Goal: Task Accomplishment & Management: Use online tool/utility

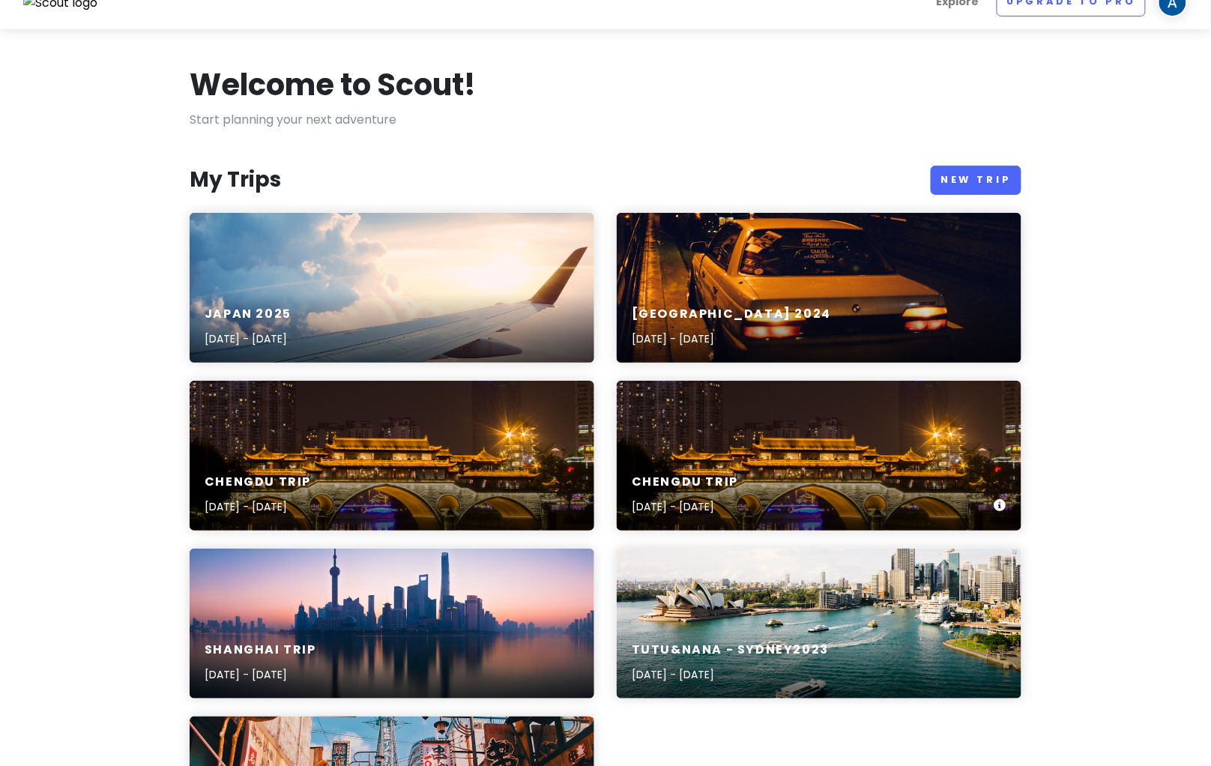
scroll to position [11, 0]
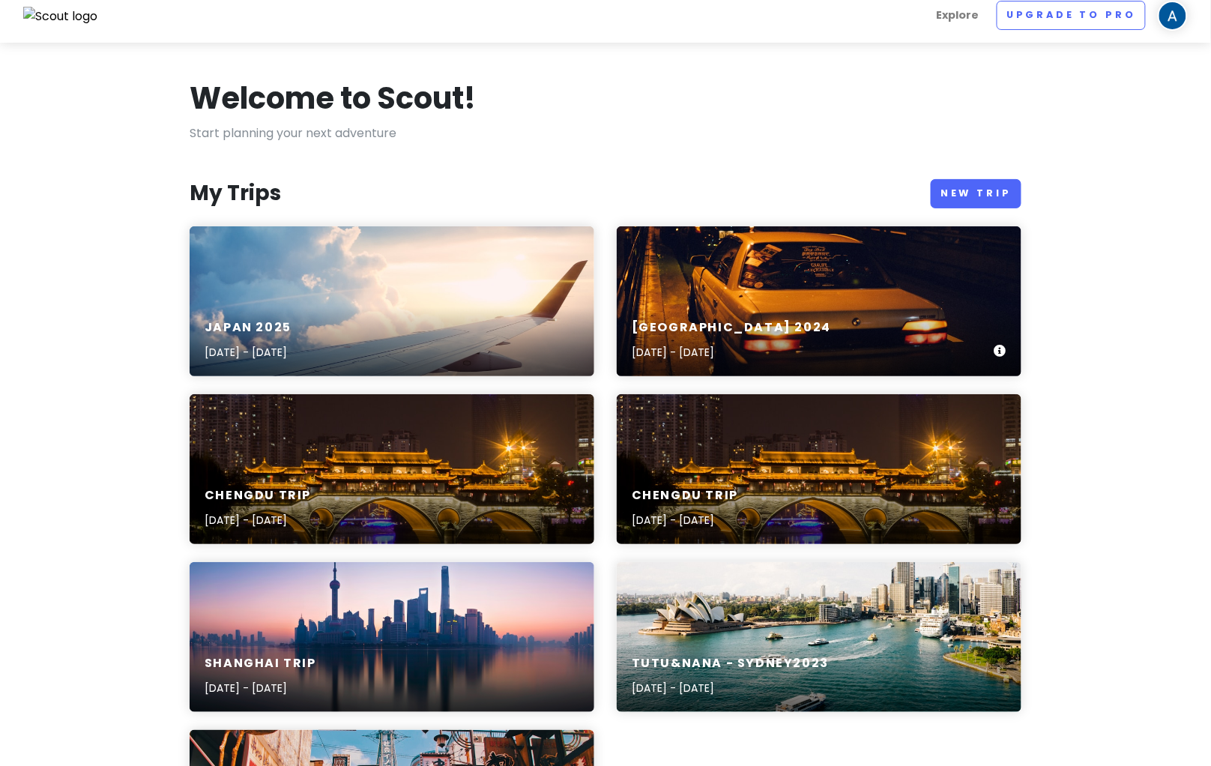
click at [862, 297] on div "[GEOGRAPHIC_DATA] [DATE], 2024 - [DATE]" at bounding box center [819, 301] width 405 height 150
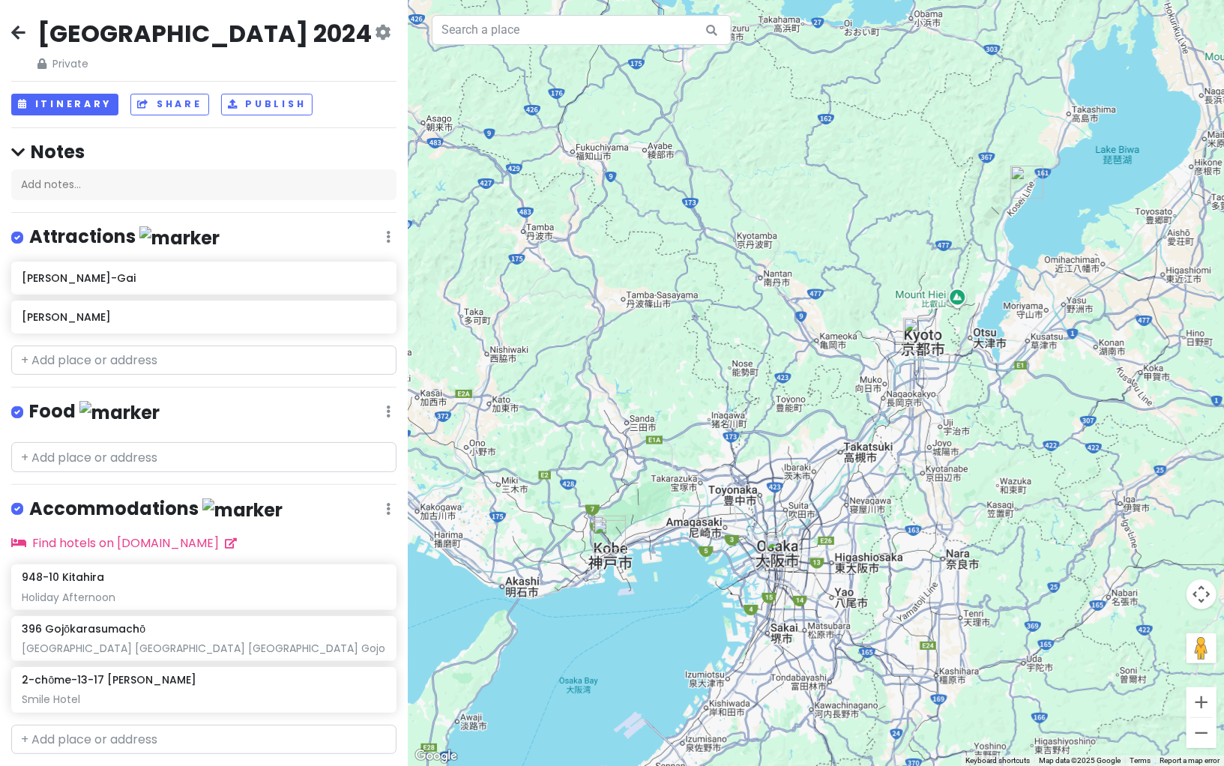
click at [18, 28] on icon at bounding box center [18, 32] width 14 height 12
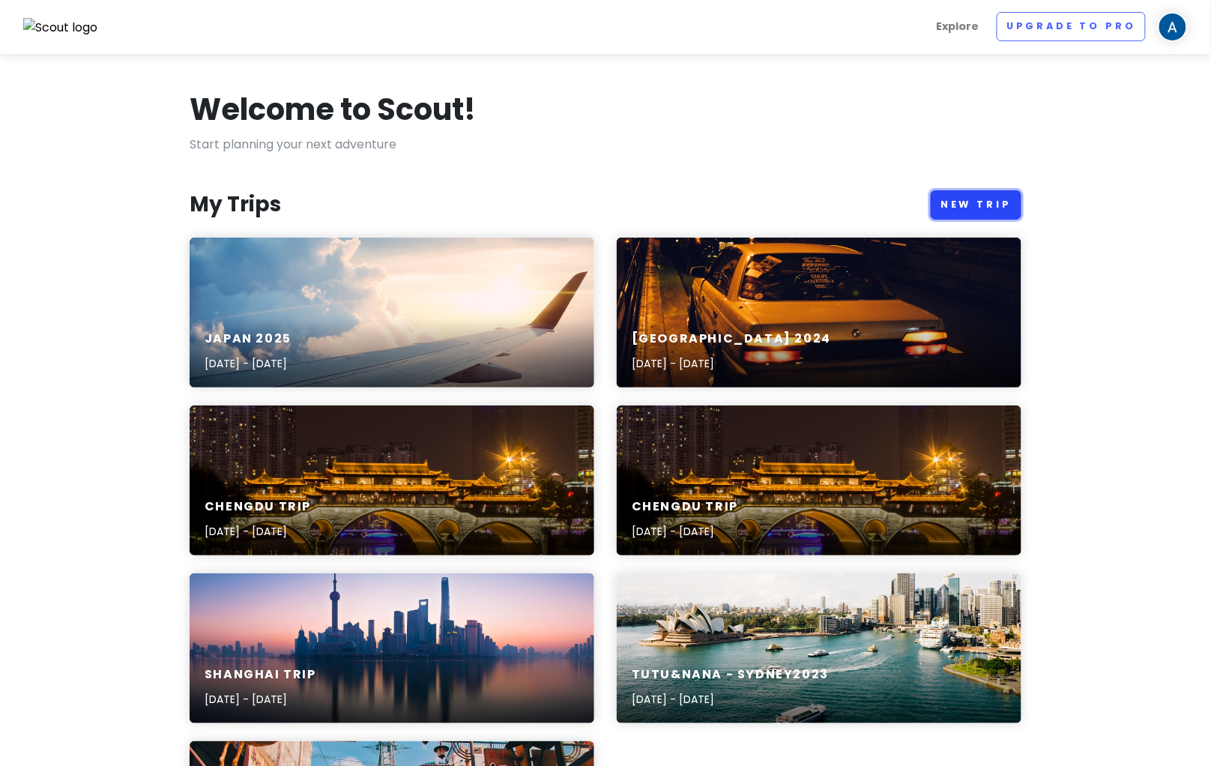
click at [989, 198] on link "New Trip" at bounding box center [976, 204] width 91 height 29
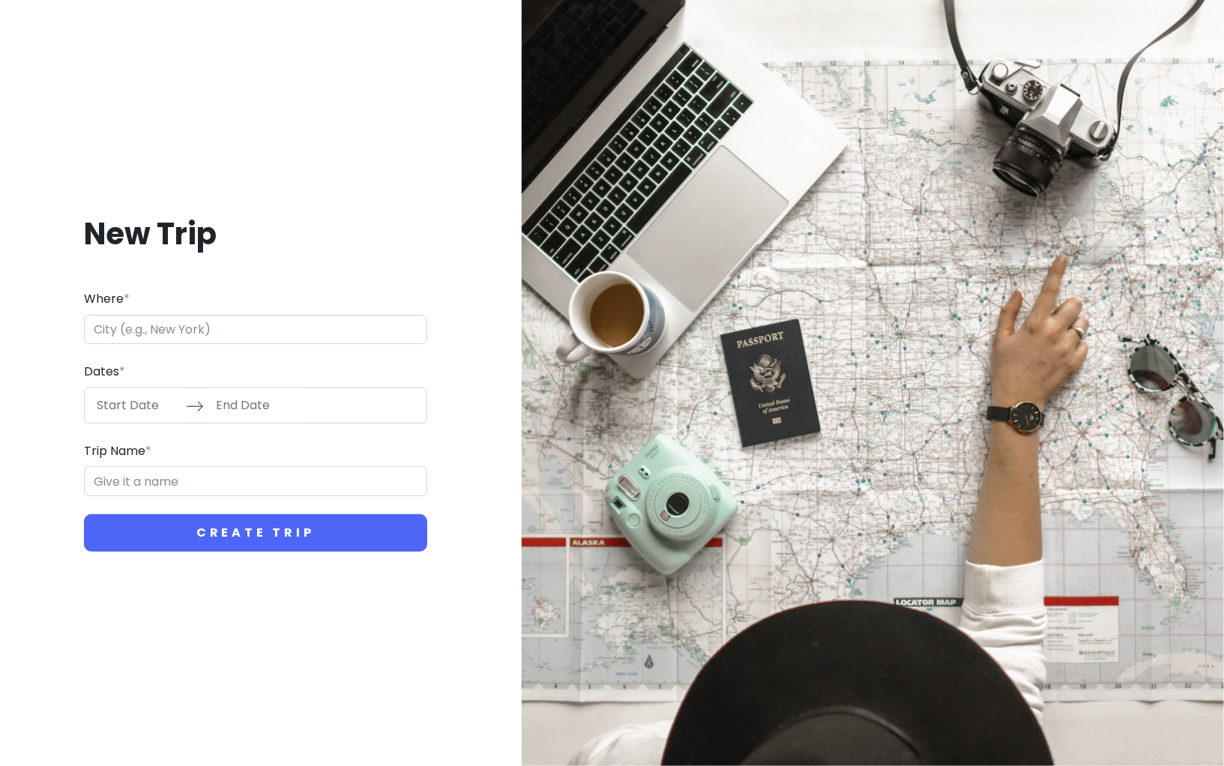
click at [318, 334] on input "Where *" at bounding box center [255, 330] width 343 height 30
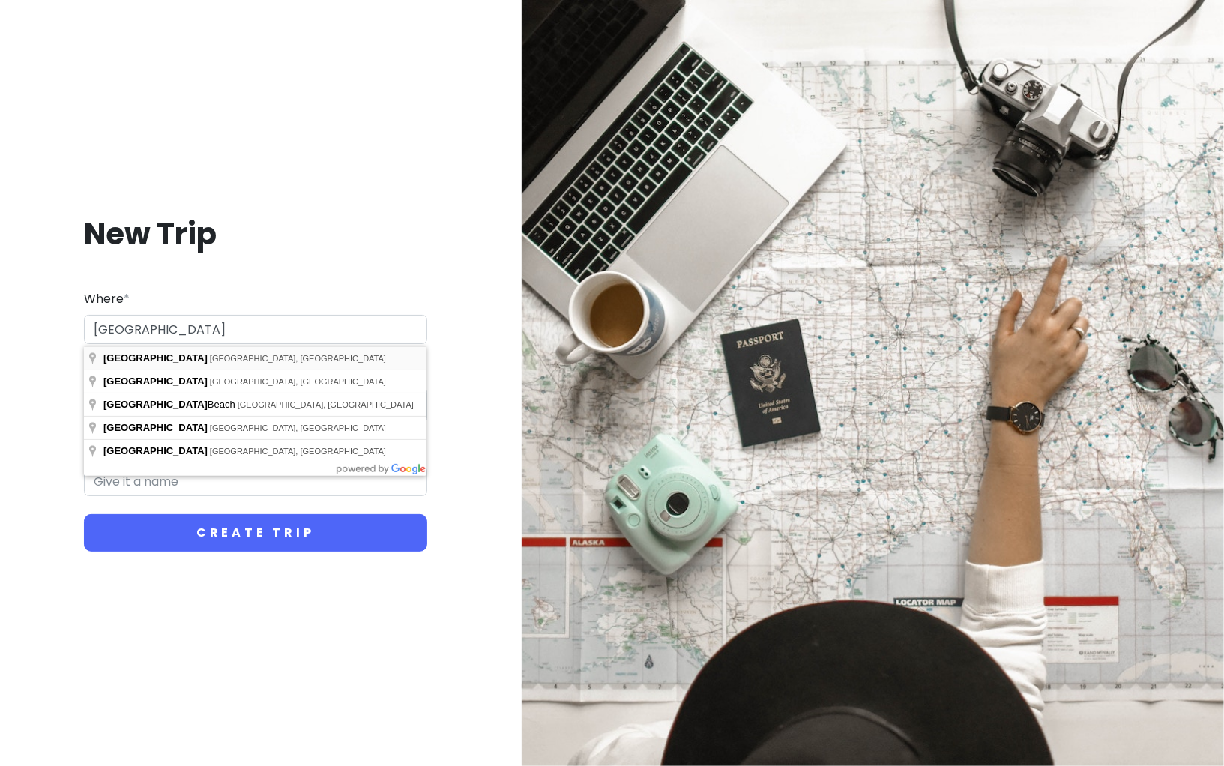
type input "[GEOGRAPHIC_DATA] [GEOGRAPHIC_DATA], [GEOGRAPHIC_DATA]"
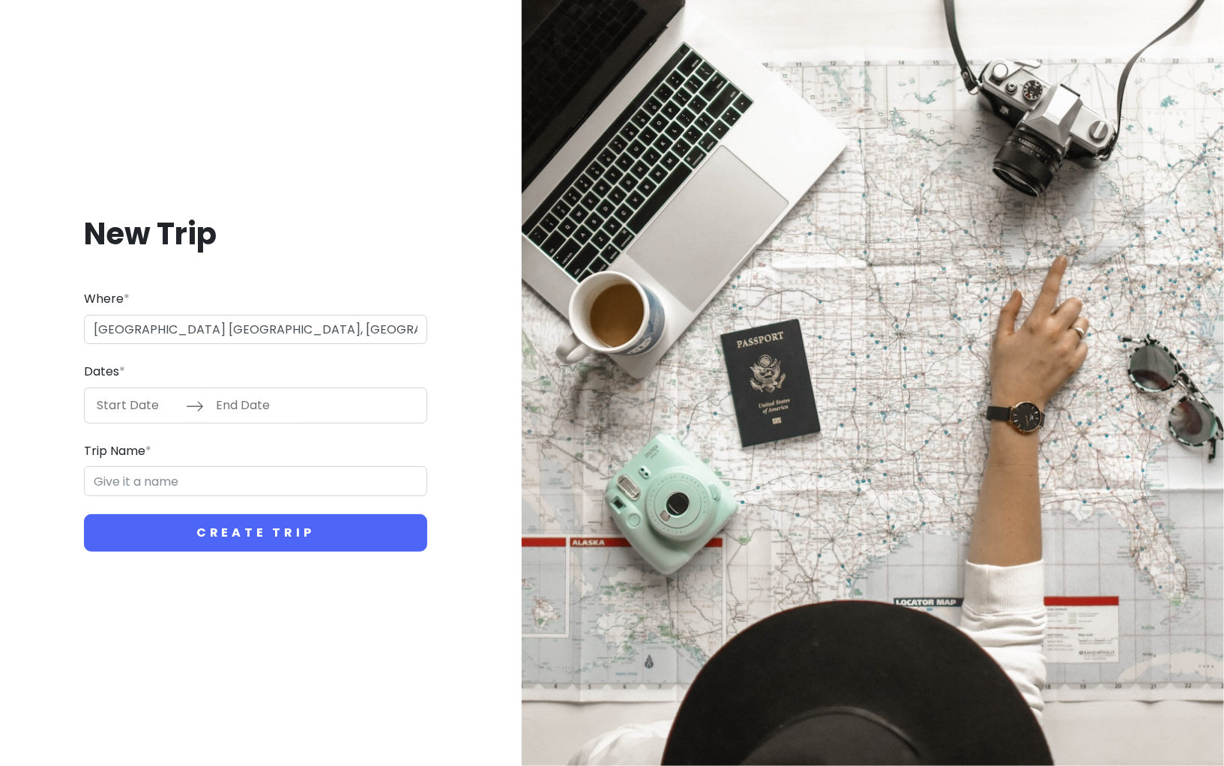
type input "Melbourne Trip"
drag, startPoint x: 282, startPoint y: 334, endPoint x: 37, endPoint y: 338, distance: 244.3
click at [37, 338] on div "New Trip Where * [GEOGRAPHIC_DATA] [GEOGRAPHIC_DATA], [GEOGRAPHIC_DATA] Dates *…" at bounding box center [255, 382] width 487 height 409
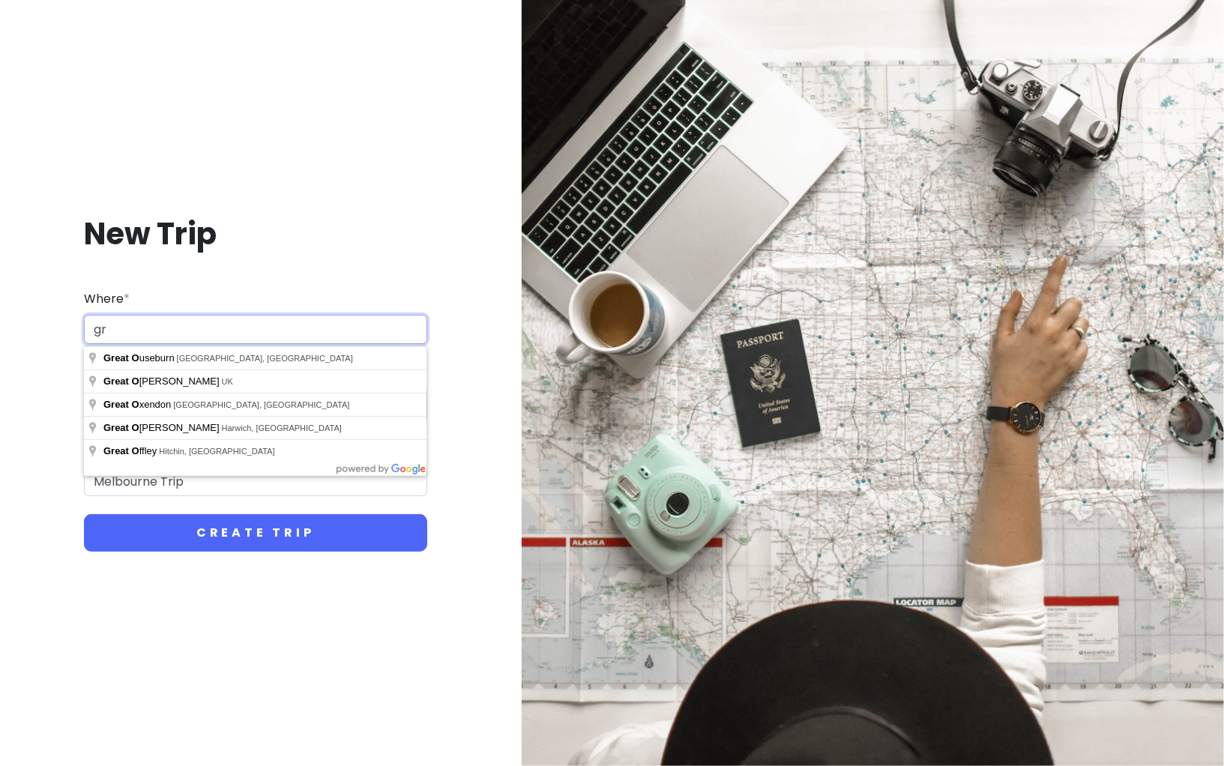
type input "g"
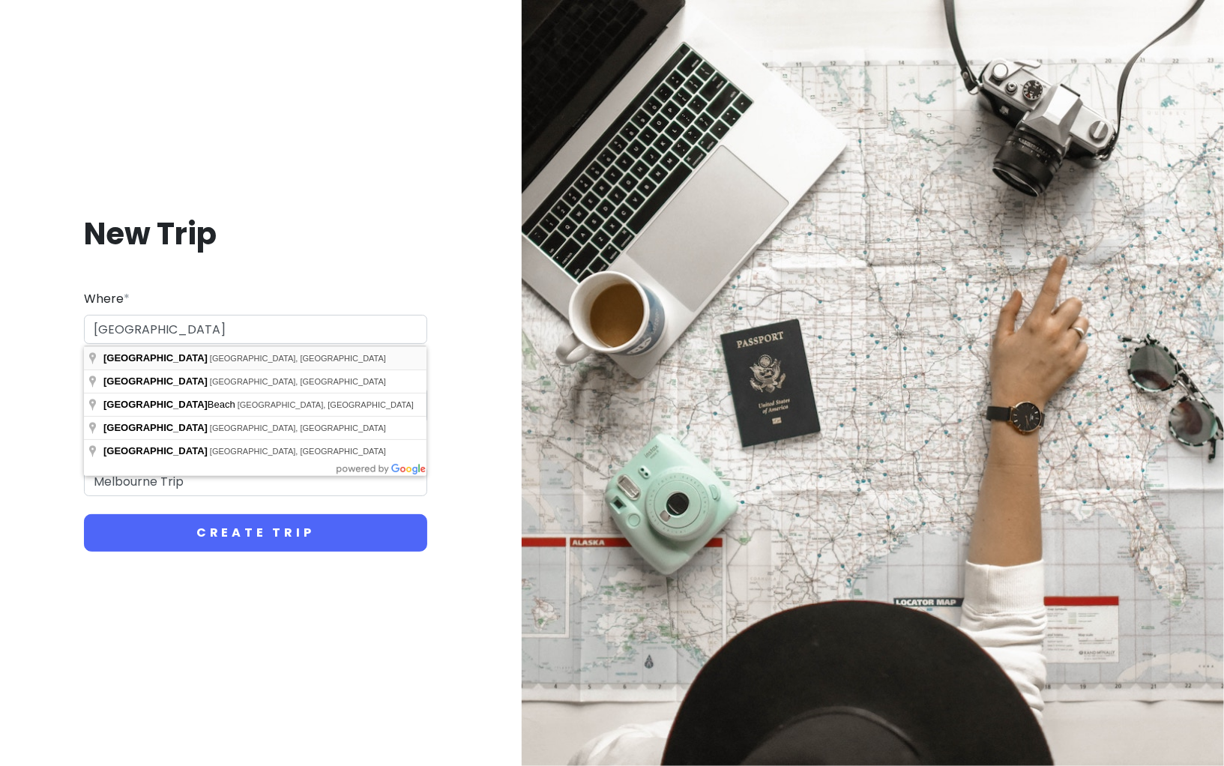
type input "[GEOGRAPHIC_DATA] [GEOGRAPHIC_DATA], [GEOGRAPHIC_DATA]"
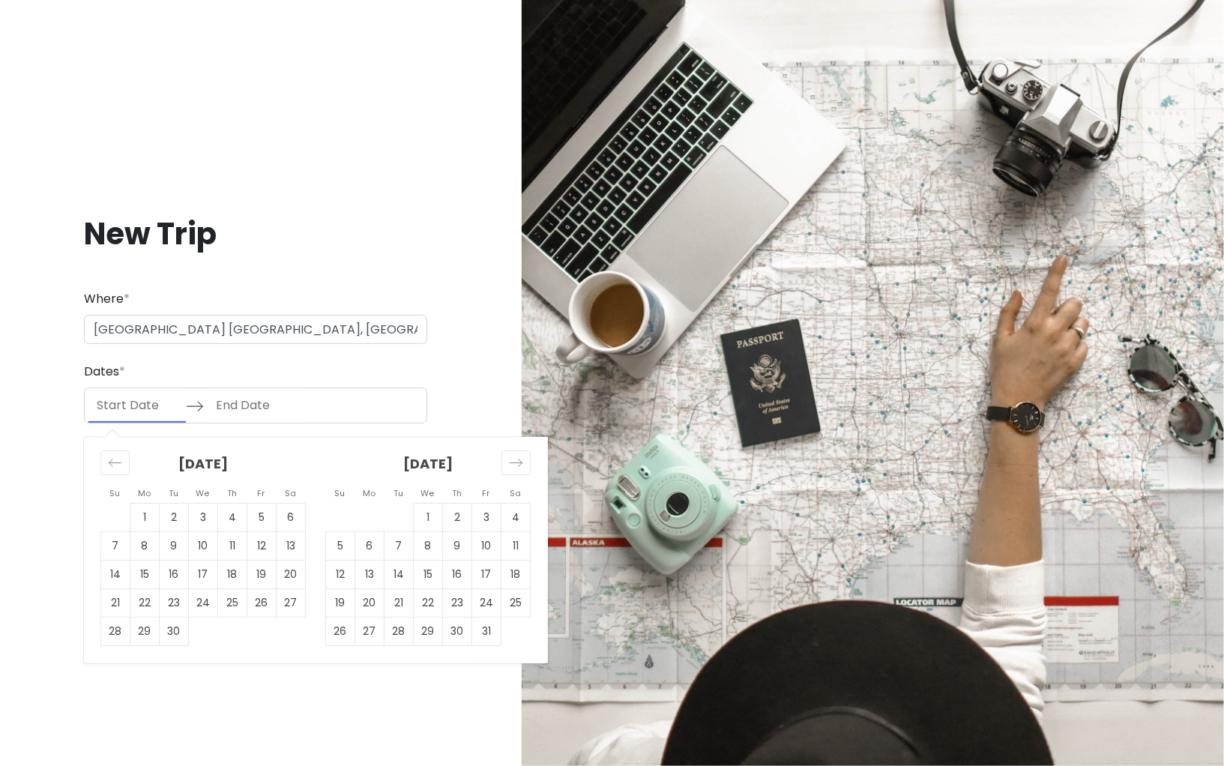
click at [139, 399] on input "Start Date" at bounding box center [136, 405] width 97 height 34
click at [231, 548] on td "11" at bounding box center [232, 545] width 29 height 28
type input "[DATE]"
click at [122, 577] on td "14" at bounding box center [115, 574] width 29 height 28
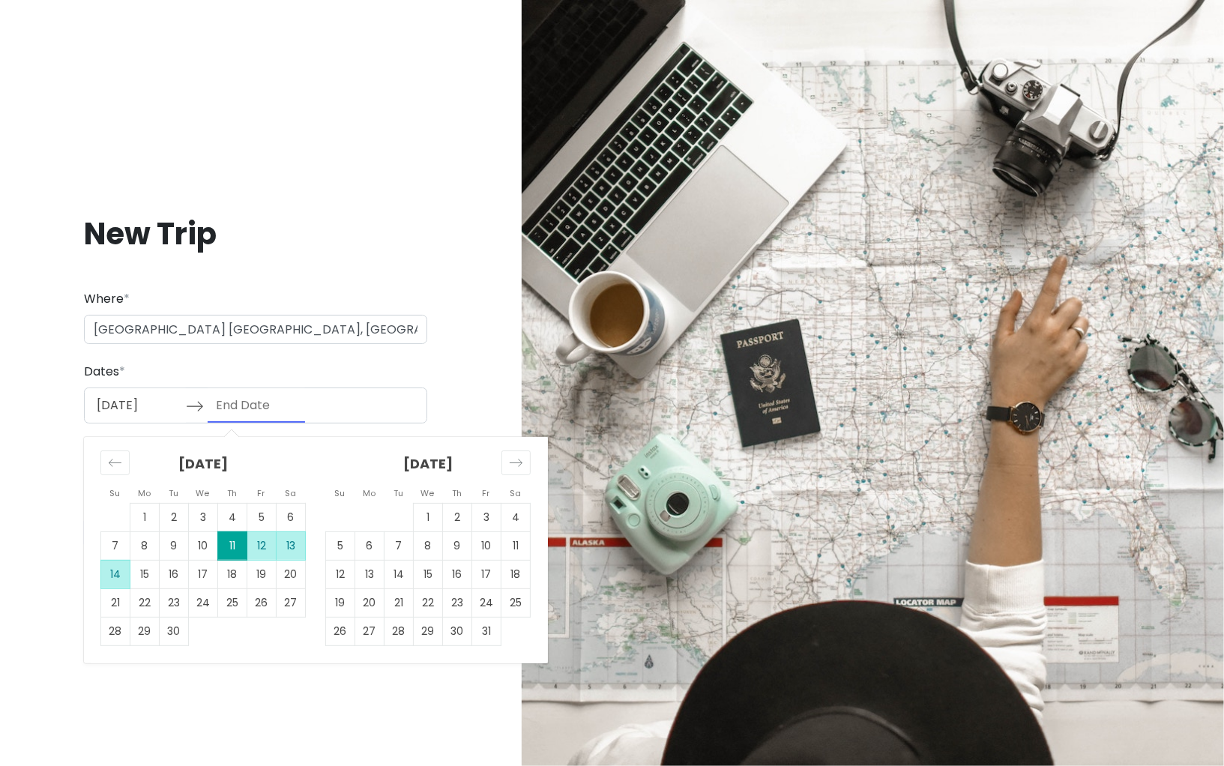
type input "[DATE]"
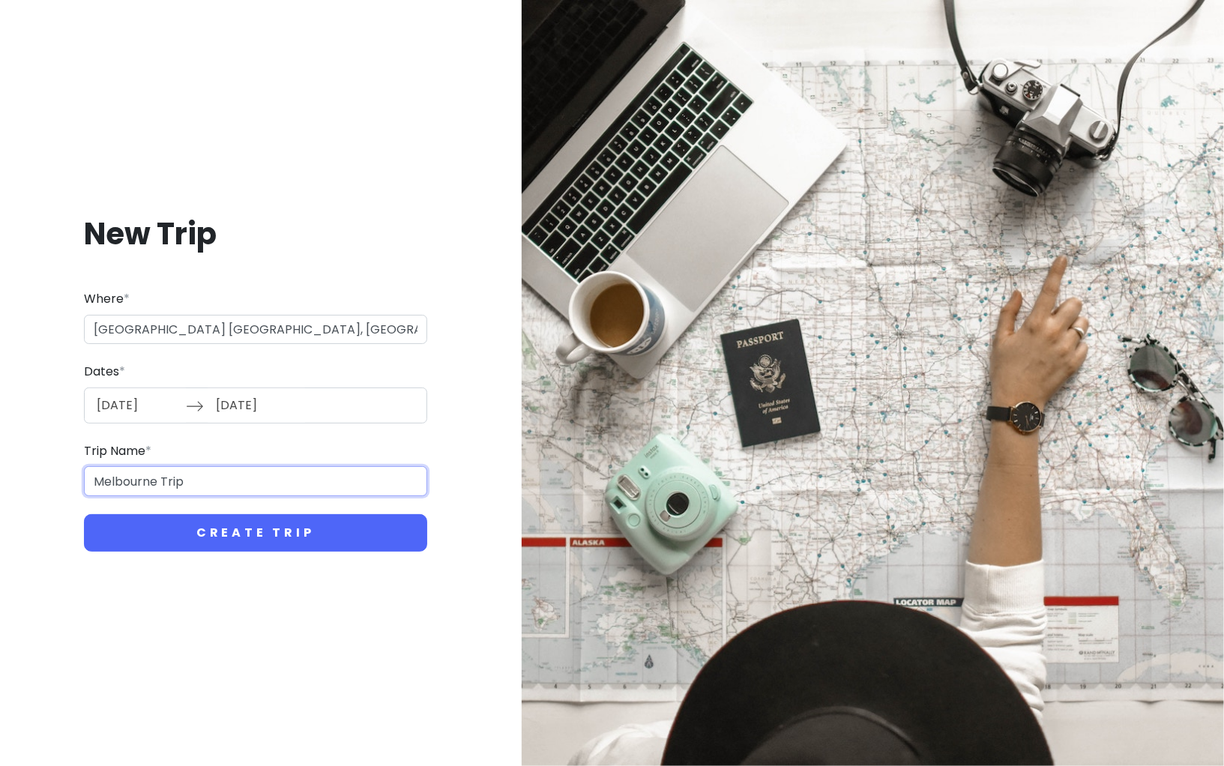
drag, startPoint x: 220, startPoint y: 480, endPoint x: 0, endPoint y: 479, distance: 220.3
click at [0, 479] on div "New Trip Where * [GEOGRAPHIC_DATA], [GEOGRAPHIC_DATA] Dates * [DATE] Navigate f…" at bounding box center [612, 383] width 1224 height 766
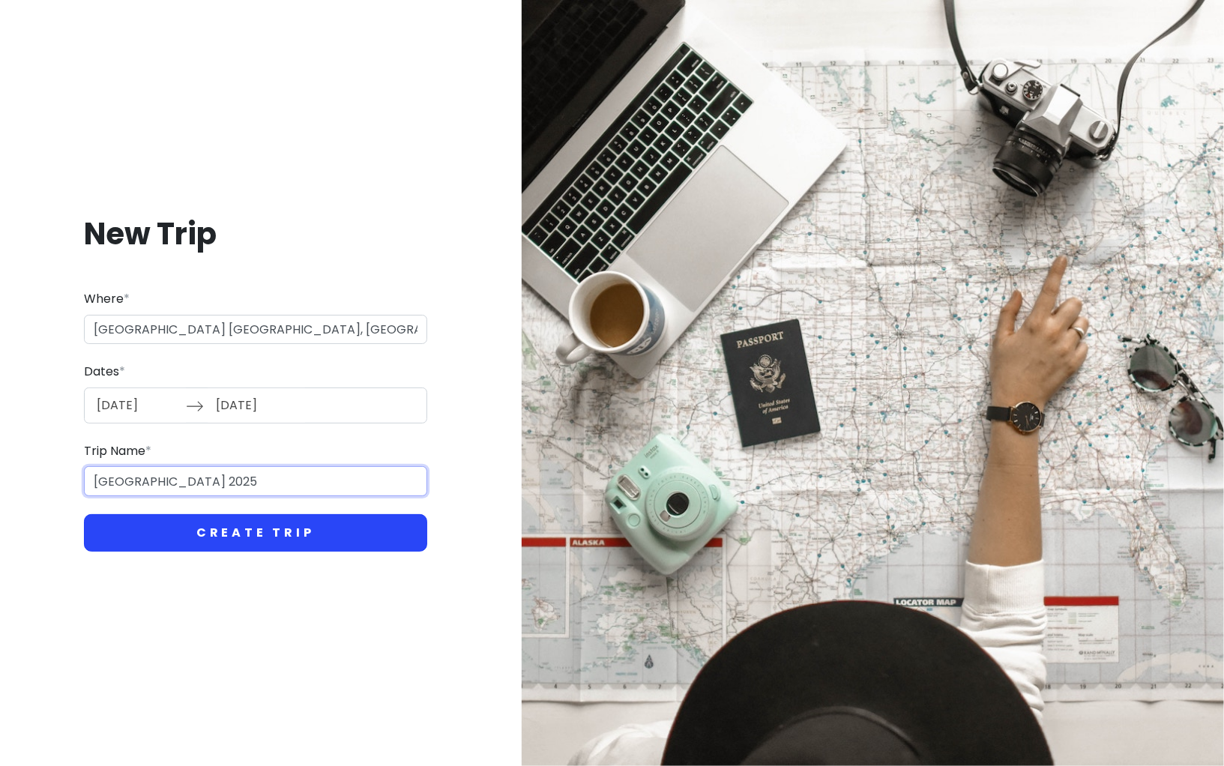
type input "[GEOGRAPHIC_DATA] 2025"
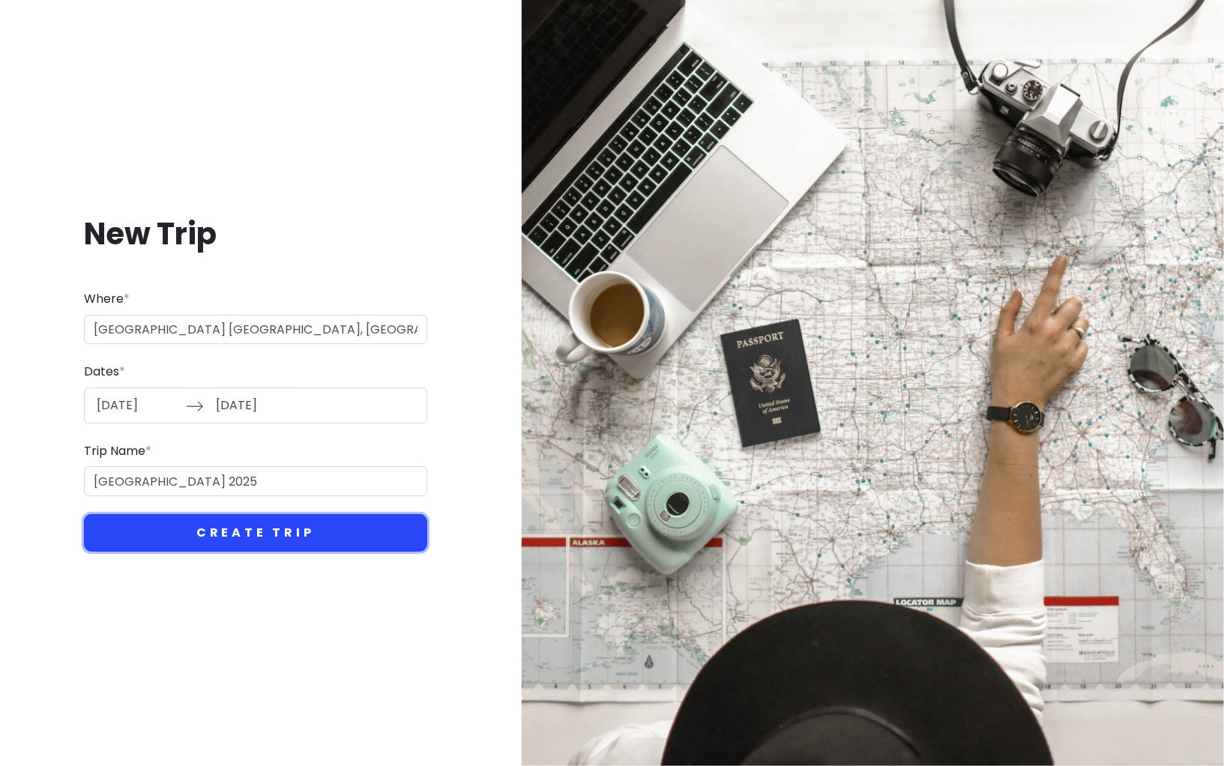
click at [329, 537] on button "Create Trip" at bounding box center [255, 532] width 343 height 37
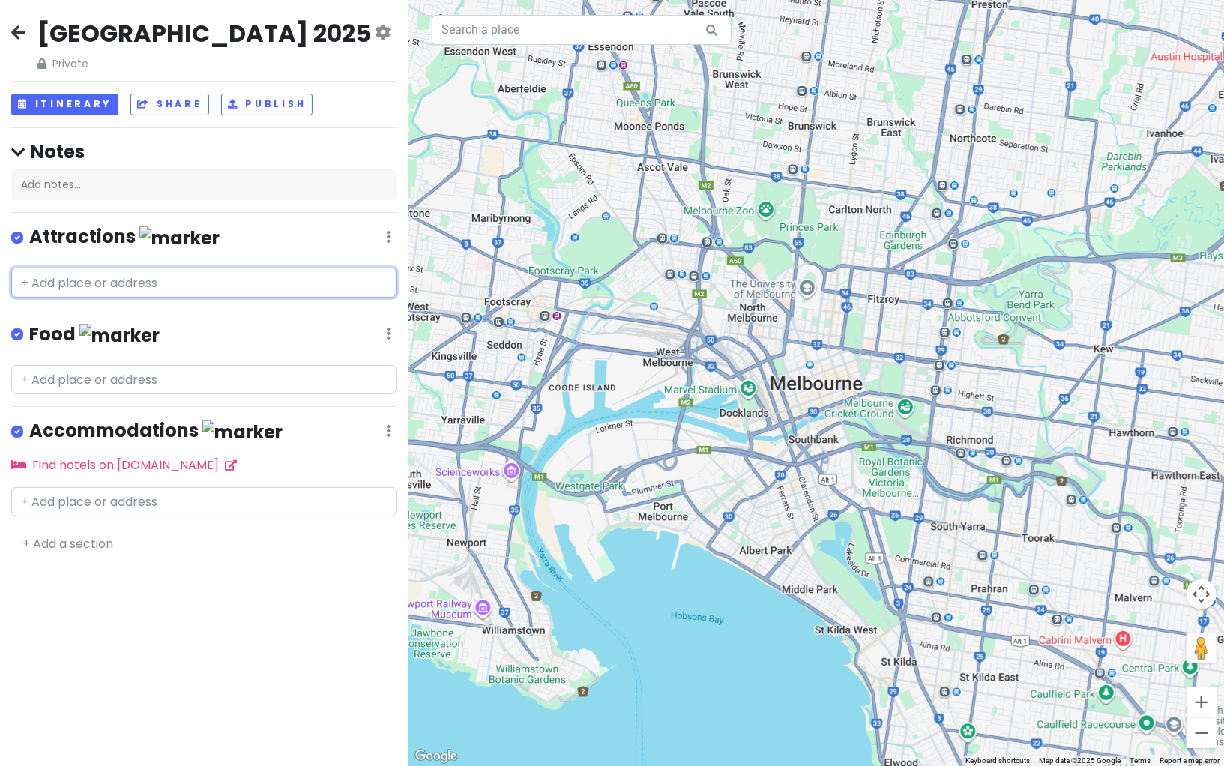
click at [180, 278] on input "text" at bounding box center [203, 282] width 385 height 30
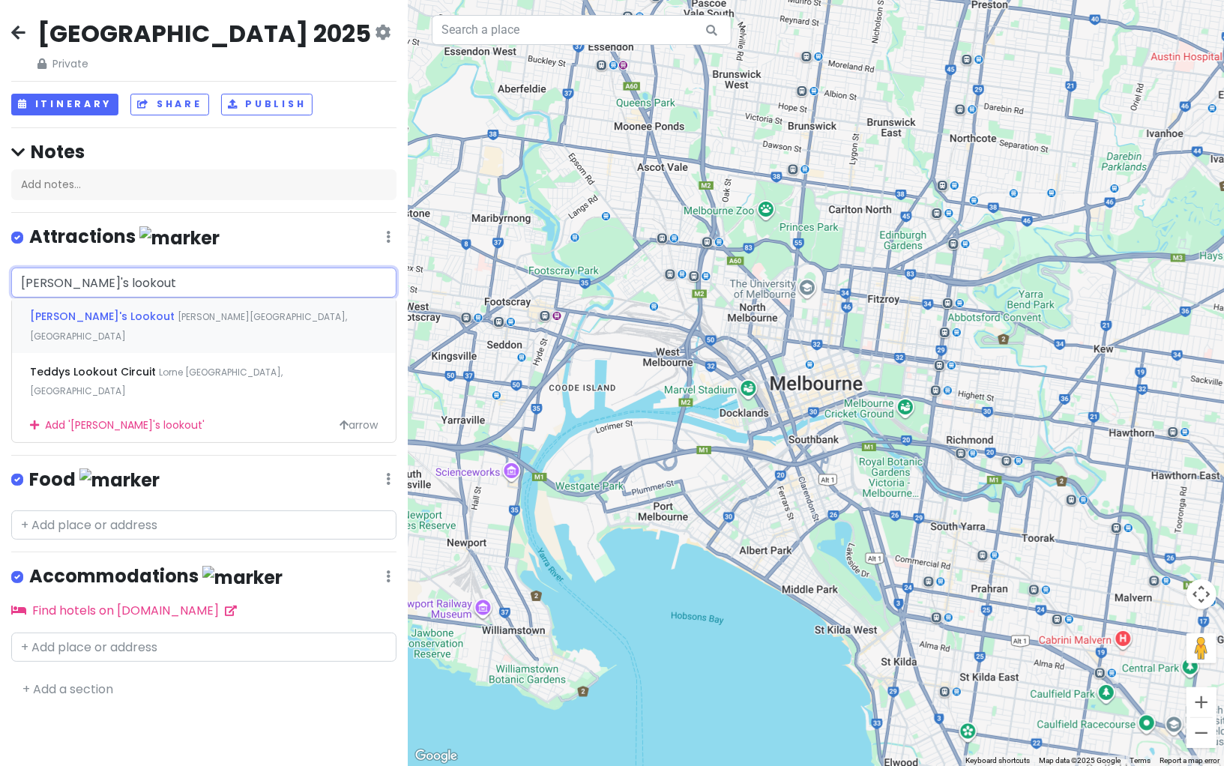
type input "[PERSON_NAME]'s lookou"
click at [166, 284] on input "[PERSON_NAME]'s lookou" at bounding box center [203, 282] width 385 height 30
click at [121, 282] on input "[PERSON_NAME]'s lookou" at bounding box center [203, 282] width 385 height 30
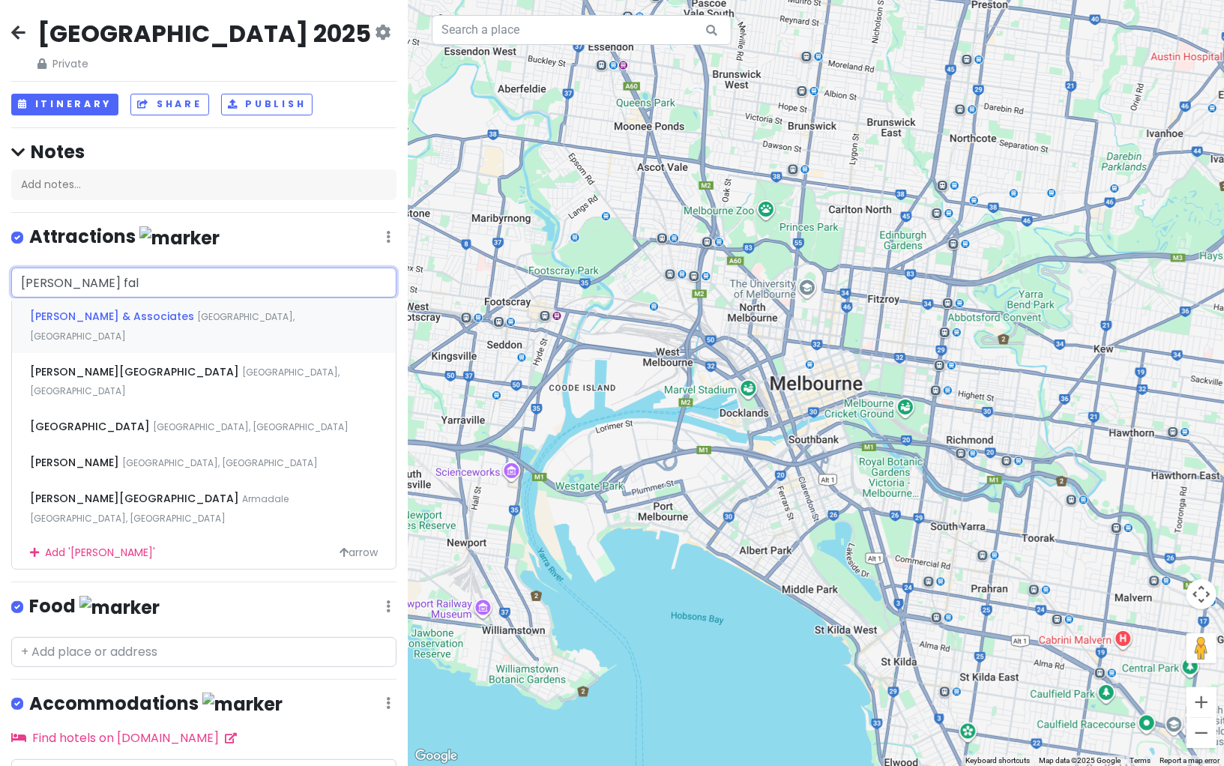
type input "[PERSON_NAME] fall"
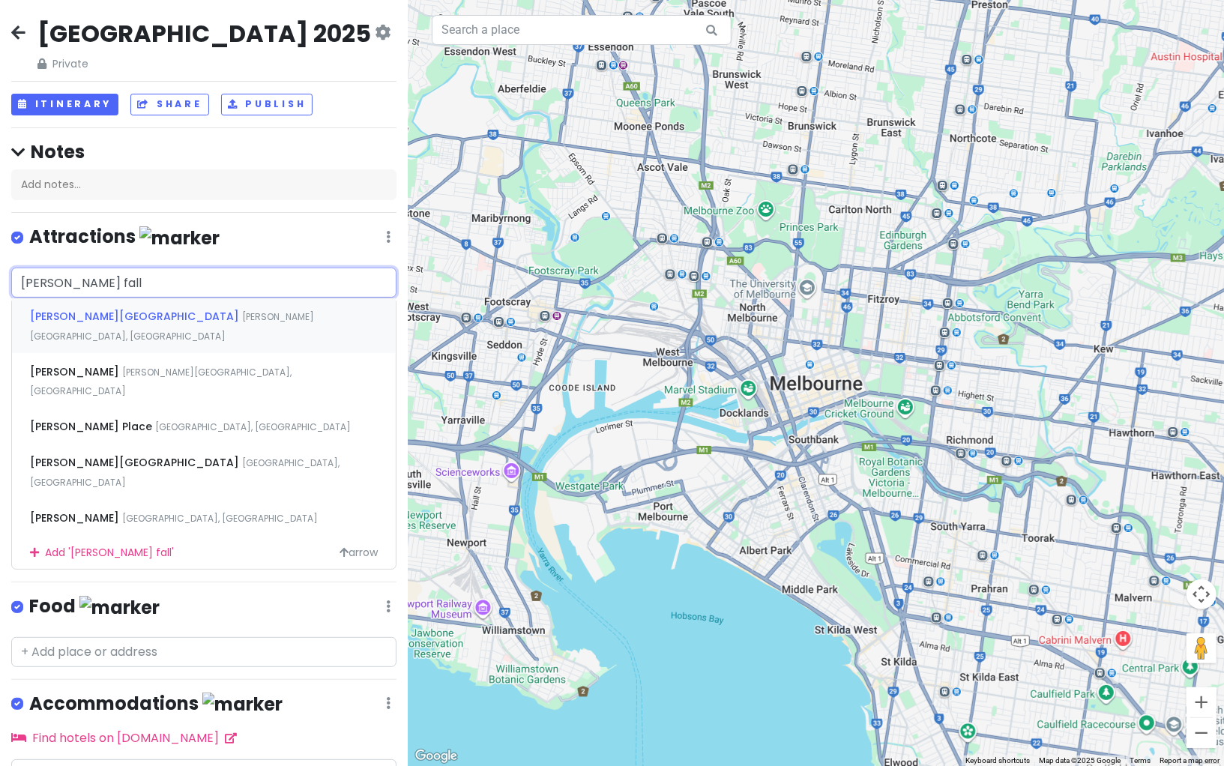
click at [158, 321] on div "[PERSON_NAME][GEOGRAPHIC_DATA] [PERSON_NAME][GEOGRAPHIC_DATA], [GEOGRAPHIC_DATA]" at bounding box center [204, 325] width 384 height 55
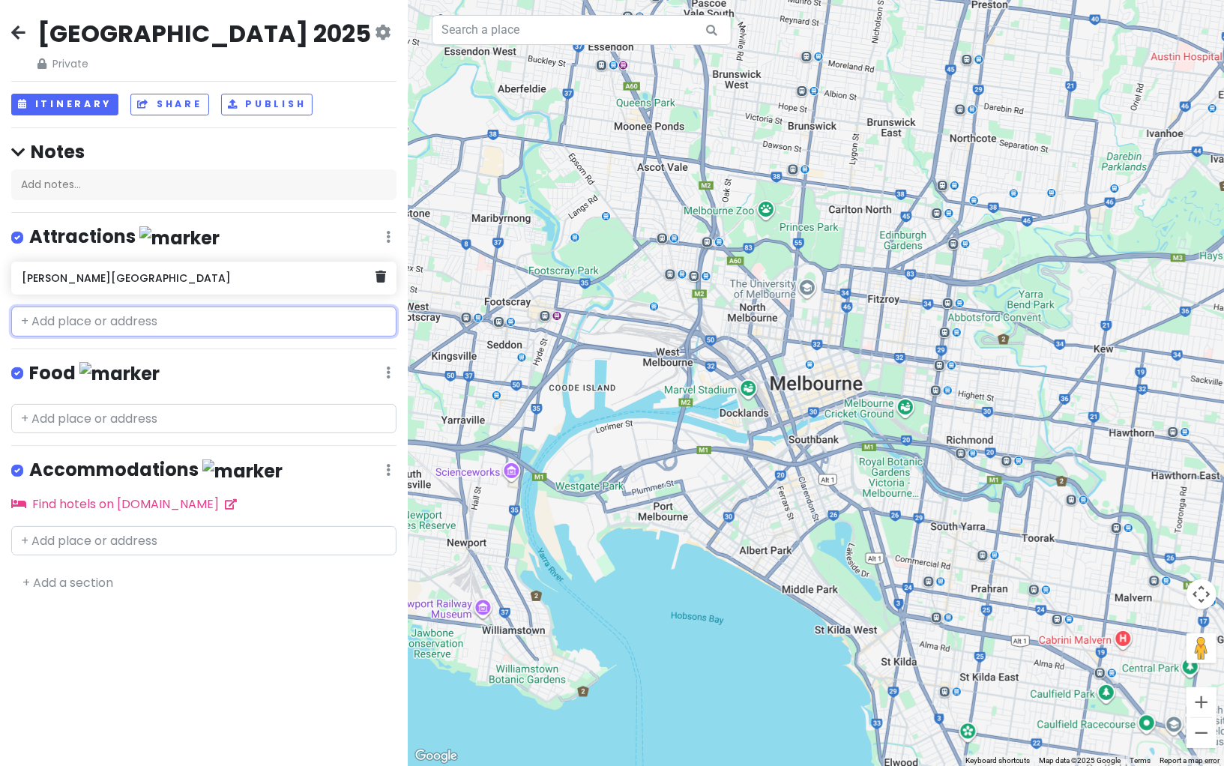
click at [196, 276] on h6 "[PERSON_NAME][GEOGRAPHIC_DATA]" at bounding box center [199, 277] width 354 height 13
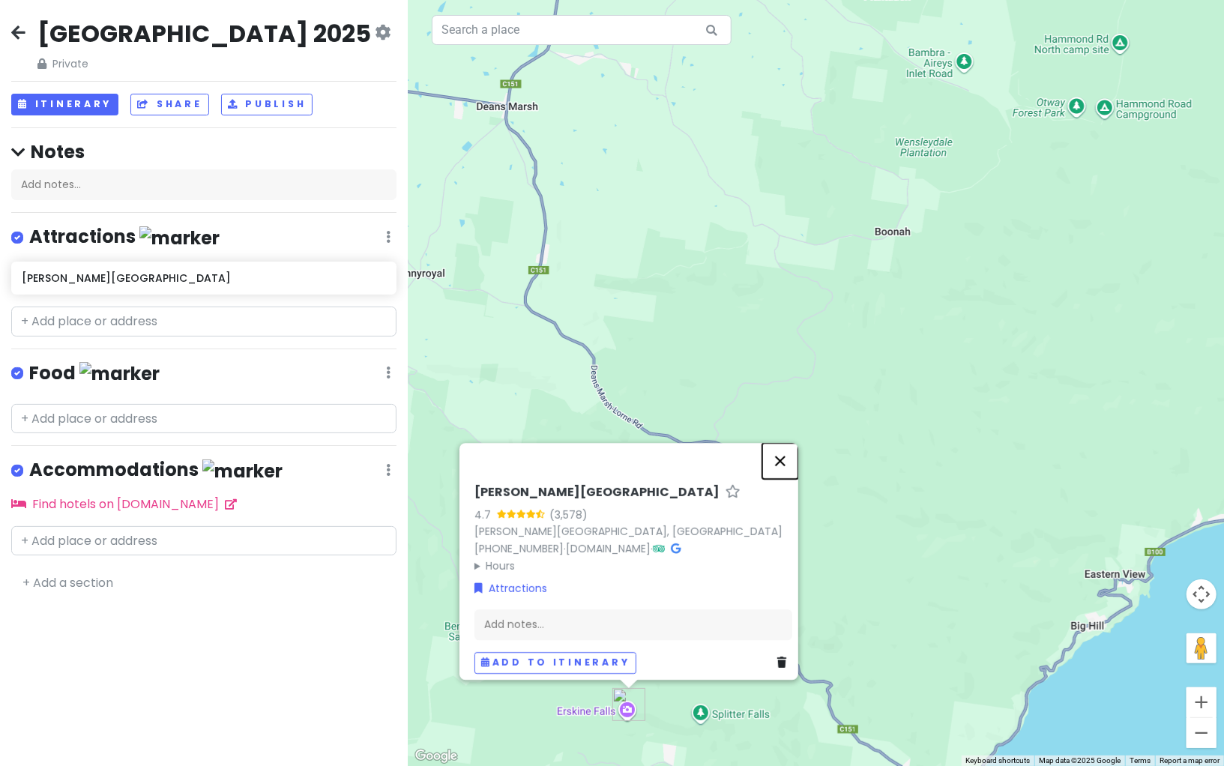
click at [791, 454] on button "Close" at bounding box center [780, 461] width 36 height 36
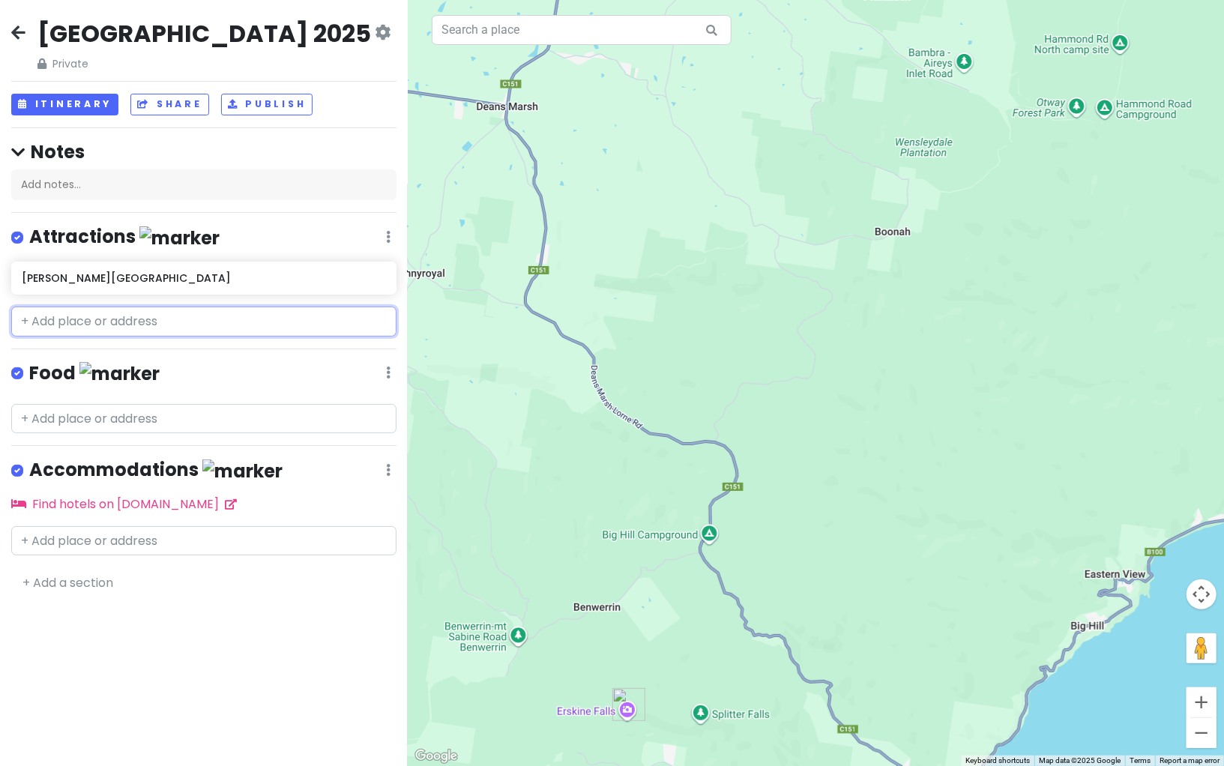
click at [247, 322] on input "text" at bounding box center [203, 321] width 385 height 30
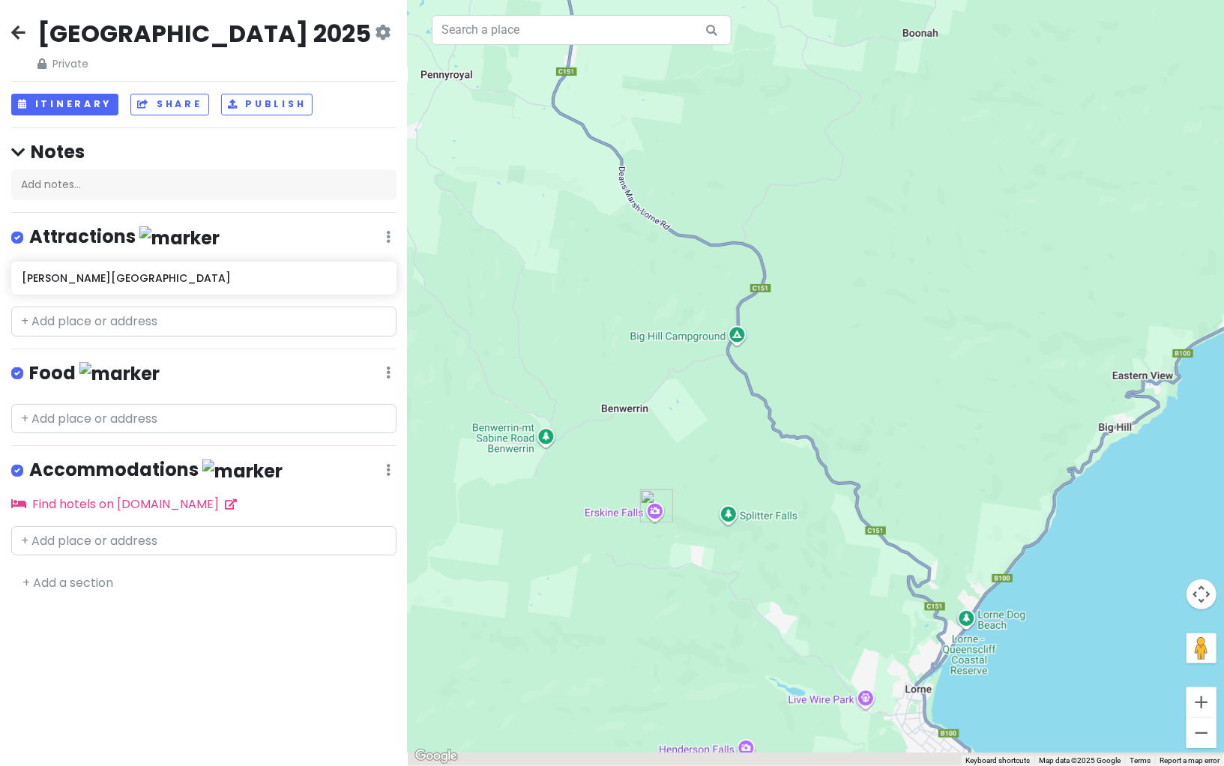
drag, startPoint x: 527, startPoint y: 606, endPoint x: 554, endPoint y: 397, distance: 210.8
click at [554, 397] on div at bounding box center [816, 383] width 816 height 766
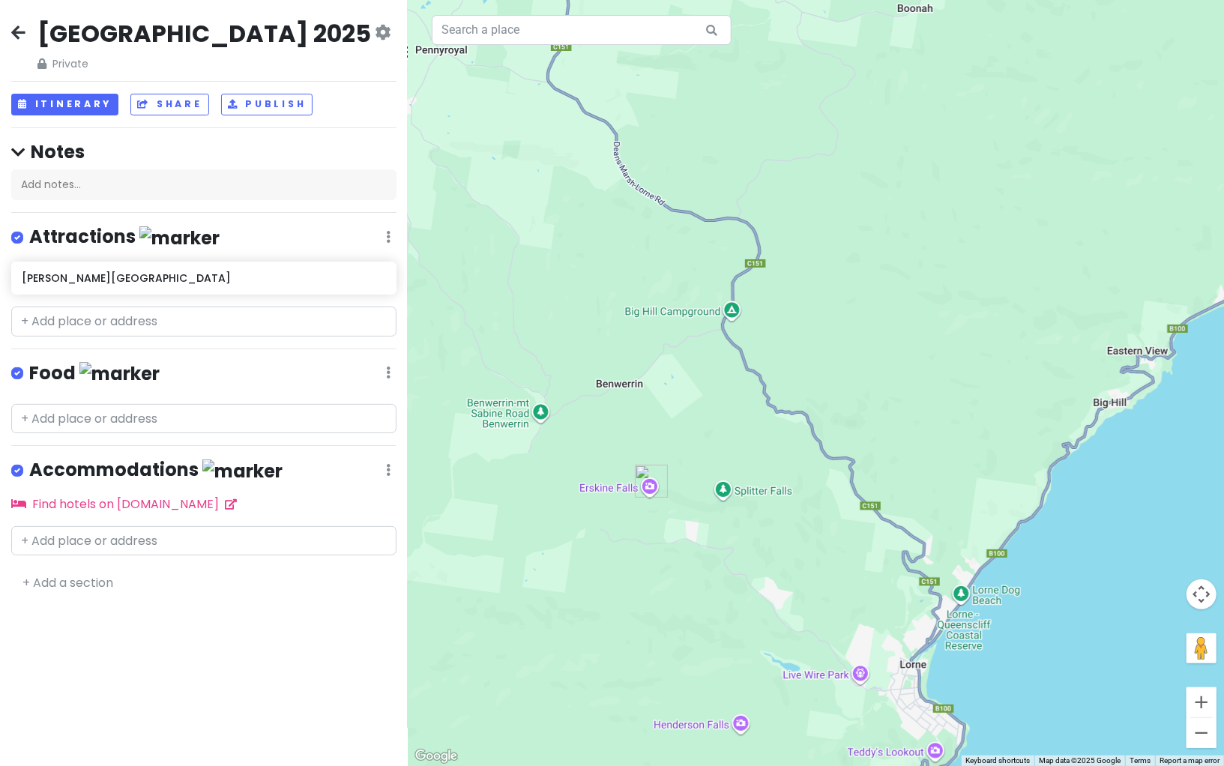
drag, startPoint x: 650, startPoint y: 420, endPoint x: 642, endPoint y: 387, distance: 33.8
click at [642, 387] on div at bounding box center [816, 383] width 816 height 766
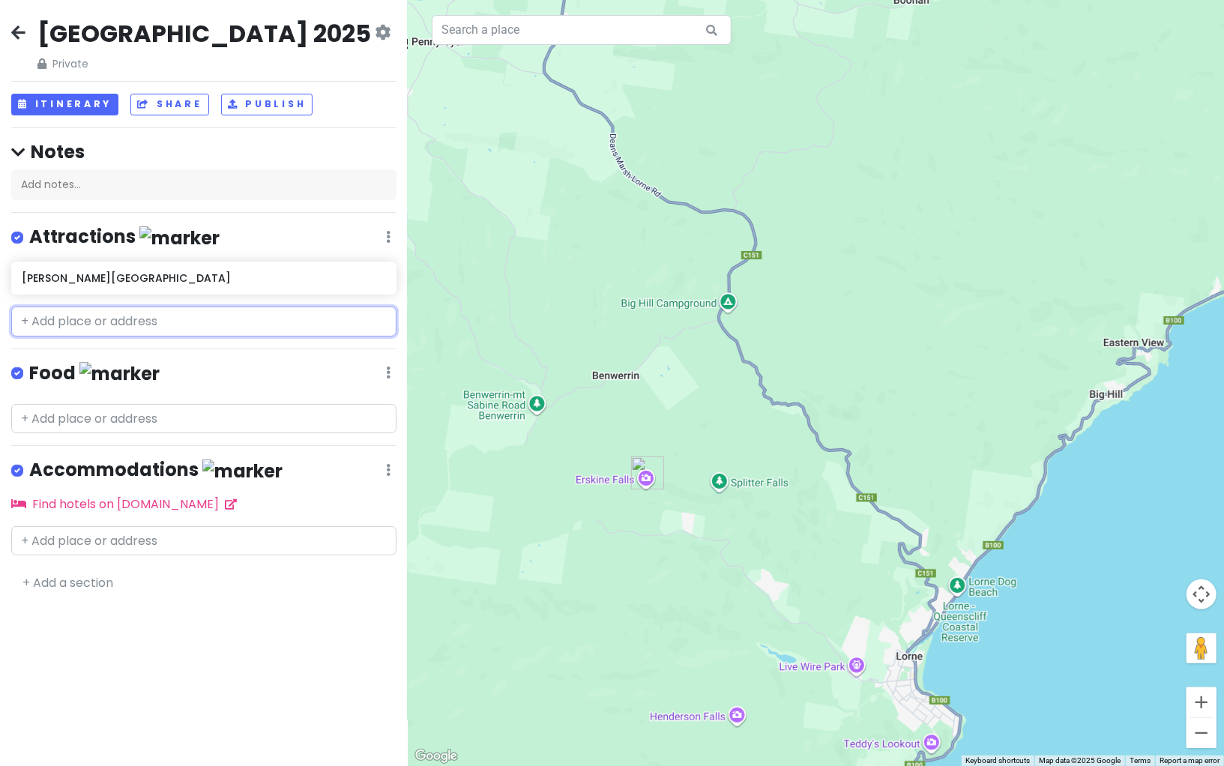
click at [157, 321] on input "text" at bounding box center [203, 321] width 385 height 30
click at [257, 316] on input "text" at bounding box center [203, 321] width 385 height 30
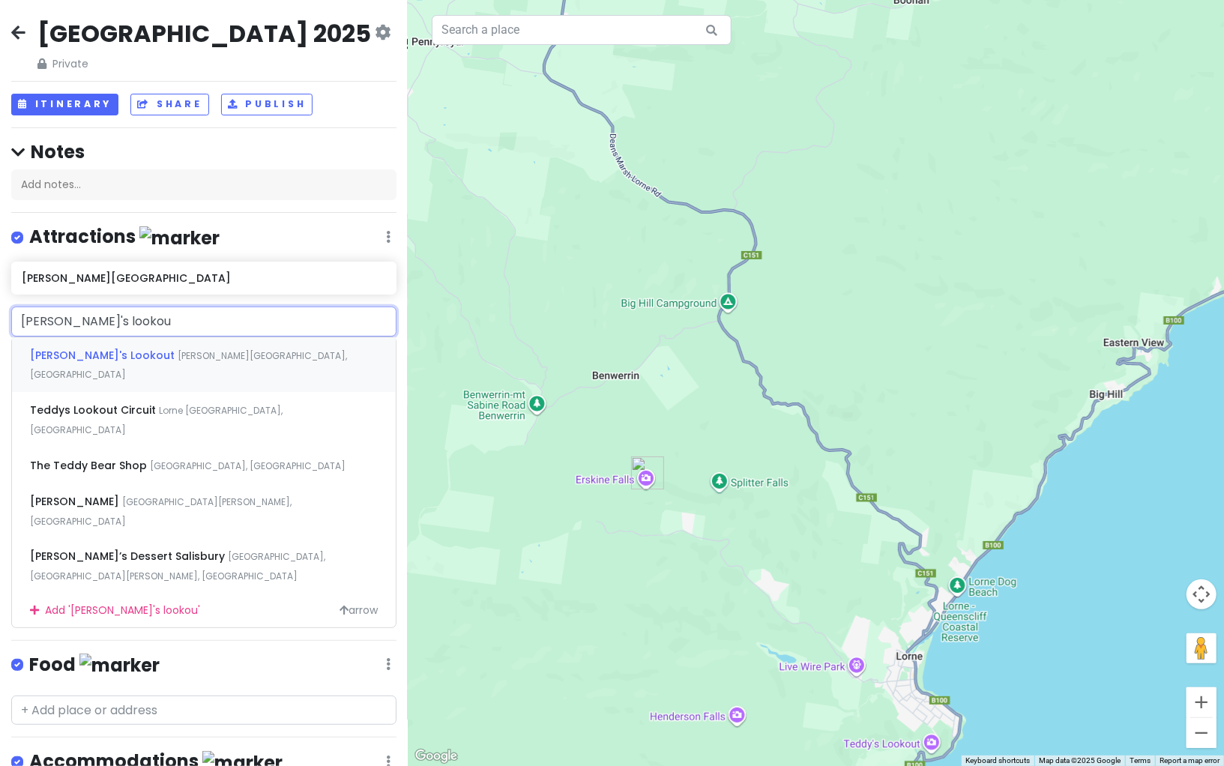
type input "[PERSON_NAME]'s lookout"
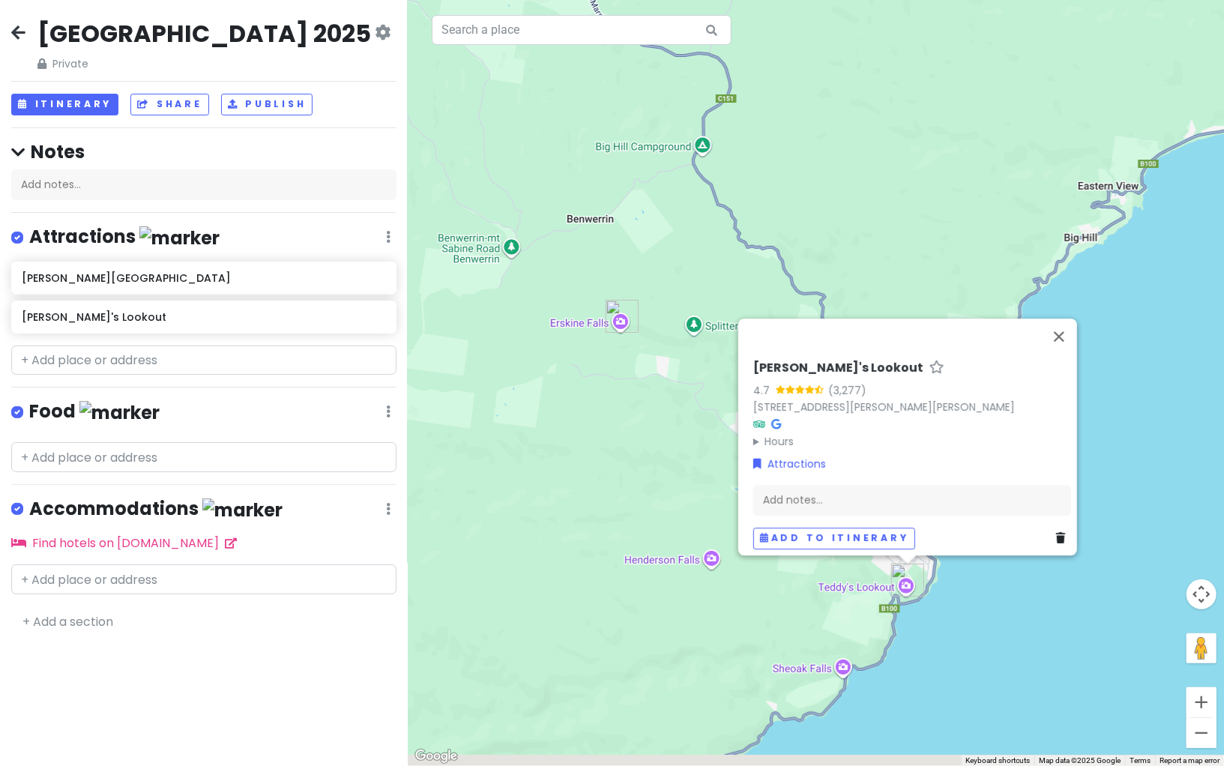
drag, startPoint x: 709, startPoint y: 563, endPoint x: 682, endPoint y: 432, distance: 133.9
click at [682, 432] on div "[PERSON_NAME]'s Lookout 4.7 (3,277) [STREET_ADDRESS][PERSON_NAME][PERSON_NAME] …" at bounding box center [816, 383] width 816 height 766
click at [1065, 336] on button "Close" at bounding box center [1059, 336] width 36 height 36
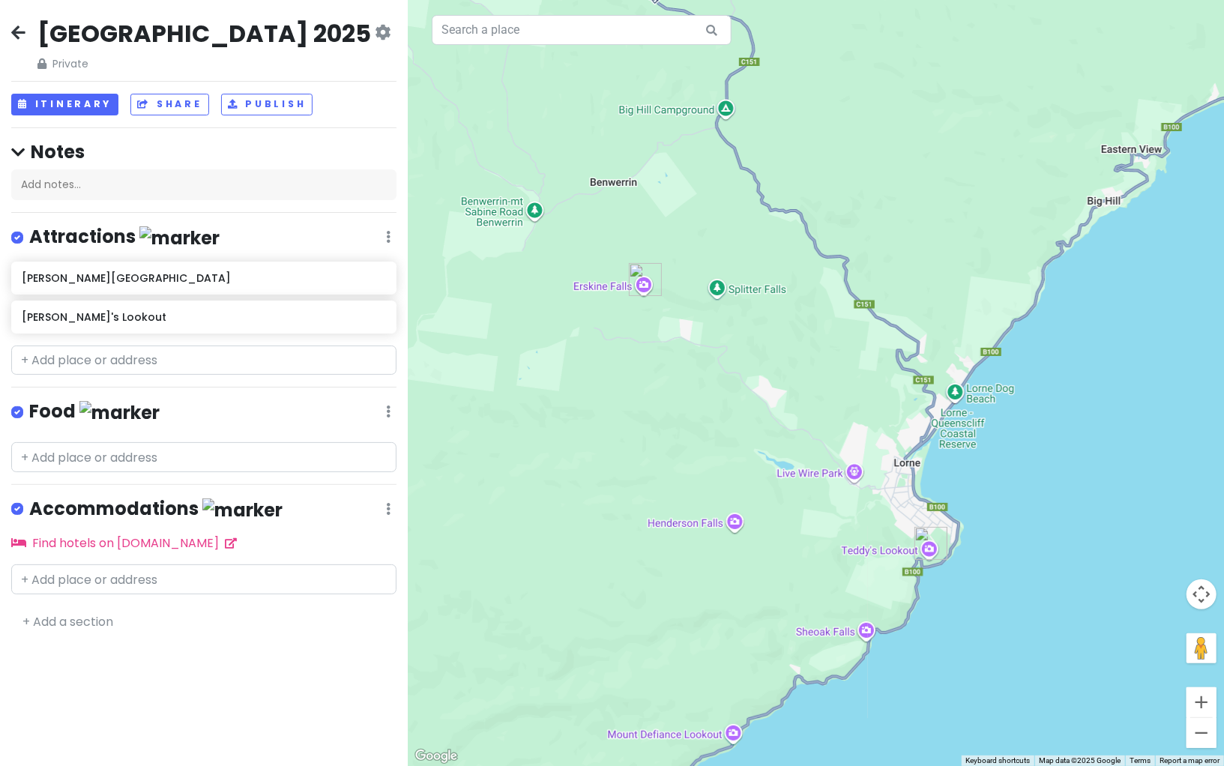
drag, startPoint x: 737, startPoint y: 467, endPoint x: 759, endPoint y: 428, distance: 45.0
click at [759, 428] on div at bounding box center [816, 383] width 816 height 766
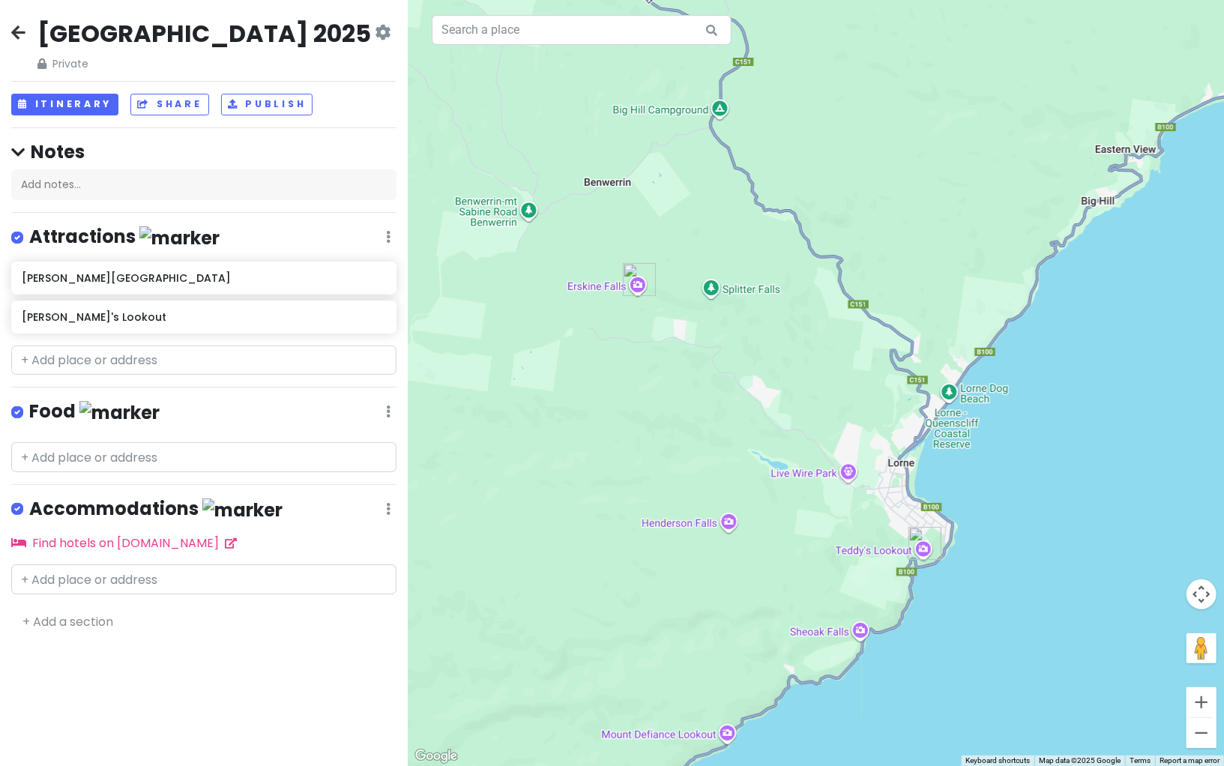
drag, startPoint x: 750, startPoint y: 427, endPoint x: 701, endPoint y: 432, distance: 49.7
click at [701, 432] on div at bounding box center [816, 383] width 816 height 766
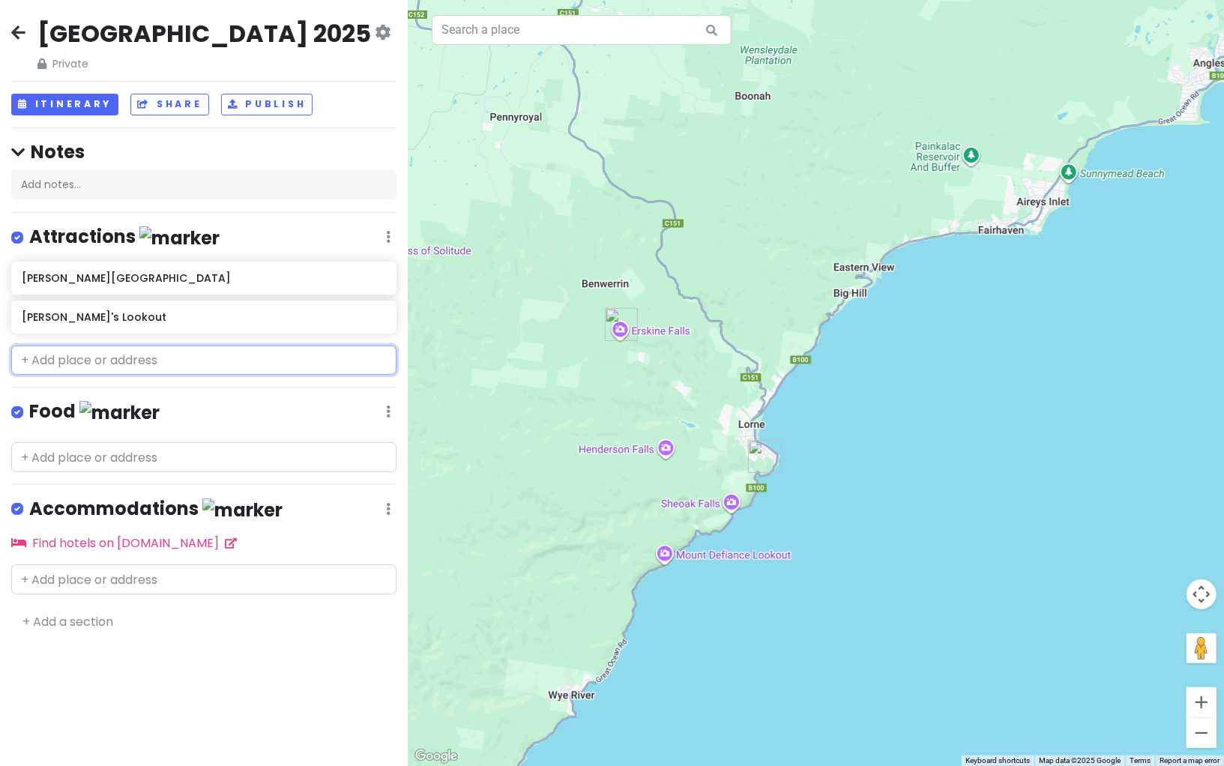
click at [124, 356] on input "text" at bounding box center [203, 360] width 385 height 30
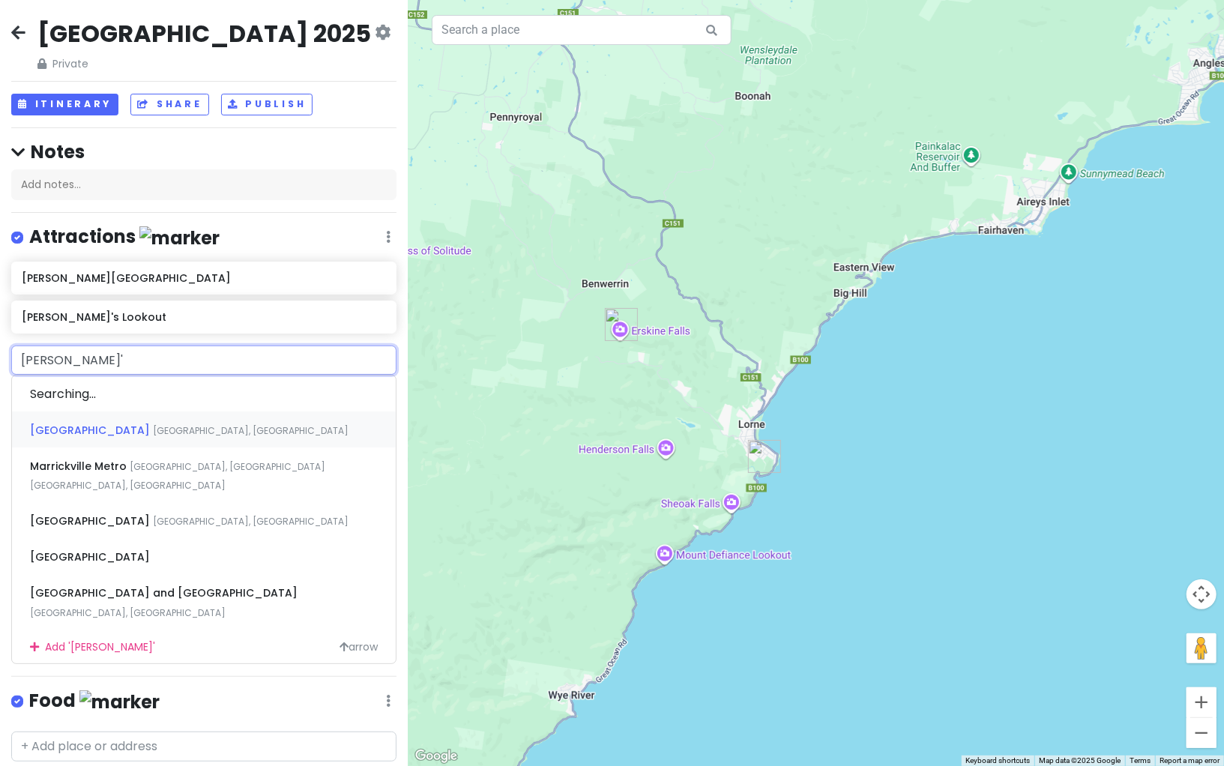
type input "[PERSON_NAME]"
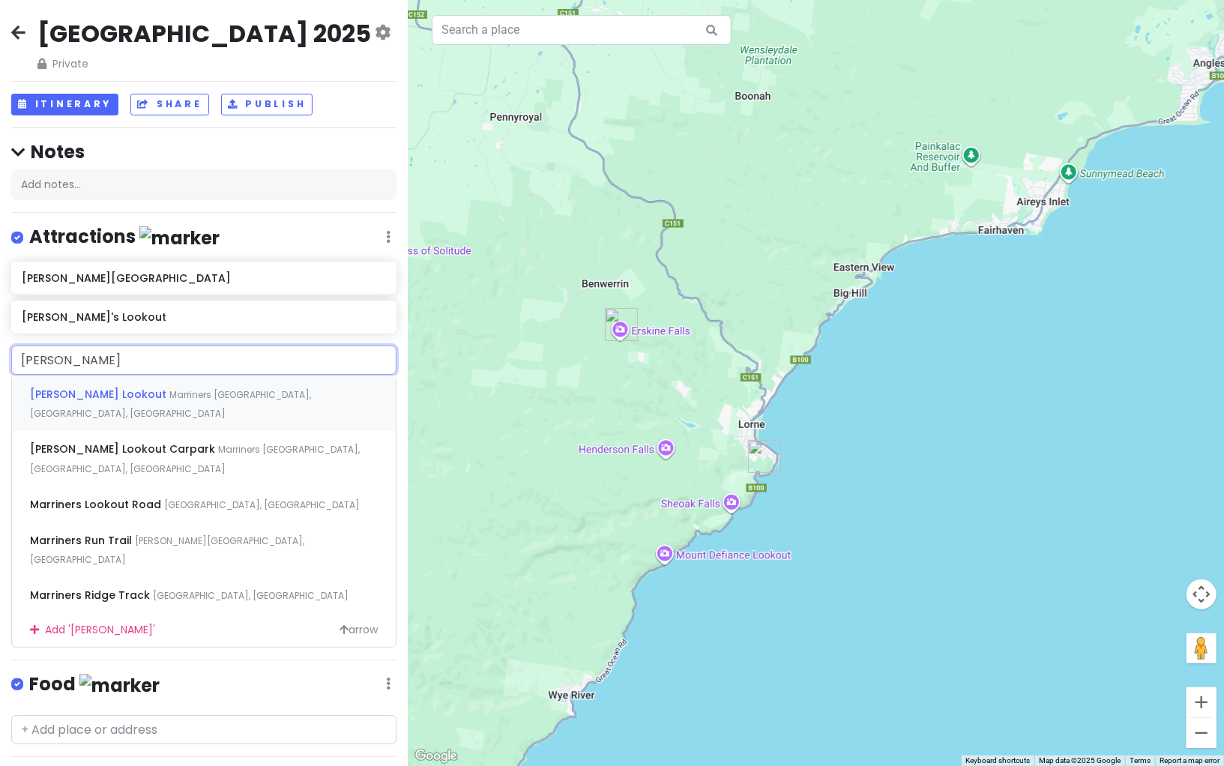
click at [172, 399] on div "[PERSON_NAME] Lookout Marriners [GEOGRAPHIC_DATA], [GEOGRAPHIC_DATA], [GEOGRAPH…" at bounding box center [204, 402] width 384 height 55
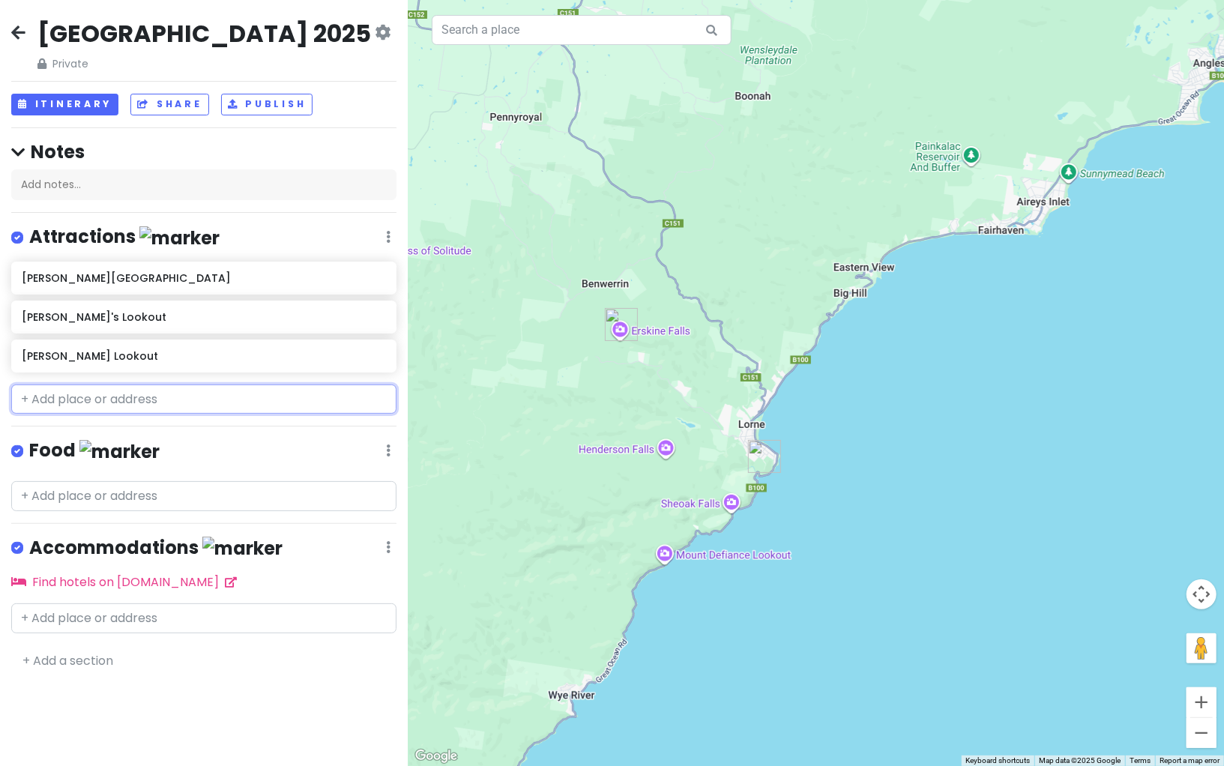
click at [84, 401] on input "text" at bounding box center [203, 399] width 385 height 30
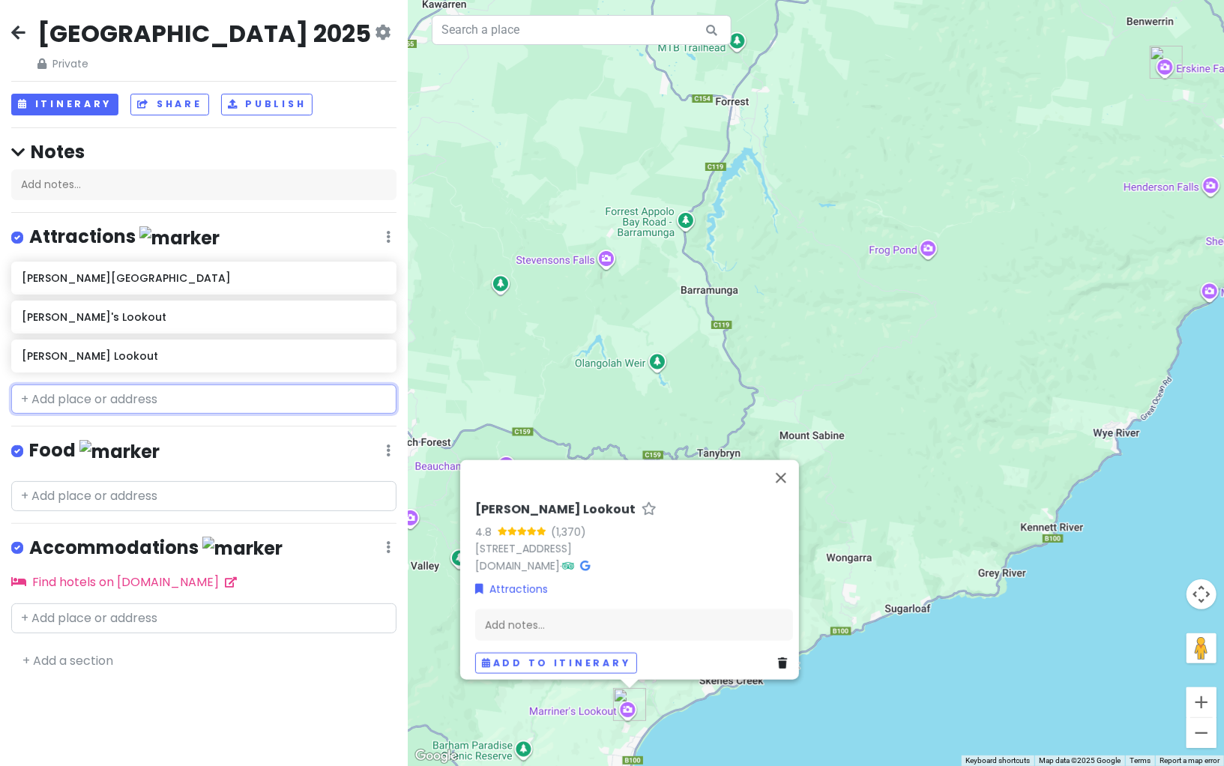
click at [218, 388] on input "text" at bounding box center [203, 399] width 385 height 30
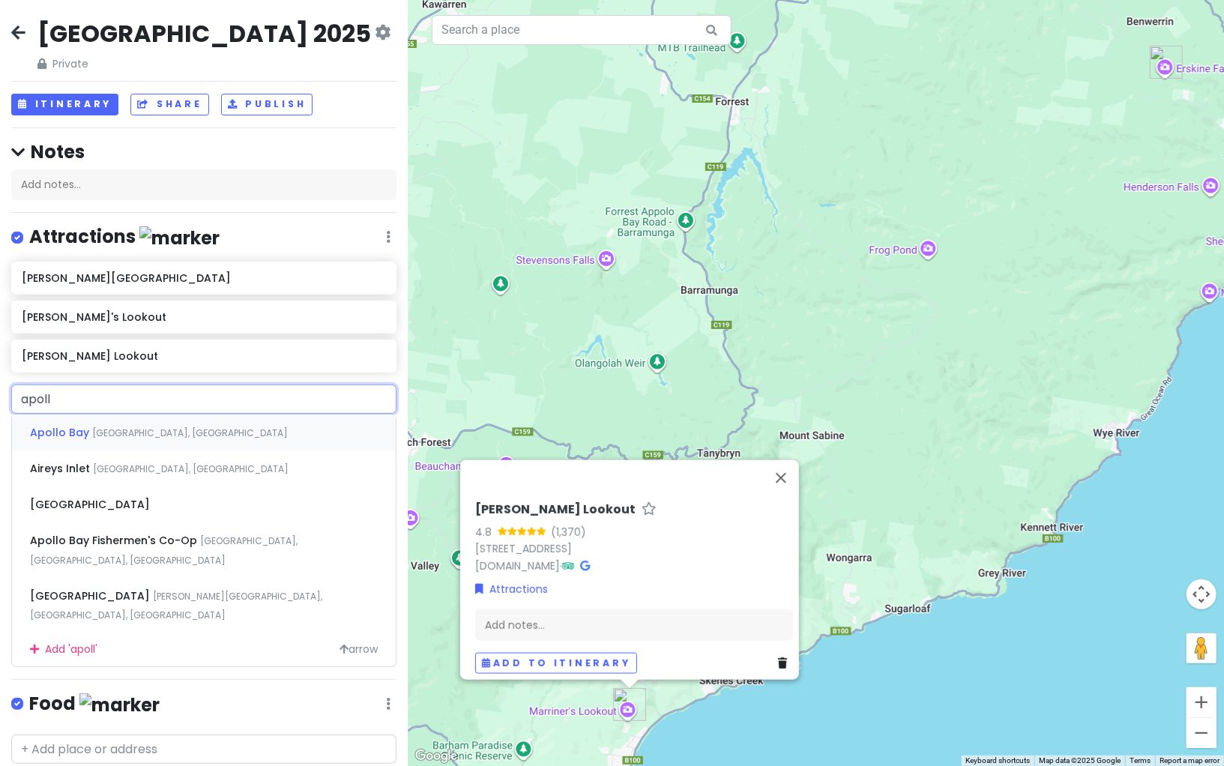
type input "apollo"
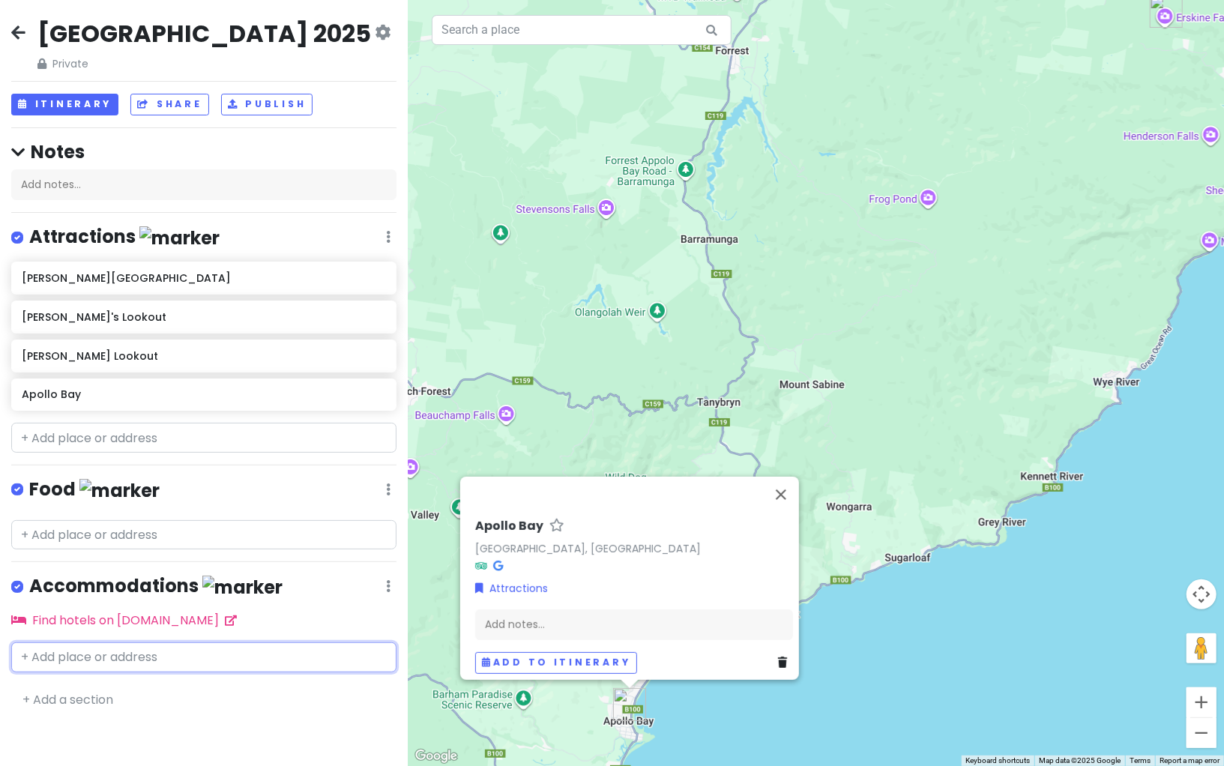
click at [143, 649] on input "text" at bounding box center [203, 657] width 385 height 30
drag, startPoint x: 113, startPoint y: 650, endPoint x: 40, endPoint y: 649, distance: 73.4
click at [40, 649] on input "[STREET_ADDRESS]" at bounding box center [203, 657] width 385 height 30
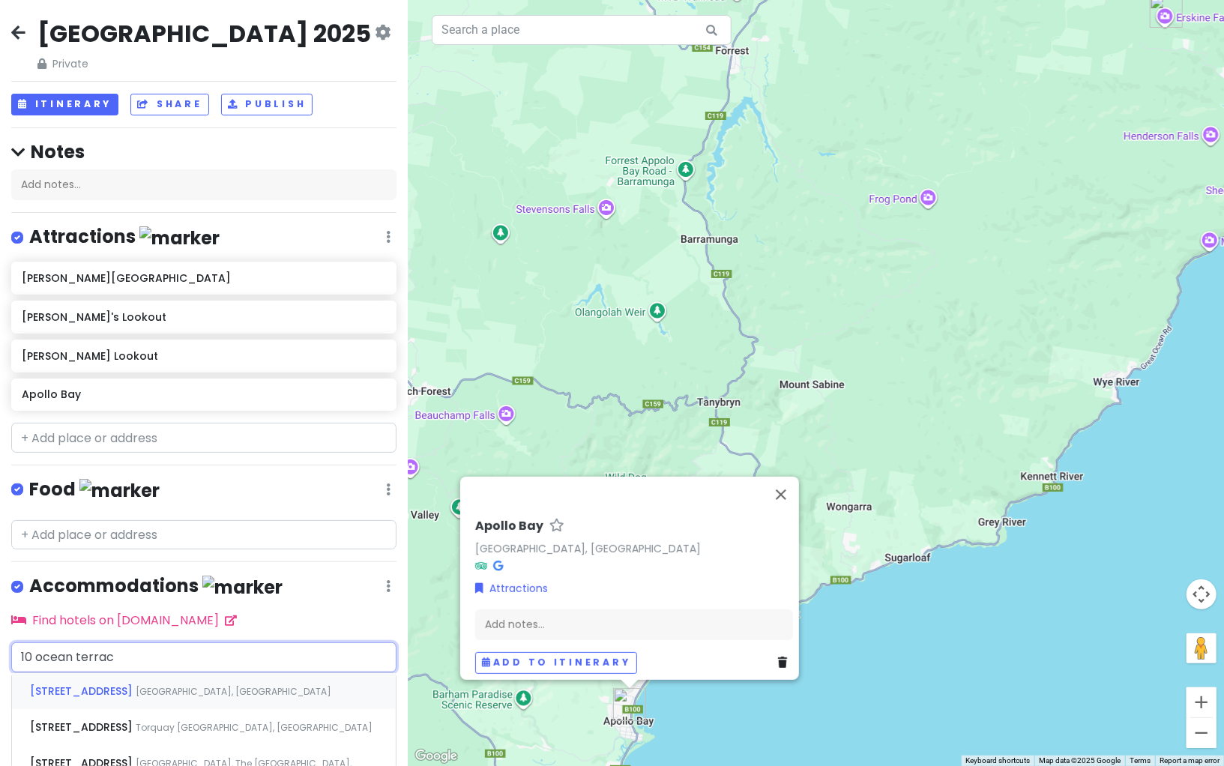
type input "[STREET_ADDRESS]"
click at [119, 673] on div "[STREET_ADDRESS]" at bounding box center [204, 691] width 384 height 36
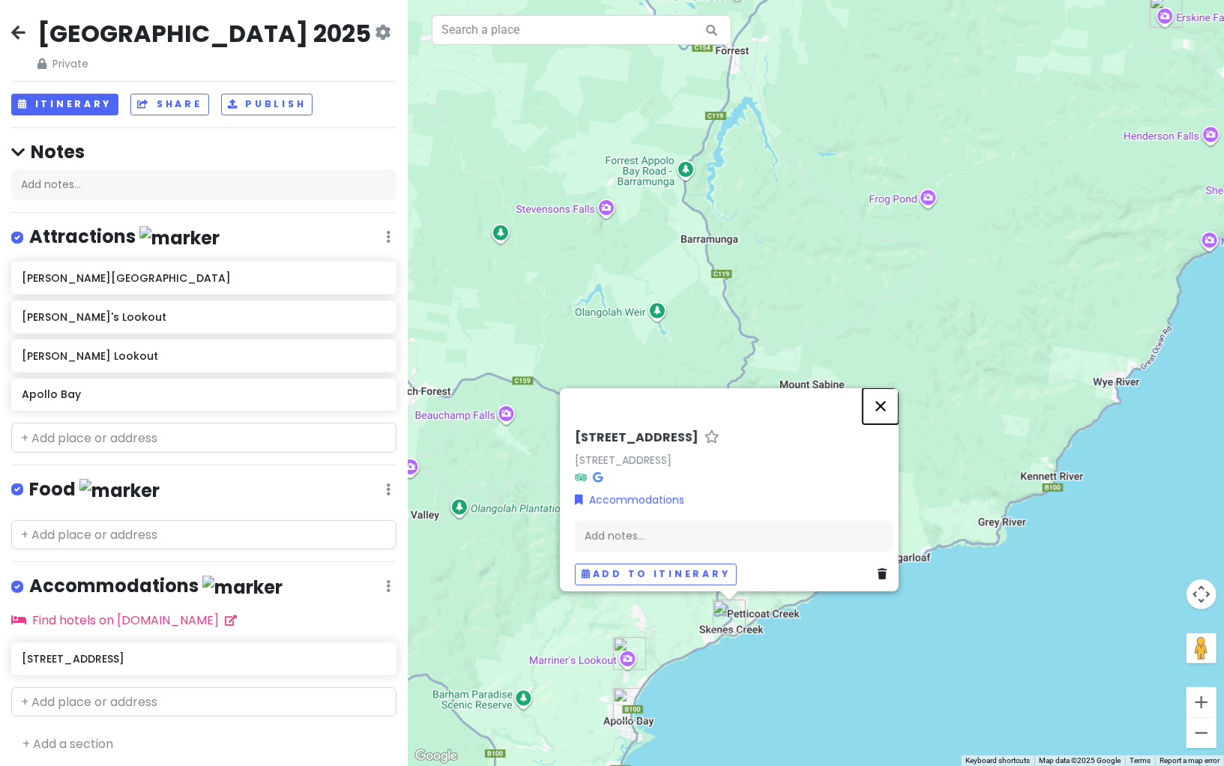
click at [889, 396] on button "Close" at bounding box center [880, 406] width 36 height 36
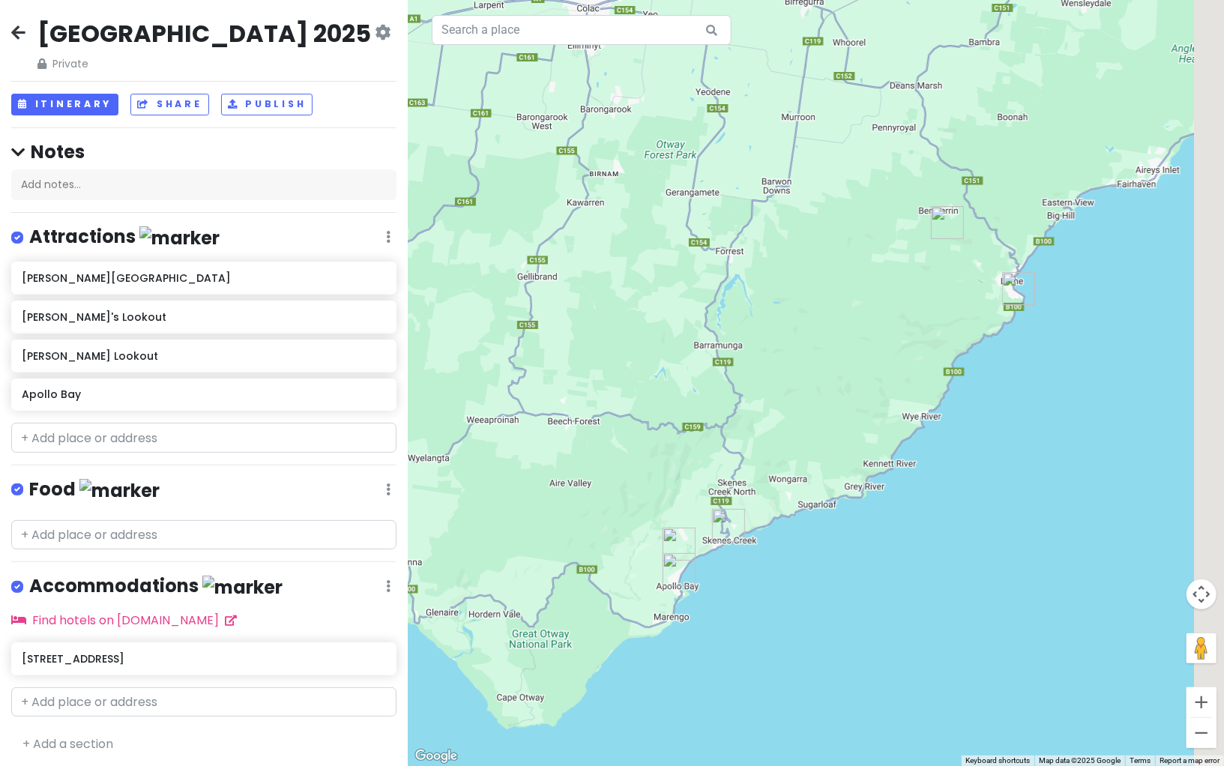
drag, startPoint x: 999, startPoint y: 417, endPoint x: 907, endPoint y: 397, distance: 94.9
click at [907, 397] on div at bounding box center [816, 383] width 816 height 766
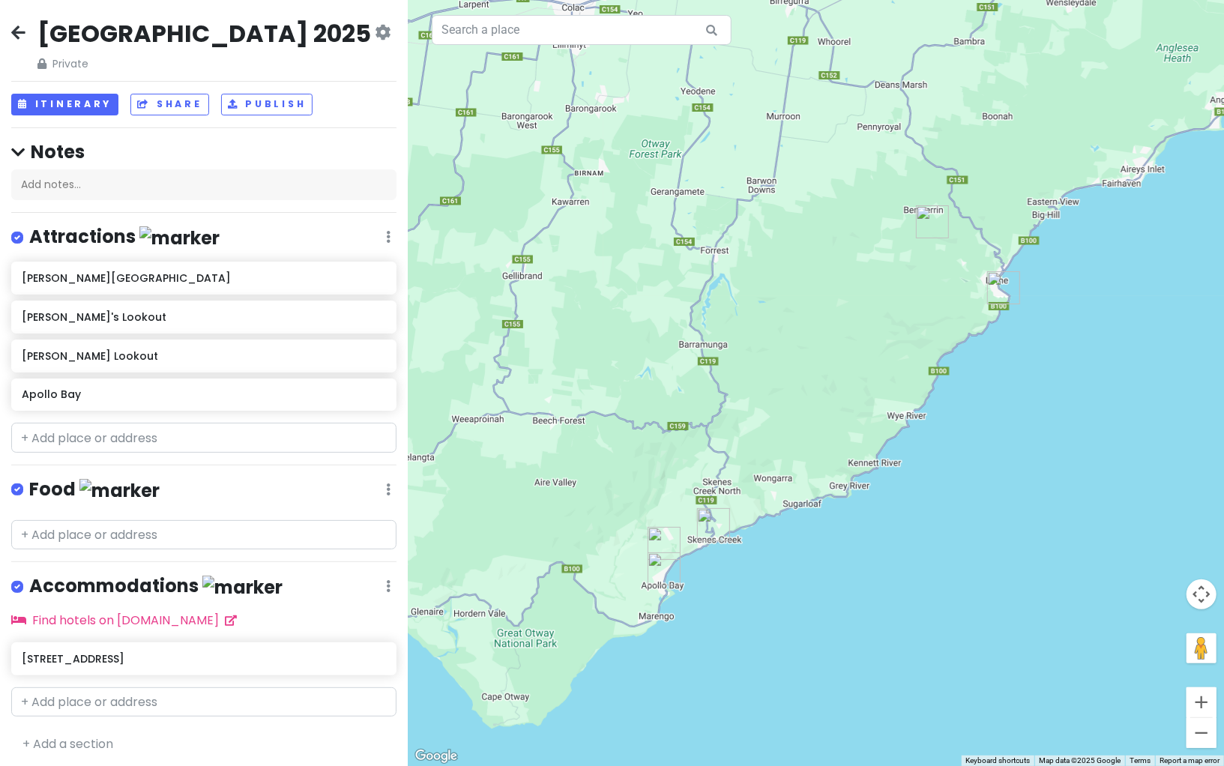
drag, startPoint x: 782, startPoint y: 496, endPoint x: 753, endPoint y: 512, distance: 33.2
click at [753, 512] on div at bounding box center [816, 383] width 816 height 766
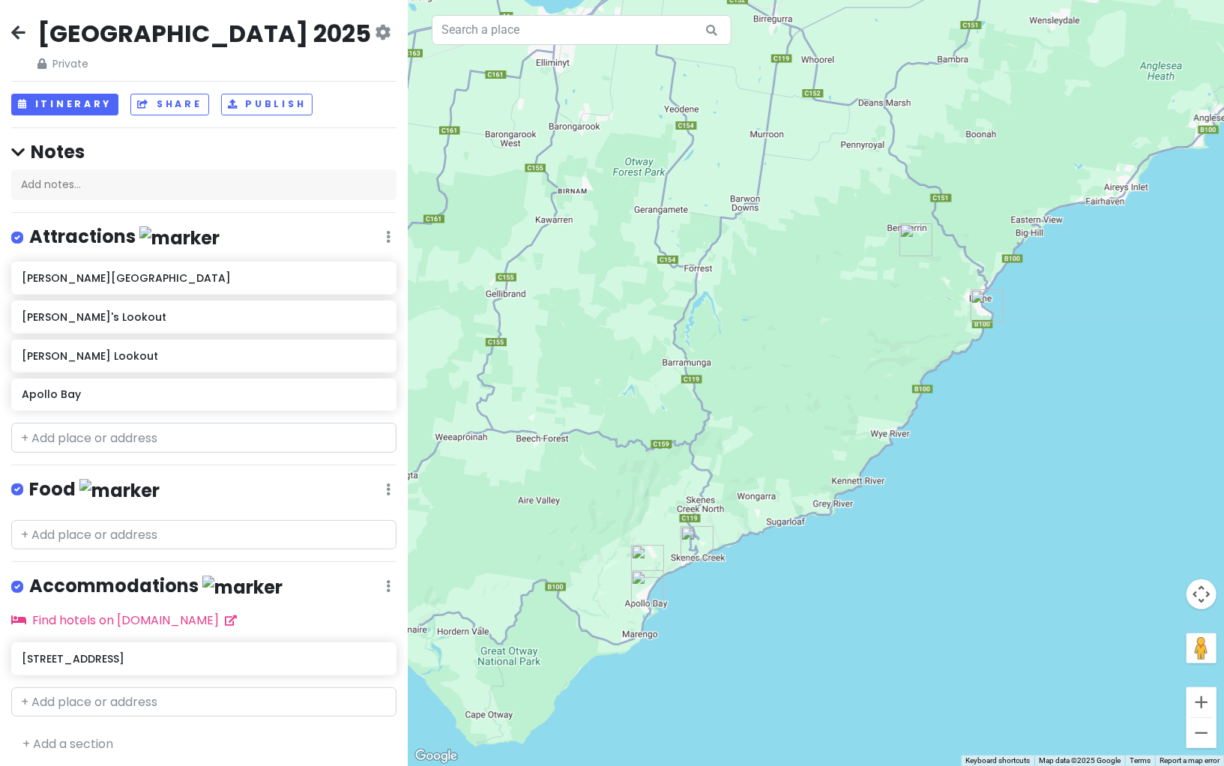
drag, startPoint x: 763, startPoint y: 394, endPoint x: 760, endPoint y: 419, distance: 24.9
click at [761, 419] on div at bounding box center [816, 383] width 816 height 766
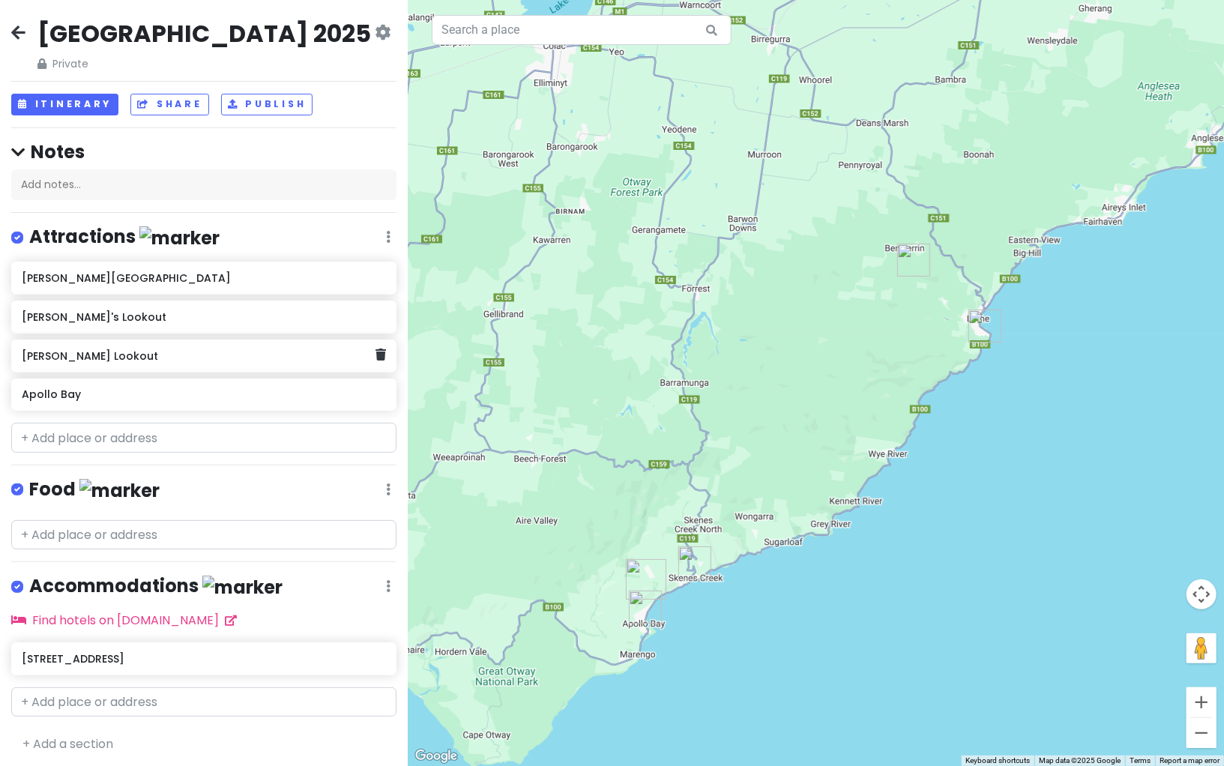
click at [246, 358] on h6 "[PERSON_NAME] Lookout" at bounding box center [199, 355] width 354 height 13
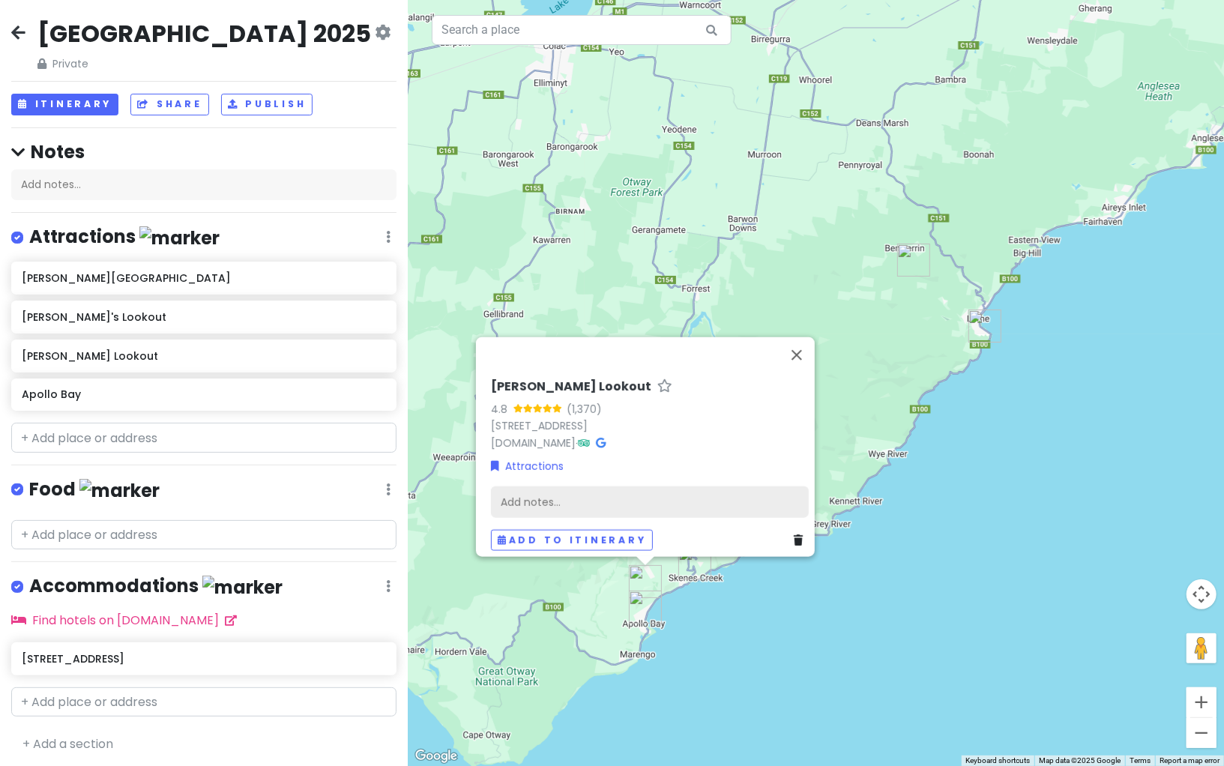
click at [551, 497] on div "Add notes..." at bounding box center [650, 501] width 318 height 31
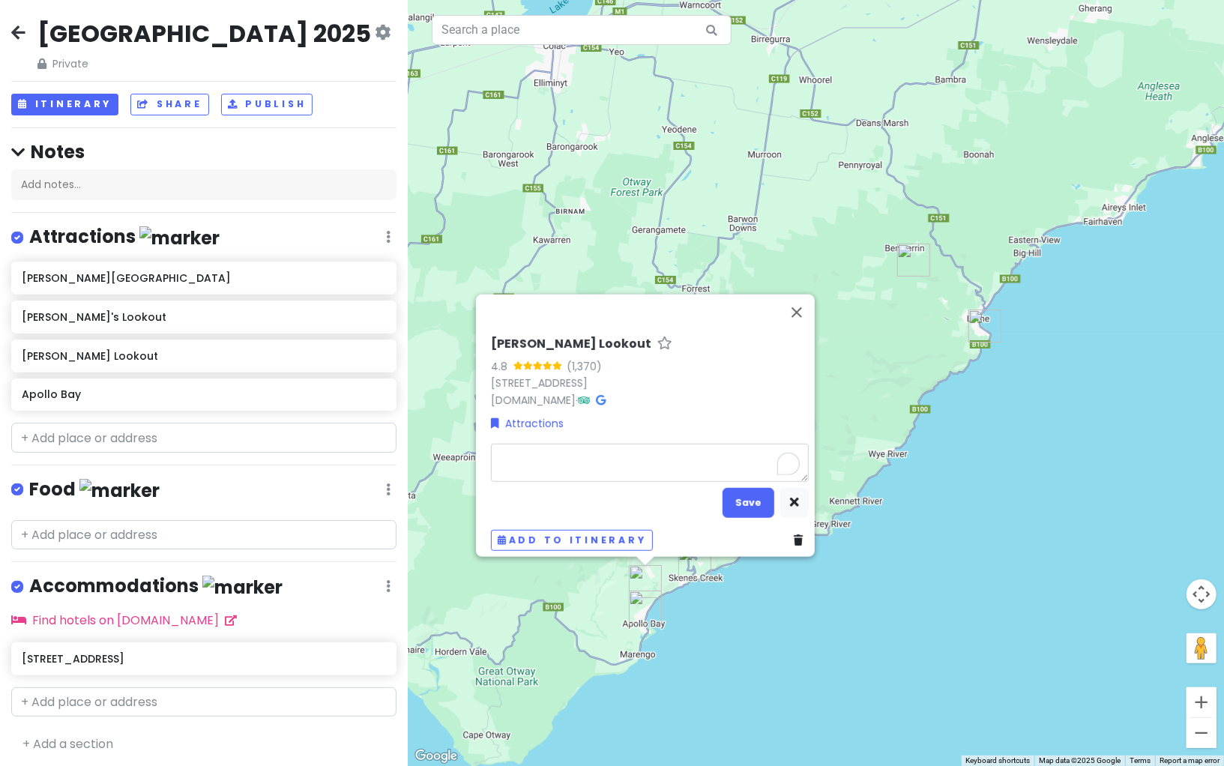
click at [565, 360] on div "[PERSON_NAME] Lookout 4.8 (1,370) [STREET_ADDRESS] [DOMAIN_NAME] · Attractions …" at bounding box center [645, 425] width 339 height 262
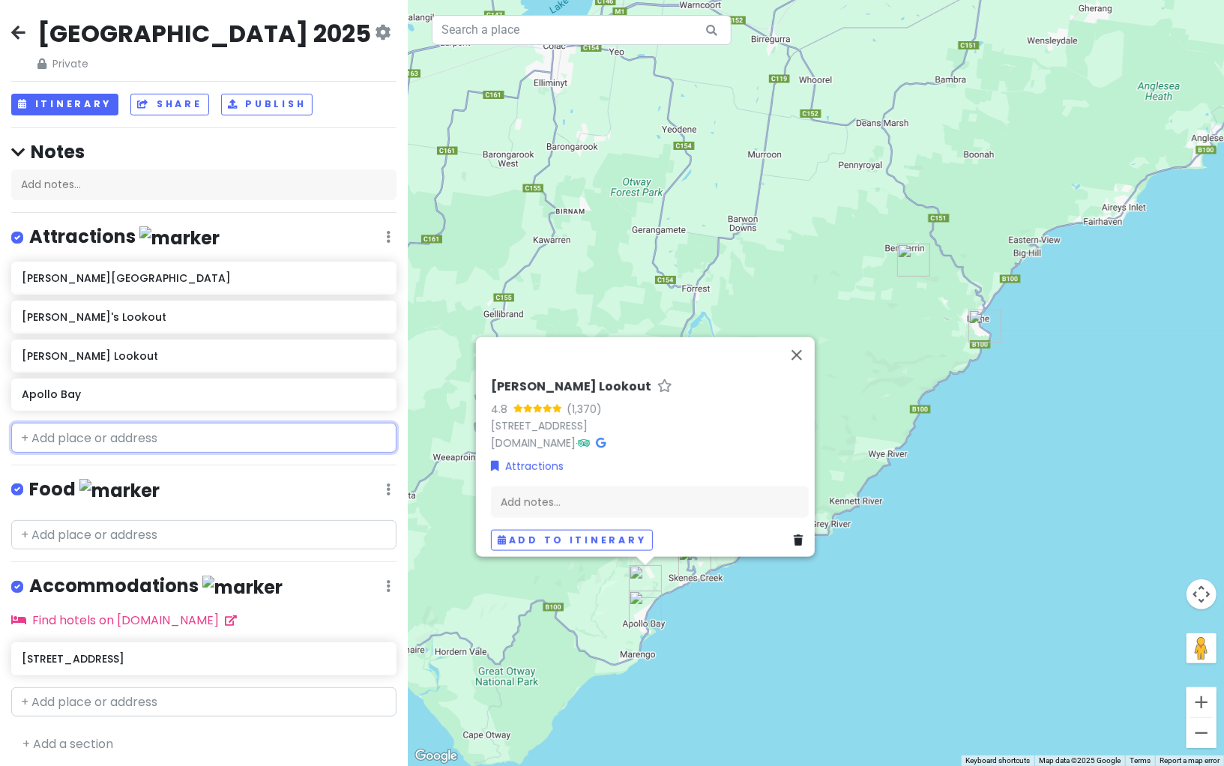
click at [264, 437] on input "text" at bounding box center [203, 438] width 385 height 30
click at [192, 438] on input "text" at bounding box center [203, 438] width 385 height 30
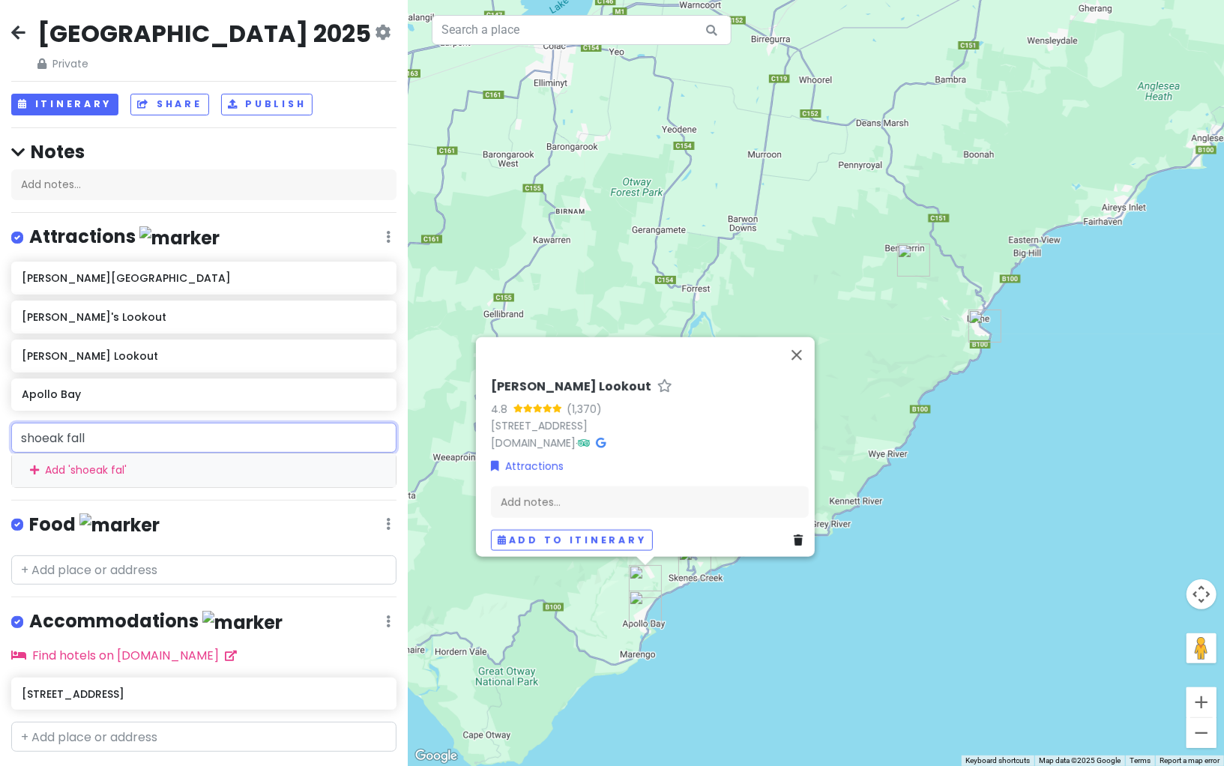
type input "shoeak falls"
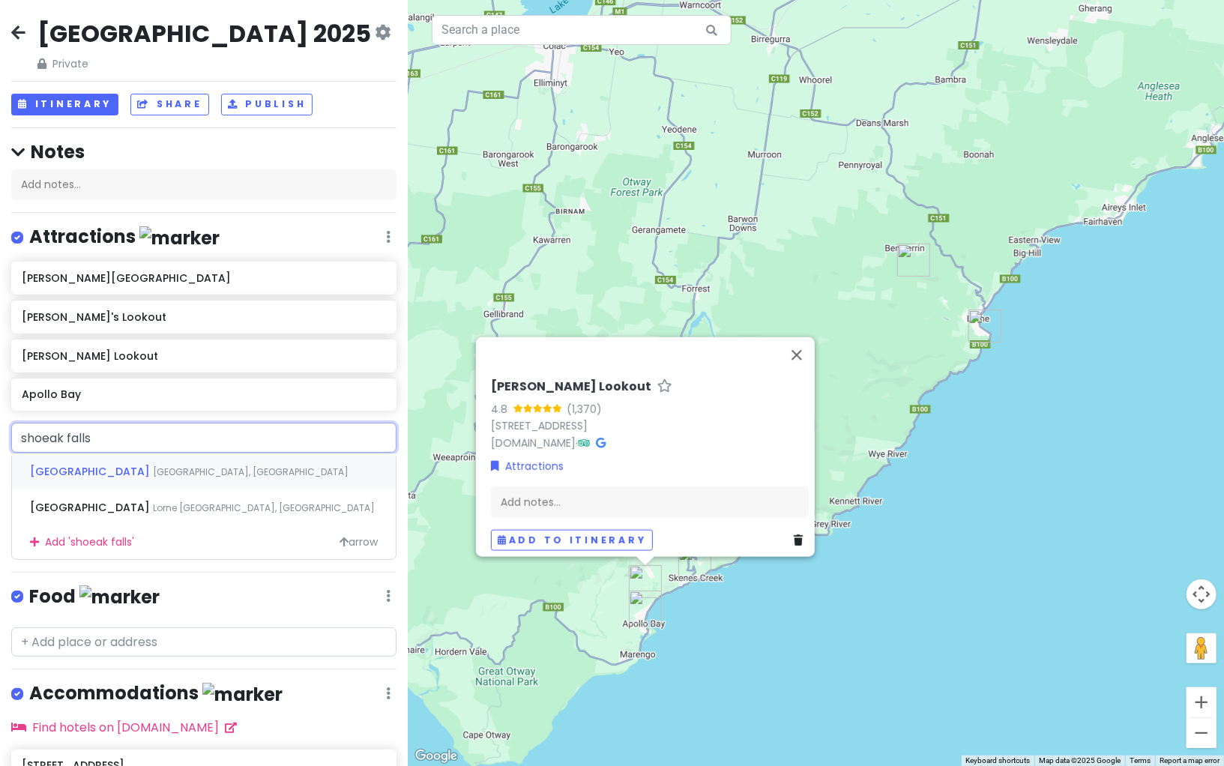
click at [153, 473] on span "[GEOGRAPHIC_DATA], [GEOGRAPHIC_DATA]" at bounding box center [251, 471] width 196 height 13
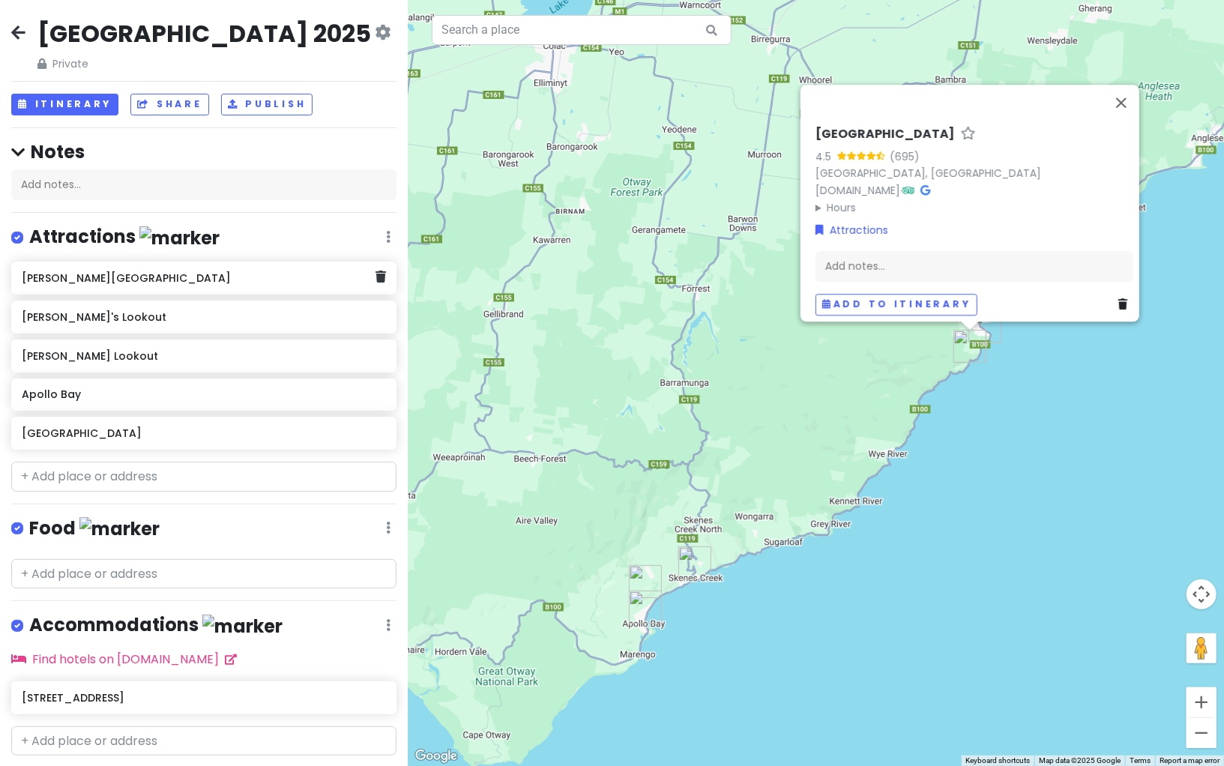
click at [224, 278] on h6 "[PERSON_NAME][GEOGRAPHIC_DATA]" at bounding box center [199, 277] width 354 height 13
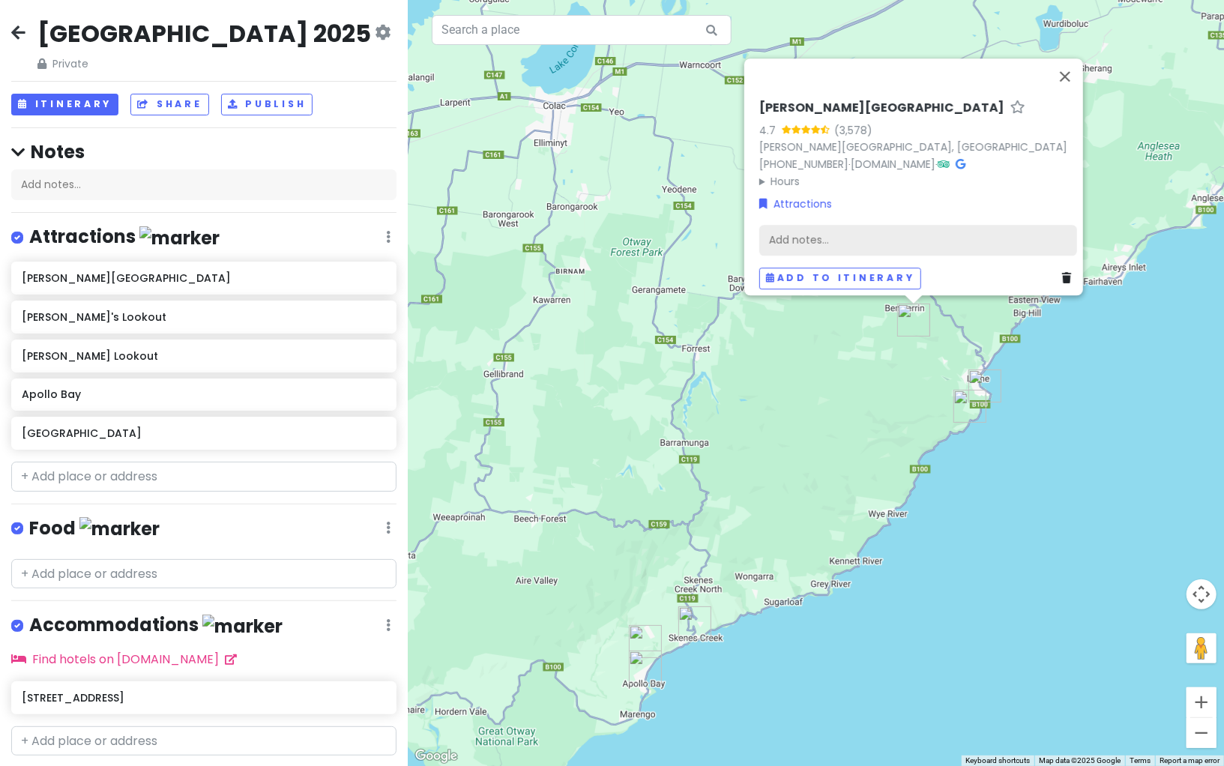
click at [821, 232] on div "Add notes..." at bounding box center [918, 240] width 318 height 31
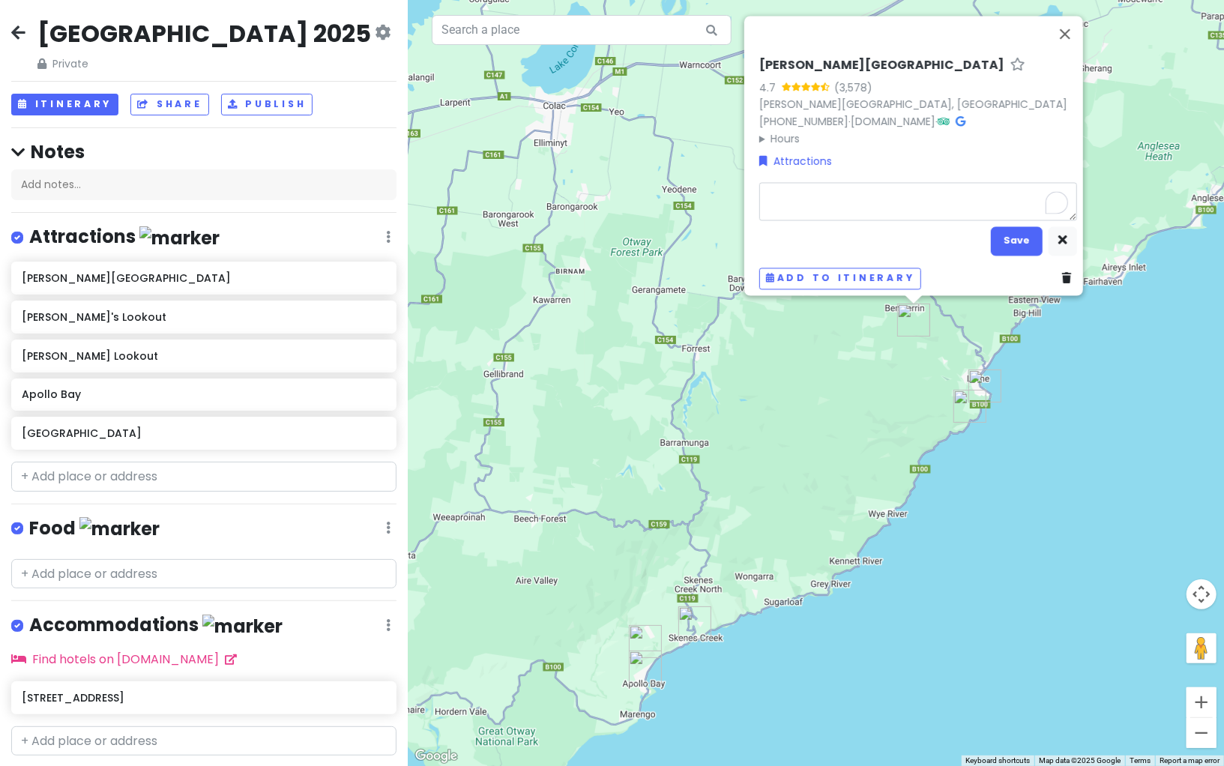
type textarea "x"
type textarea "n"
type textarea "x"
type textarea "ni"
type textarea "x"
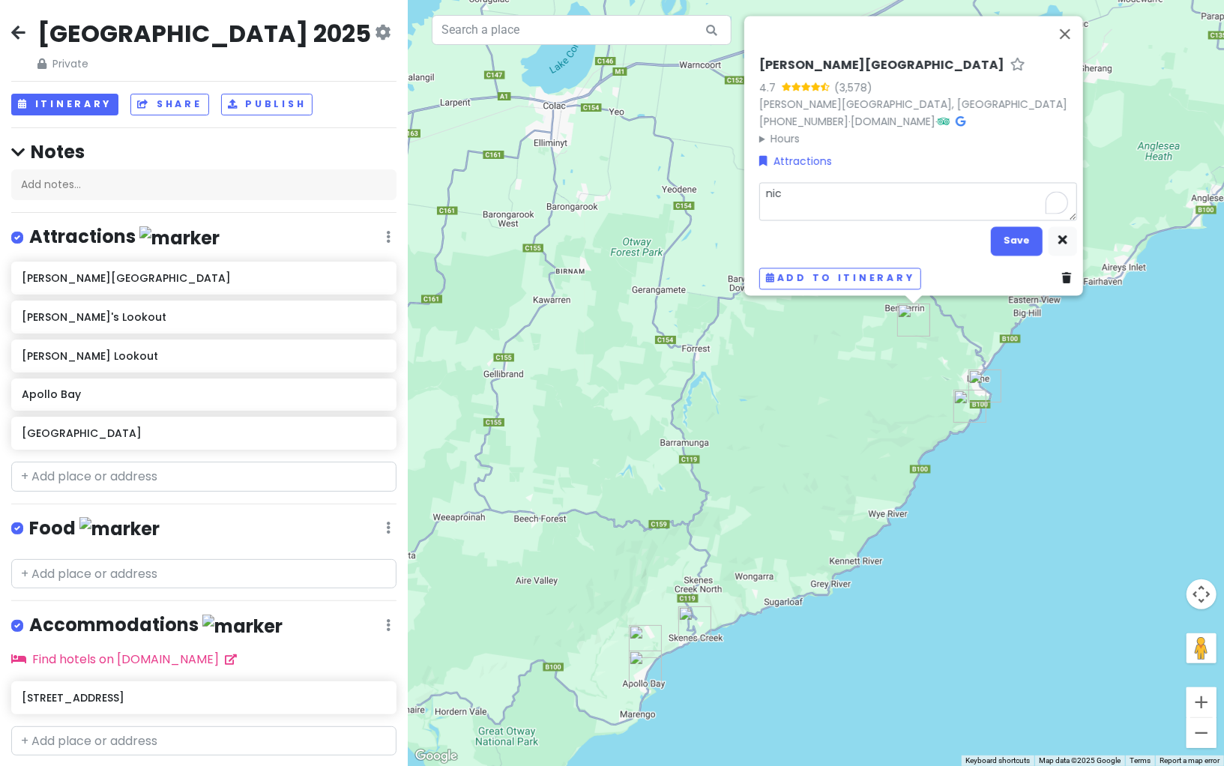
type textarea "nice"
type textarea "x"
type textarea "nice"
type textarea "x"
type textarea "nice w"
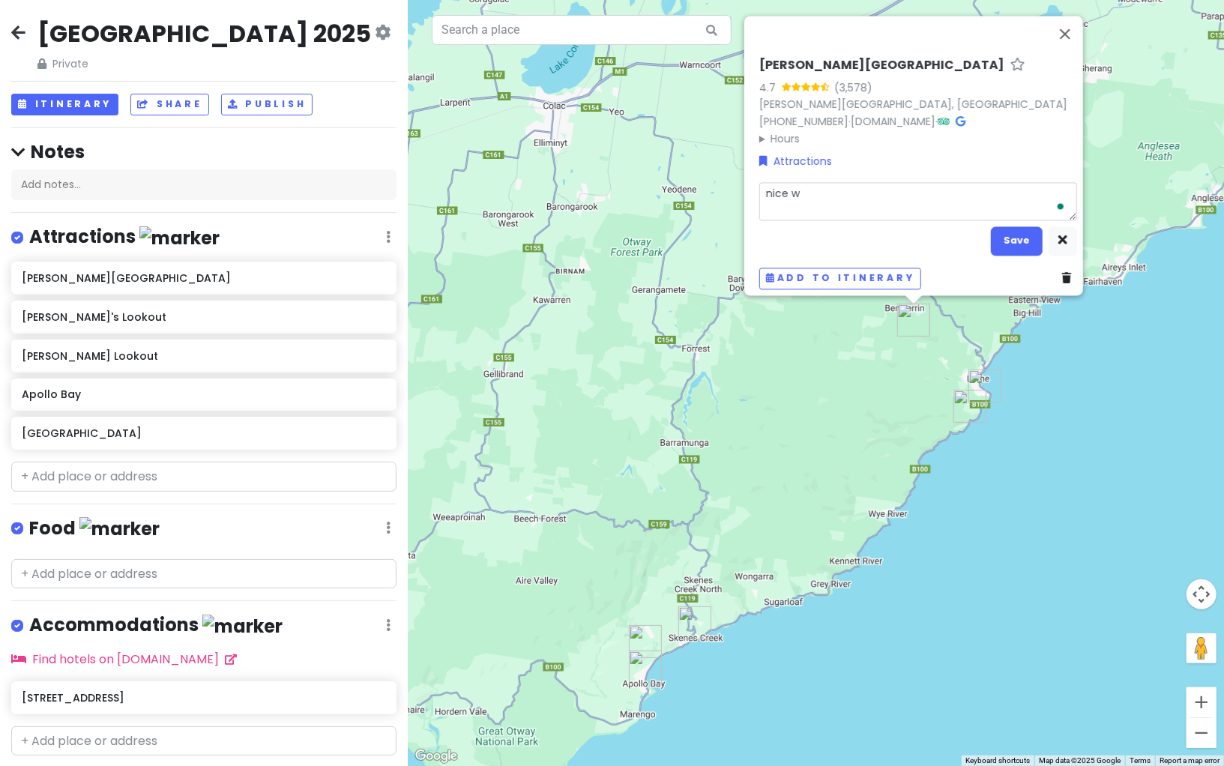
type textarea "x"
type textarea "nice wa"
type textarea "x"
type textarea "nice wat"
type textarea "x"
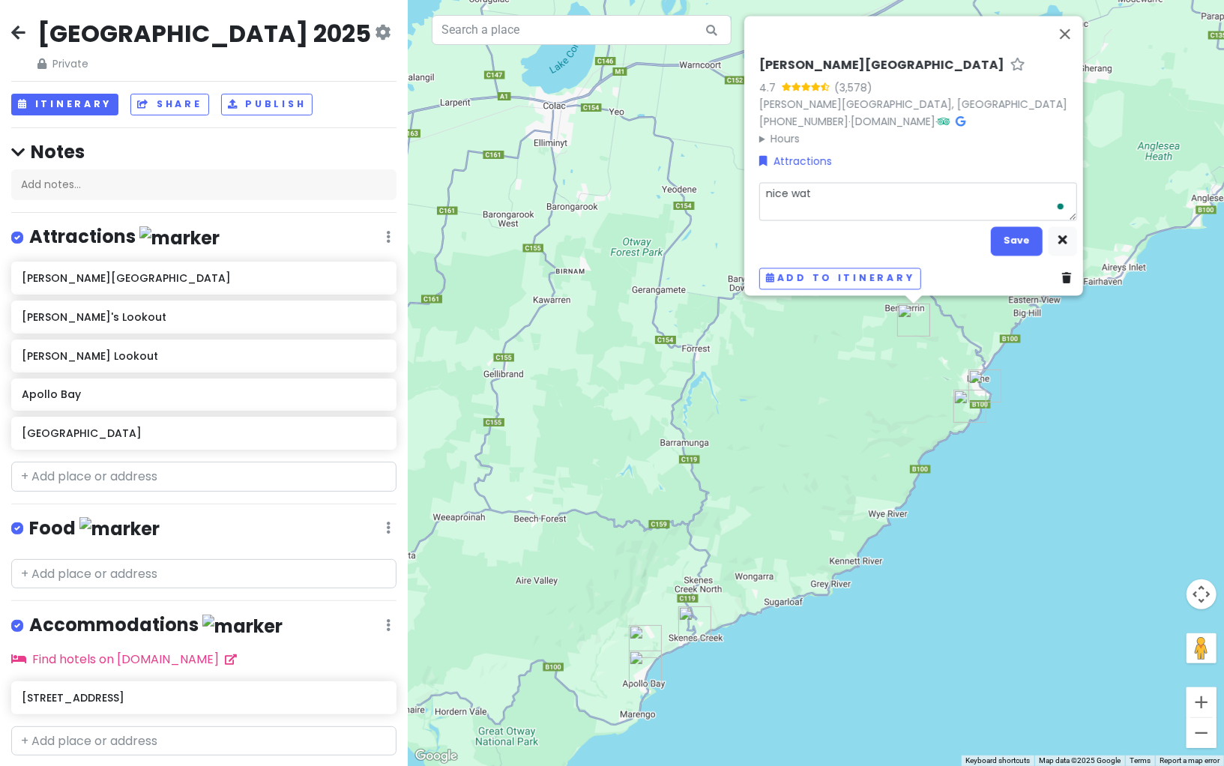
type textarea "nice wate"
type textarea "x"
type textarea "nice water"
type textarea "x"
type textarea "nice waterf"
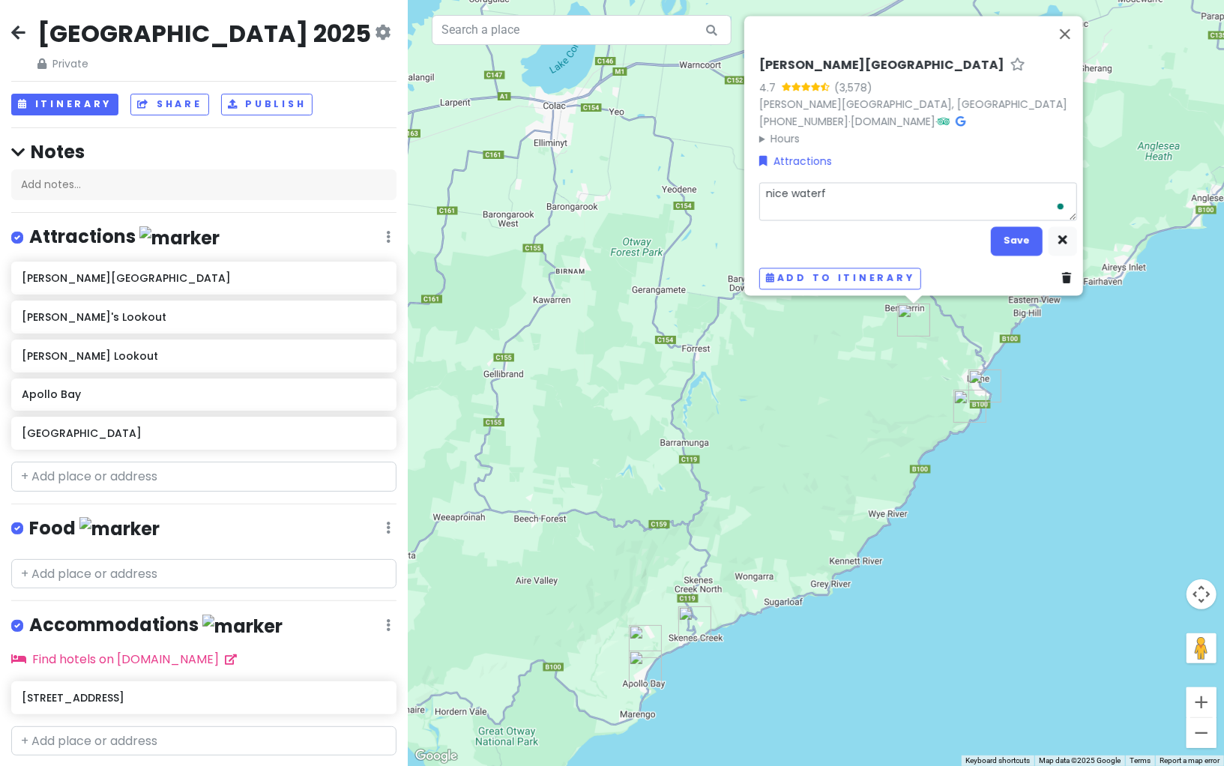
type textarea "x"
type textarea "nice waterfal"
type textarea "x"
type textarea "nice waterfall"
type textarea "x"
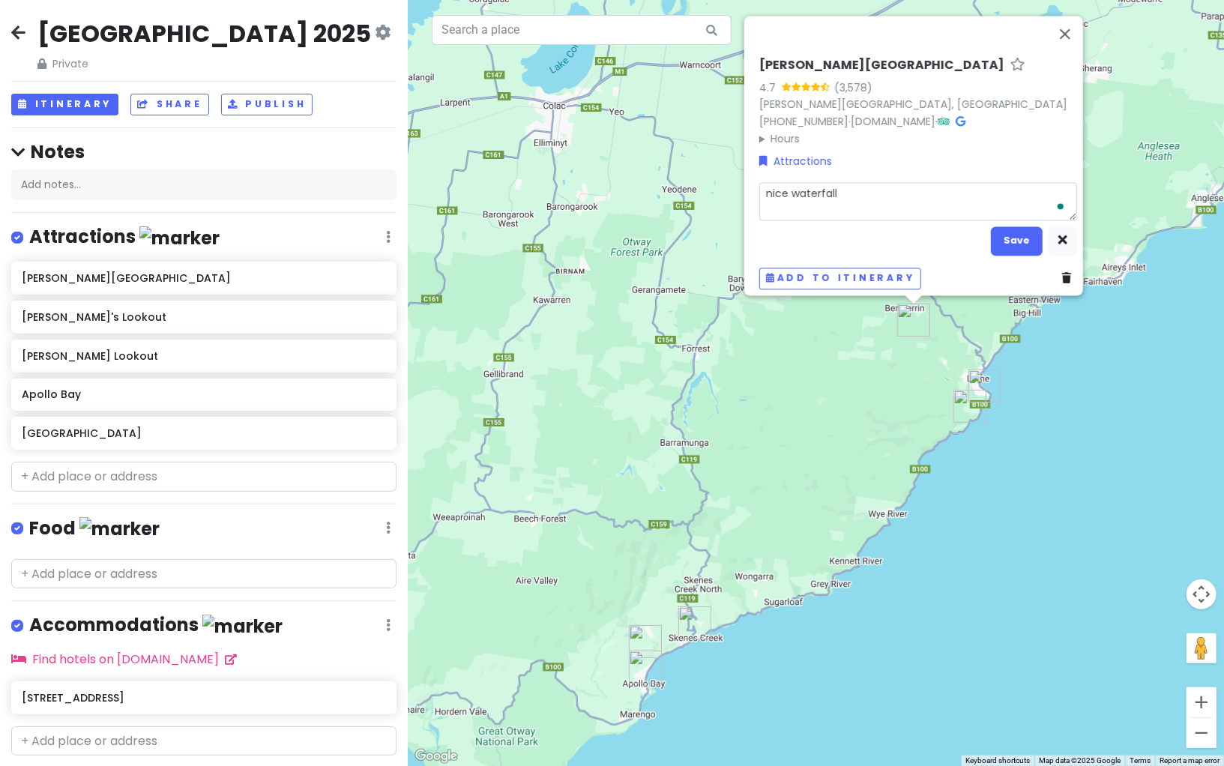
type textarea "nice waterfall"
type textarea "x"
type textarea "nice waterfall w"
type textarea "x"
type textarea "nice waterfall w/"
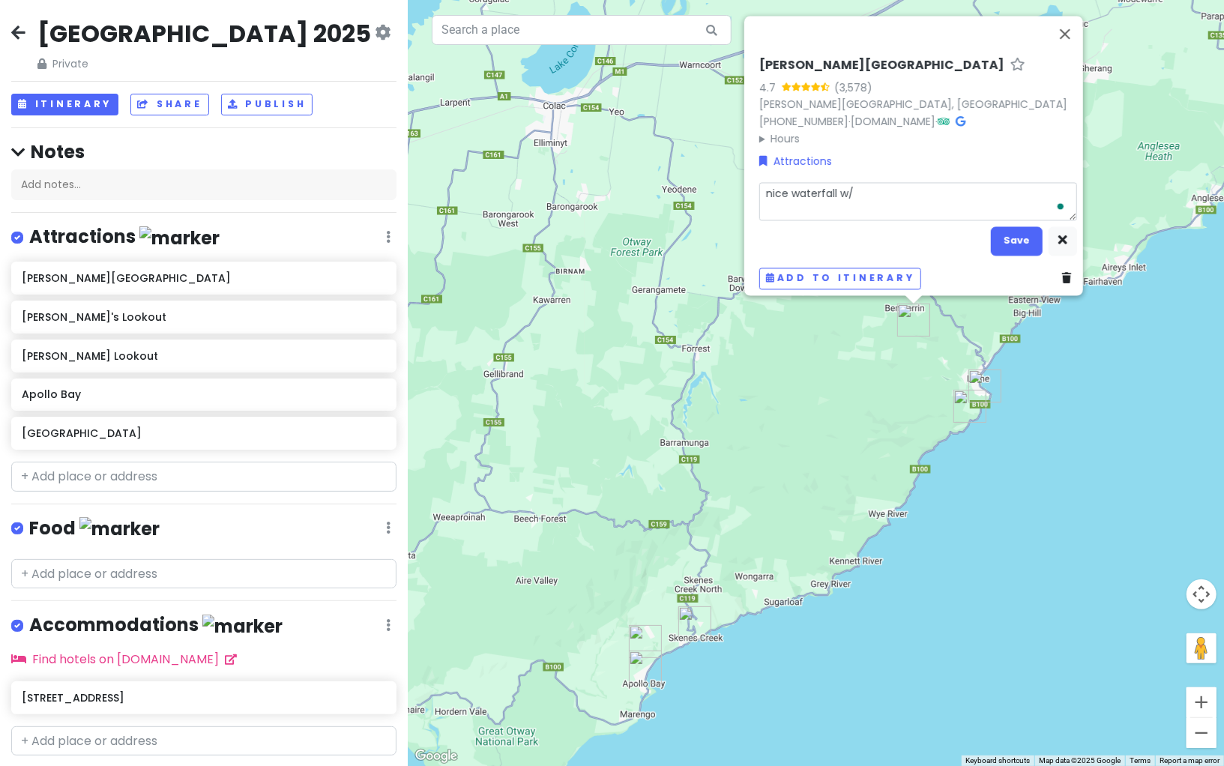
type textarea "x"
type textarea "nice waterfall w/"
type textarea "x"
type textarea "nice waterfall w/ p"
type textarea "x"
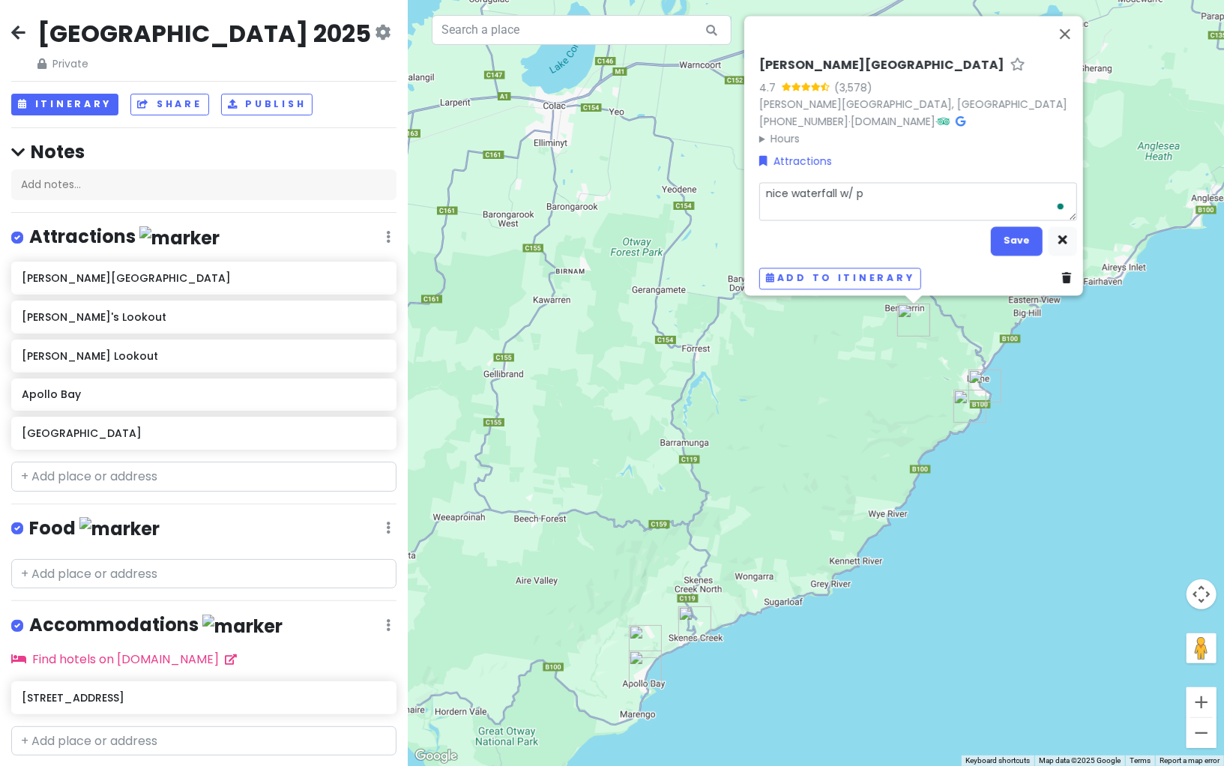
type textarea "nice waterfall w/ pi"
type textarea "x"
type textarea "nice waterfall w/ pic"
type textarea "x"
type textarea "nice waterfall w/ picn"
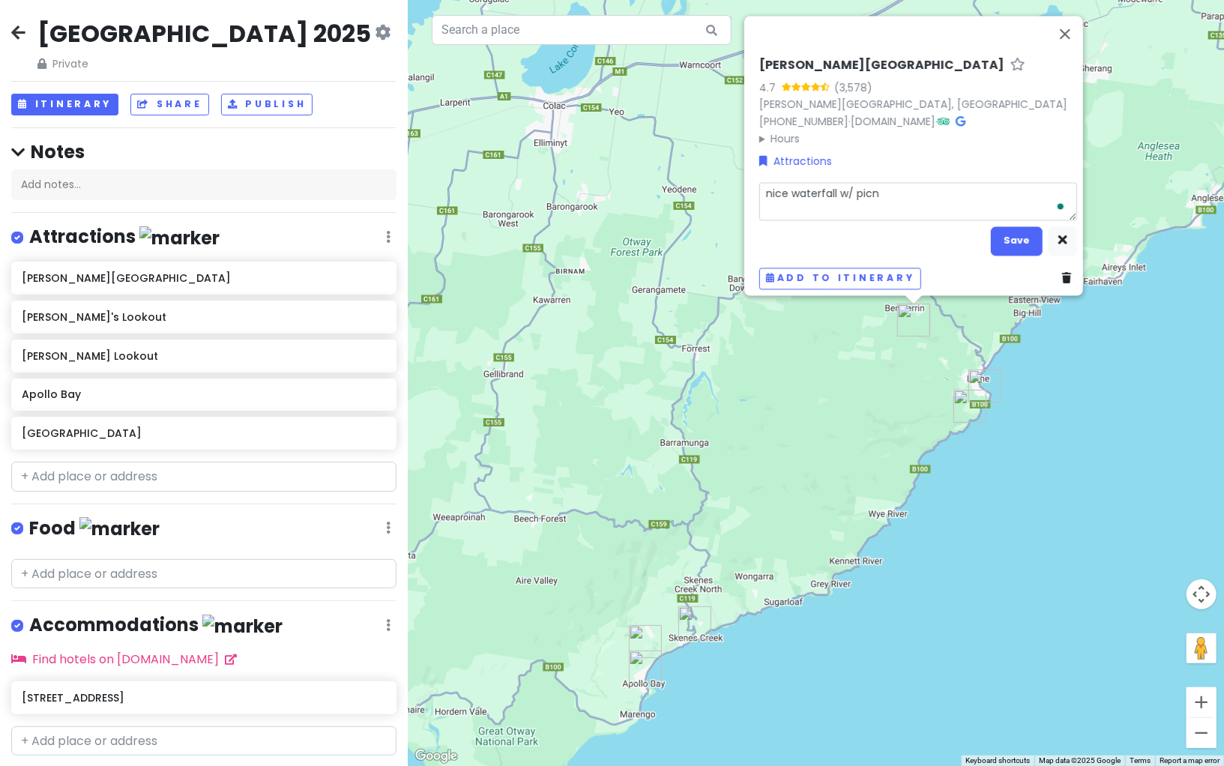
type textarea "x"
type textarea "nice waterfall w/ picni"
type textarea "x"
type textarea "nice waterfall w/ picnic"
type textarea "x"
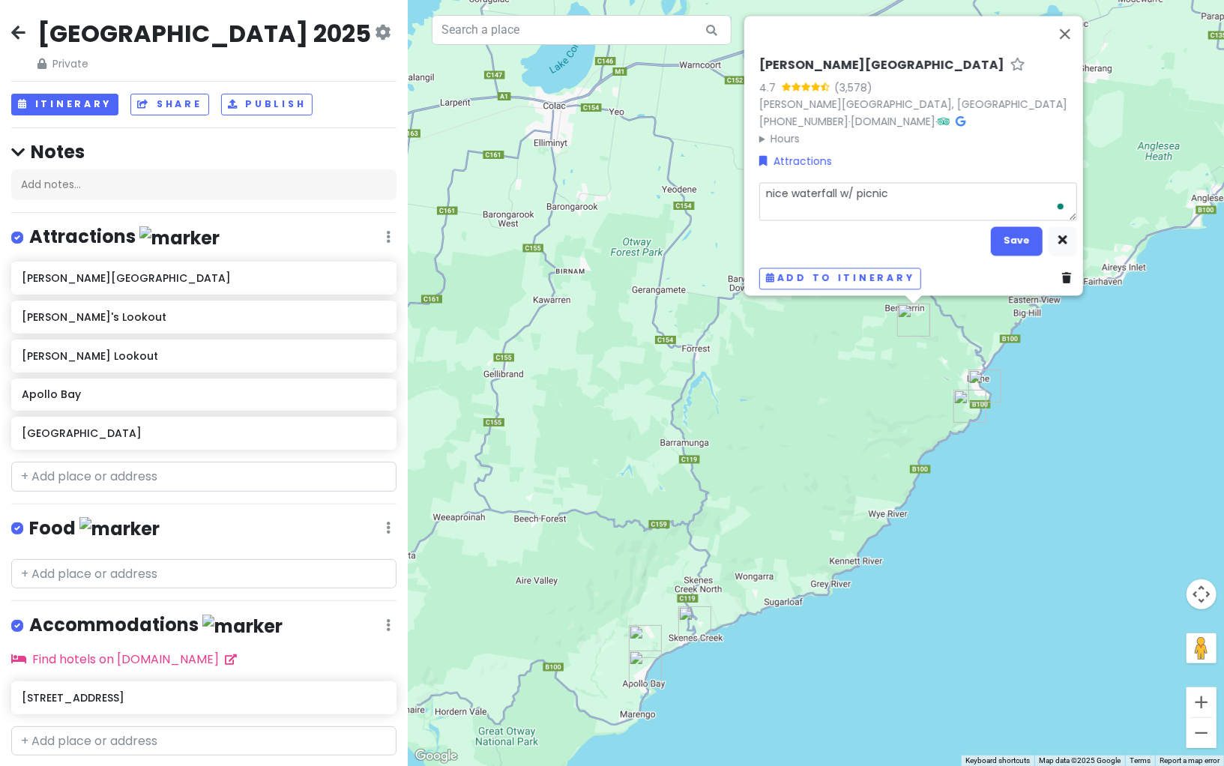
type textarea "nice waterfall w/ picnic"
type textarea "x"
type textarea "nice waterfall w/ picnic g"
type textarea "x"
type textarea "nice waterfall w/ picnic gr"
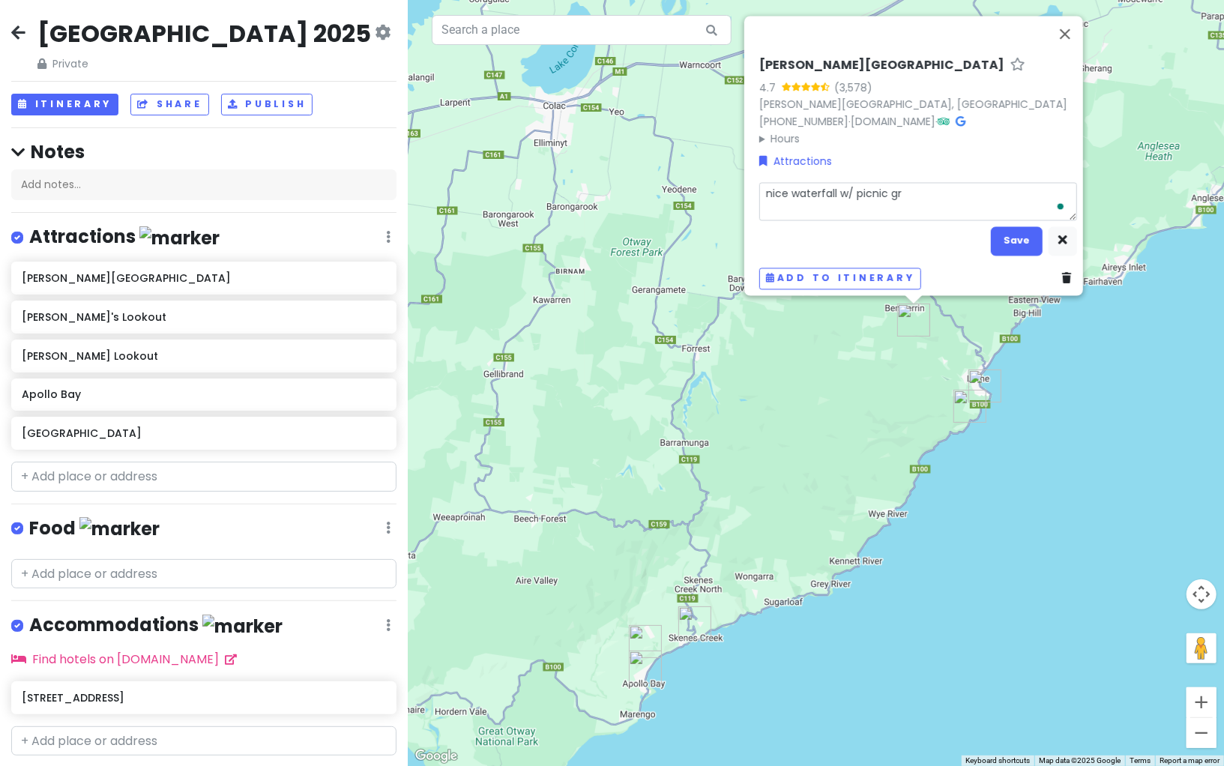
type textarea "x"
type textarea "nice waterfall w/ picnic gro"
type textarea "x"
type textarea "nice waterfall w/ picnic grou"
type textarea "x"
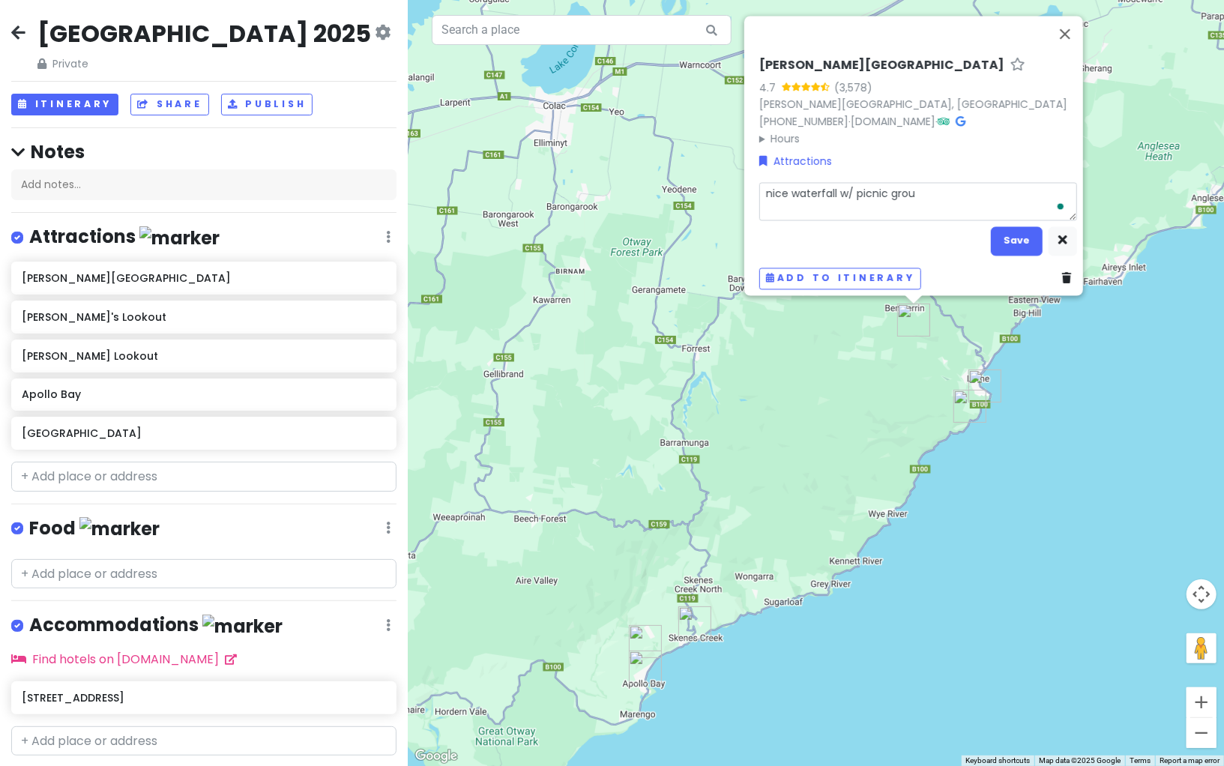
type textarea "nice waterfall w/ picnic groun"
type textarea "x"
type textarea "nice waterfall w/ picnic ground"
type textarea "x"
type textarea "nice waterfall w/ picnic ground"
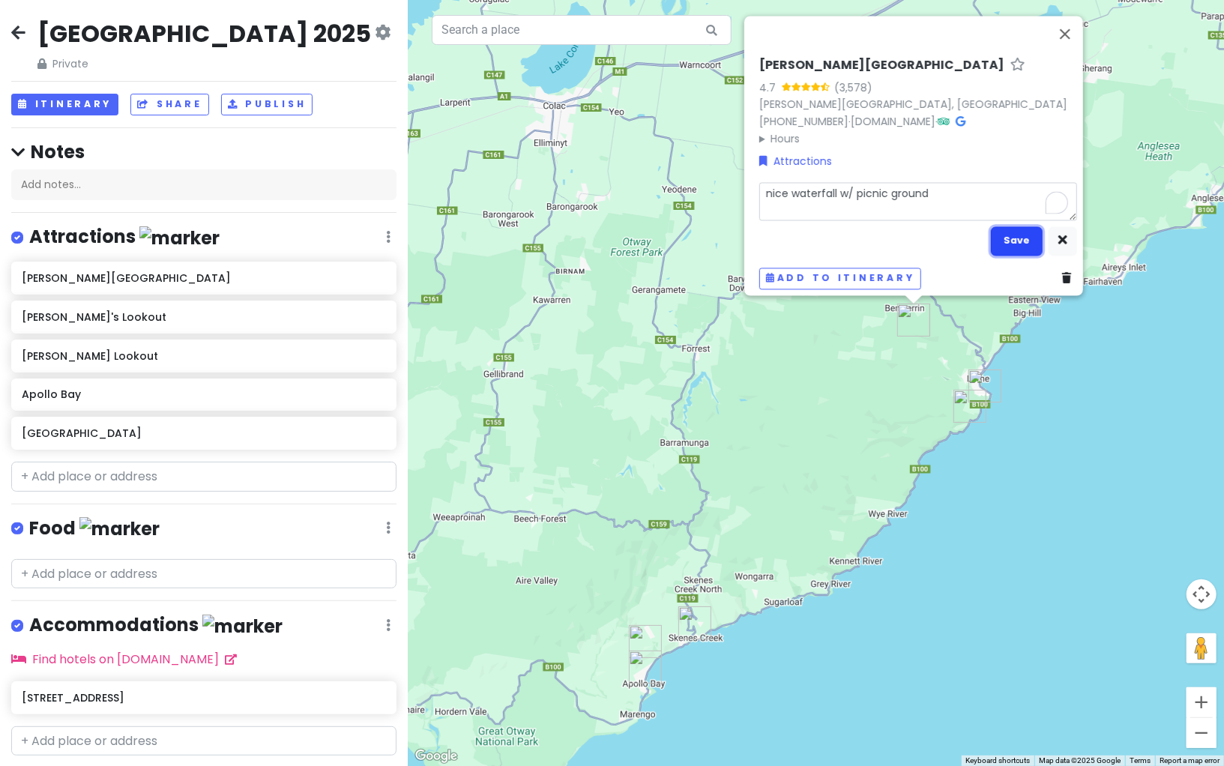
click at [1018, 232] on button "Save" at bounding box center [1016, 240] width 52 height 29
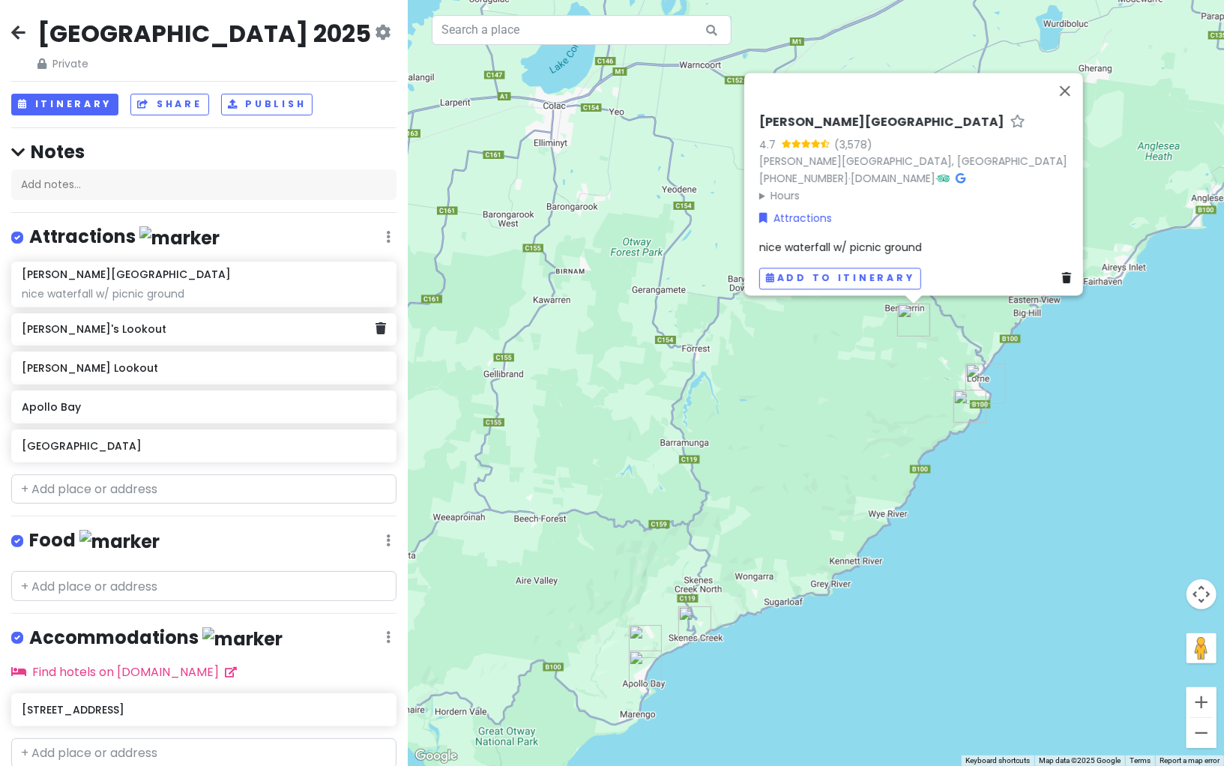
click at [321, 333] on h6 "[PERSON_NAME]'s Lookout" at bounding box center [199, 328] width 354 height 13
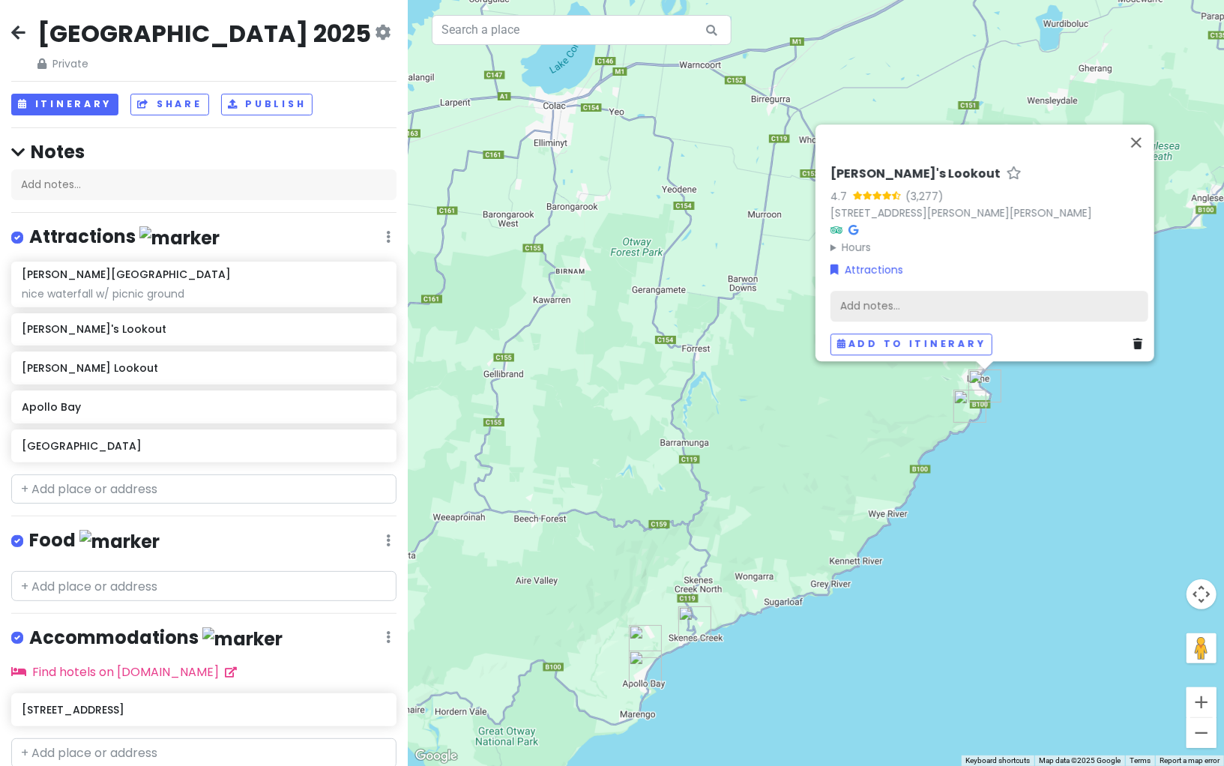
click at [871, 306] on div "Add notes..." at bounding box center [989, 306] width 318 height 31
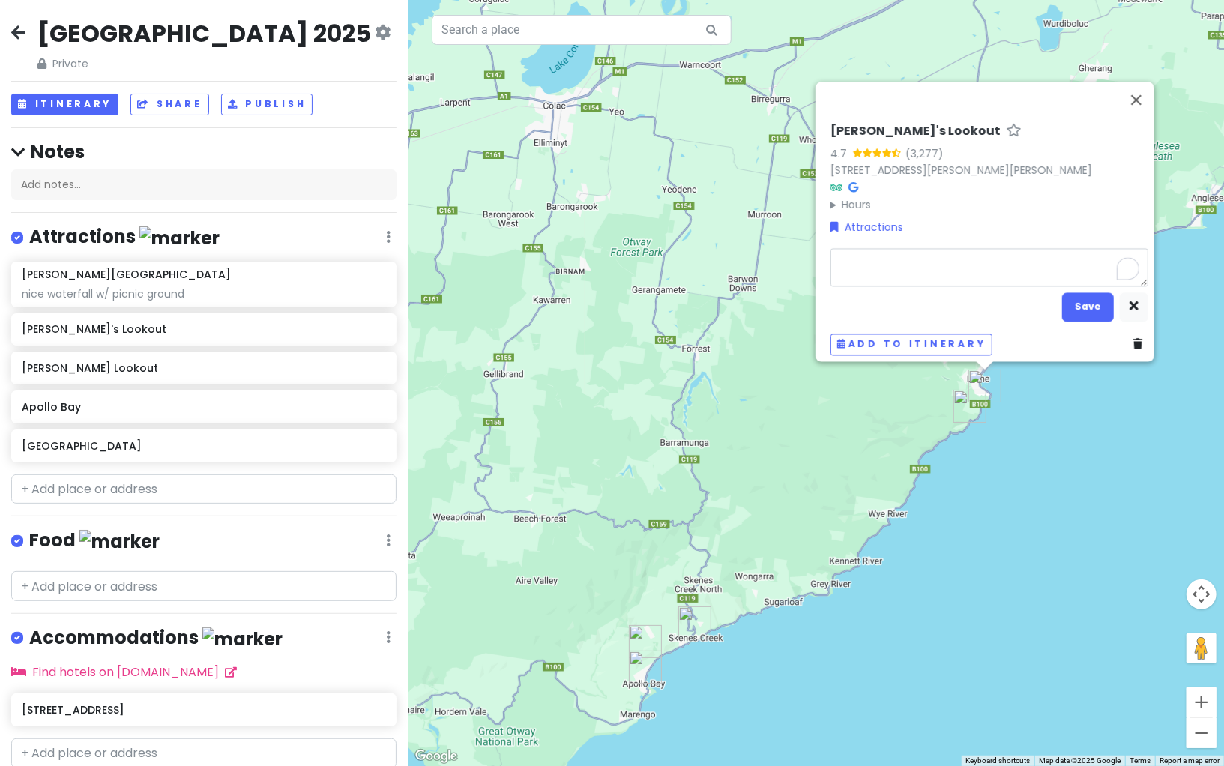
type textarea "x"
type textarea "g"
type textarea "x"
type textarea "go"
type textarea "x"
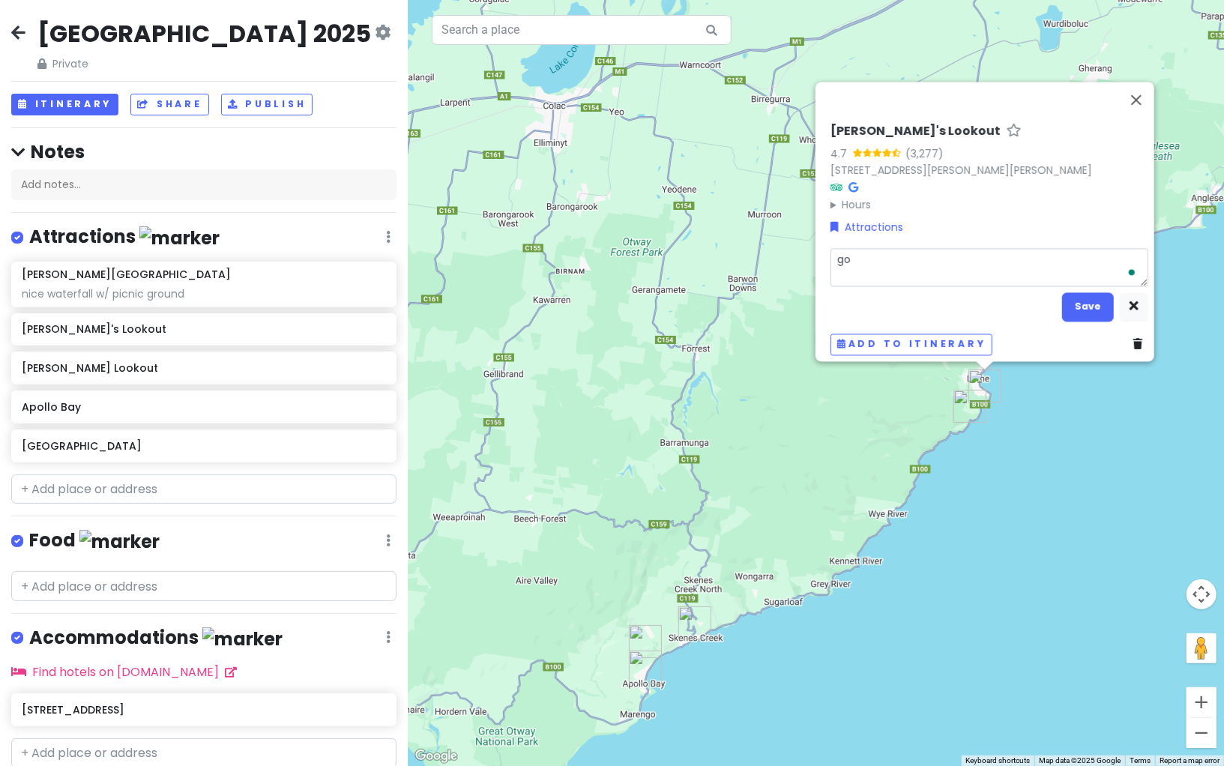
type textarea "goo"
type textarea "x"
type textarea "good"
type textarea "x"
type textarea "good"
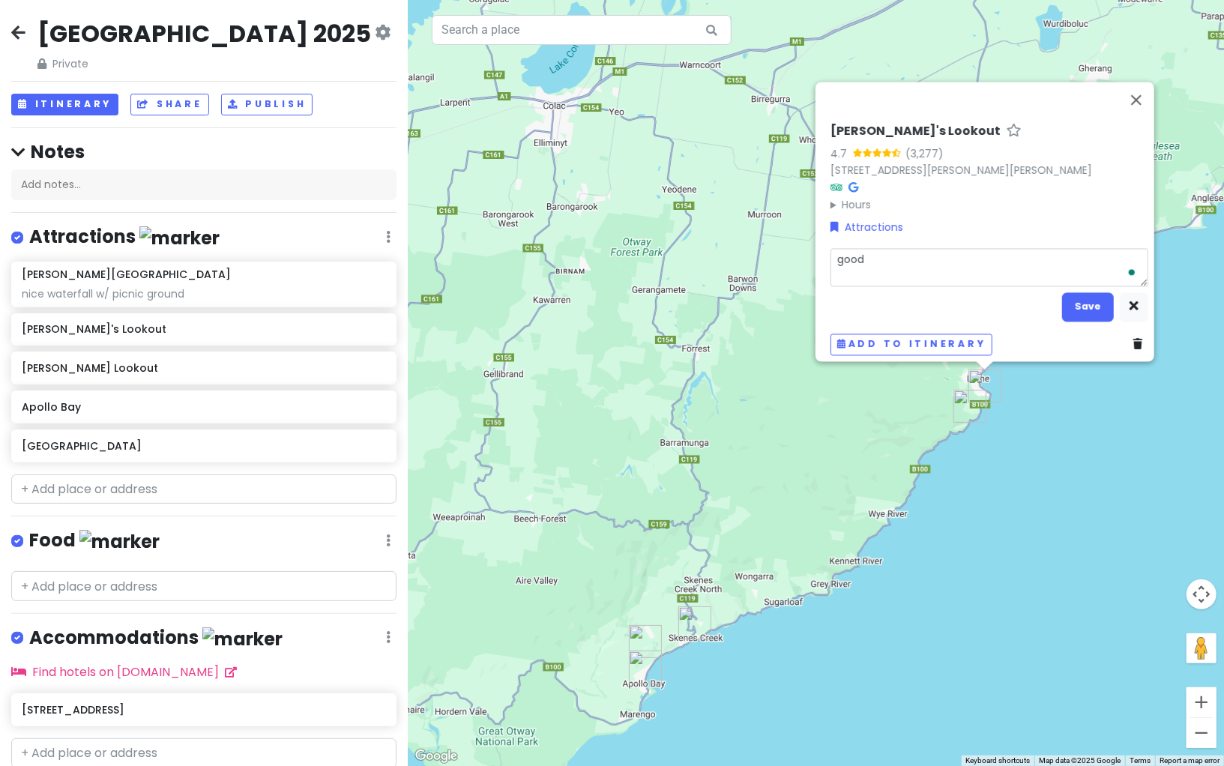
type textarea "x"
type textarea "good v"
type textarea "x"
type textarea "good vi"
type textarea "x"
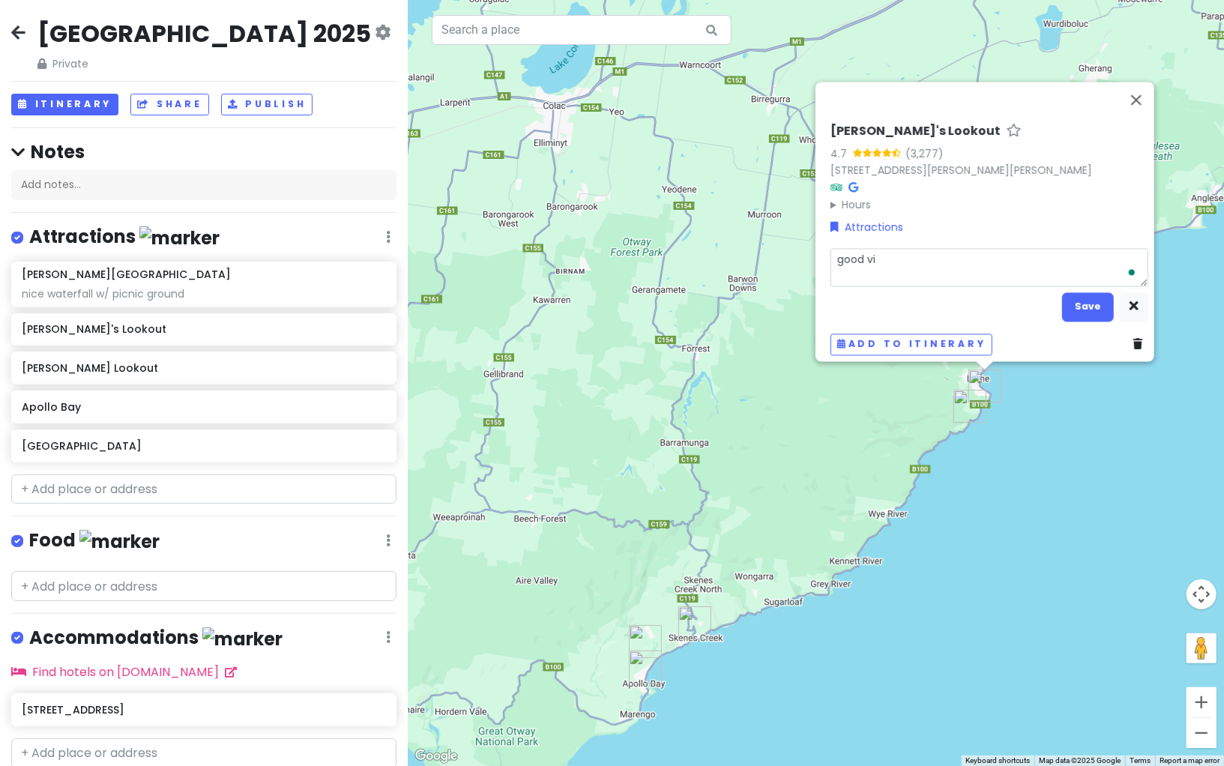
type textarea "good vie"
type textarea "x"
type textarea "good view"
type textarea "x"
type textarea "good view"
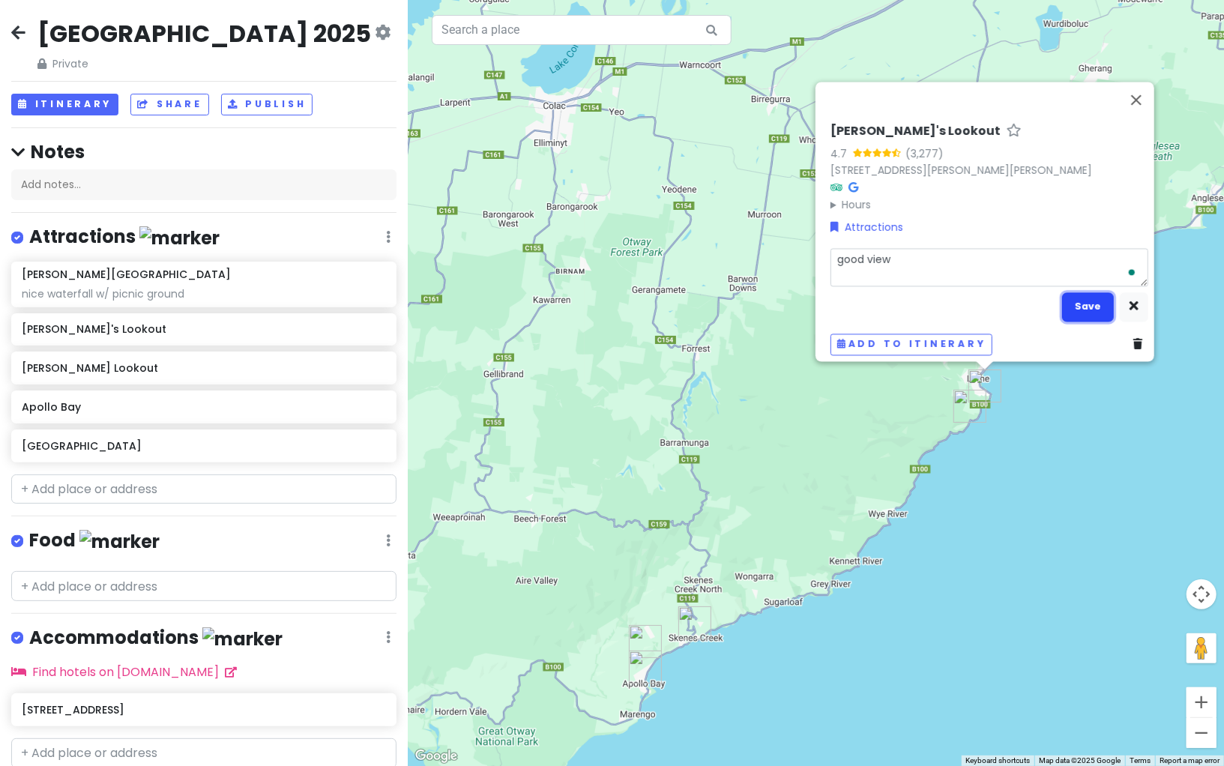
click at [1069, 303] on button "Save" at bounding box center [1088, 306] width 52 height 29
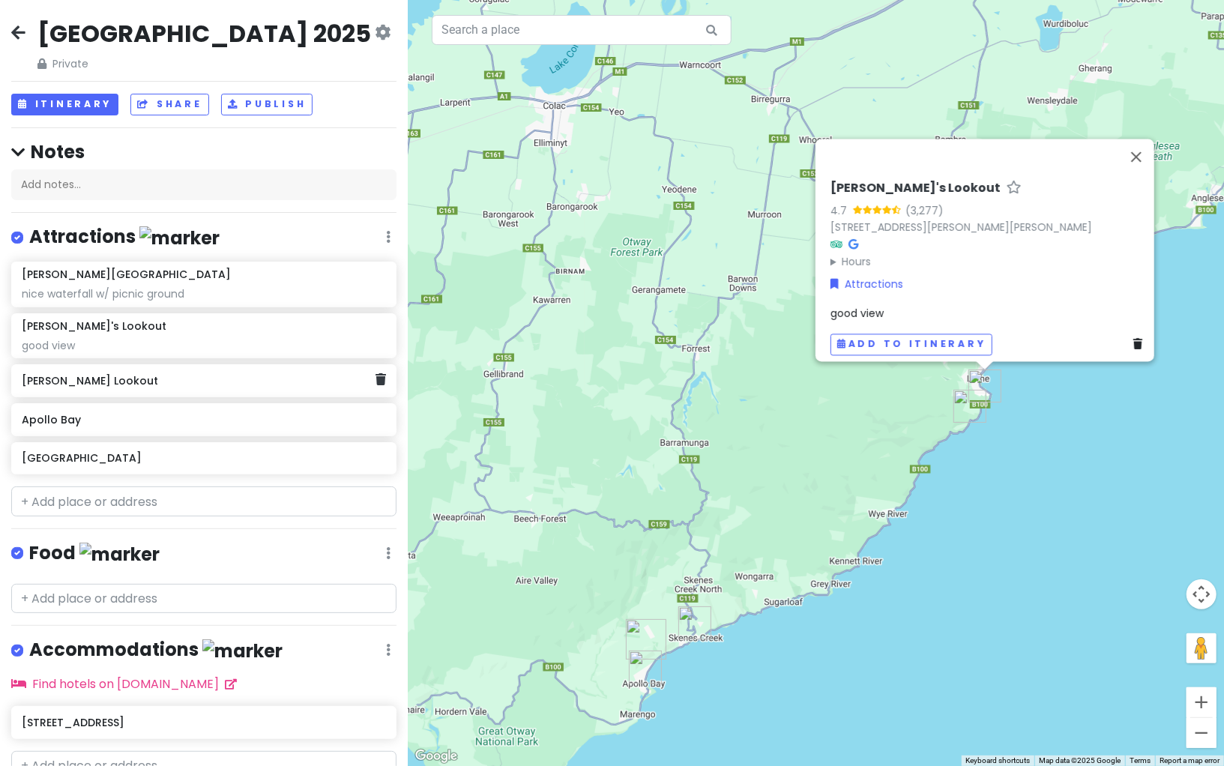
click at [248, 381] on h6 "[PERSON_NAME] Lookout" at bounding box center [199, 380] width 354 height 13
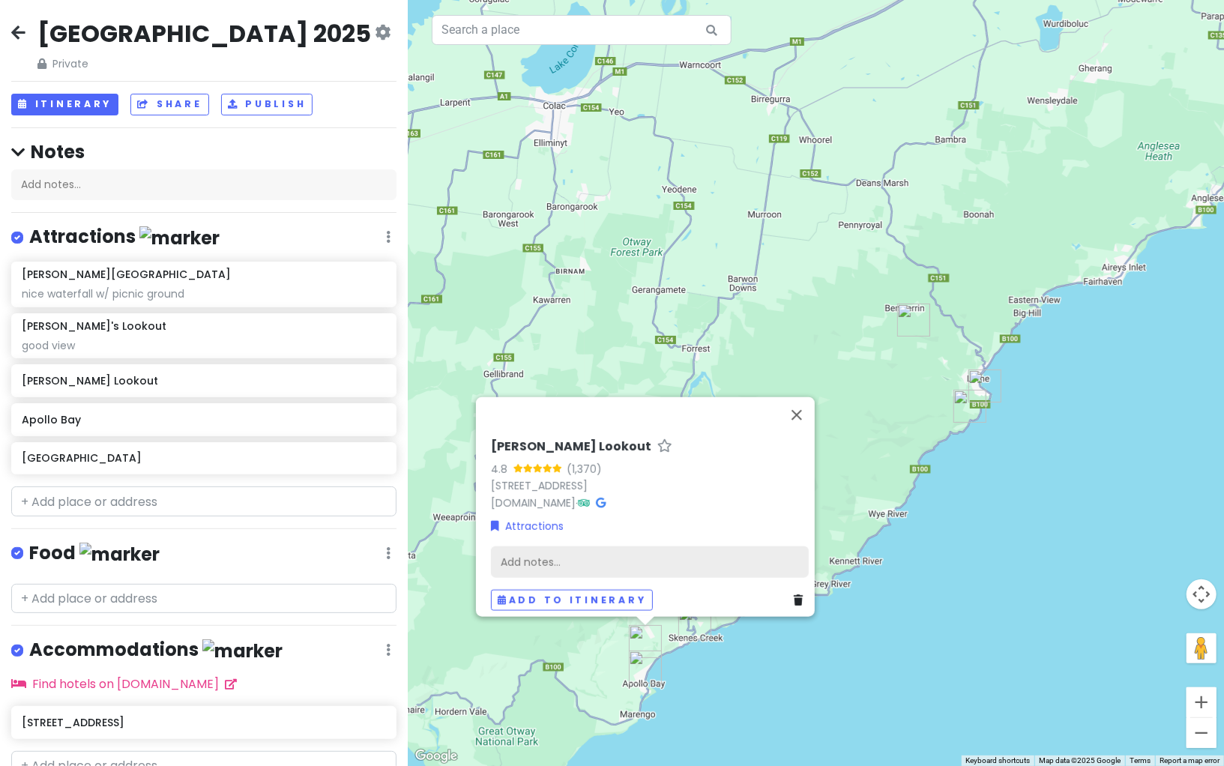
click at [641, 548] on div "Add notes..." at bounding box center [650, 561] width 318 height 31
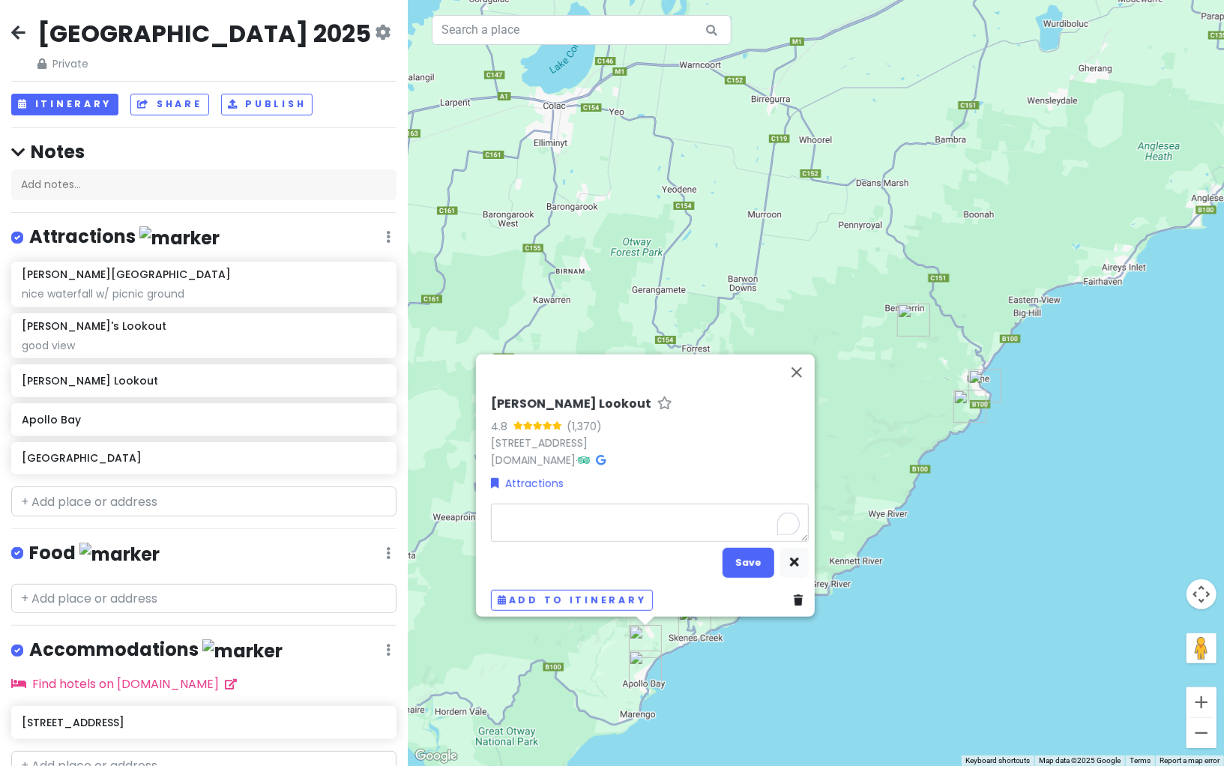
click at [603, 512] on textarea "To enrich screen reader interactions, please activate Accessibility in Grammarl…" at bounding box center [650, 522] width 318 height 38
click at [297, 339] on div "good view" at bounding box center [204, 345] width 364 height 13
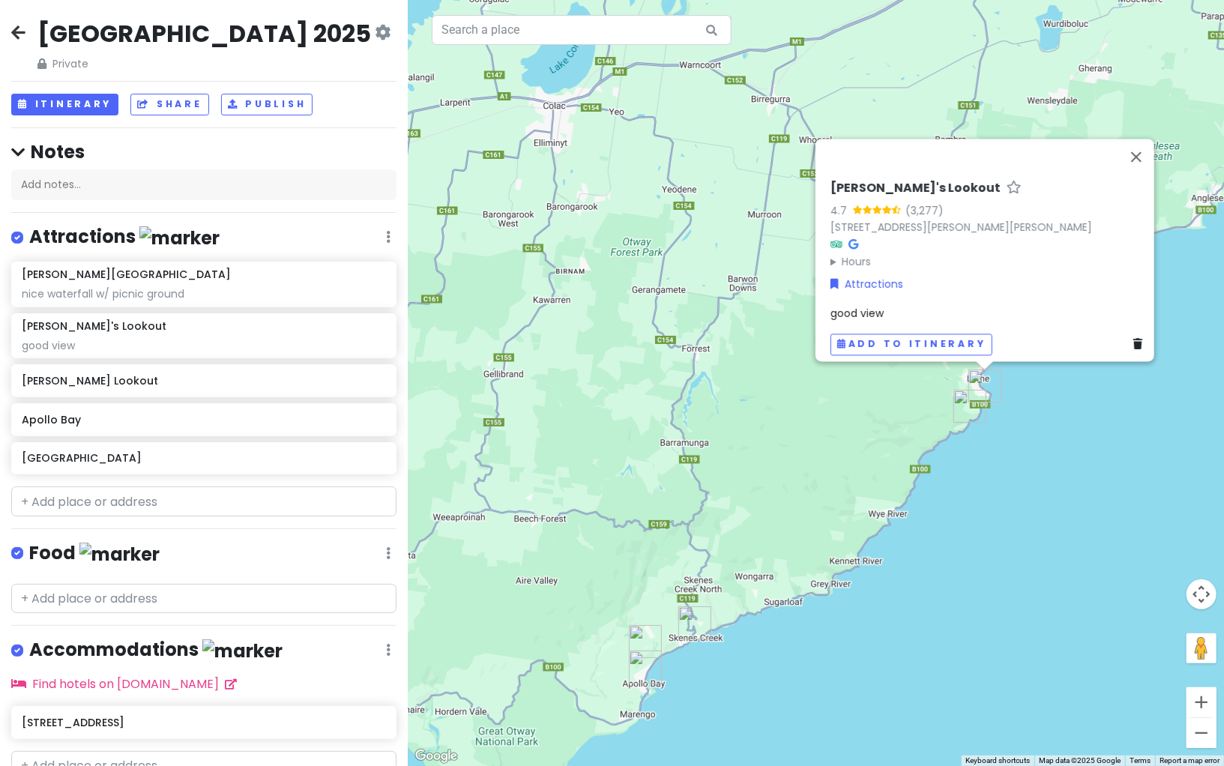
click at [961, 305] on div "good view" at bounding box center [989, 313] width 318 height 16
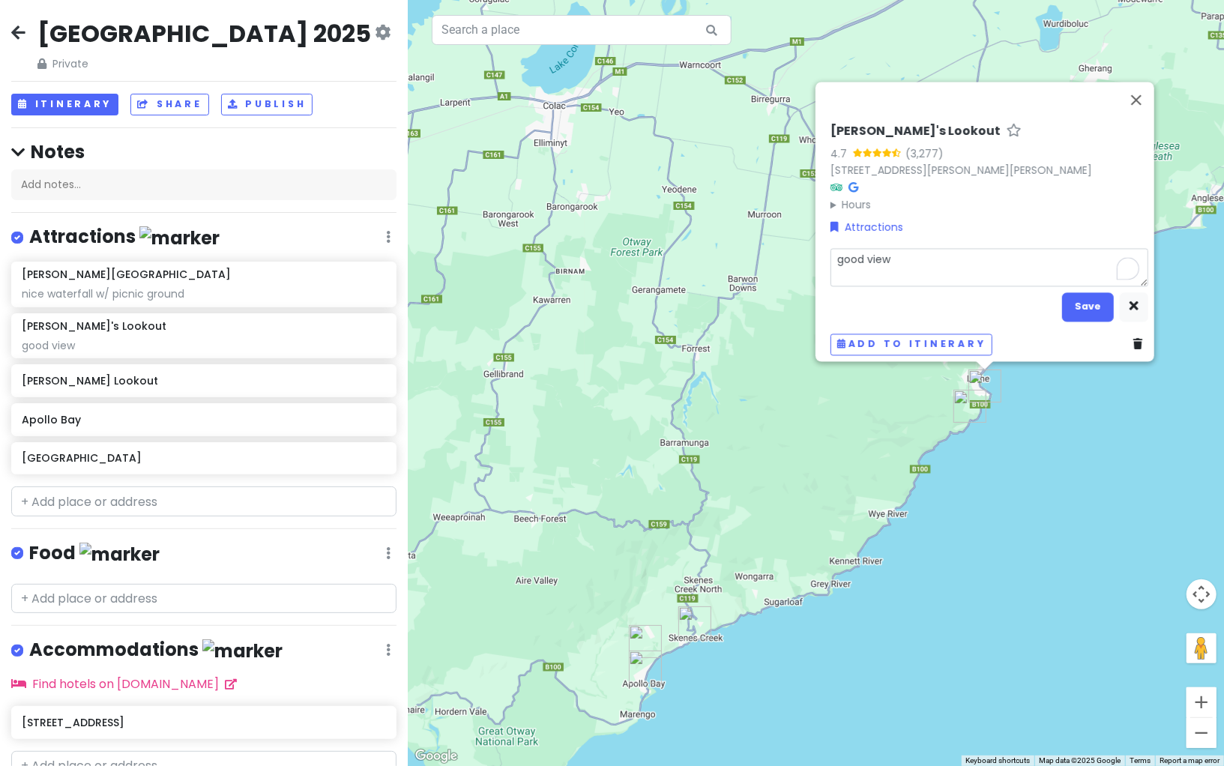
click at [983, 261] on textarea "good view" at bounding box center [989, 267] width 318 height 38
type textarea "x"
type textarea "good viewn"
type textarea "x"
type textarea "good viewno"
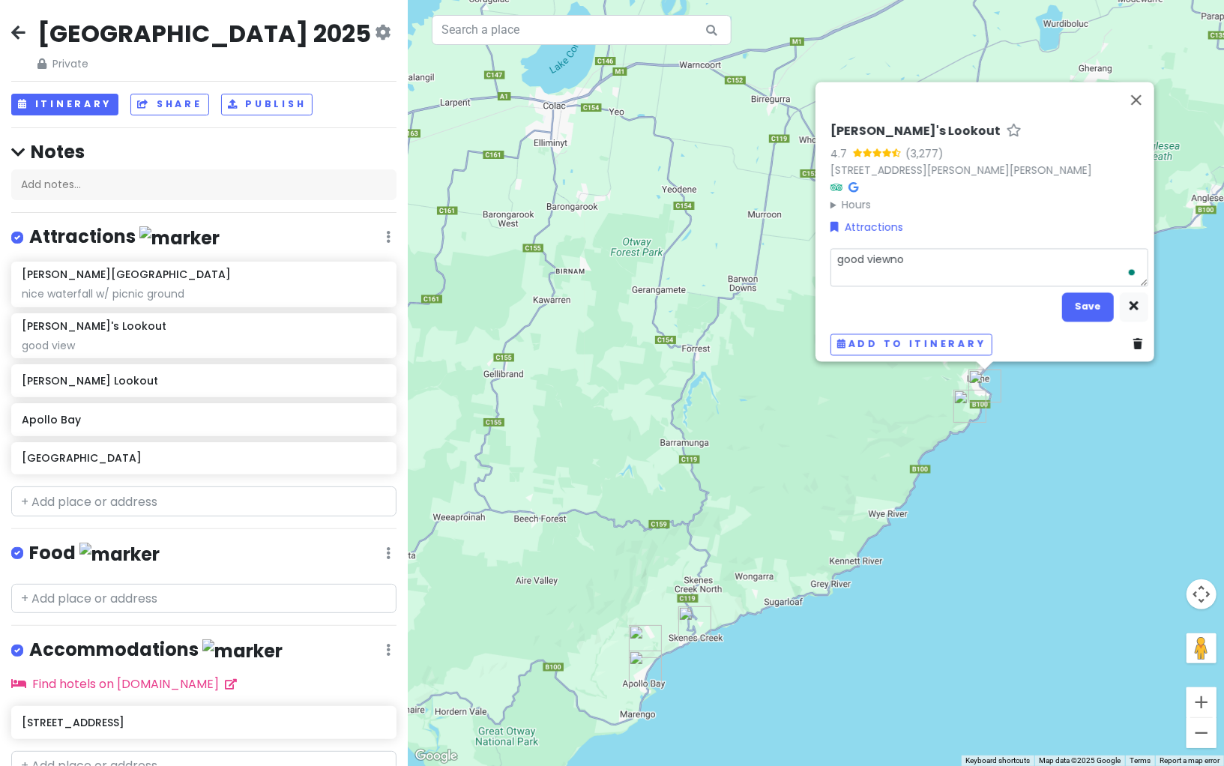
type textarea "x"
type textarea "good viewnof"
type textarea "x"
type textarea "good viewno"
type textarea "x"
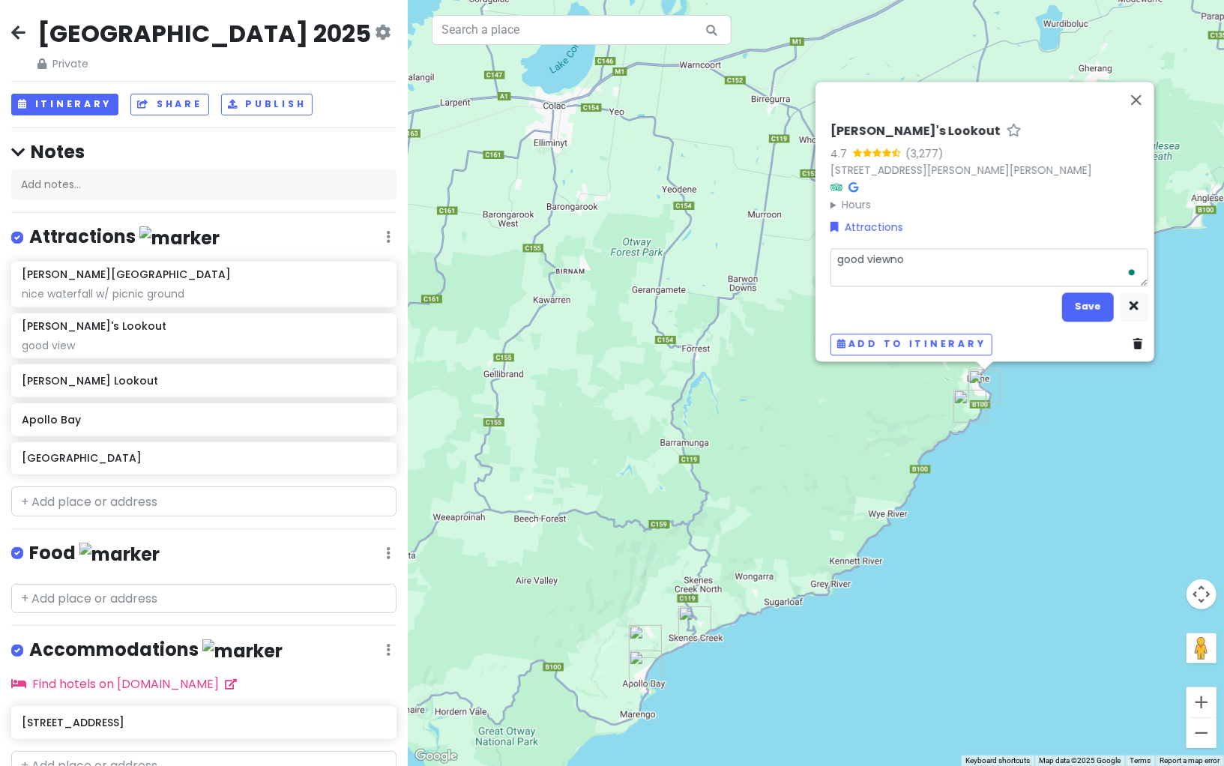
type textarea "good viewn"
type textarea "x"
type textarea "good viewn"
type textarea "x"
type textarea "good viewn o"
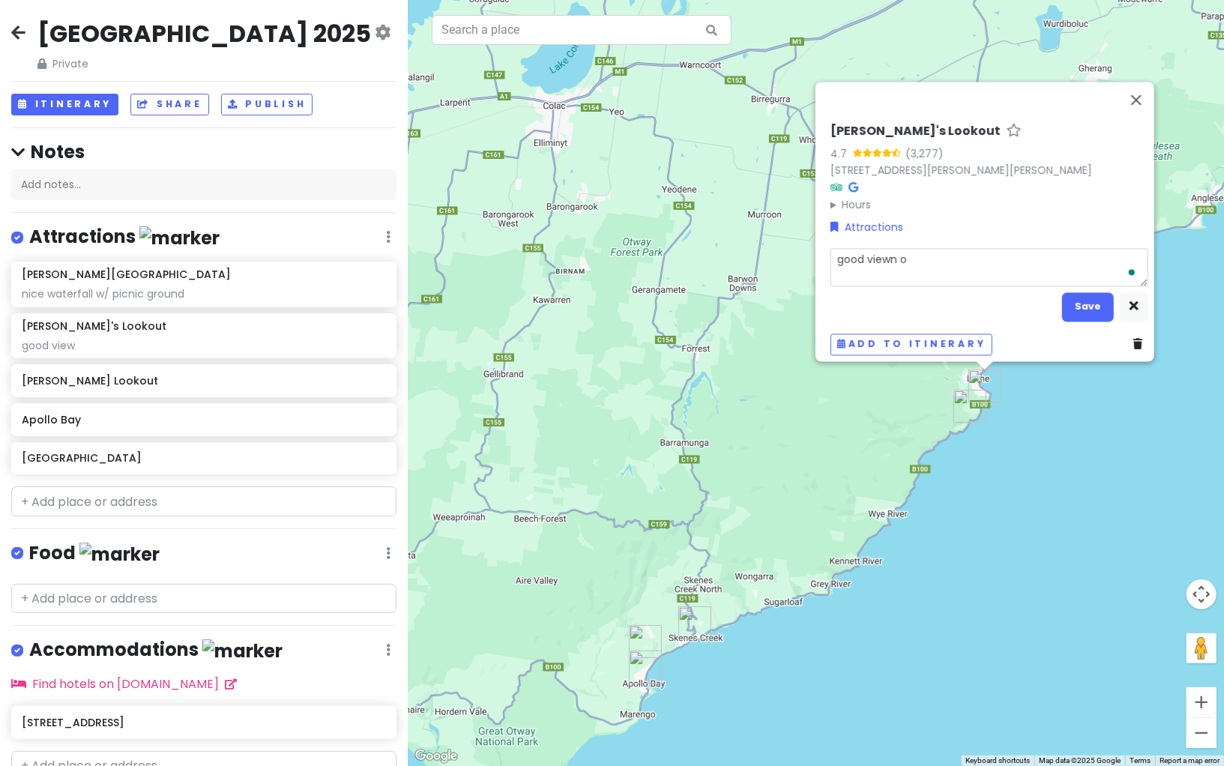
type textarea "x"
type textarea "good viewn of"
type textarea "x"
type textarea "good viewn of"
type textarea "x"
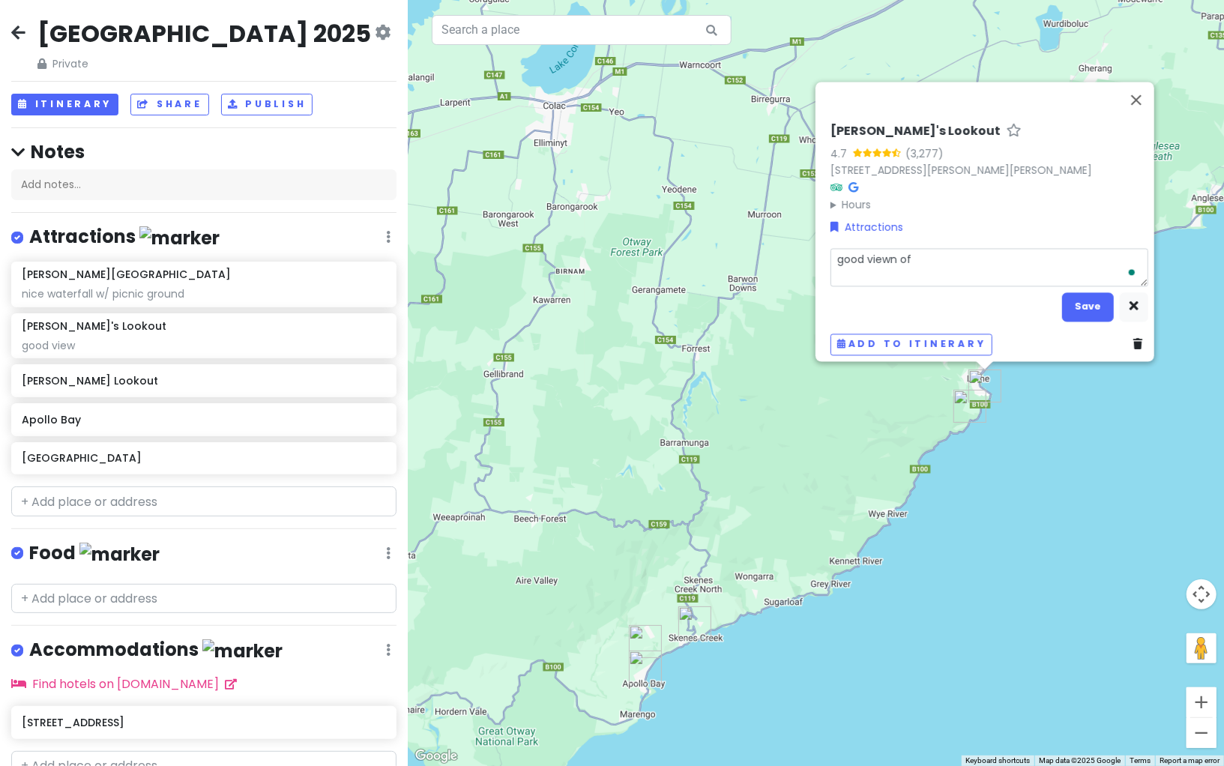
type textarea "good viewn of o"
type textarea "x"
type textarea "good viewn of oc"
type textarea "x"
type textarea "good viewn of oce"
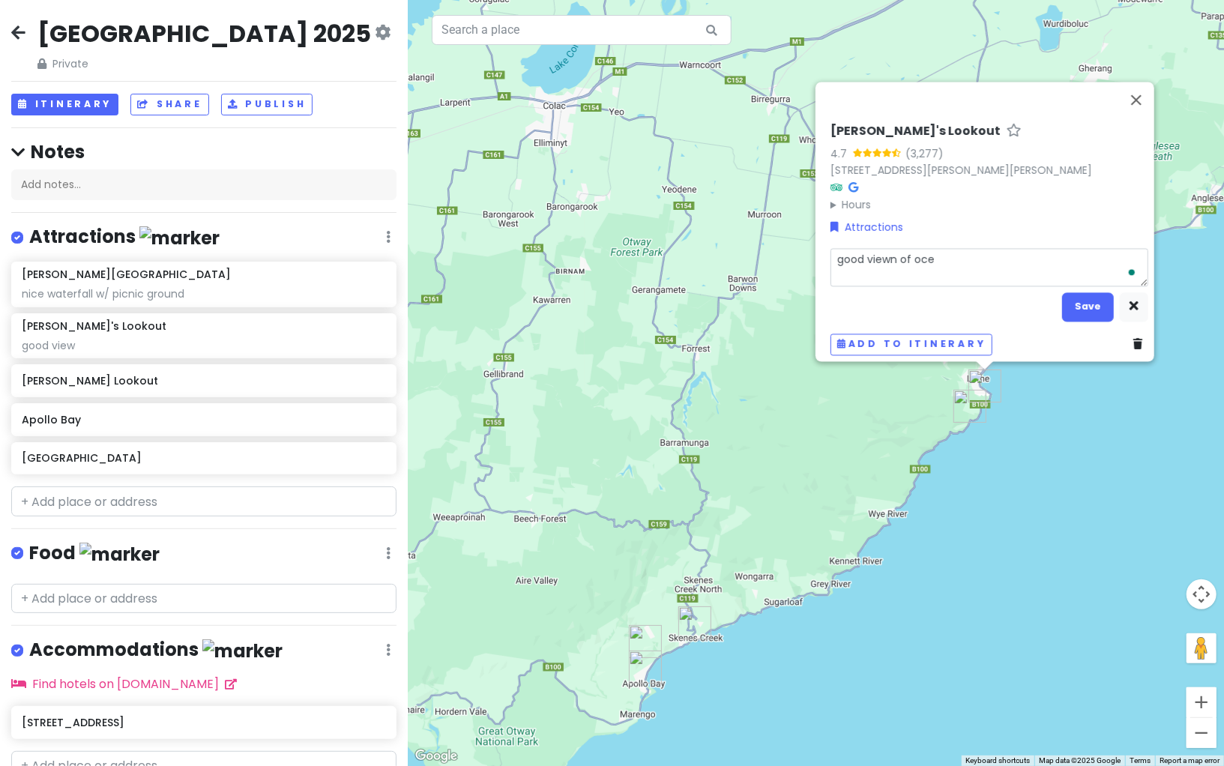
type textarea "x"
type textarea "good viewn of ocea"
type textarea "x"
type textarea "good viewn of ocean"
type textarea "x"
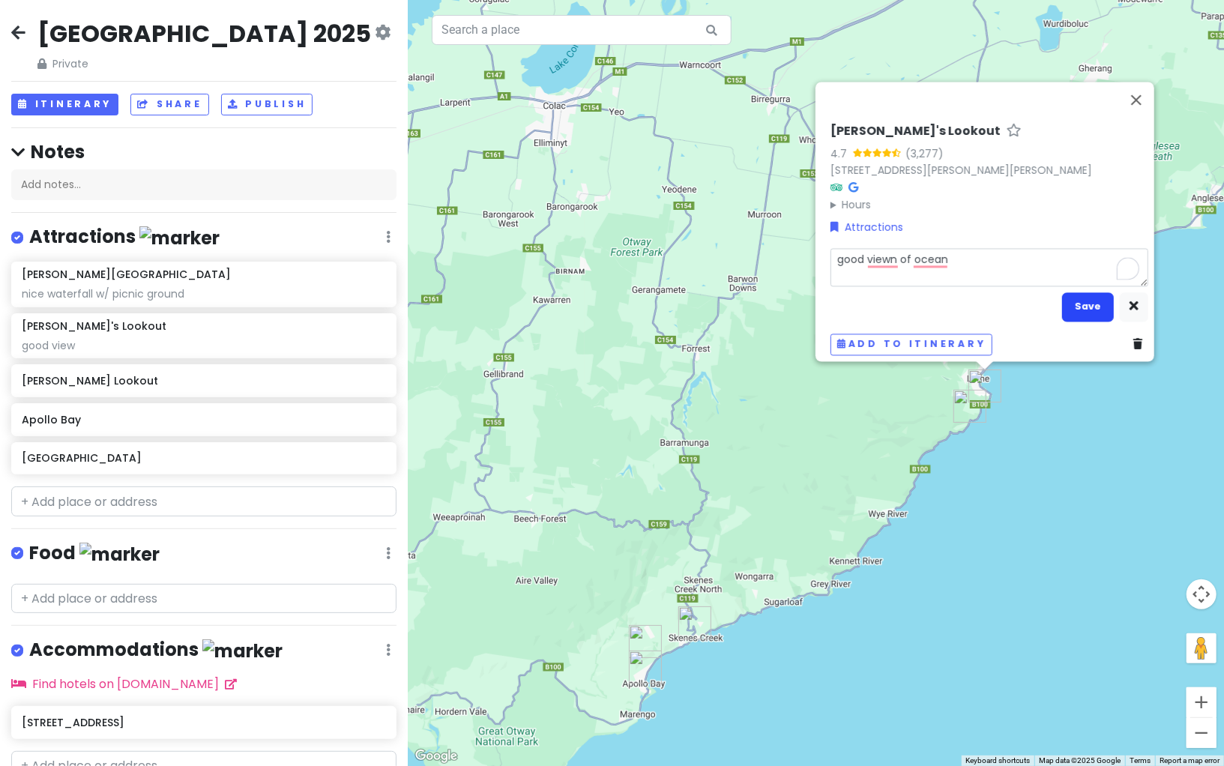
type textarea "good viewn of ocean"
click at [1089, 300] on button "Save" at bounding box center [1088, 306] width 52 height 29
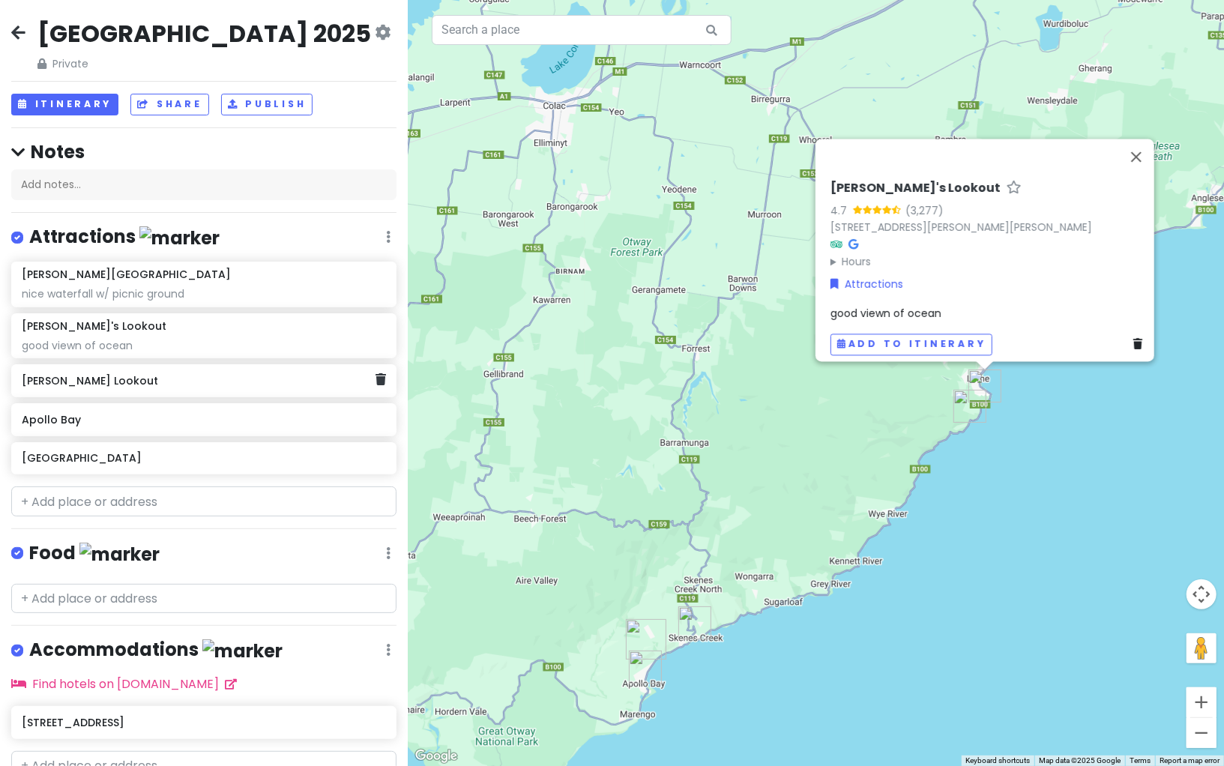
click at [242, 384] on div "[PERSON_NAME] Lookout" at bounding box center [199, 380] width 354 height 21
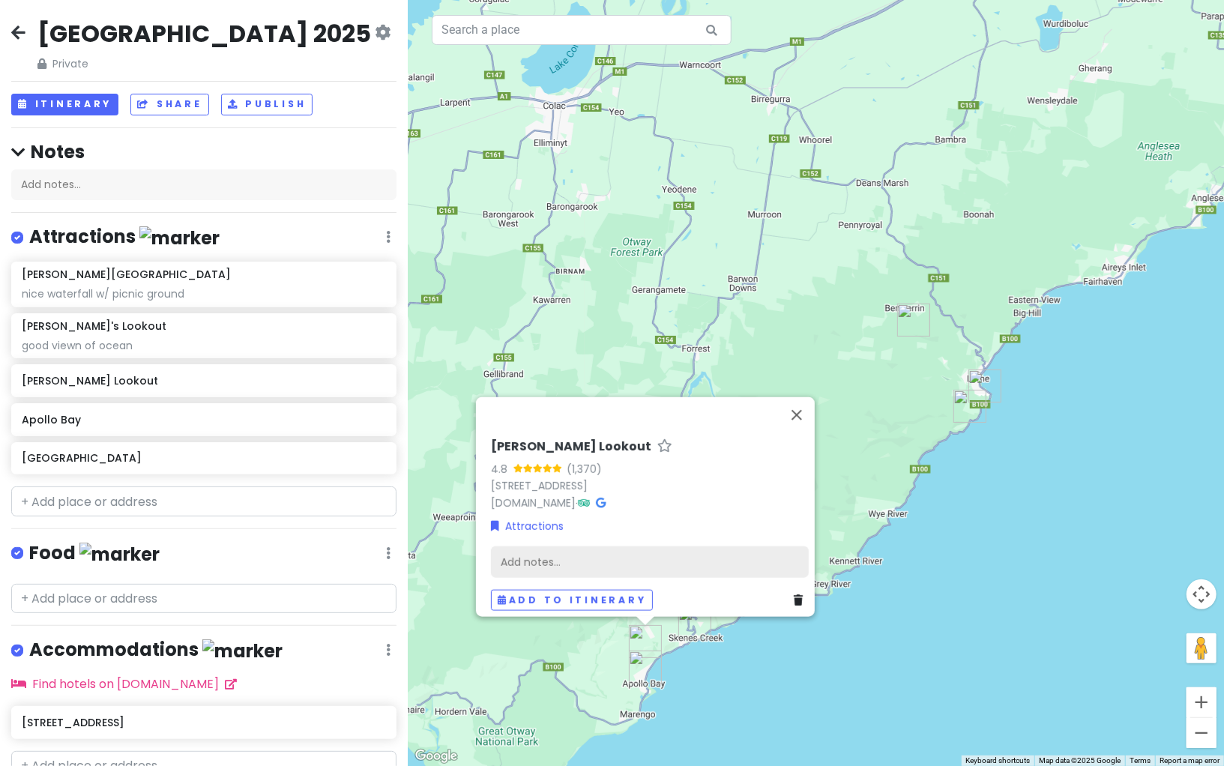
click at [543, 552] on div "Add notes..." at bounding box center [650, 561] width 318 height 31
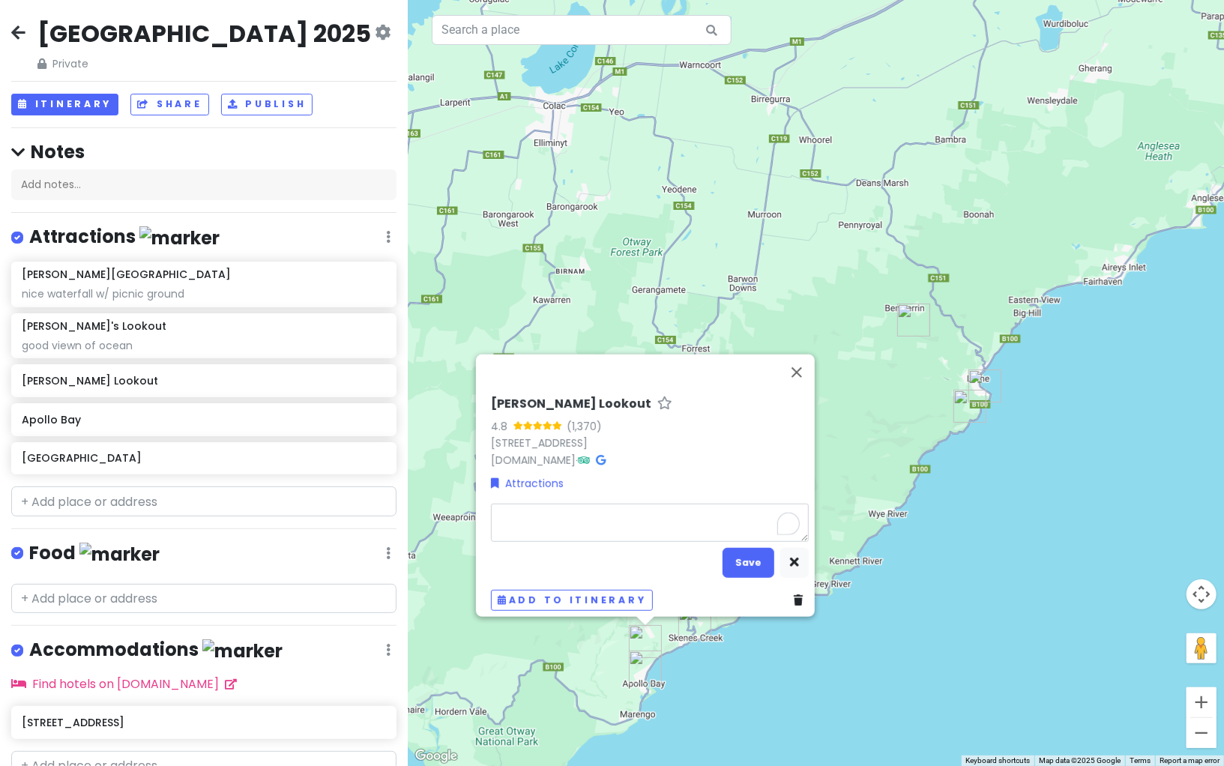
click at [557, 516] on textarea "To enrich screen reader interactions, please activate Accessibility in Grammarl…" at bounding box center [650, 522] width 318 height 38
click at [206, 438] on div "[PERSON_NAME] Falls nice waterfall w/ picnic ground [PERSON_NAME]'s Lookout goo…" at bounding box center [204, 370] width 408 height 219
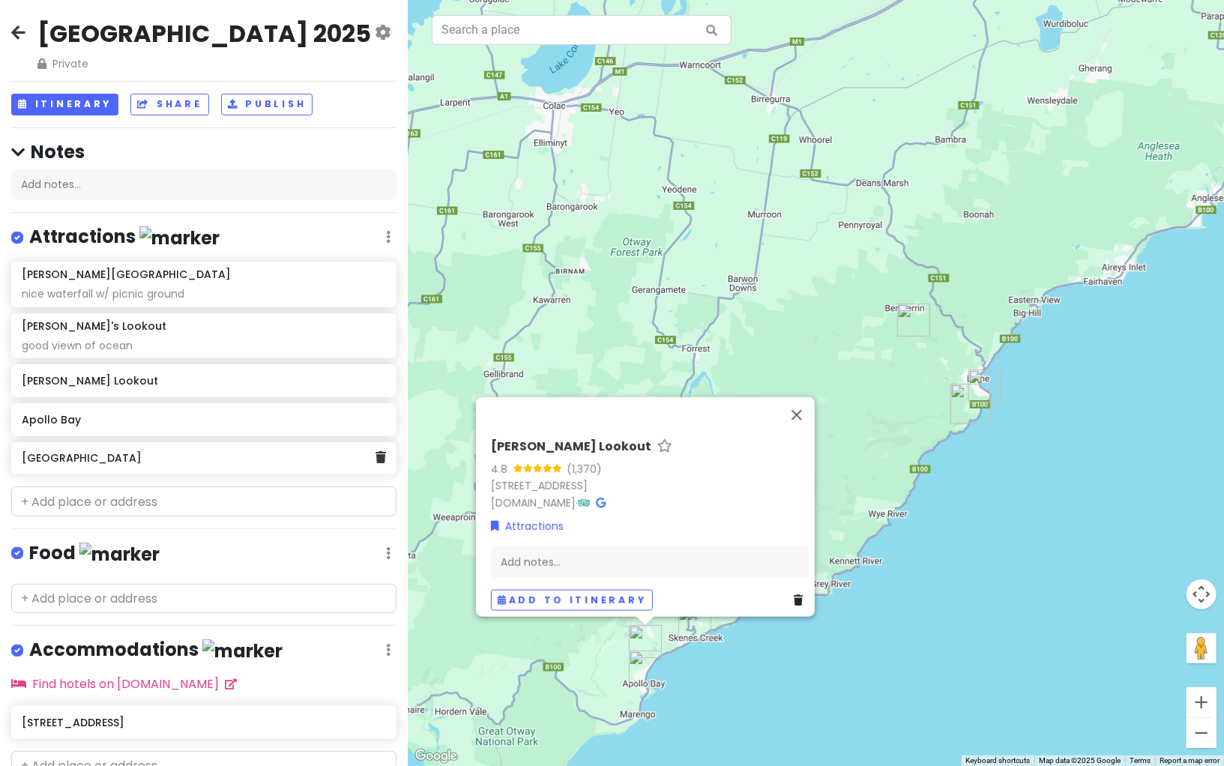
click at [202, 448] on div "[GEOGRAPHIC_DATA]" at bounding box center [199, 458] width 354 height 21
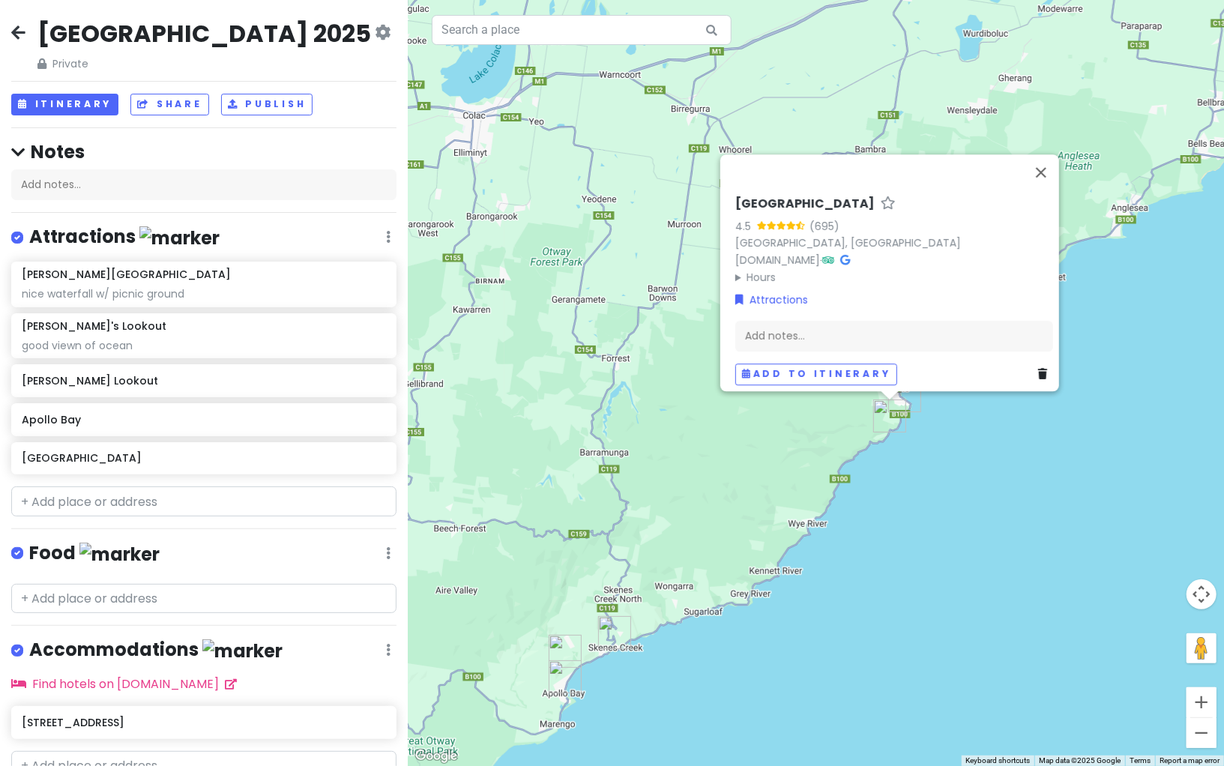
drag, startPoint x: 875, startPoint y: 429, endPoint x: 794, endPoint y: 438, distance: 81.5
click at [794, 438] on div "[GEOGRAPHIC_DATA] 4.5 (695) [STREET_ADDRESS] [DOMAIN_NAME] · Hours [DATE] Open …" at bounding box center [816, 383] width 816 height 766
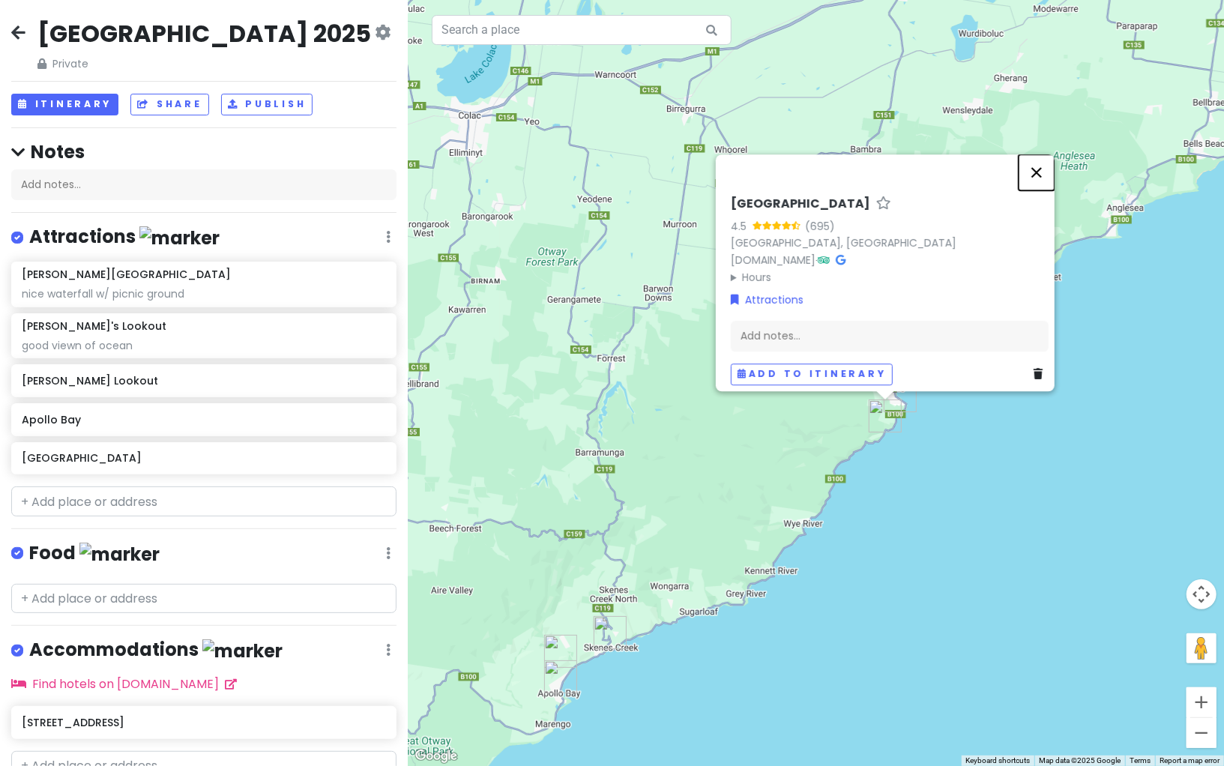
click at [1038, 165] on button "Close" at bounding box center [1036, 172] width 36 height 36
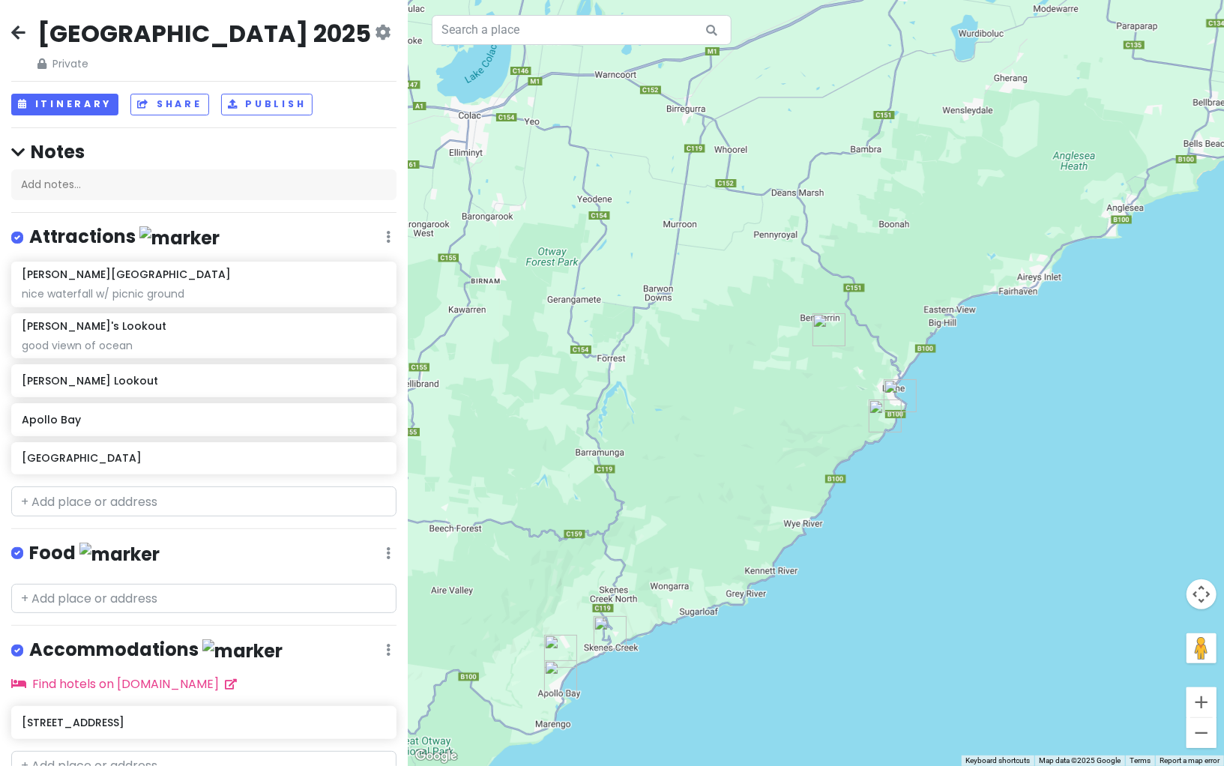
click at [983, 201] on div at bounding box center [816, 383] width 816 height 766
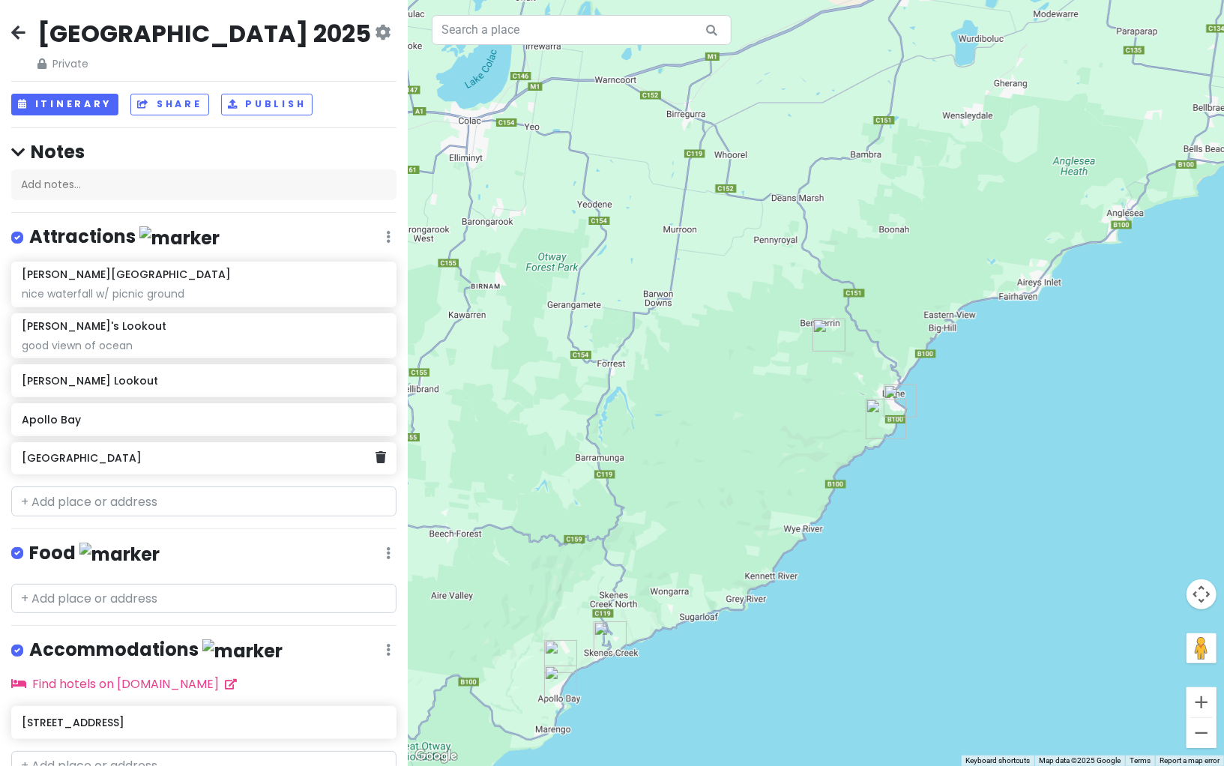
click at [220, 461] on h6 "[GEOGRAPHIC_DATA]" at bounding box center [199, 457] width 354 height 13
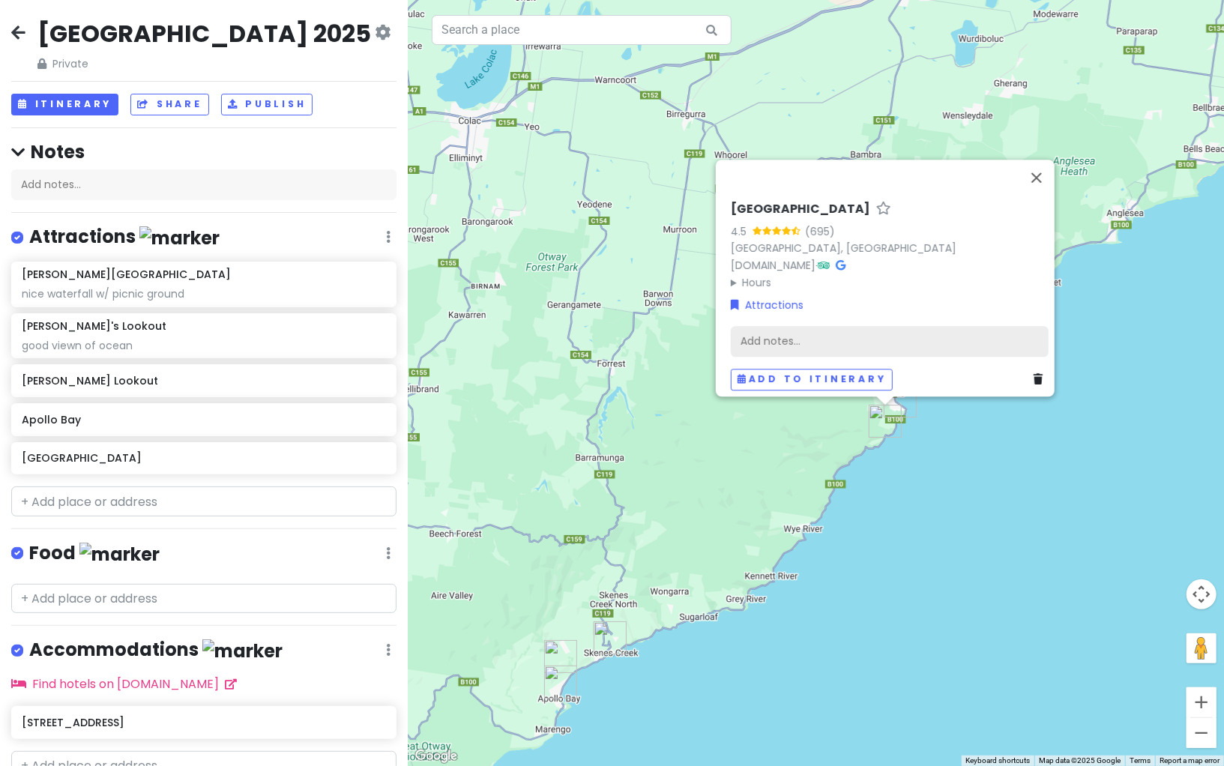
click at [805, 338] on div "Add notes..." at bounding box center [890, 341] width 318 height 31
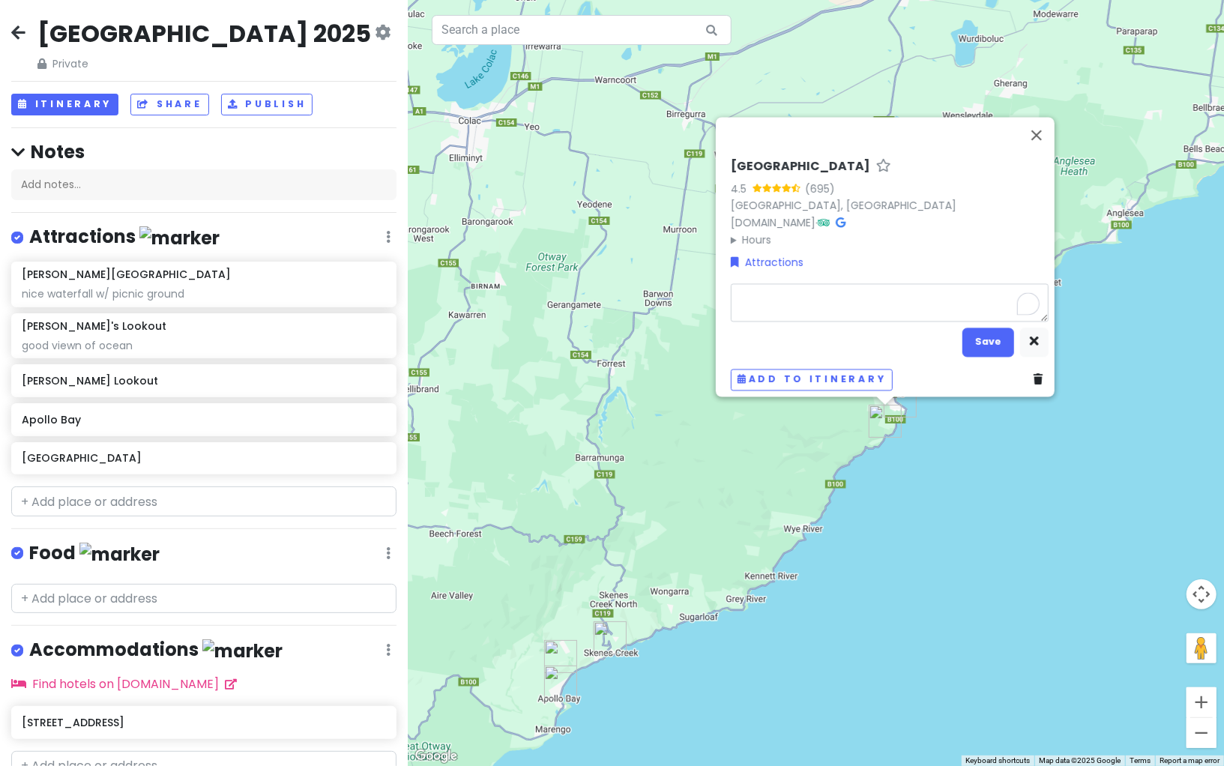
type textarea "x"
type textarea "1"
type textarea "x"
type textarea "11"
type textarea "x"
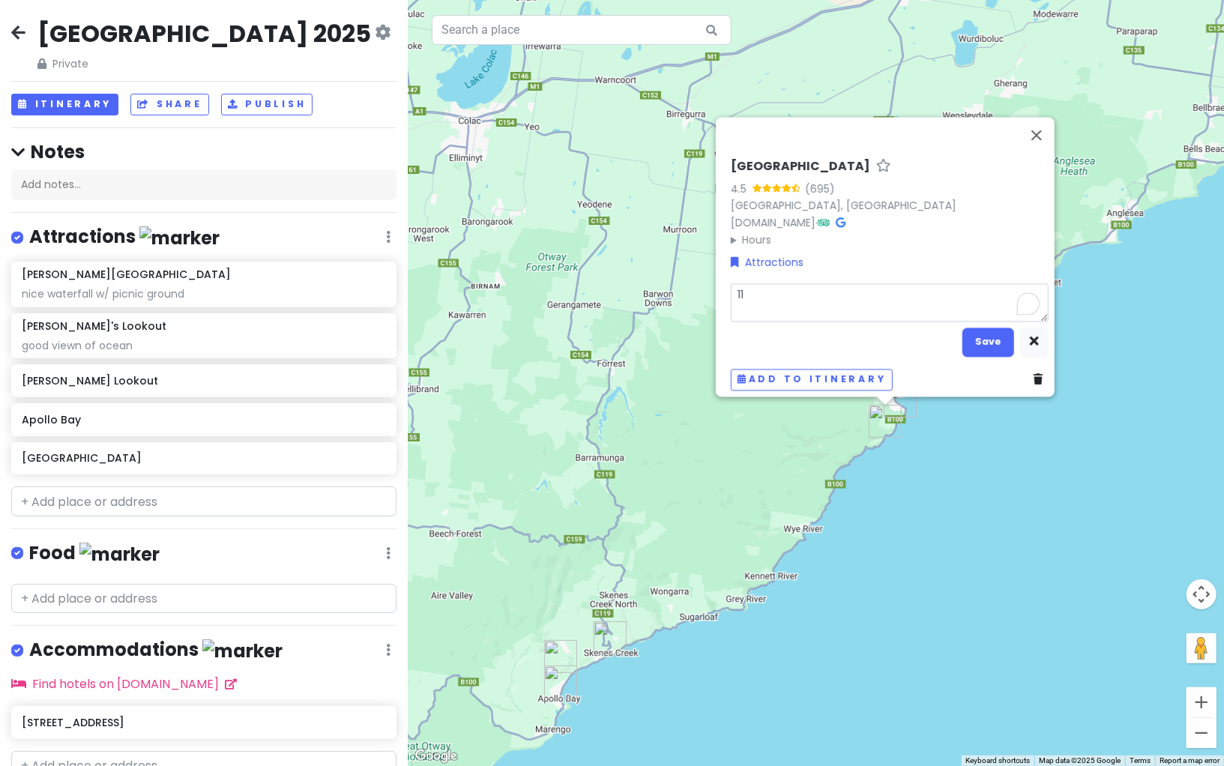
type textarea "11k"
type textarea "x"
type textarea "11km"
type textarea "x"
type textarea "11km"
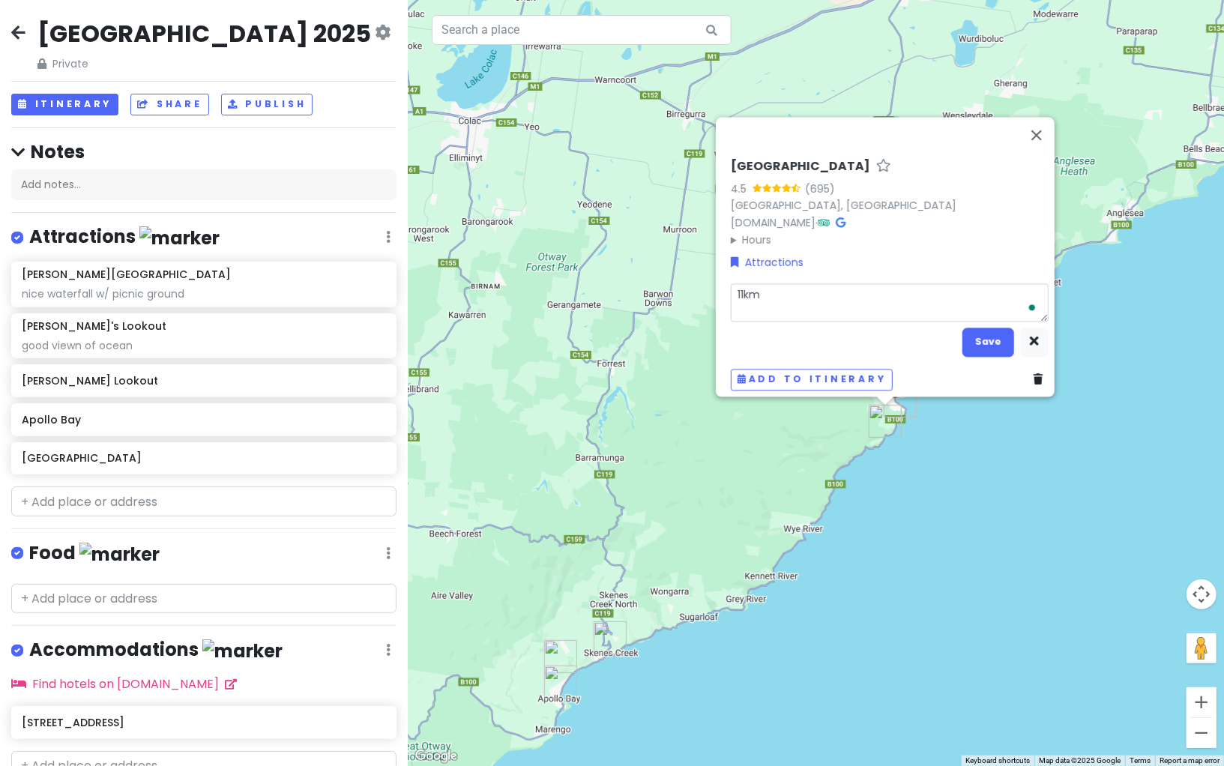
type textarea "x"
type textarea "11km c"
type textarea "x"
type textarea "11km cir"
type textarea "x"
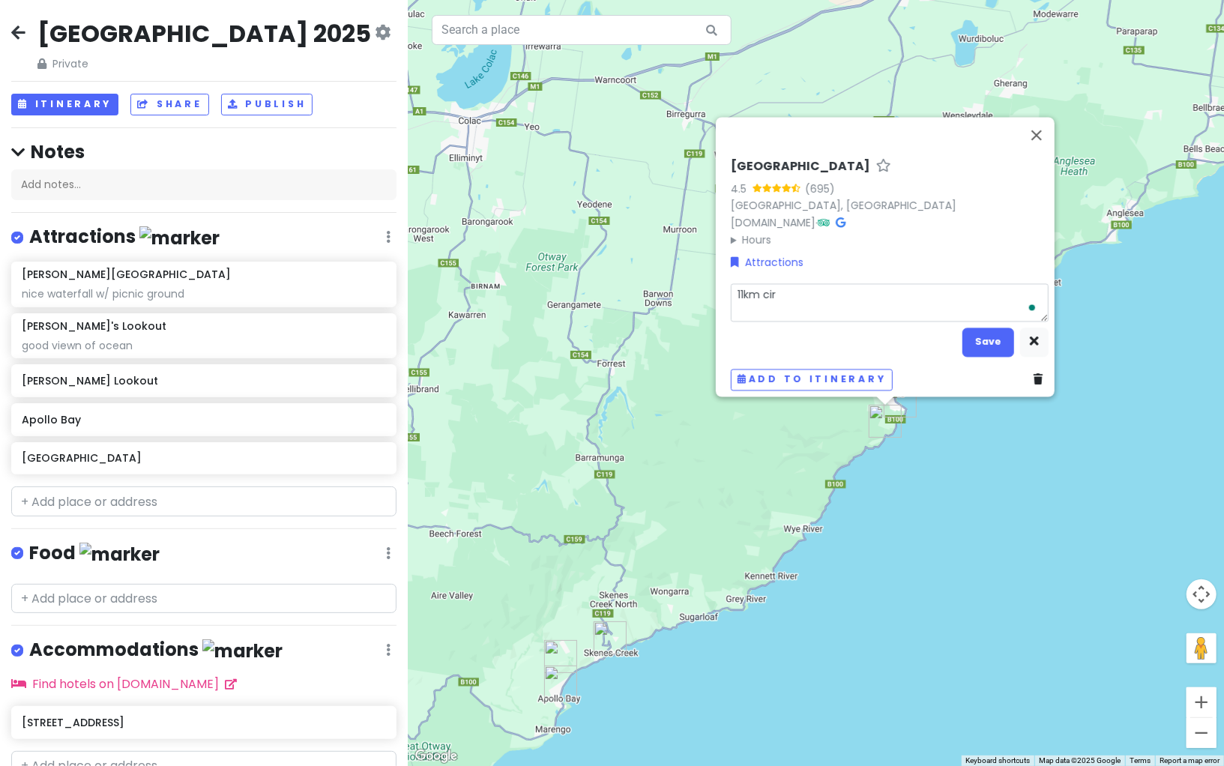
type textarea "11km circ"
type textarea "x"
type textarea "11km circu"
type textarea "x"
type textarea "11km circui"
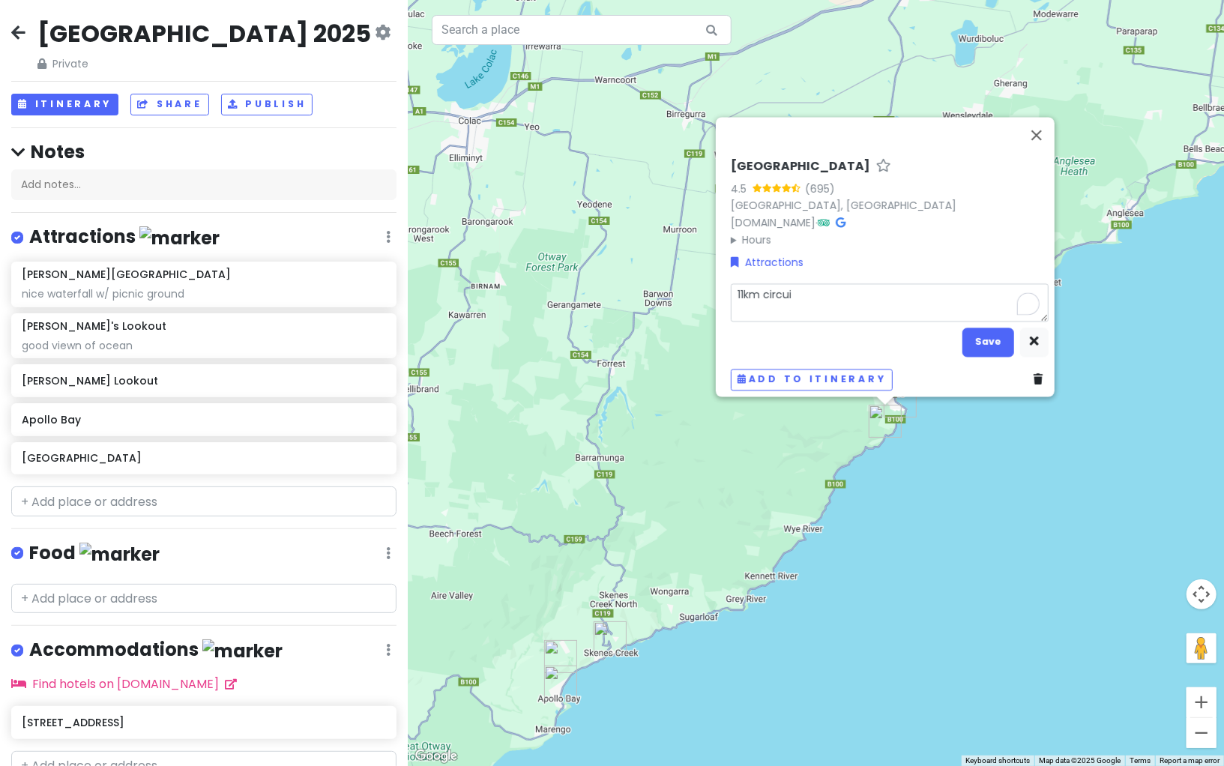
type textarea "x"
type textarea "11km circuit"
type textarea "x"
type textarea "11km circuit"
type textarea "x"
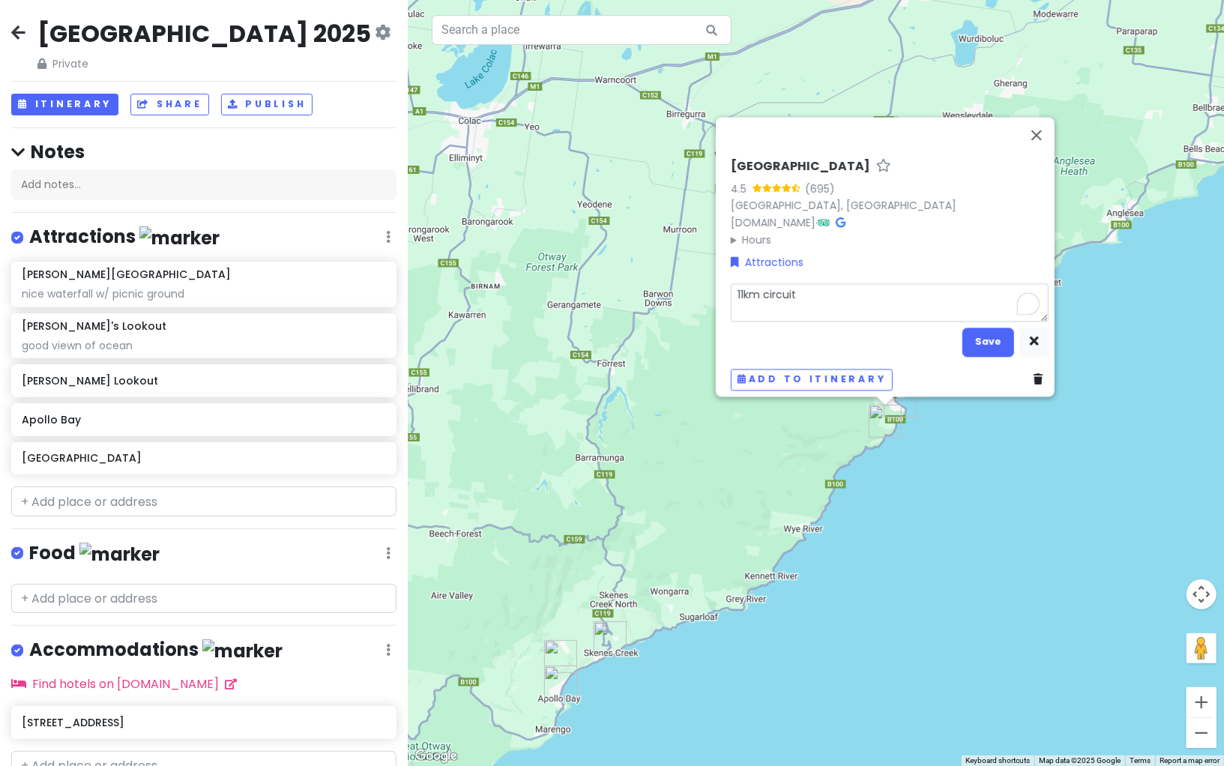
type textarea "11km circuit w"
type textarea "x"
type textarea "11km circuit wa"
type textarea "x"
type textarea "11km circuit wal"
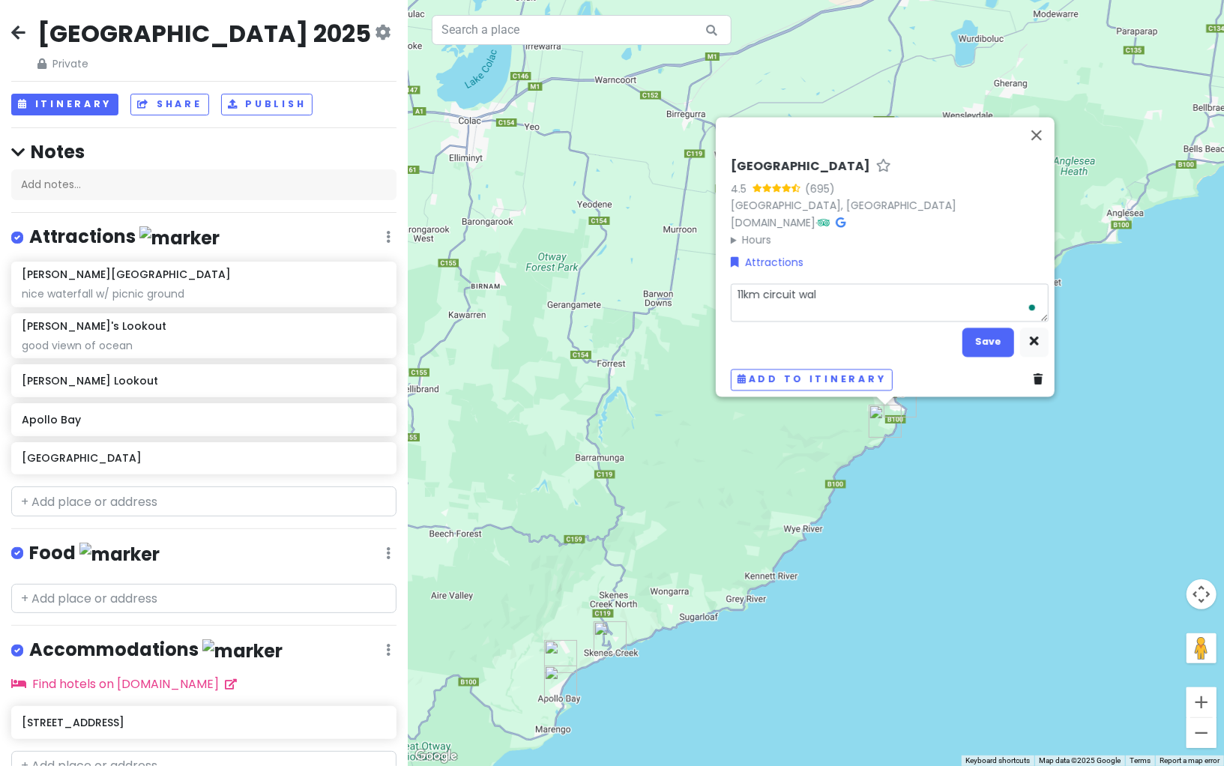
type textarea "x"
type textarea "11km circuit walk"
click at [982, 342] on button "Save" at bounding box center [988, 341] width 52 height 29
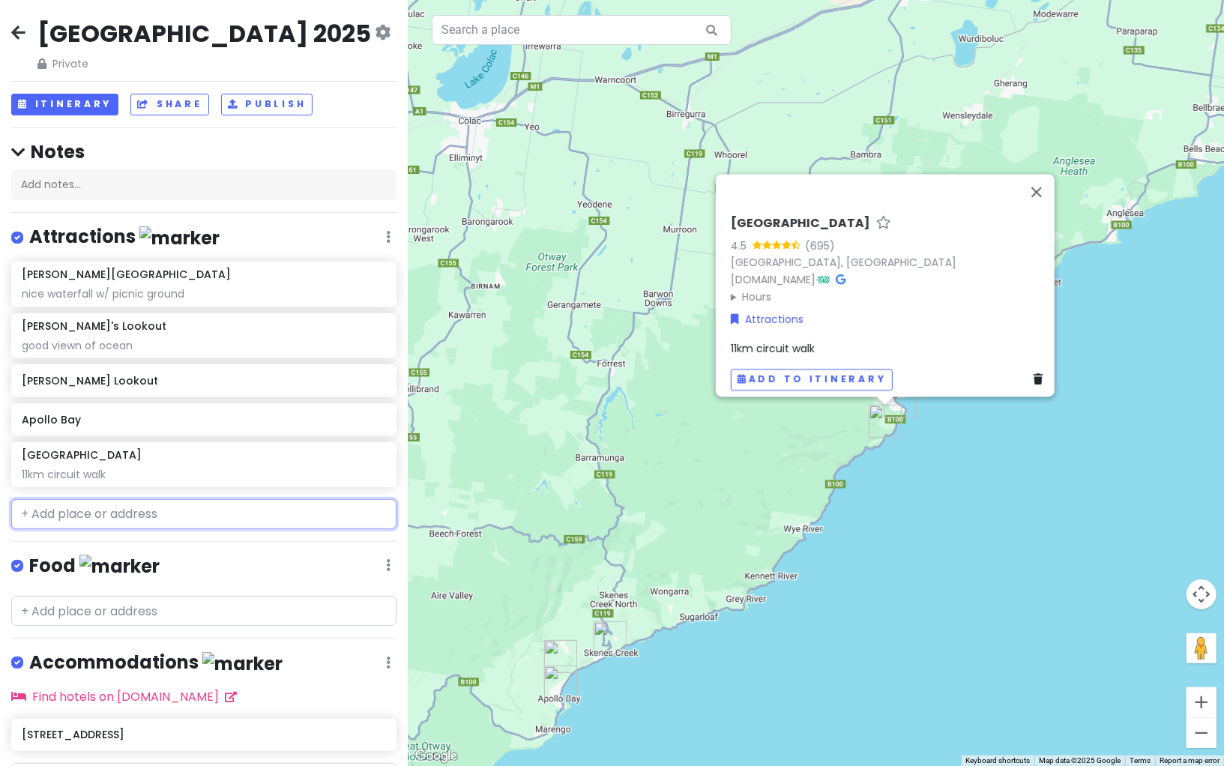
click at [164, 503] on input "text" at bounding box center [203, 514] width 385 height 30
click at [169, 507] on input "text" at bounding box center [203, 514] width 385 height 30
click at [238, 414] on h6 "Apollo Bay" at bounding box center [199, 419] width 354 height 13
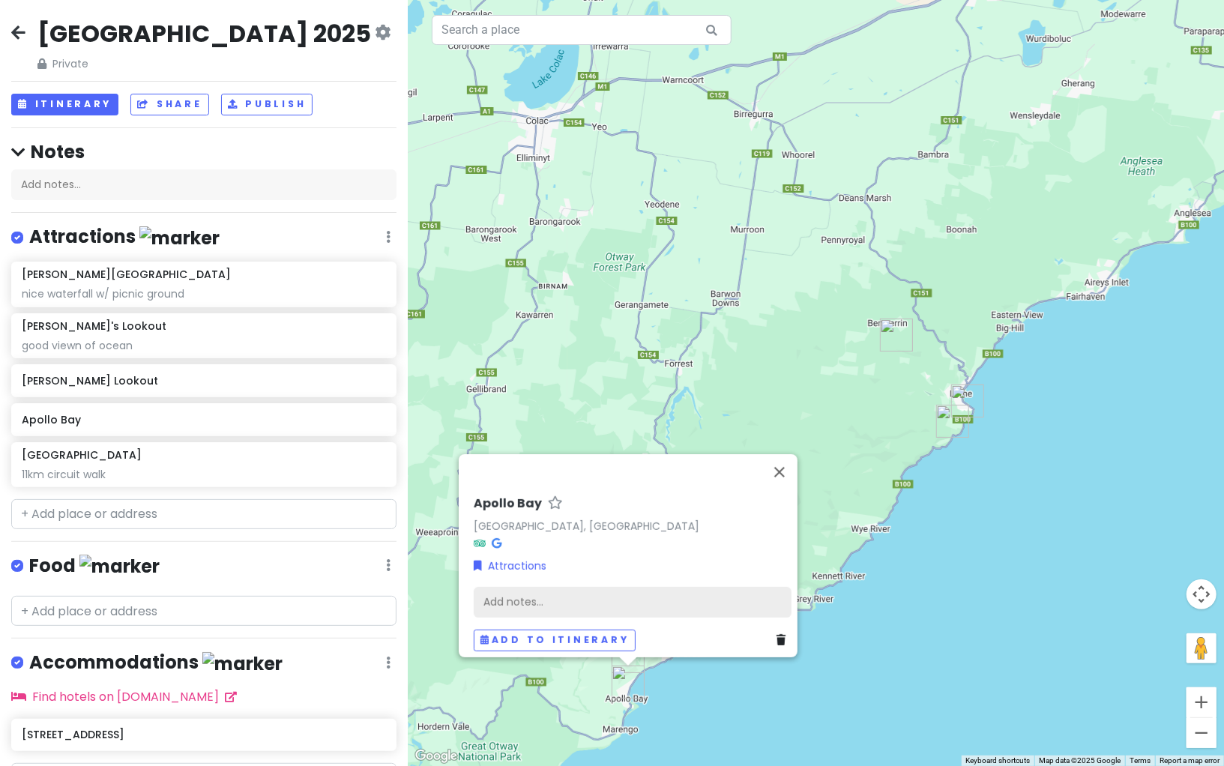
click at [562, 587] on div "Add notes..." at bounding box center [633, 602] width 318 height 31
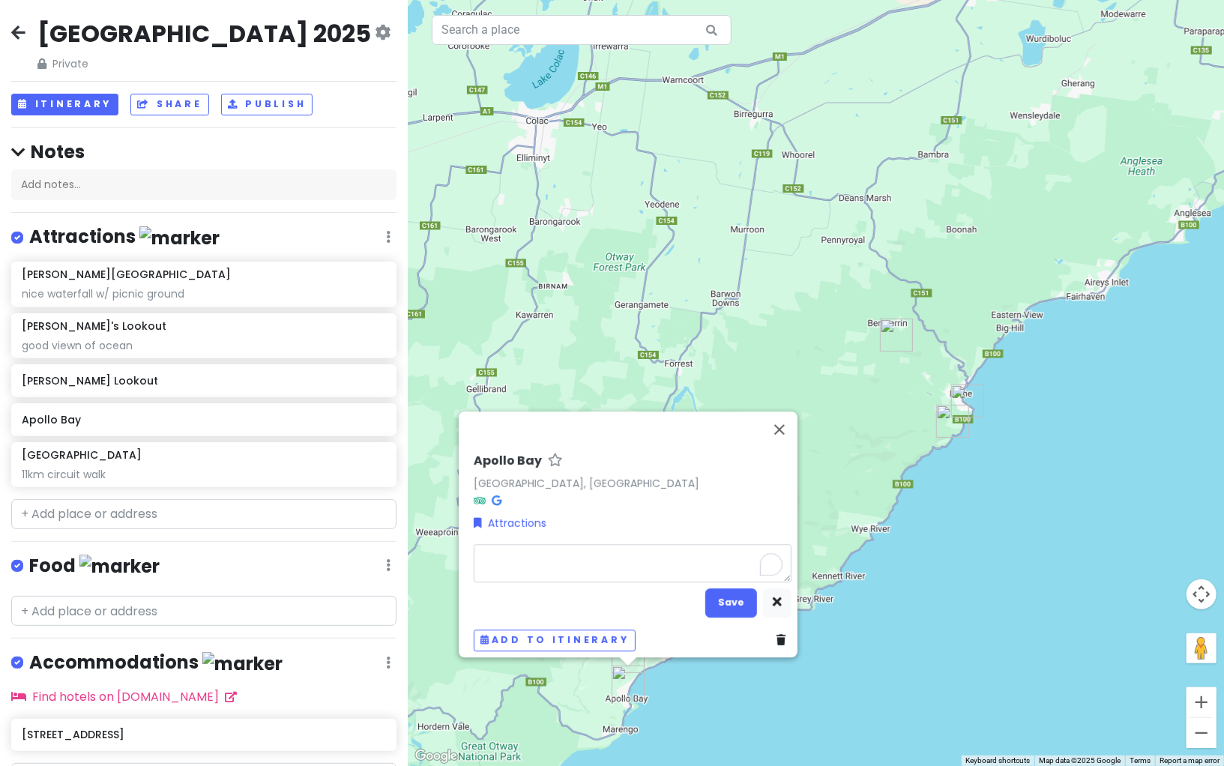
type textarea "x"
type textarea "b"
type textarea "x"
type textarea "bi"
type textarea "x"
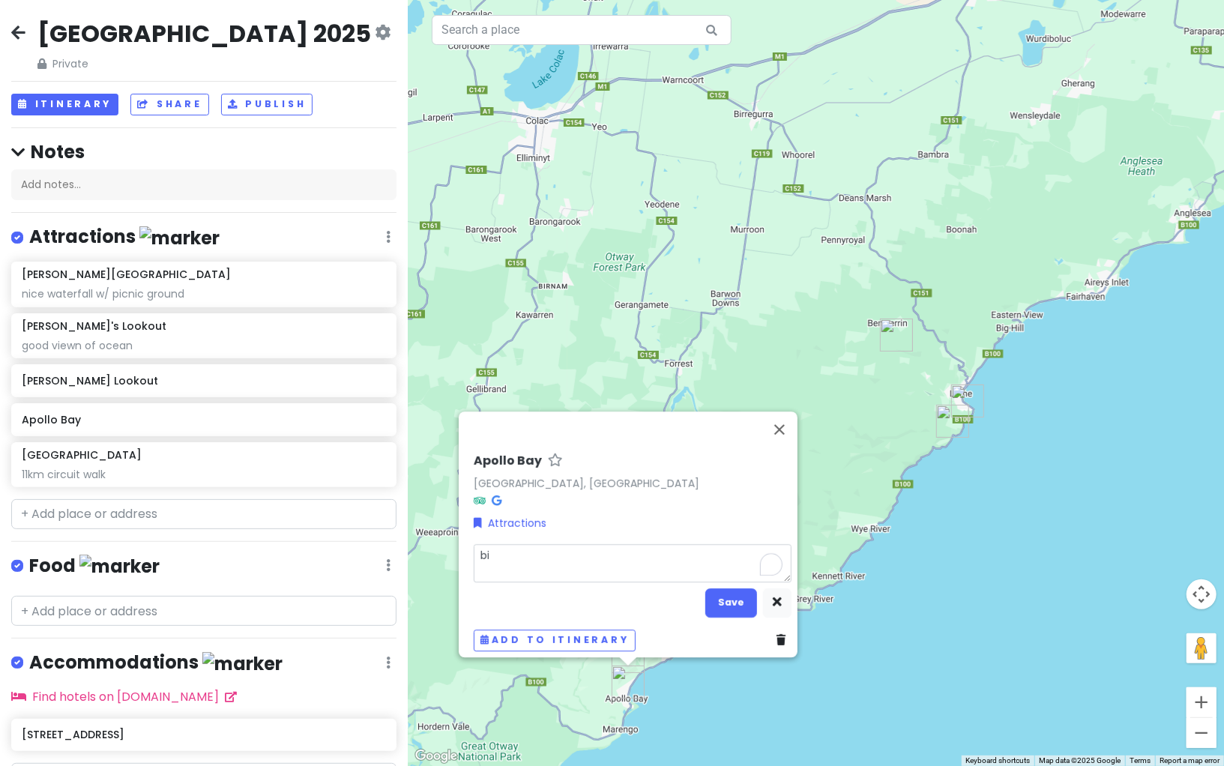
type textarea "big"
type textarea "x"
type textarea "big"
type textarea "x"
type textarea "big t"
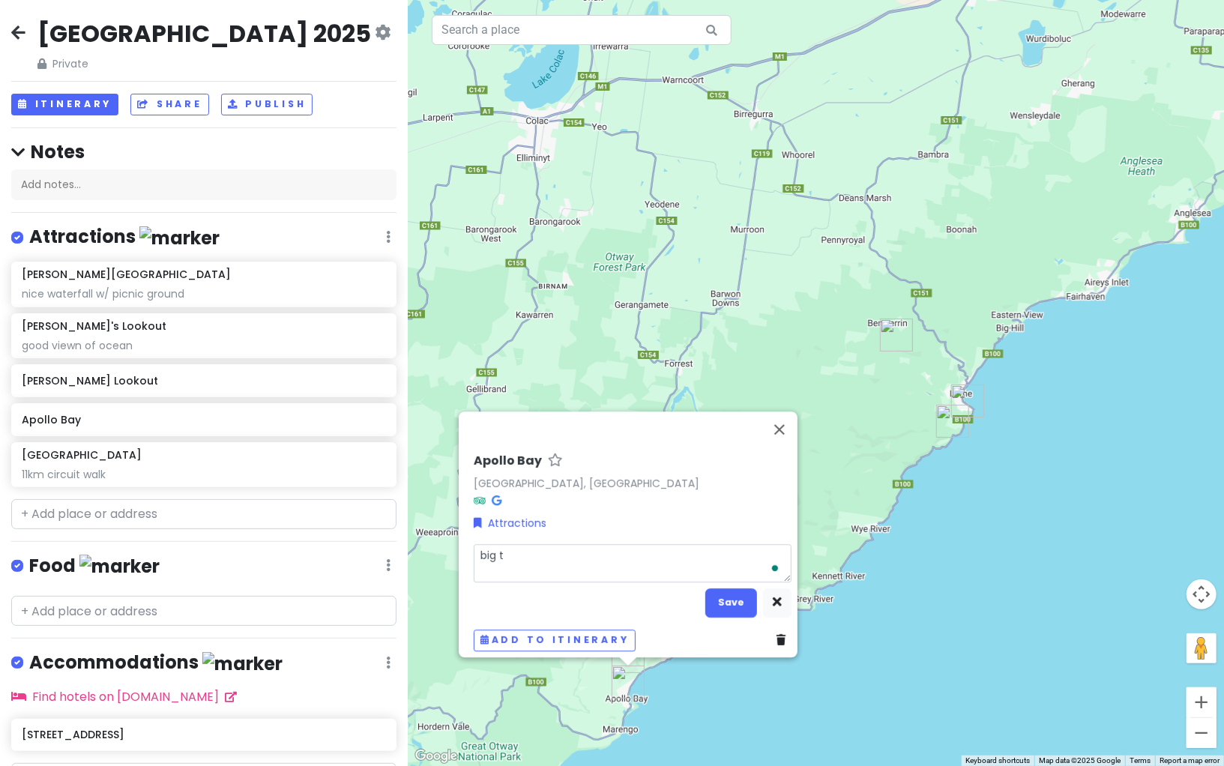
type textarea "x"
type textarea "big to"
type textarea "x"
type textarea "big tow"
type textarea "x"
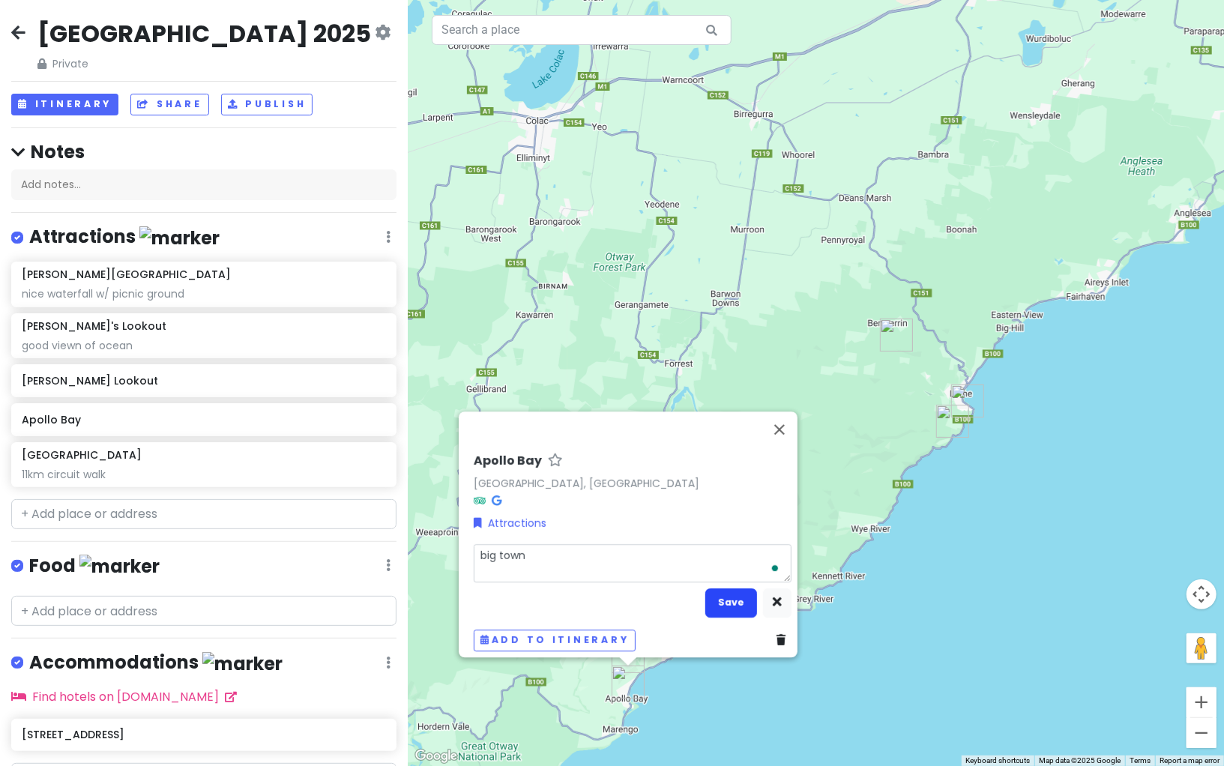
type textarea "big town"
click at [731, 602] on button "Save" at bounding box center [731, 602] width 52 height 29
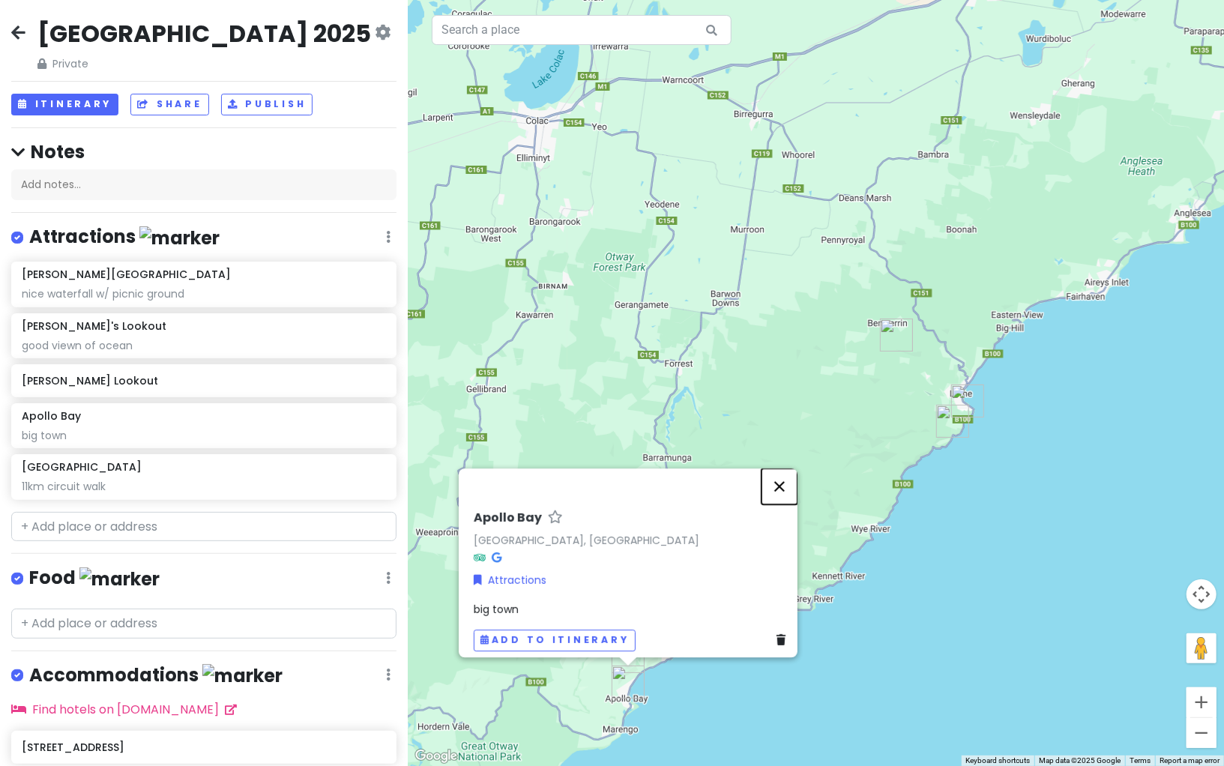
click at [787, 477] on button "Close" at bounding box center [779, 486] width 36 height 36
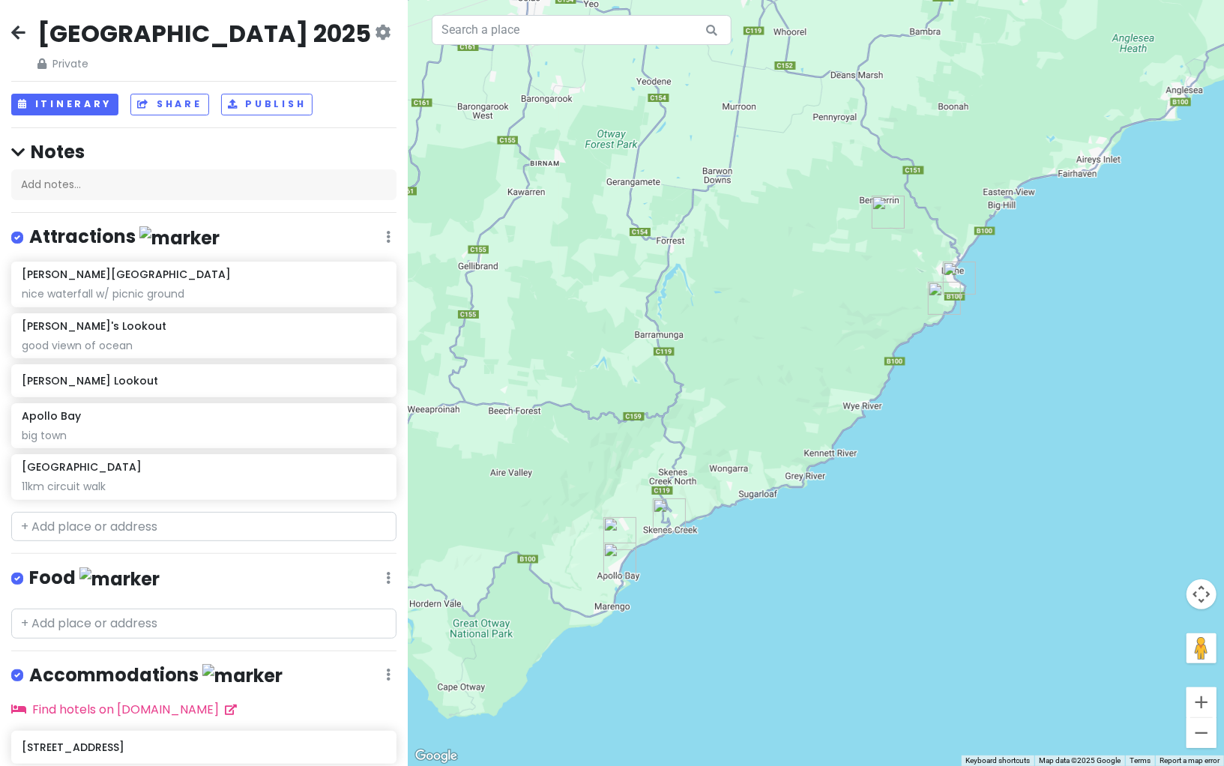
drag, startPoint x: 743, startPoint y: 670, endPoint x: 734, endPoint y: 545, distance: 125.5
click at [734, 545] on div at bounding box center [816, 383] width 816 height 766
click at [151, 528] on input "text" at bounding box center [203, 527] width 385 height 30
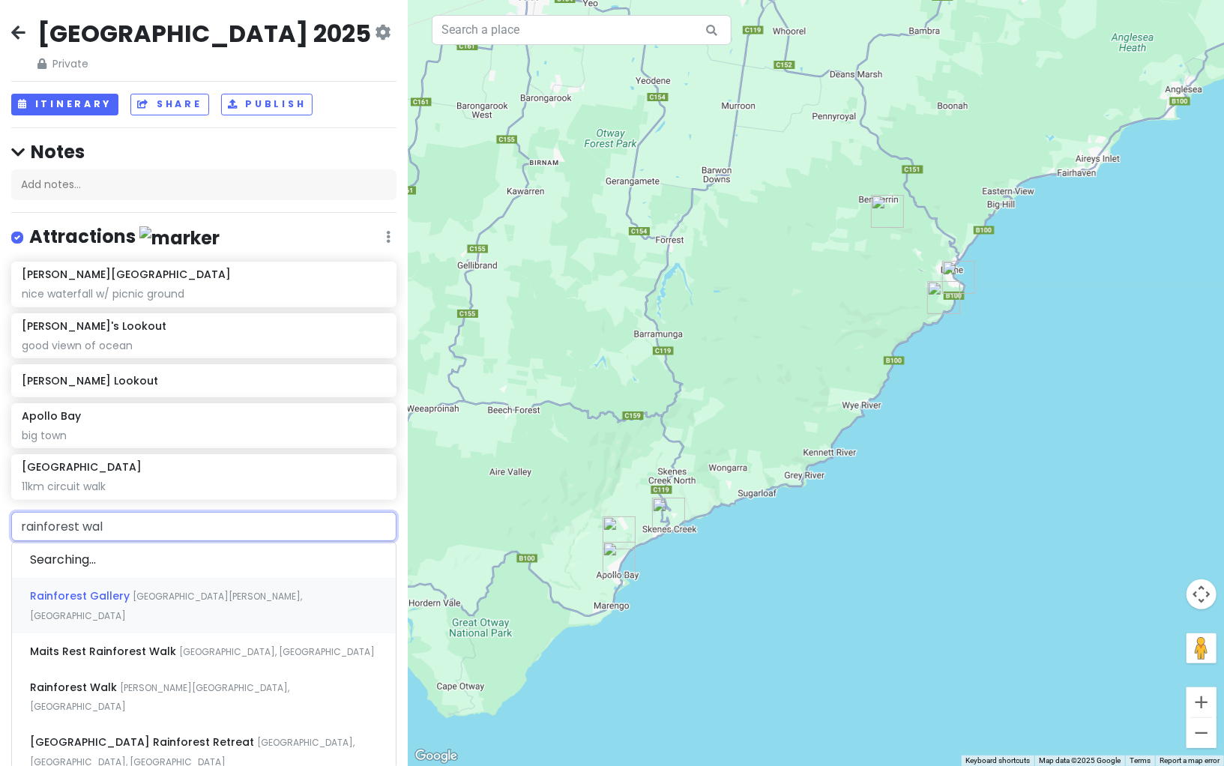
type input "rainforest walk"
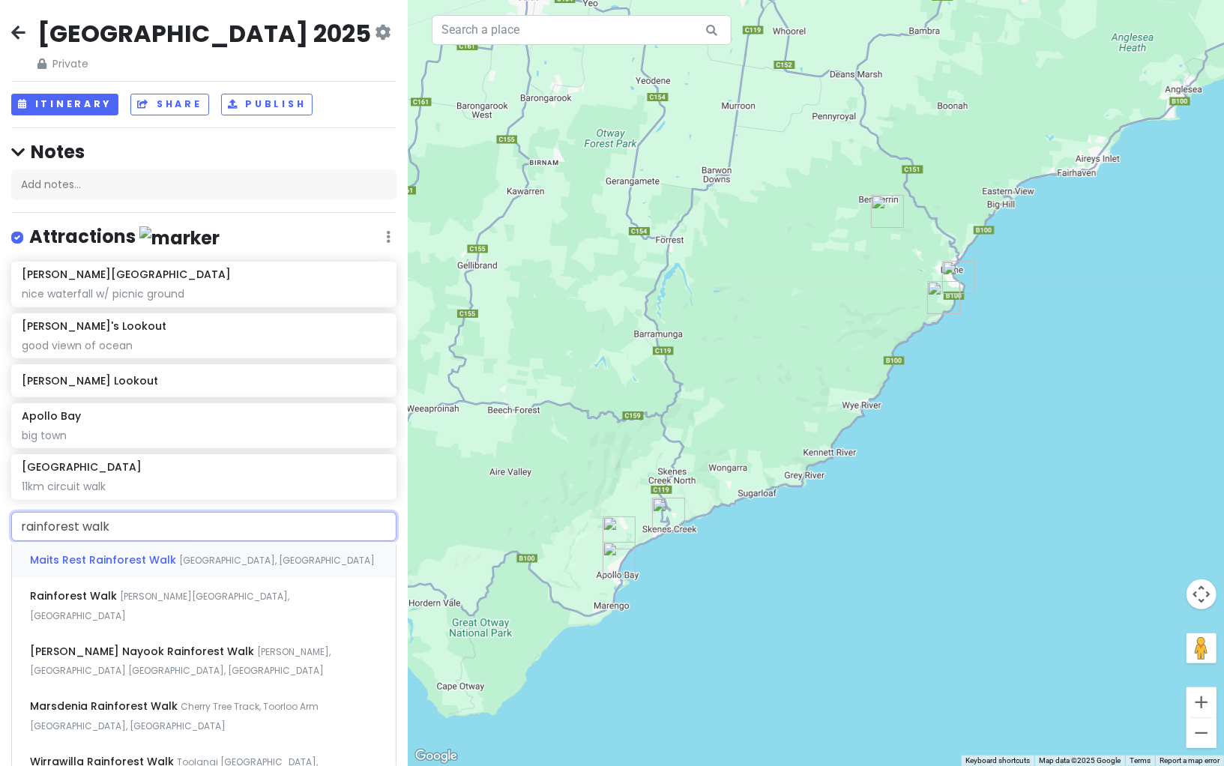
click at [256, 565] on div "Maits Rest Rainforest Walk [GEOGRAPHIC_DATA], [GEOGRAPHIC_DATA]" at bounding box center [204, 560] width 384 height 36
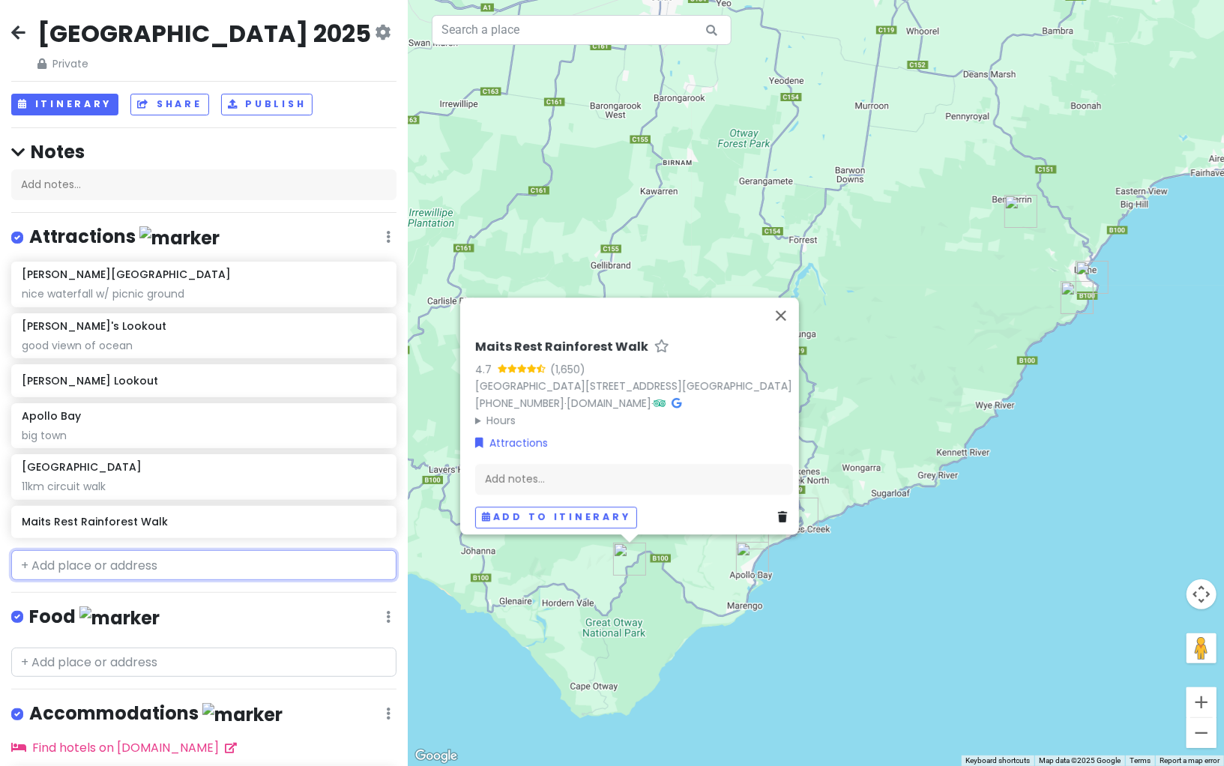
click at [153, 560] on input "text" at bounding box center [203, 565] width 385 height 30
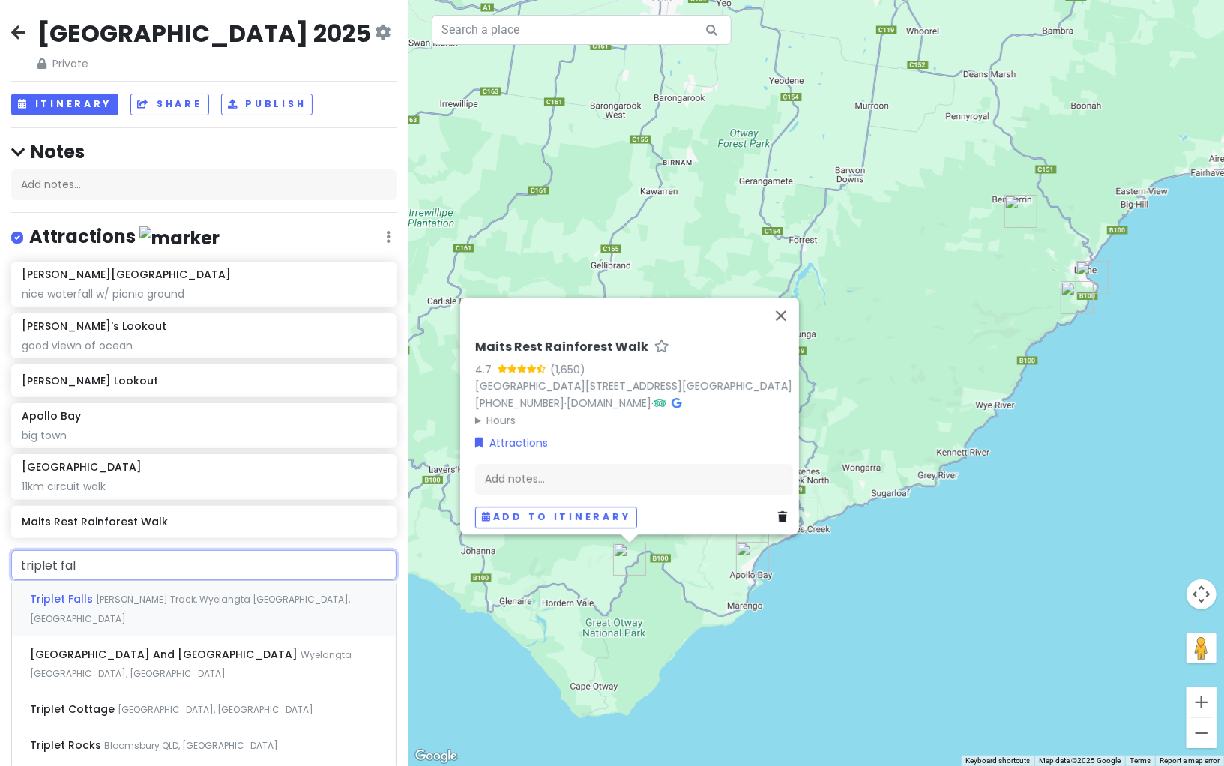
type input "triplet fall"
click at [157, 595] on span "[PERSON_NAME] Track, Wyelangta [GEOGRAPHIC_DATA], [GEOGRAPHIC_DATA]" at bounding box center [190, 609] width 320 height 32
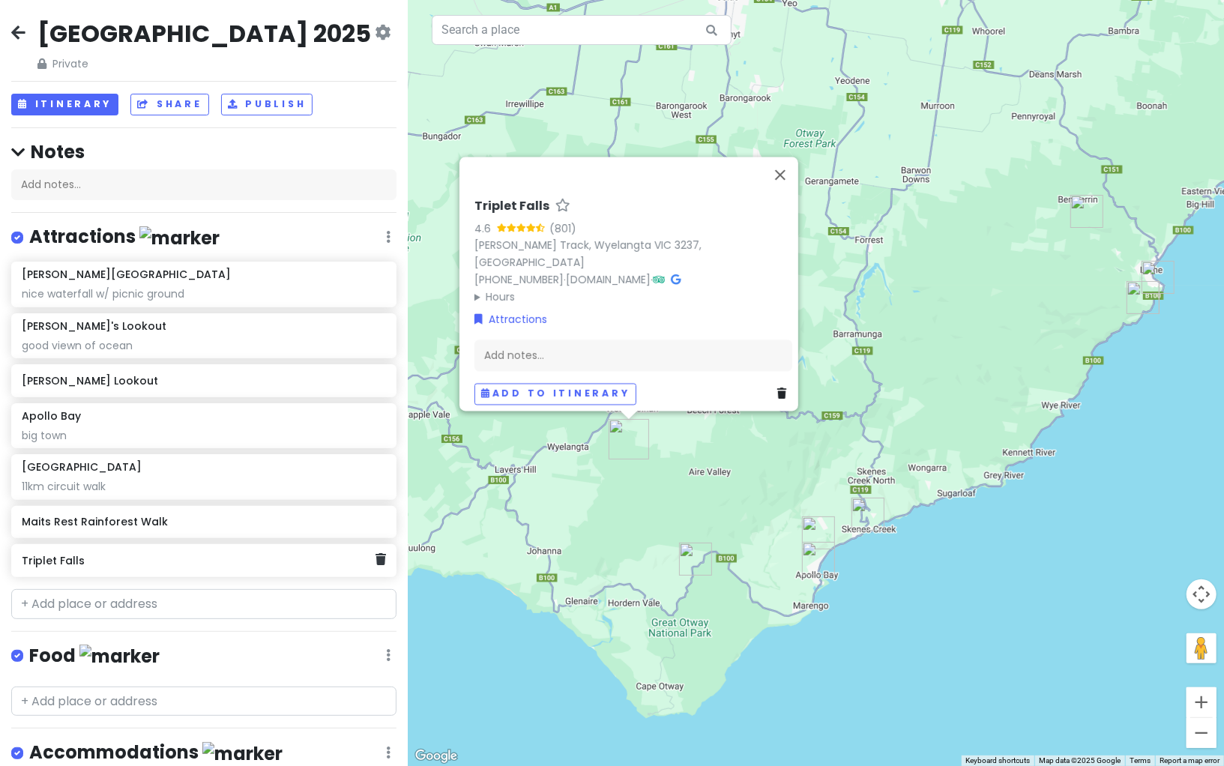
click at [247, 566] on div "Triplet Falls" at bounding box center [199, 560] width 354 height 21
click at [212, 563] on h6 "Triplet Falls" at bounding box center [199, 560] width 354 height 13
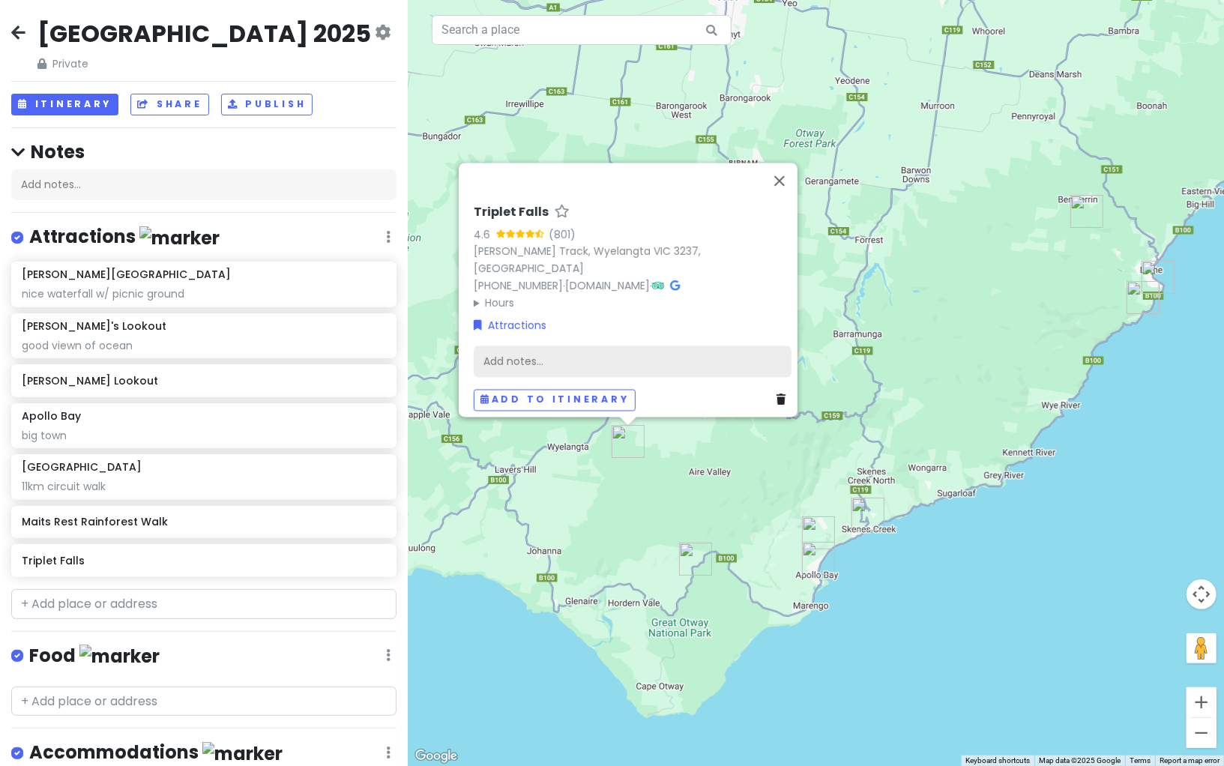
click at [680, 354] on div "Add notes..." at bounding box center [633, 361] width 318 height 31
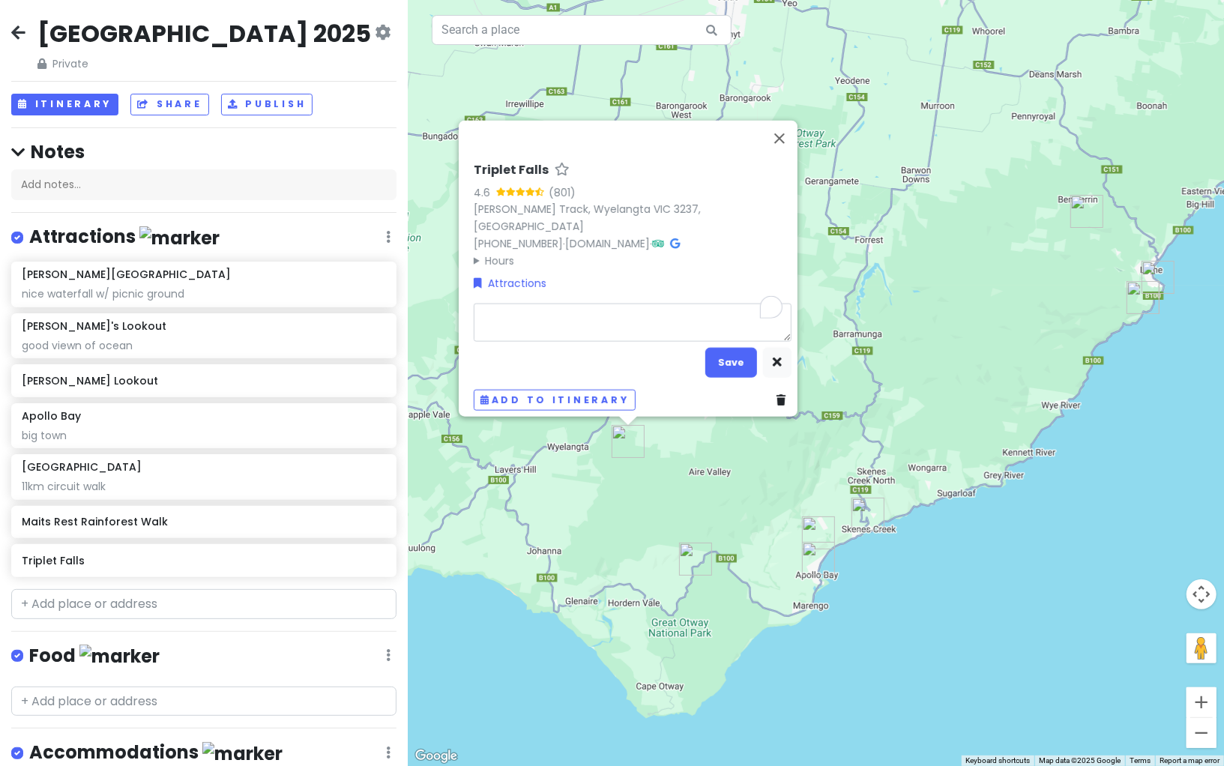
type textarea "x"
type textarea "a"
type textarea "x"
type textarea "am"
type textarea "x"
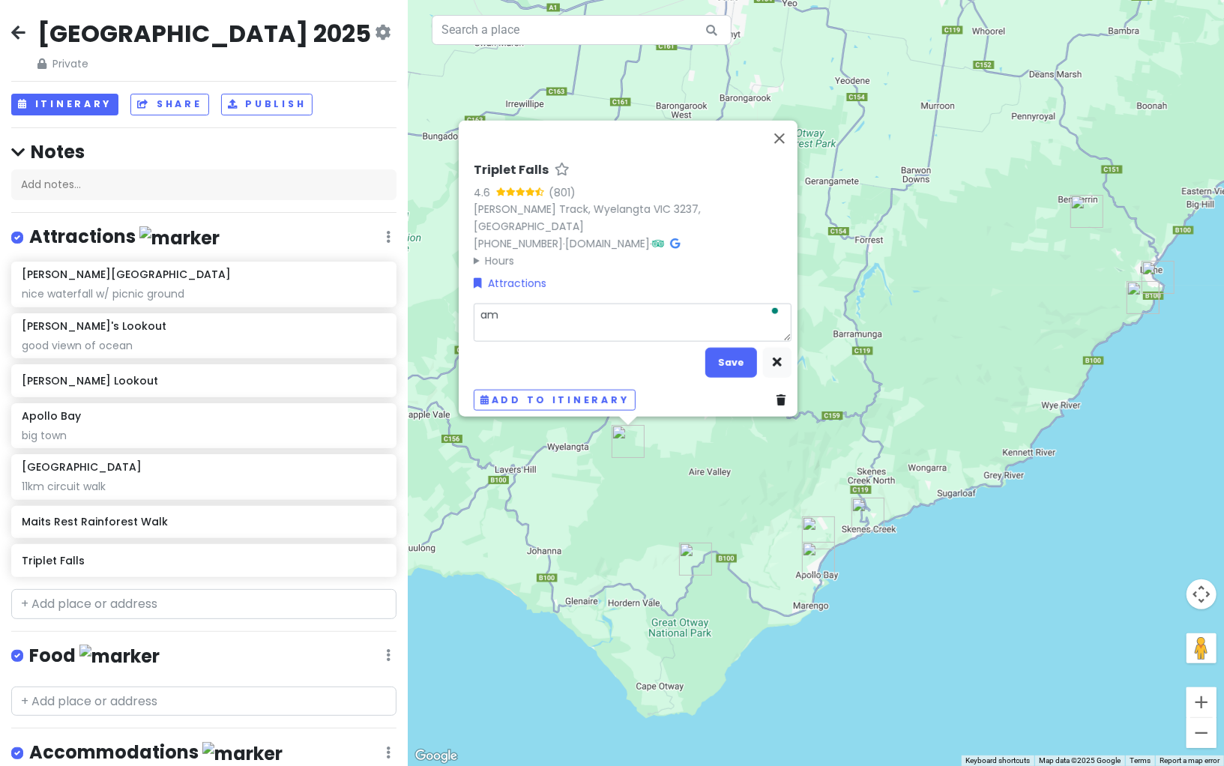
type textarea "ama"
type textarea "x"
type textarea "amaz"
type textarea "x"
type textarea "amazi"
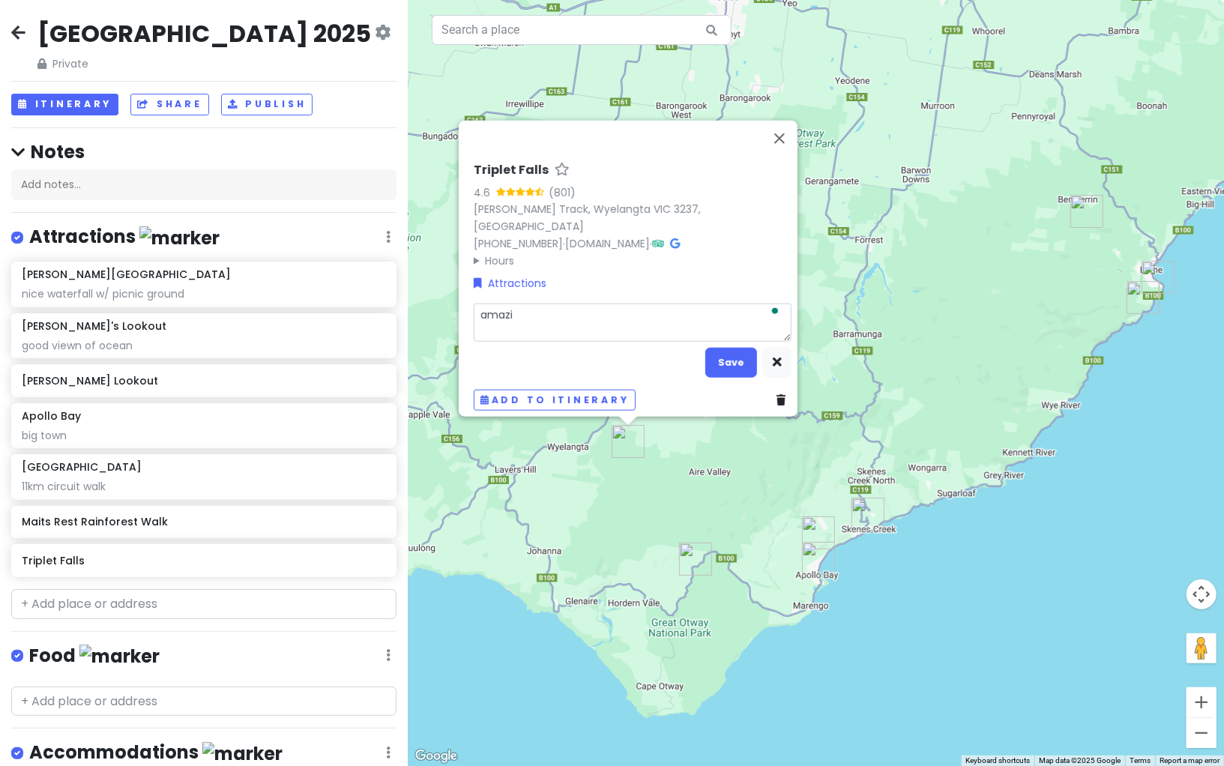
type textarea "x"
type textarea "amazin"
type textarea "x"
type textarea "amazing"
type textarea "x"
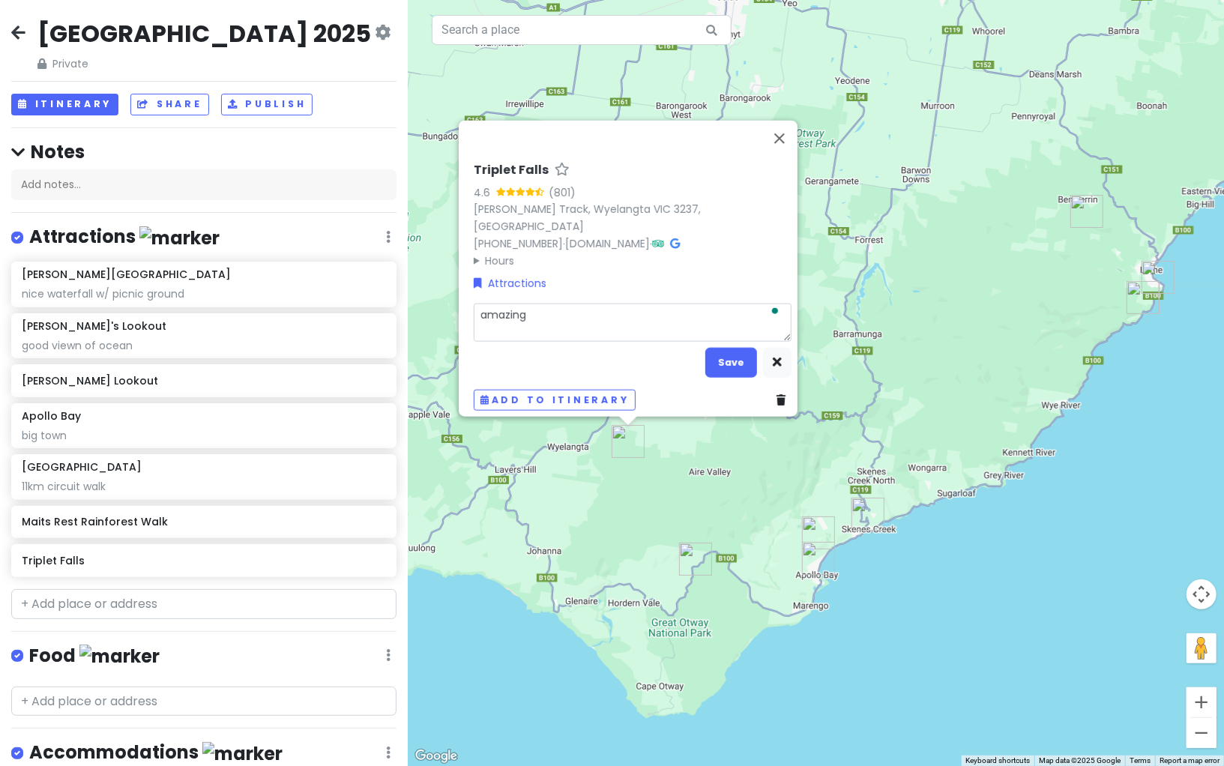
type textarea "amazing"
type textarea "x"
type textarea "amazing w"
type textarea "x"
type textarea "amazing wa"
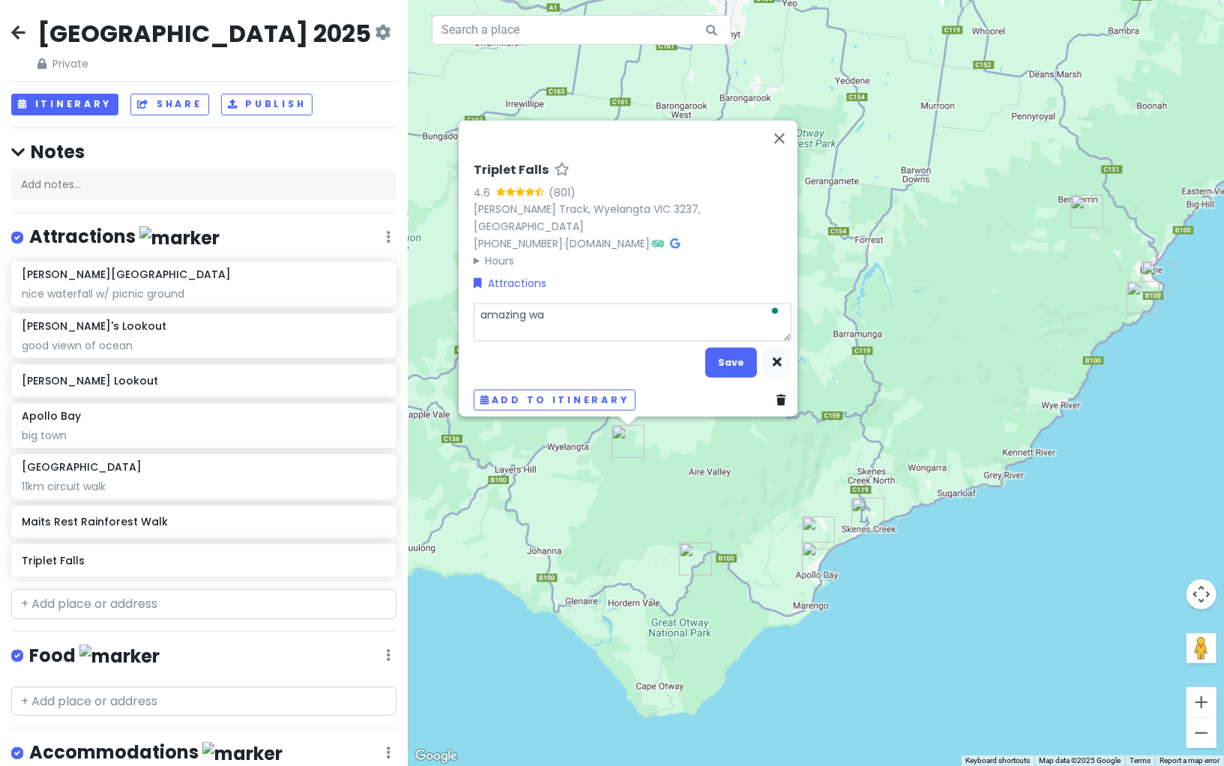
type textarea "x"
type textarea "amazing wat"
click at [725, 353] on button "Save" at bounding box center [731, 362] width 52 height 29
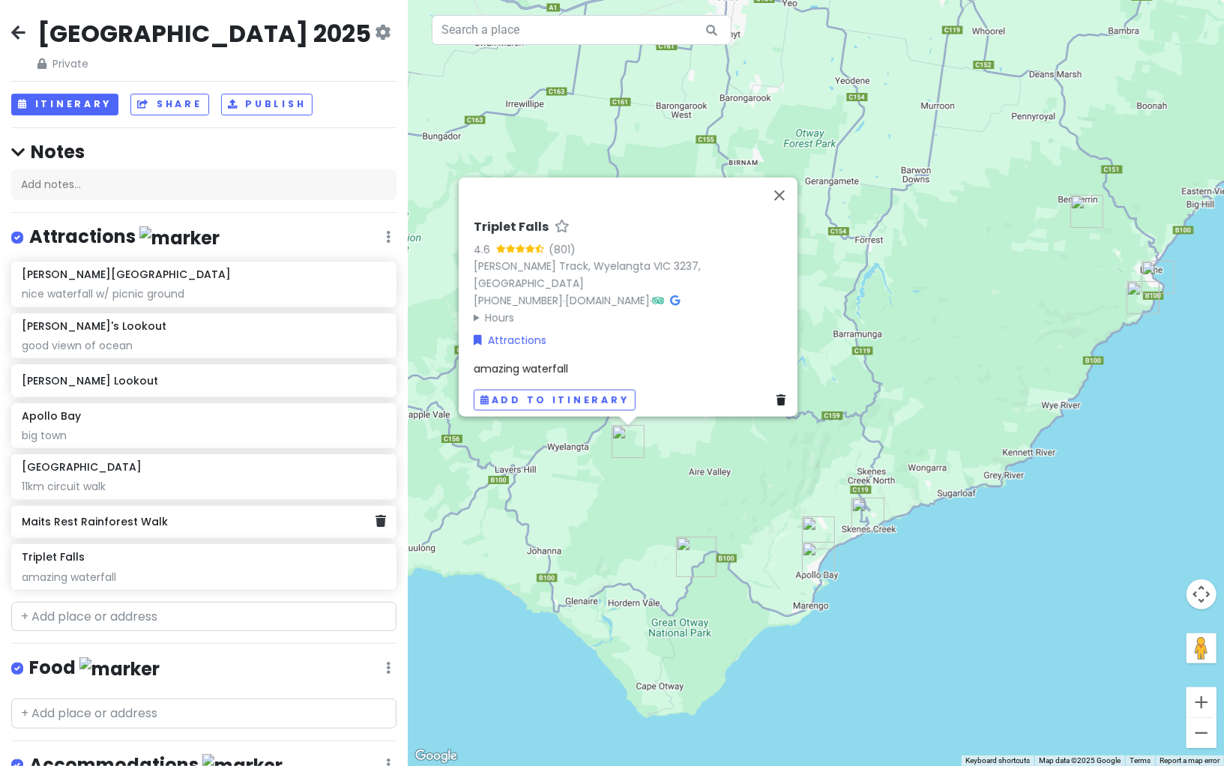
click at [221, 527] on div "Maits Rest Rainforest Walk" at bounding box center [199, 522] width 354 height 21
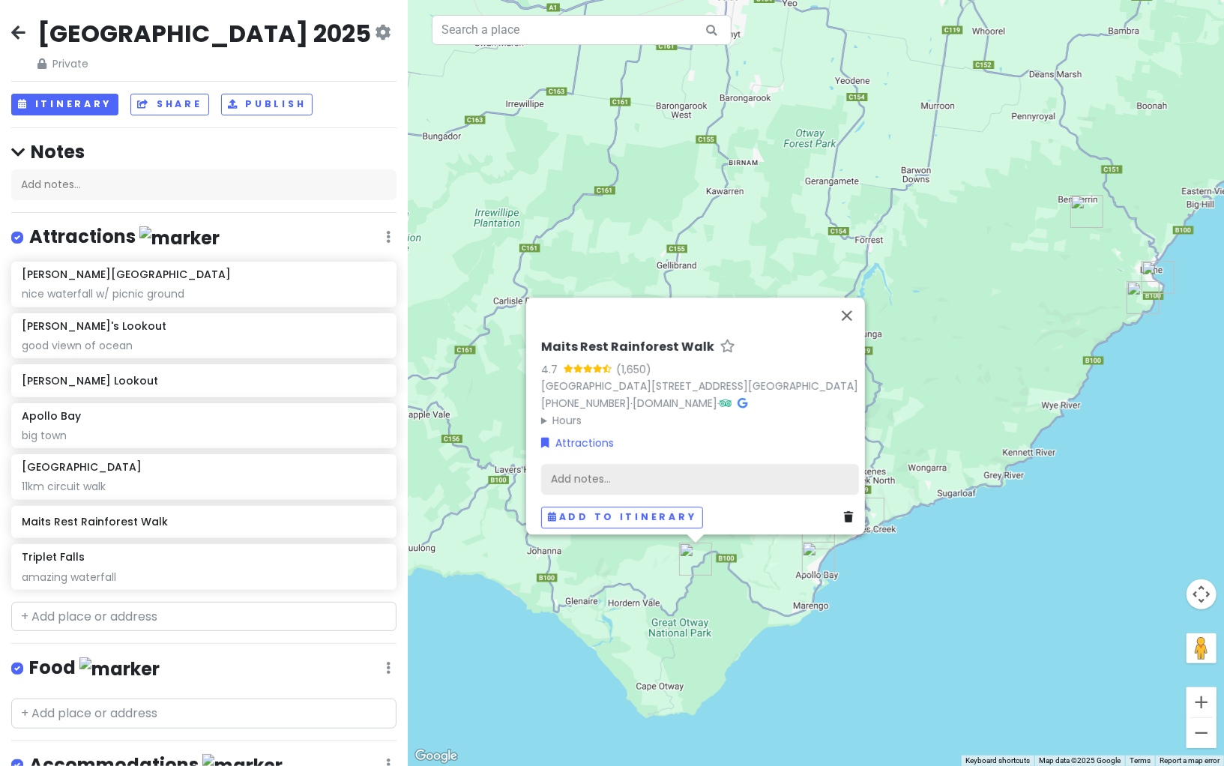
click at [590, 468] on div "Add notes..." at bounding box center [700, 479] width 318 height 31
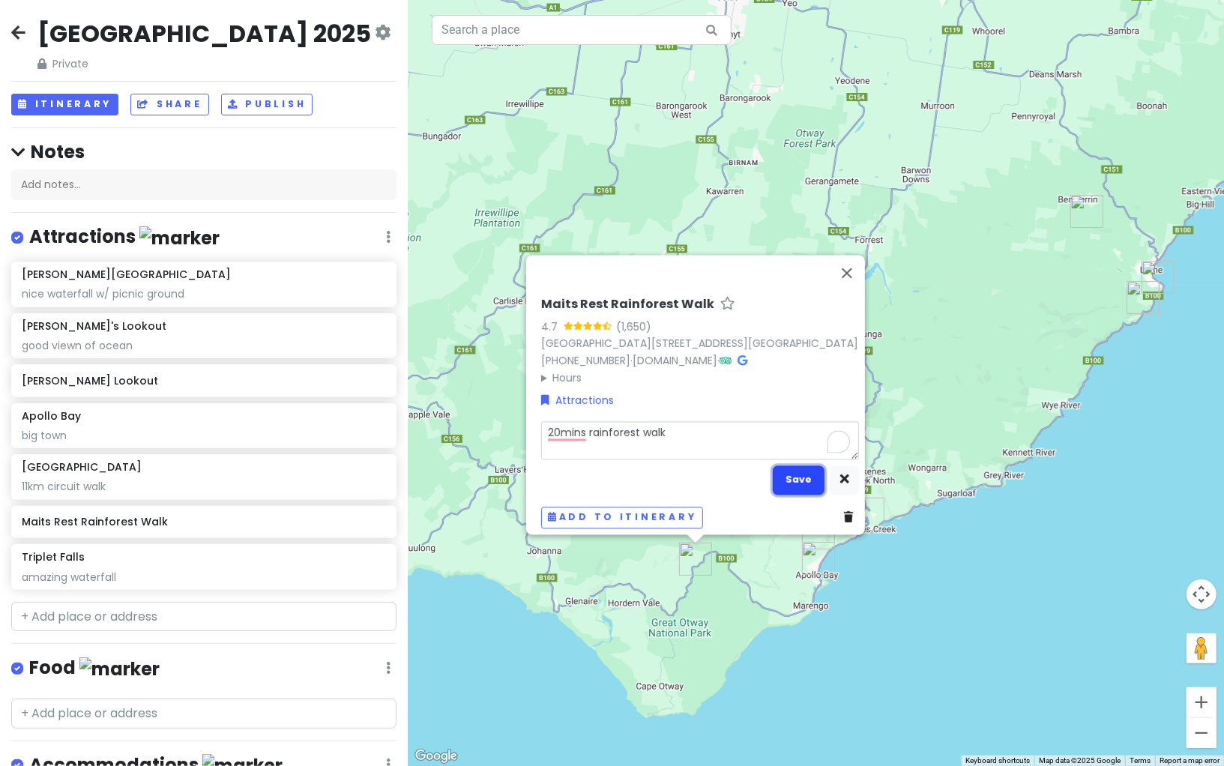
click at [807, 469] on button "Save" at bounding box center [798, 479] width 52 height 29
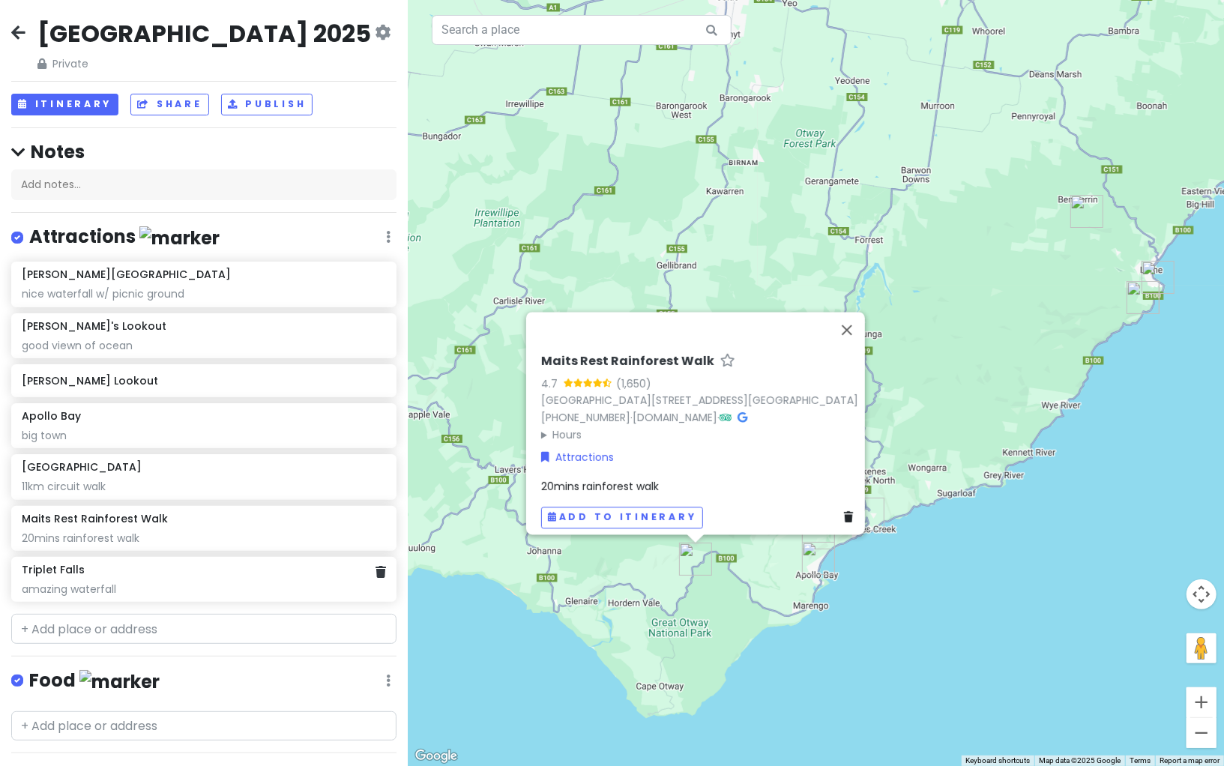
click at [187, 590] on div "amazing waterfall" at bounding box center [204, 588] width 364 height 13
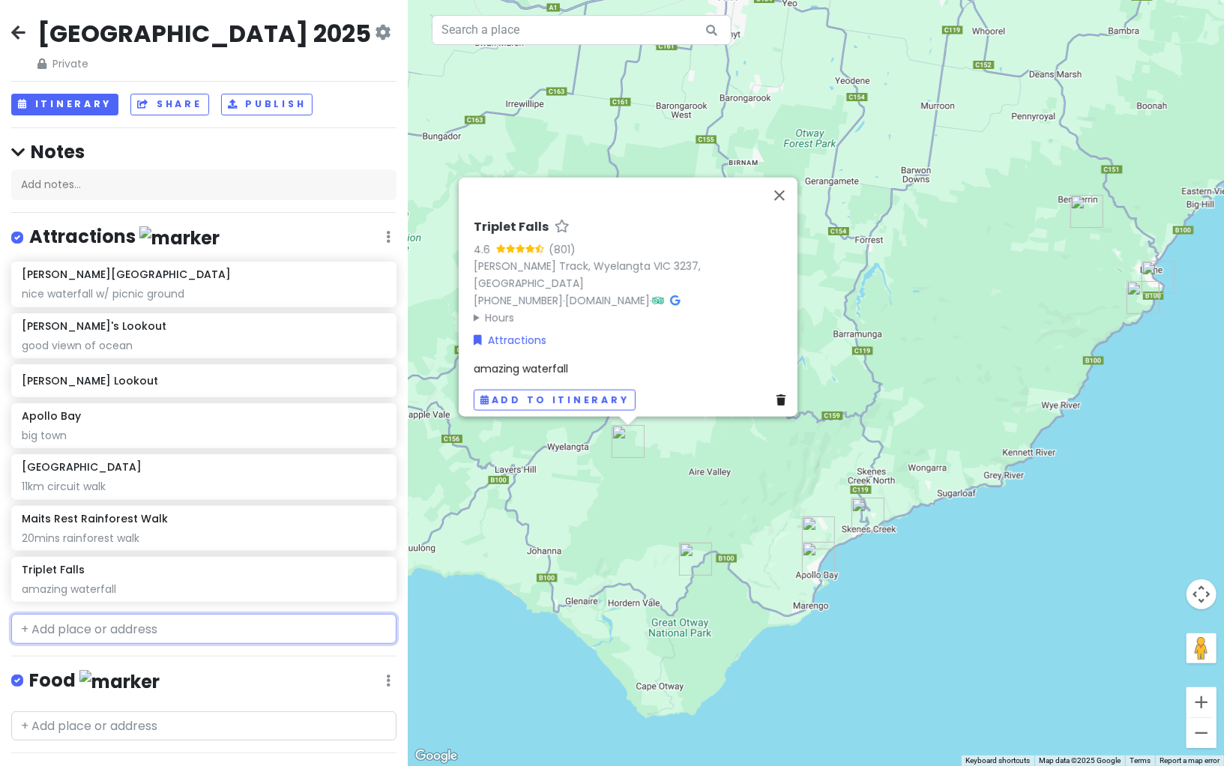
click at [157, 625] on input "text" at bounding box center [203, 629] width 385 height 30
click at [189, 628] on input "text" at bounding box center [203, 629] width 385 height 30
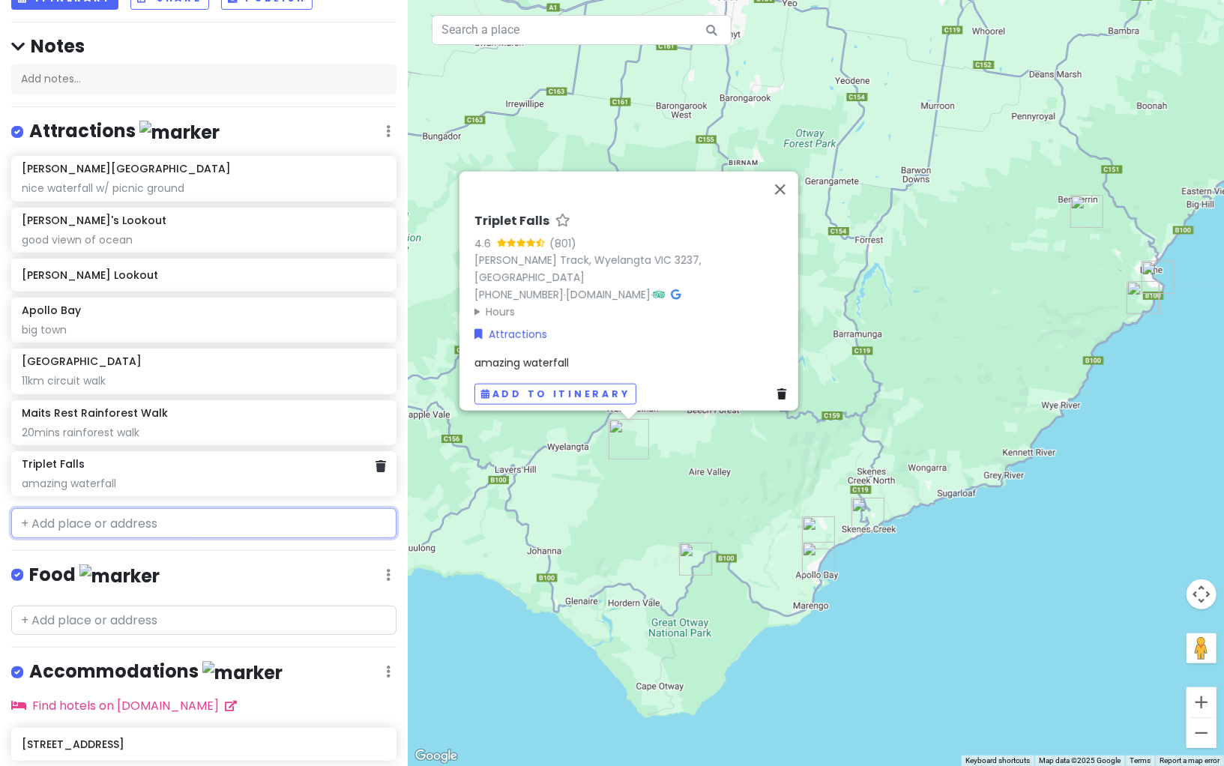
scroll to position [121, 0]
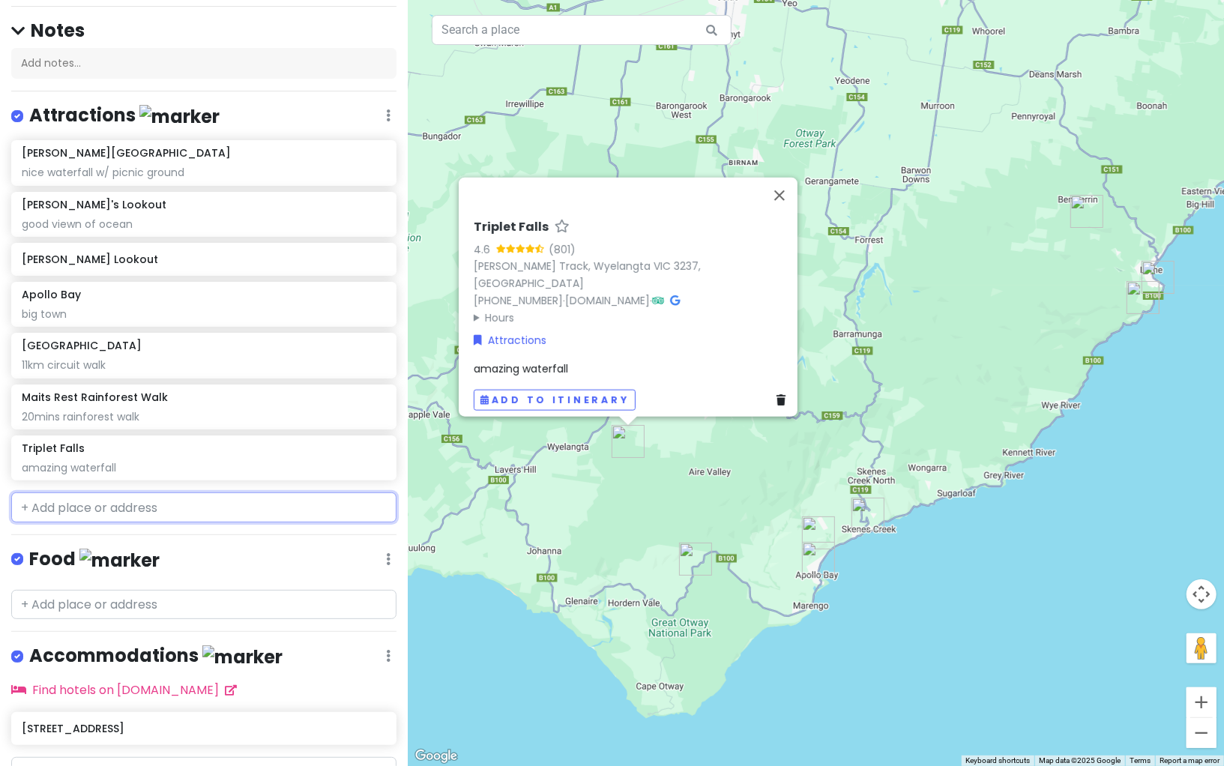
click at [174, 510] on input "text" at bounding box center [203, 507] width 385 height 30
click at [198, 510] on input "text" at bounding box center [203, 507] width 385 height 30
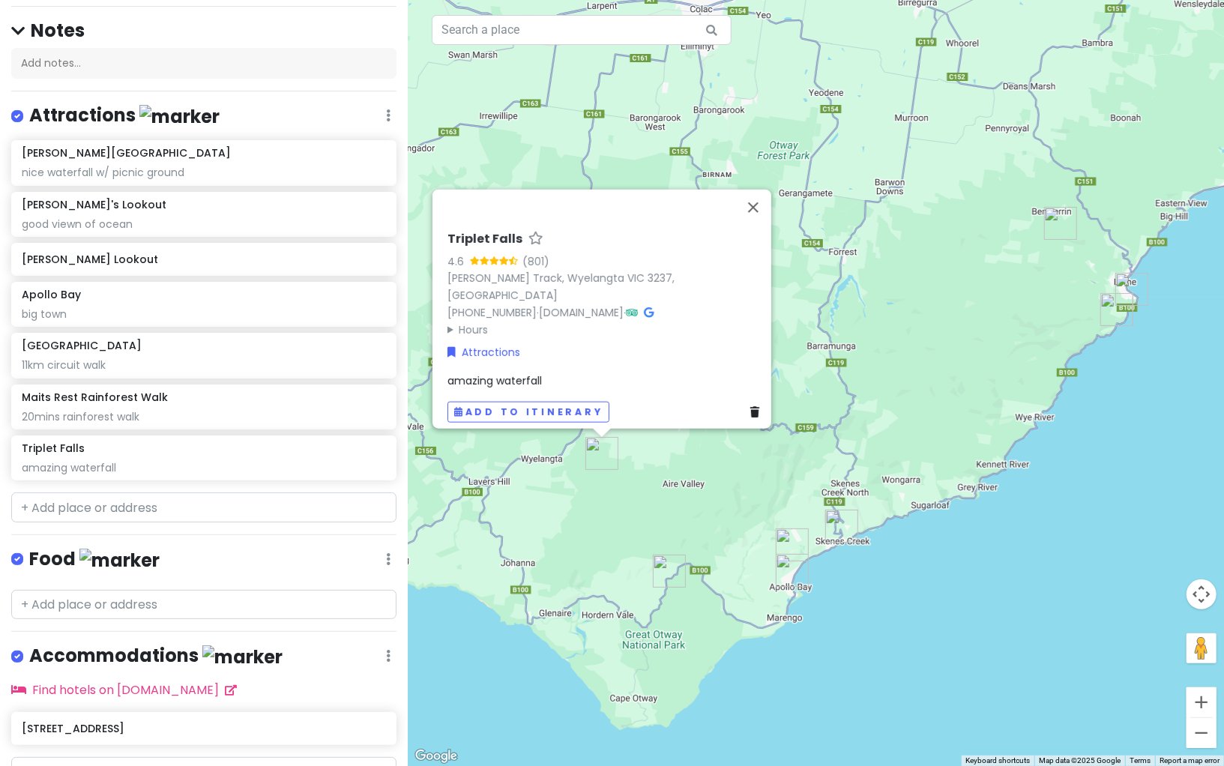
drag, startPoint x: 994, startPoint y: 397, endPoint x: 961, endPoint y: 411, distance: 35.9
click at [961, 411] on div "Triplet Falls 4.6 (801) [PERSON_NAME][GEOGRAPHIC_DATA] [PHONE_NUMBER] · [DOMAIN…" at bounding box center [816, 383] width 816 height 766
click at [256, 506] on input "text" at bounding box center [203, 507] width 385 height 30
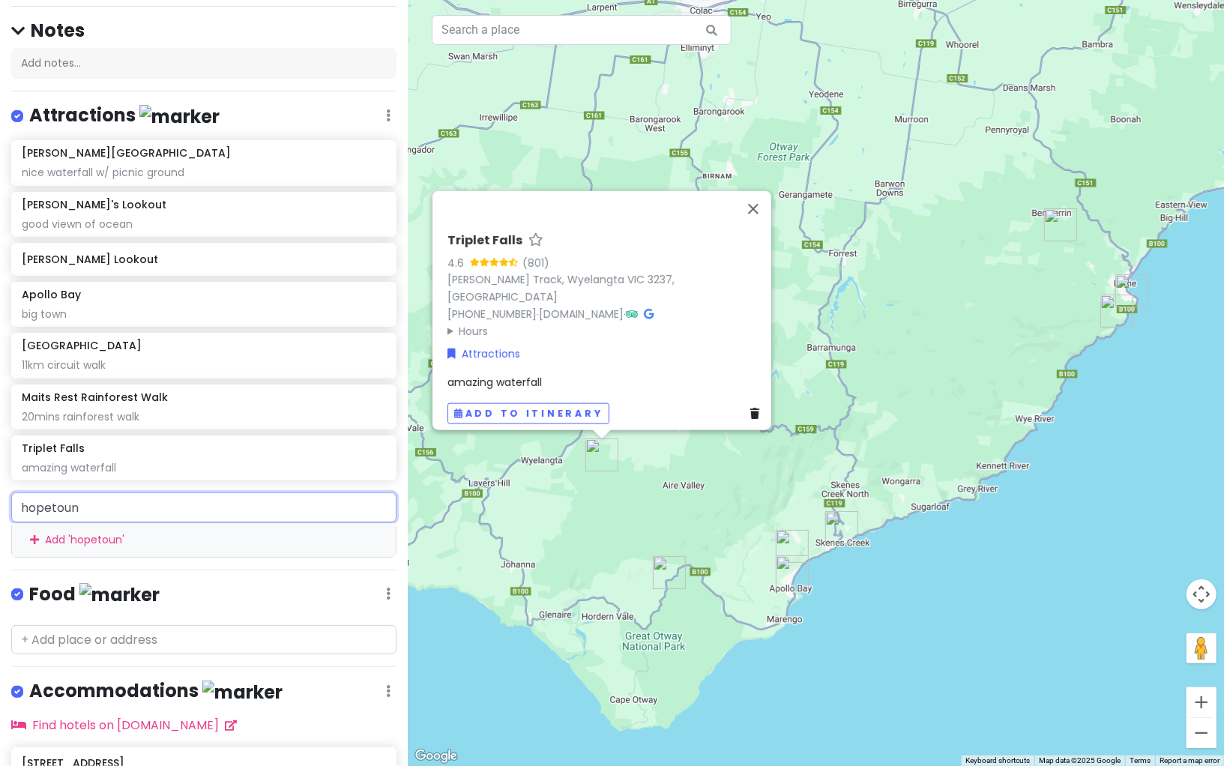
click at [159, 507] on input "hopetoun" at bounding box center [203, 507] width 385 height 30
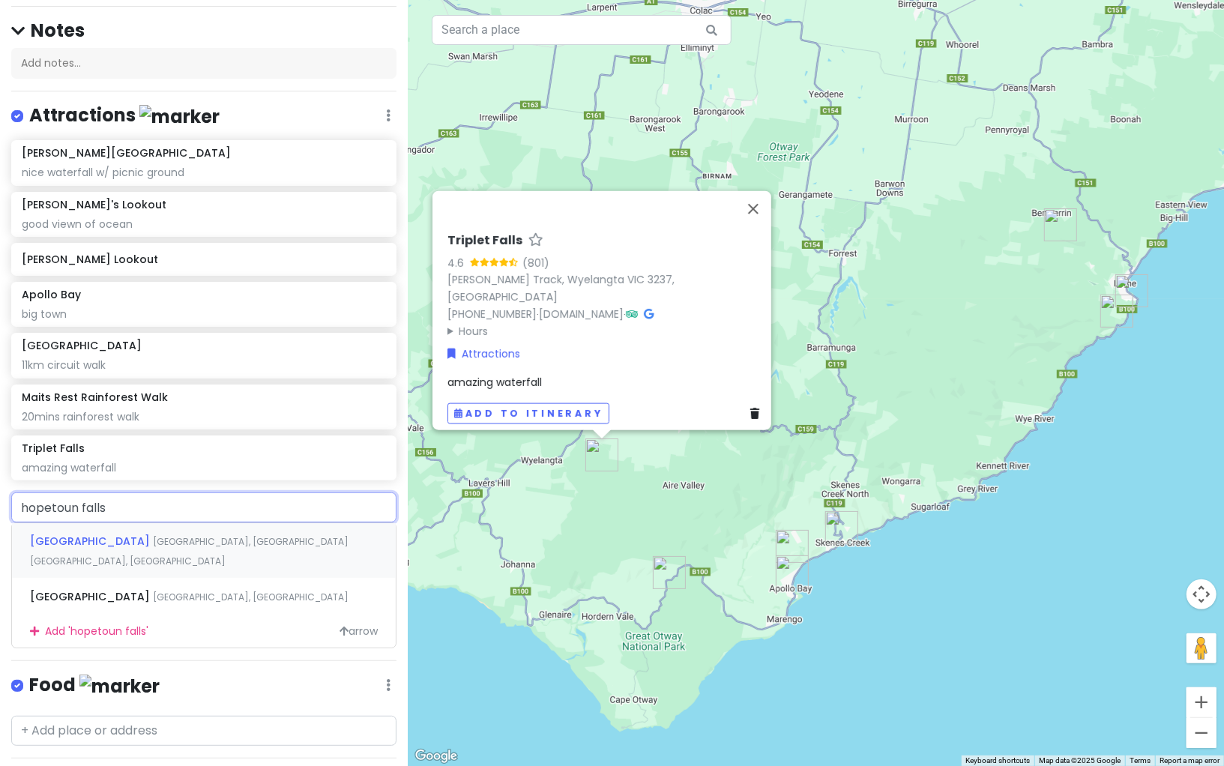
click at [160, 540] on span "[GEOGRAPHIC_DATA], [GEOGRAPHIC_DATA] [GEOGRAPHIC_DATA], [GEOGRAPHIC_DATA]" at bounding box center [189, 551] width 318 height 32
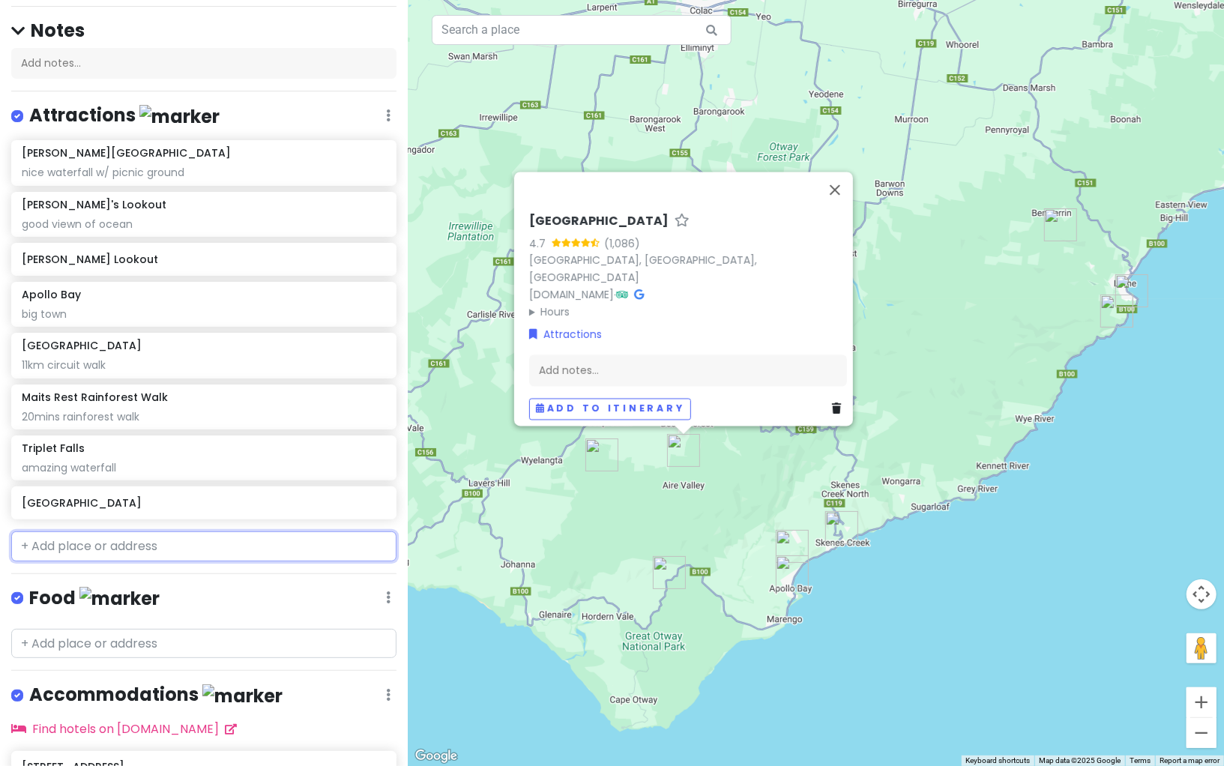
click at [159, 540] on input "text" at bounding box center [203, 546] width 385 height 30
click at [196, 543] on input "text" at bounding box center [203, 546] width 385 height 30
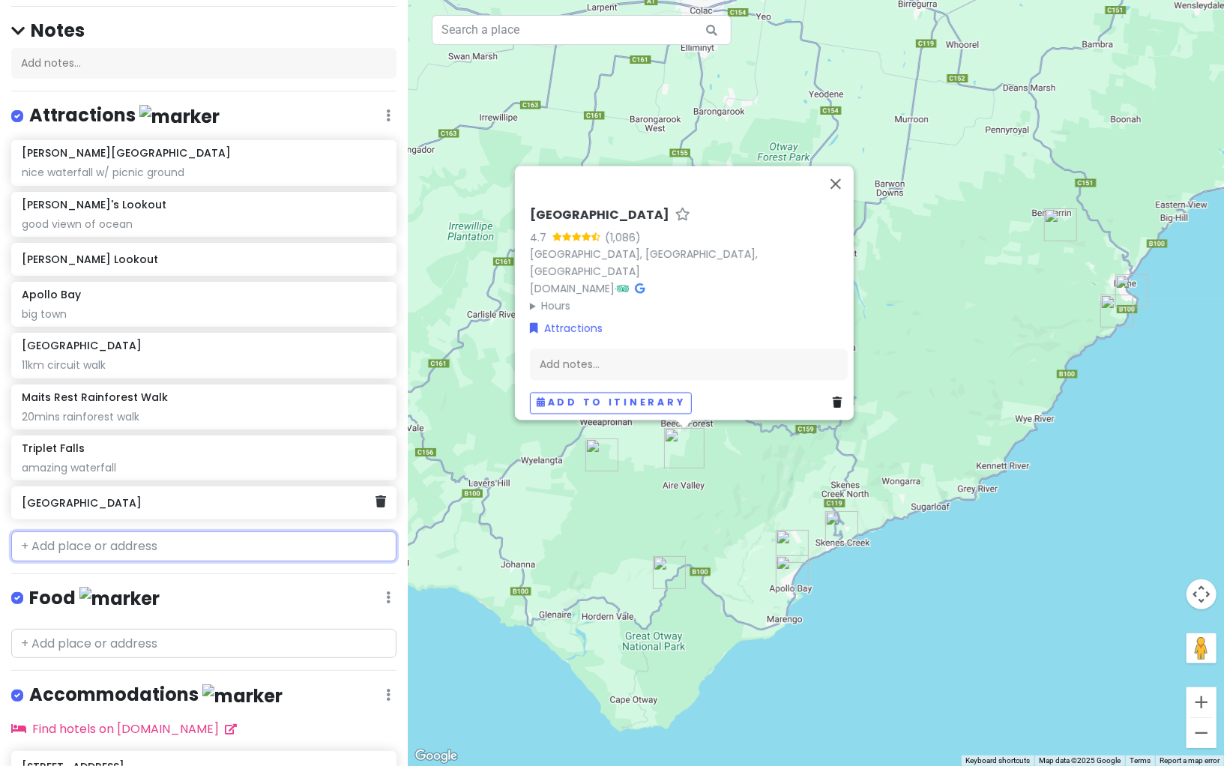
click at [184, 497] on h6 "[GEOGRAPHIC_DATA]" at bounding box center [199, 502] width 354 height 13
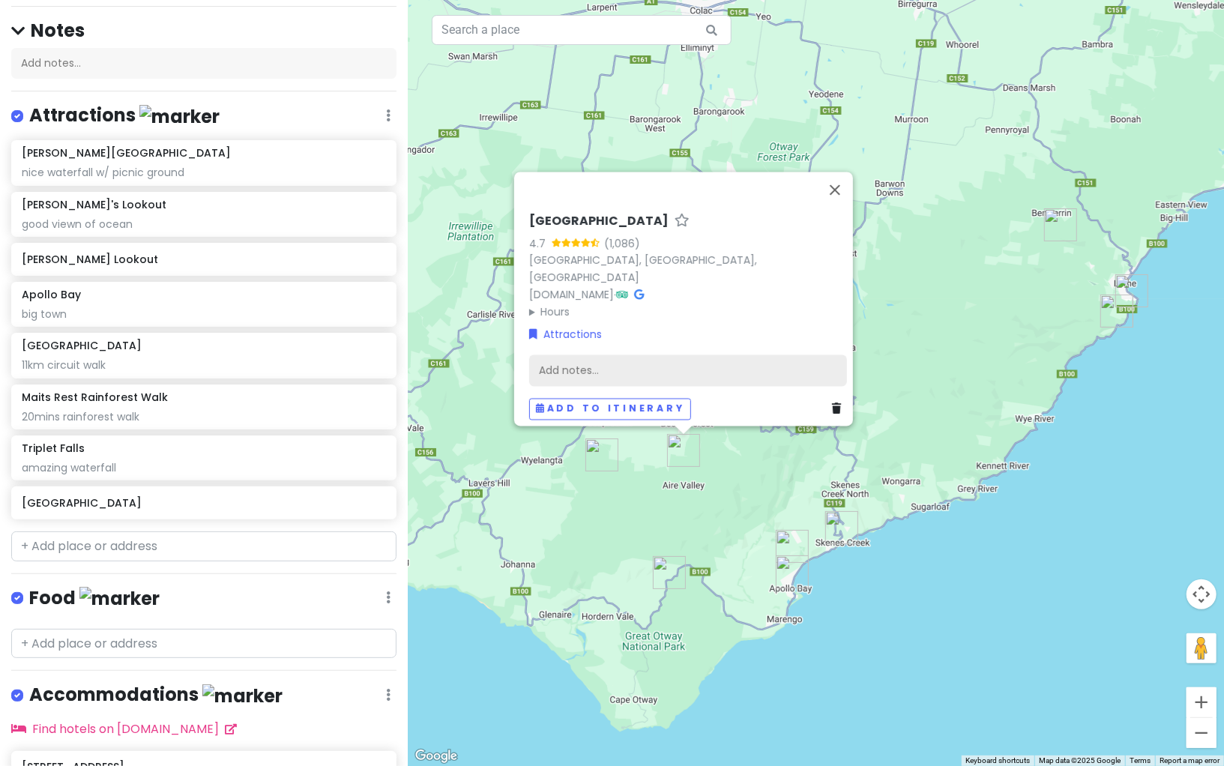
click at [618, 360] on div "Add notes..." at bounding box center [688, 370] width 318 height 31
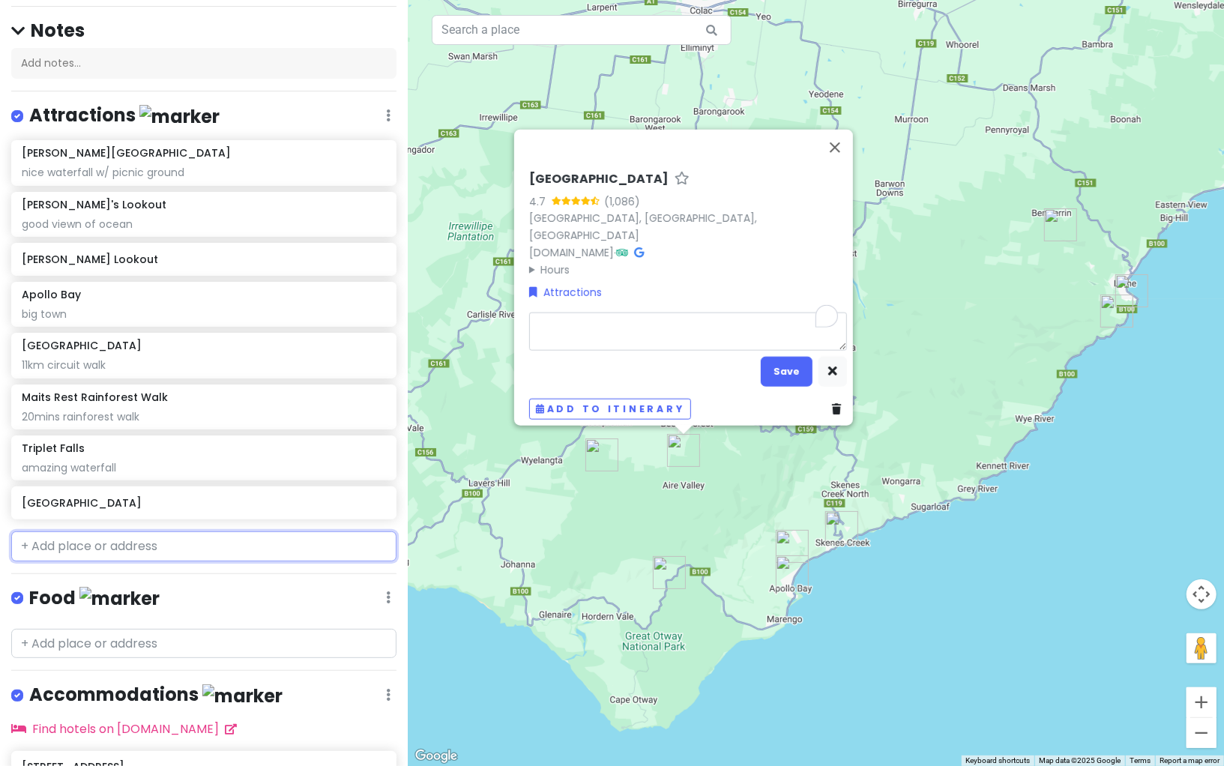
click at [287, 542] on input "text" at bounding box center [203, 546] width 385 height 30
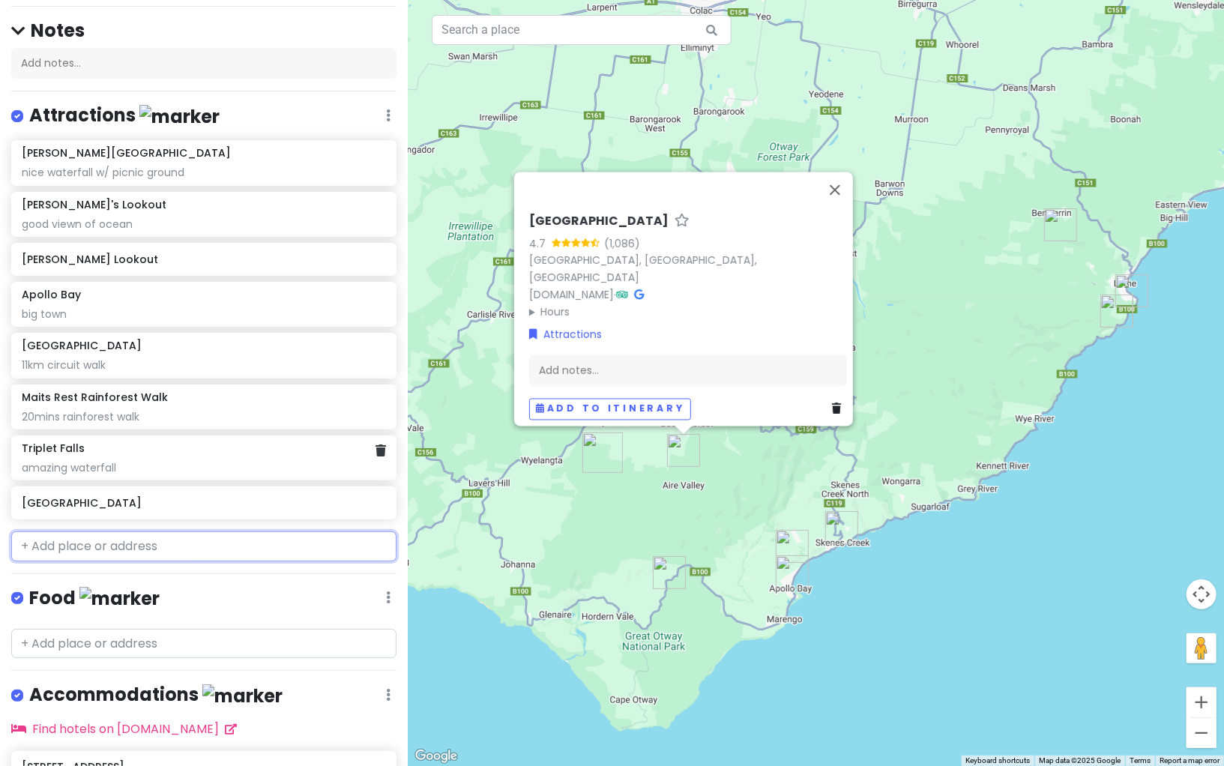
click at [231, 462] on div "amazing waterfall" at bounding box center [204, 467] width 364 height 13
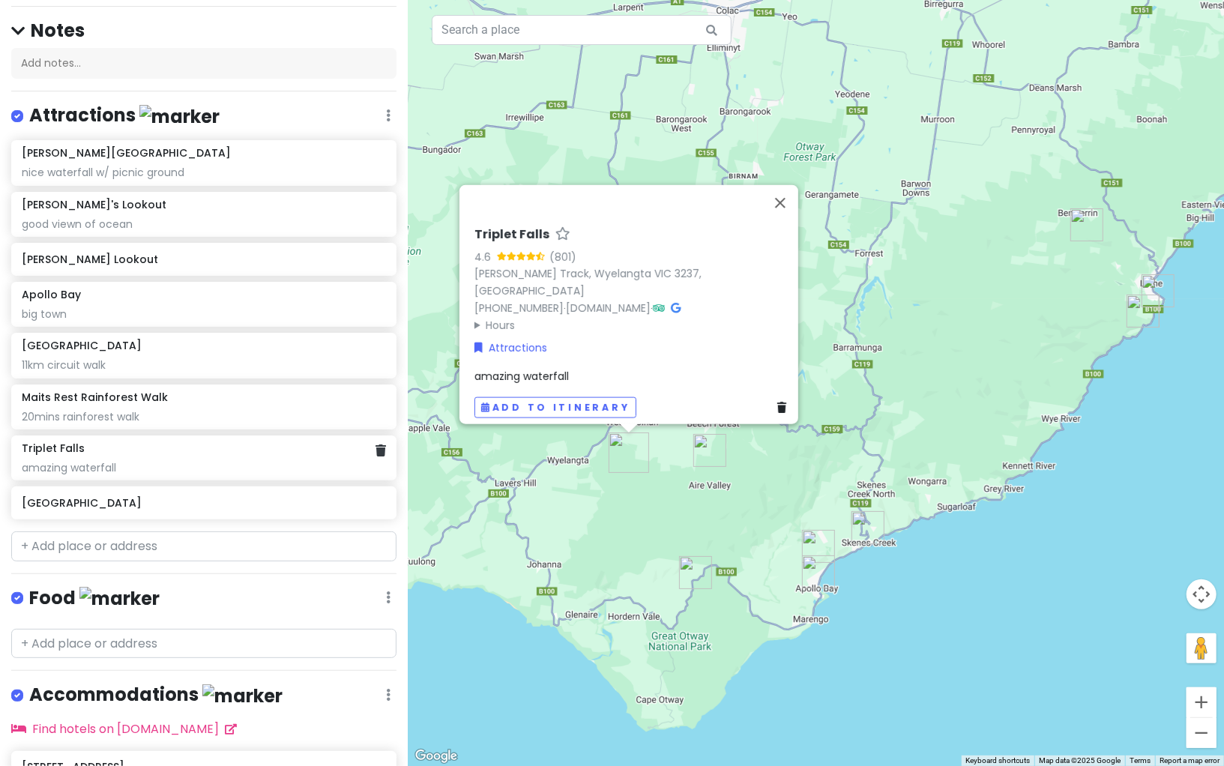
click at [135, 461] on div "amazing waterfall" at bounding box center [204, 467] width 364 height 13
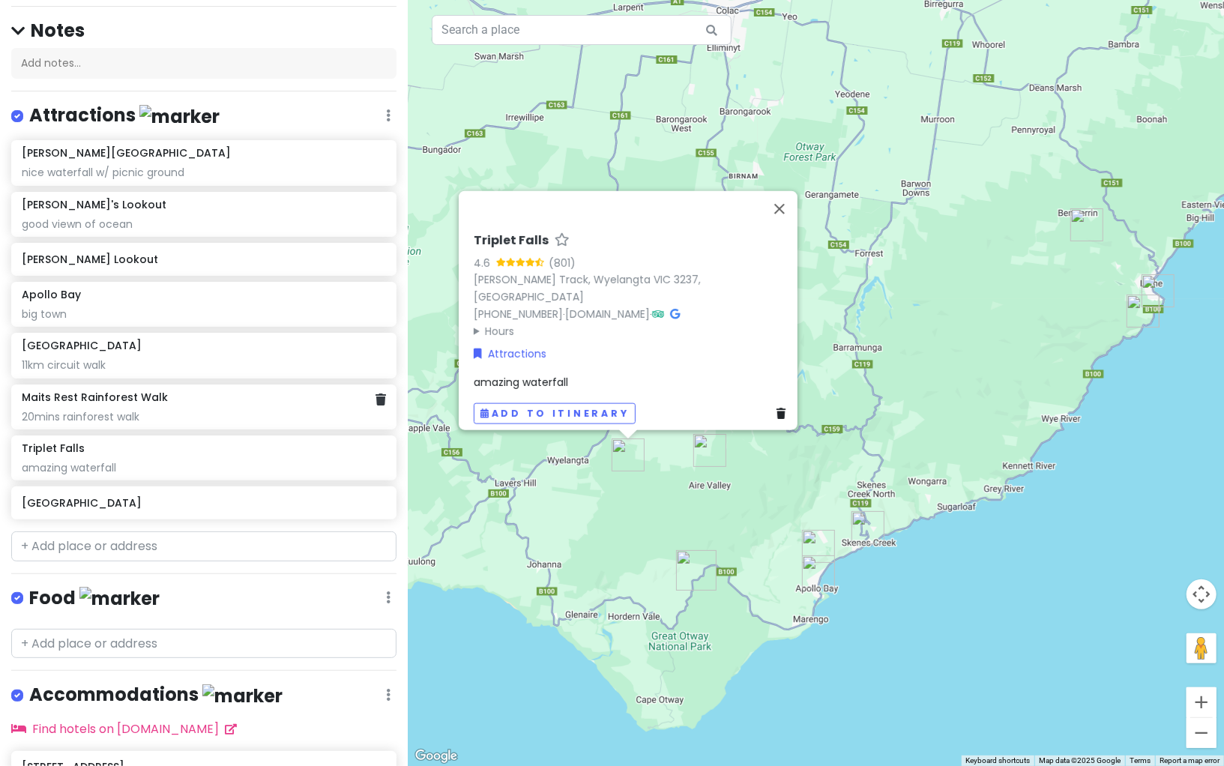
click at [145, 413] on div "20mins rainforest walk" at bounding box center [204, 416] width 364 height 13
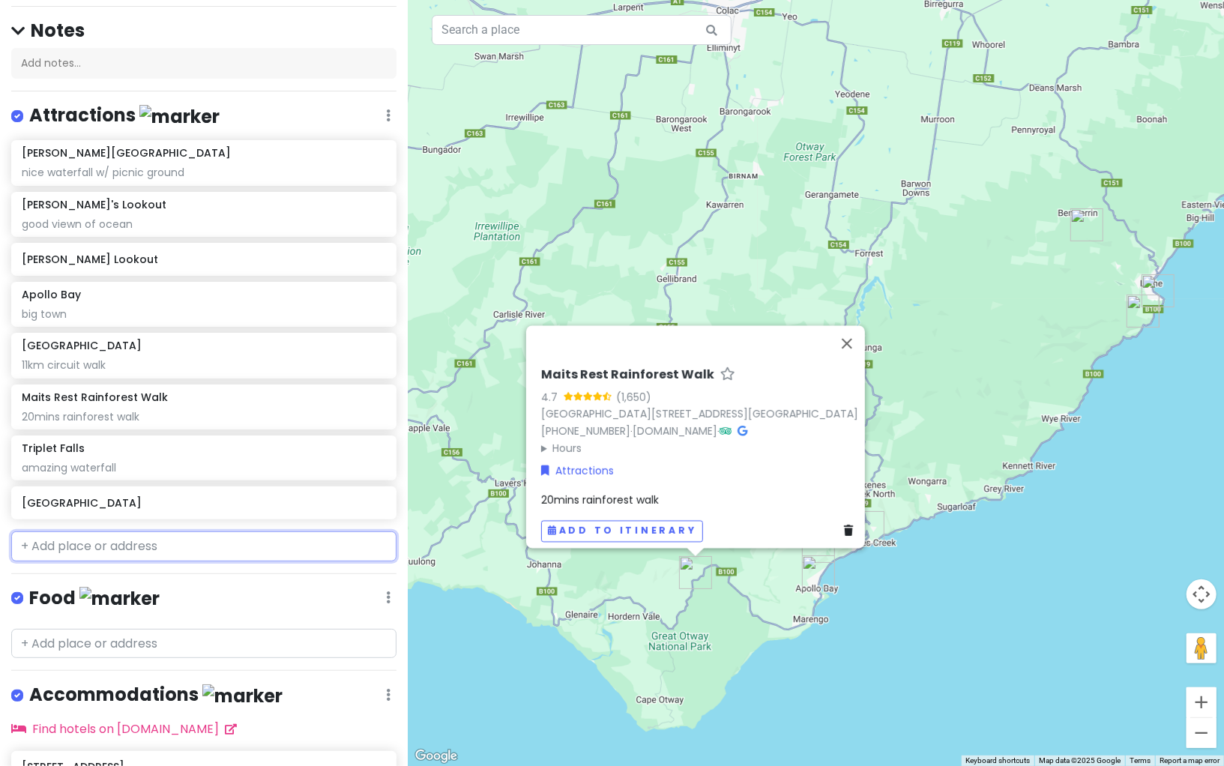
click at [182, 533] on input "text" at bounding box center [203, 546] width 385 height 30
click at [855, 330] on button "Close" at bounding box center [847, 343] width 36 height 36
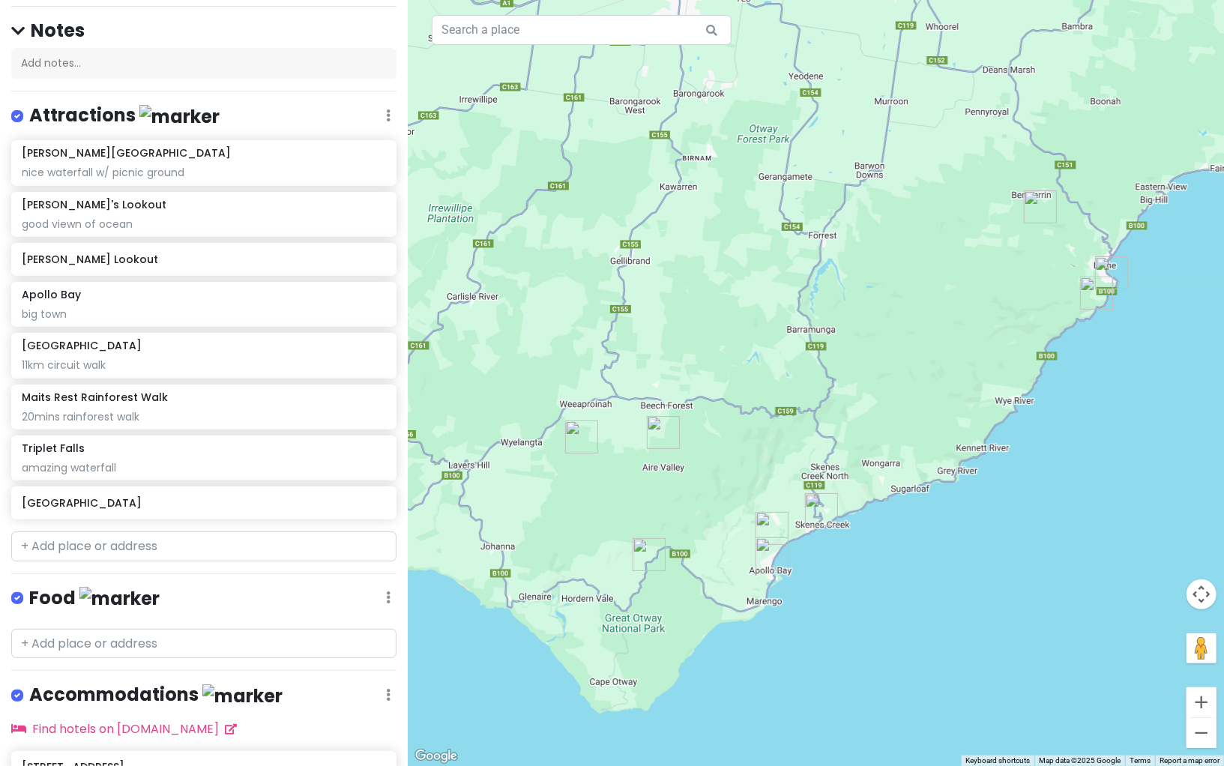
drag, startPoint x: 770, startPoint y: 468, endPoint x: 719, endPoint y: 447, distance: 55.1
click at [719, 447] on div at bounding box center [816, 383] width 816 height 766
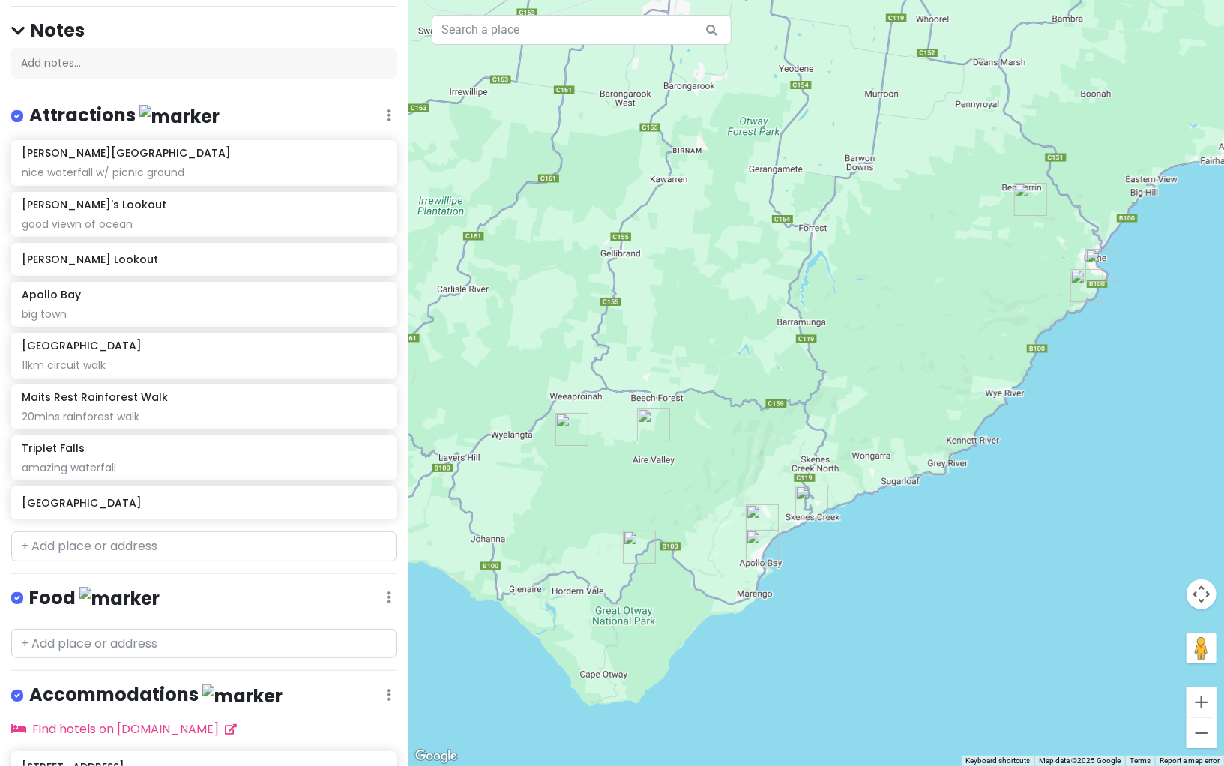
drag, startPoint x: 888, startPoint y: 409, endPoint x: 871, endPoint y: 403, distance: 18.2
click at [871, 403] on div at bounding box center [816, 383] width 816 height 766
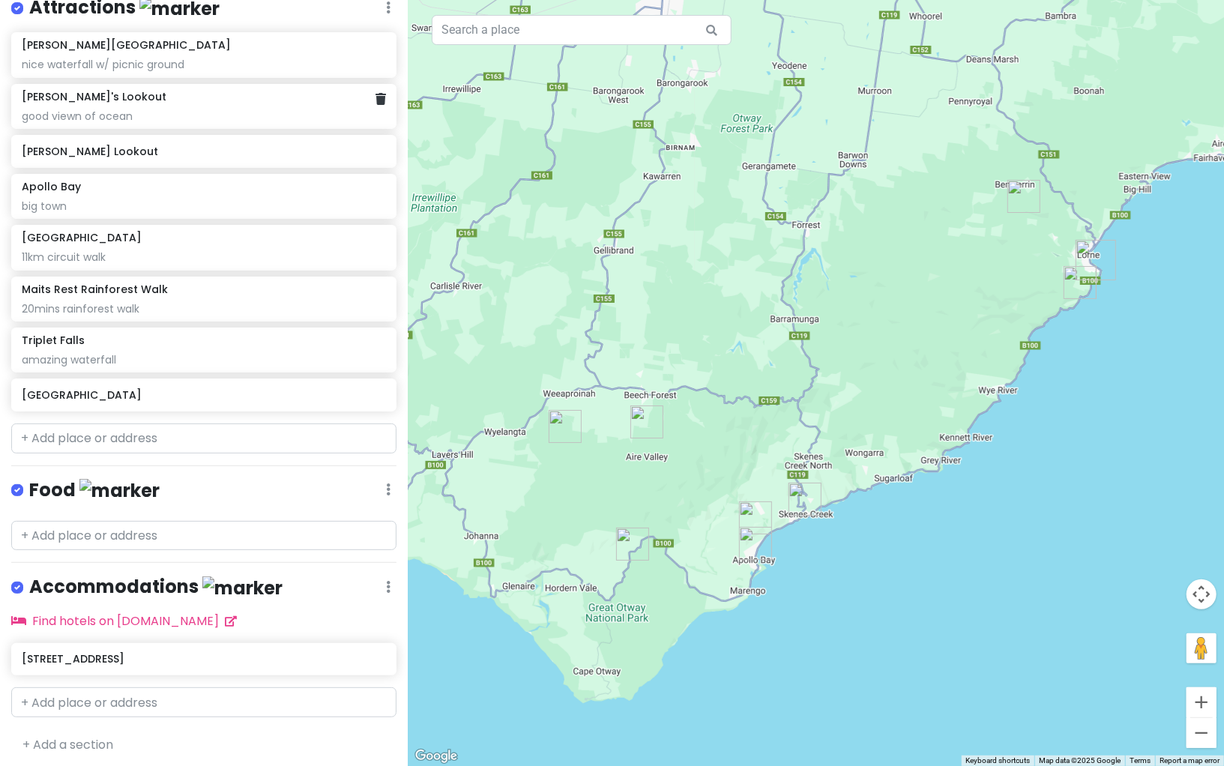
scroll to position [0, 0]
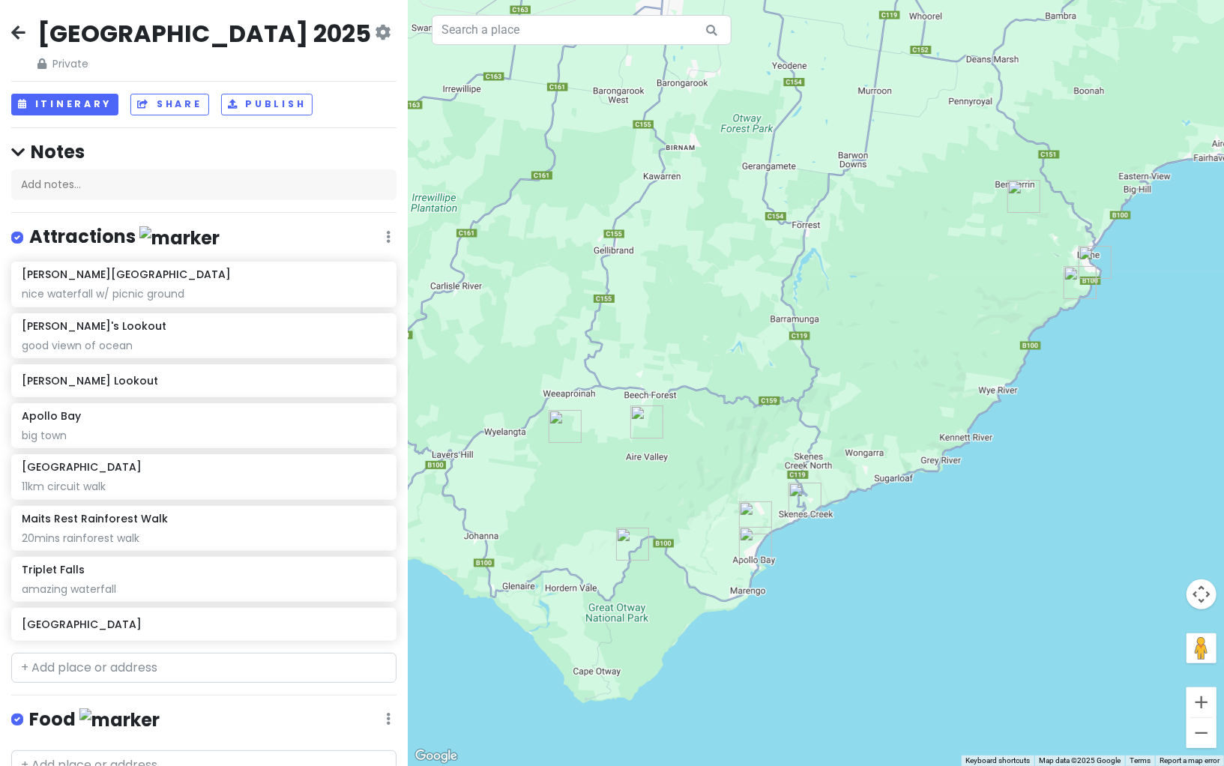
click at [375, 35] on icon at bounding box center [383, 32] width 16 height 12
click at [180, 212] on hr at bounding box center [203, 212] width 385 height 1
click at [209, 258] on div "Great Ocean Road 2025 Private Change Dates Make a Copy Delete Trip Go Pro ⚡️ Gi…" at bounding box center [204, 383] width 408 height 766
click at [212, 282] on div "[PERSON_NAME][GEOGRAPHIC_DATA] waterfall w/ picnic ground" at bounding box center [204, 283] width 364 height 33
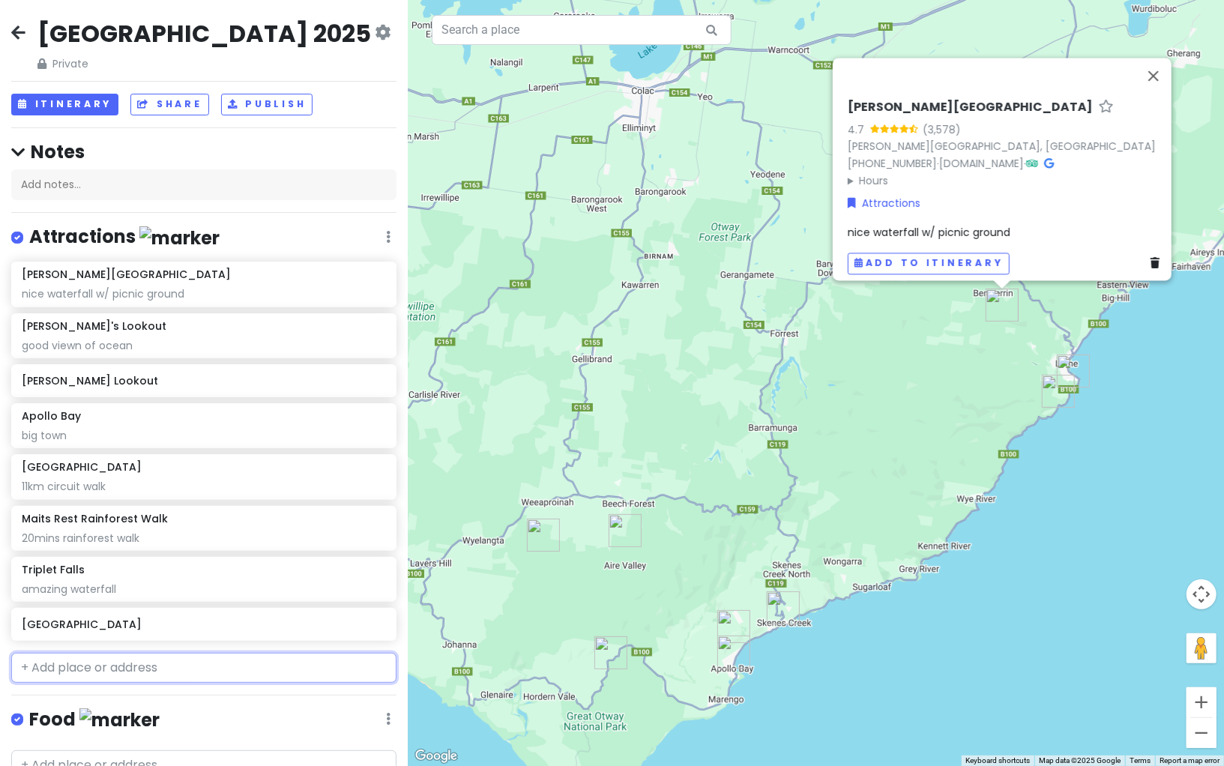
click at [214, 665] on input "text" at bounding box center [203, 668] width 385 height 30
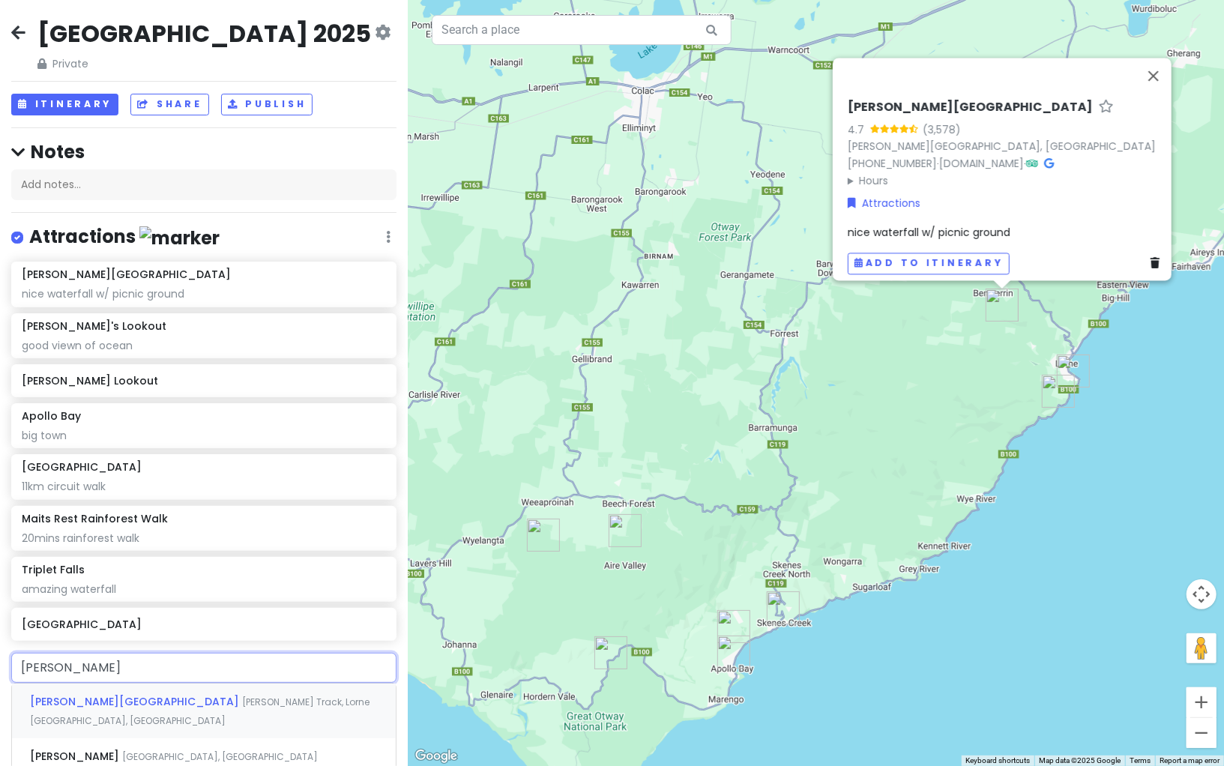
click at [226, 697] on span "[PERSON_NAME] Track, Lorne [GEOGRAPHIC_DATA], [GEOGRAPHIC_DATA]" at bounding box center [199, 711] width 339 height 32
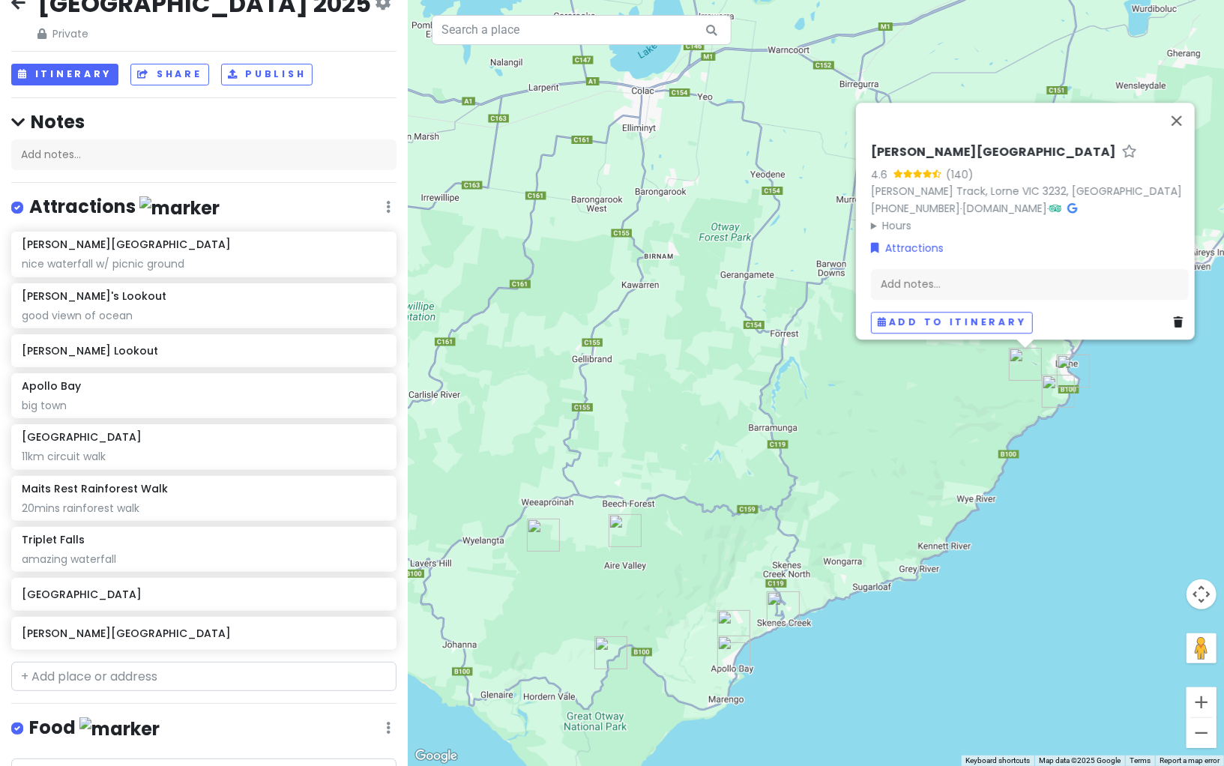
scroll to position [36, 0]
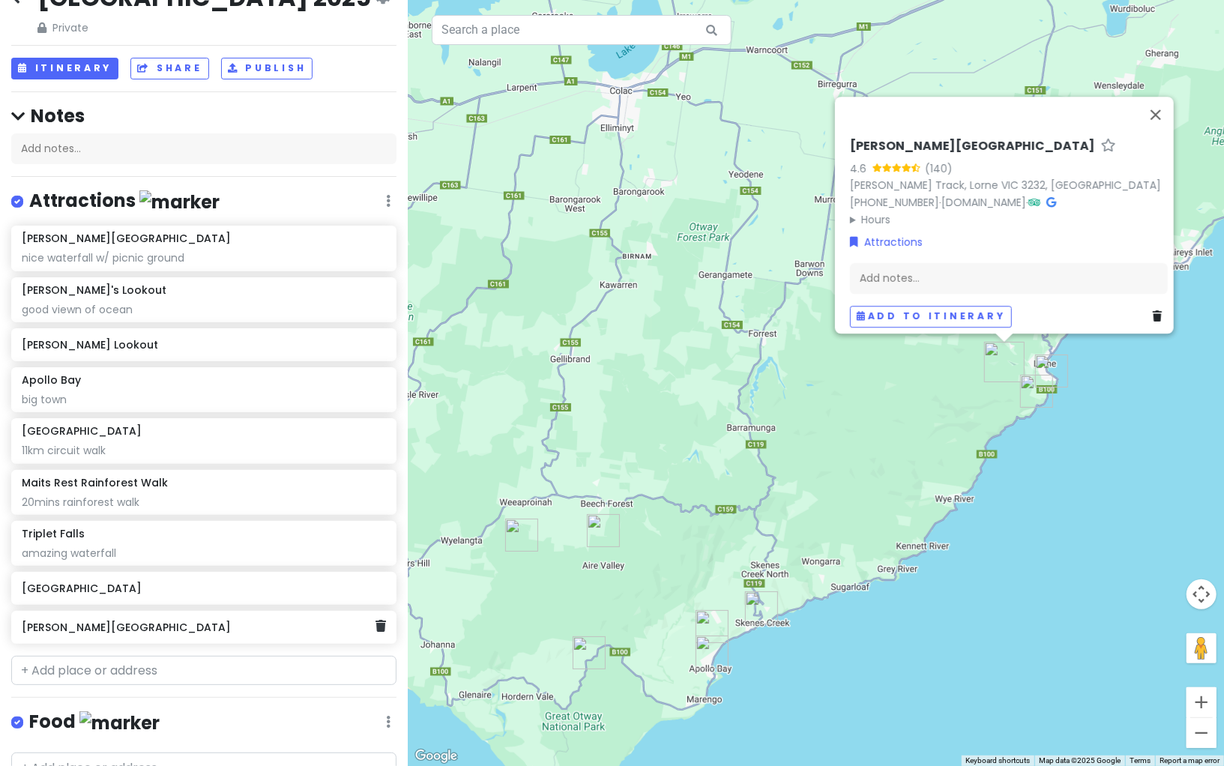
click at [175, 637] on div "[PERSON_NAME][GEOGRAPHIC_DATA]" at bounding box center [203, 627] width 385 height 33
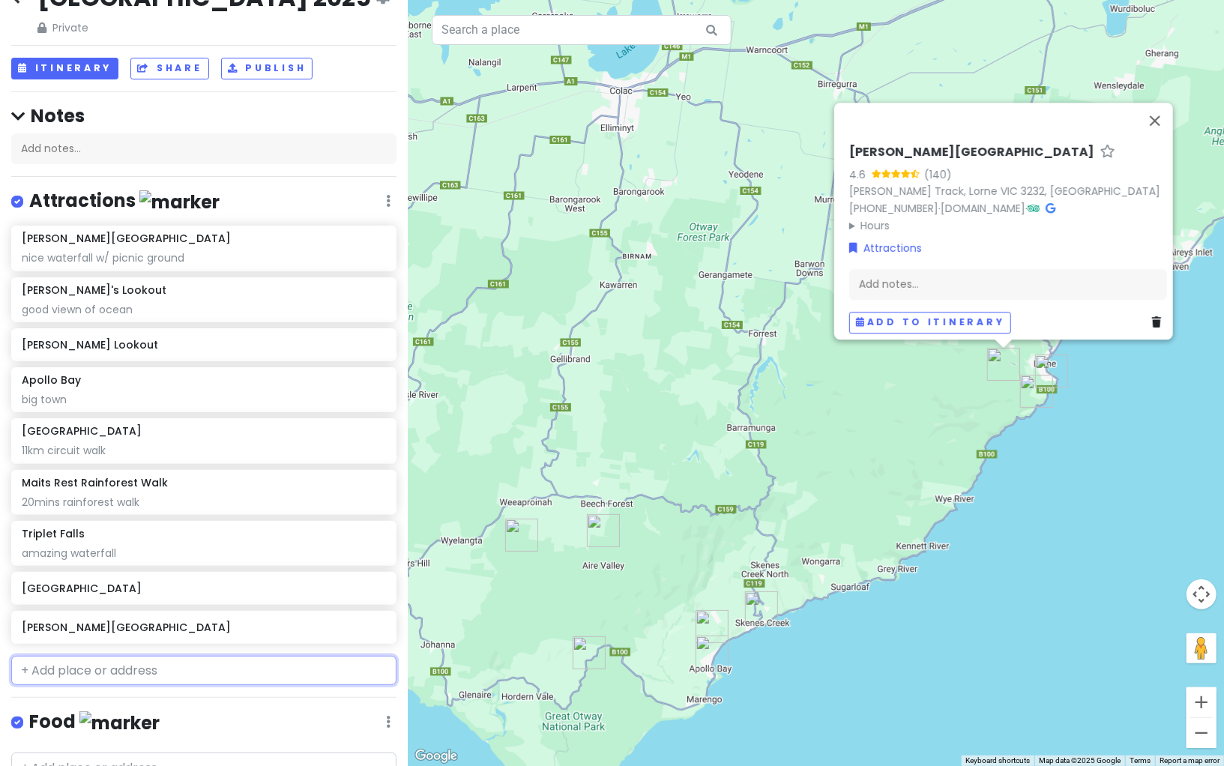
click at [258, 673] on input "text" at bounding box center [203, 671] width 385 height 30
click at [138, 669] on input "text" at bounding box center [203, 671] width 385 height 30
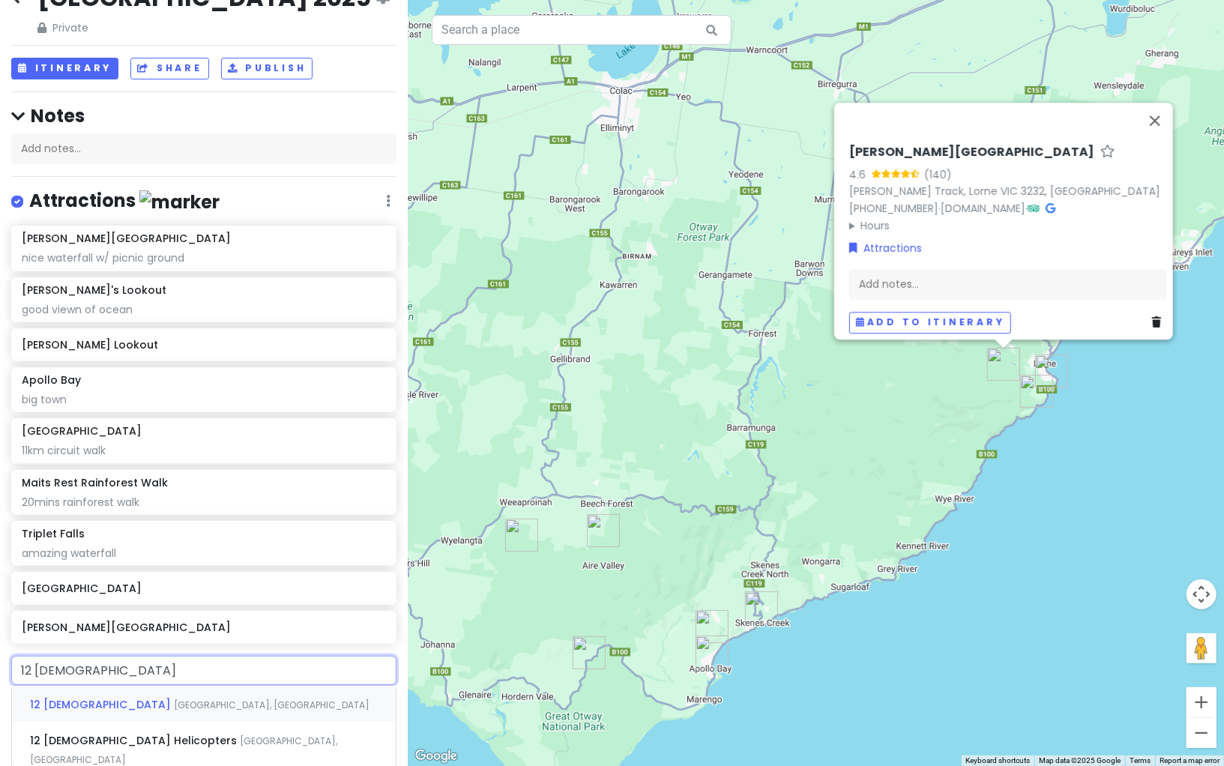
click at [174, 703] on span "[GEOGRAPHIC_DATA], [GEOGRAPHIC_DATA]" at bounding box center [272, 704] width 196 height 13
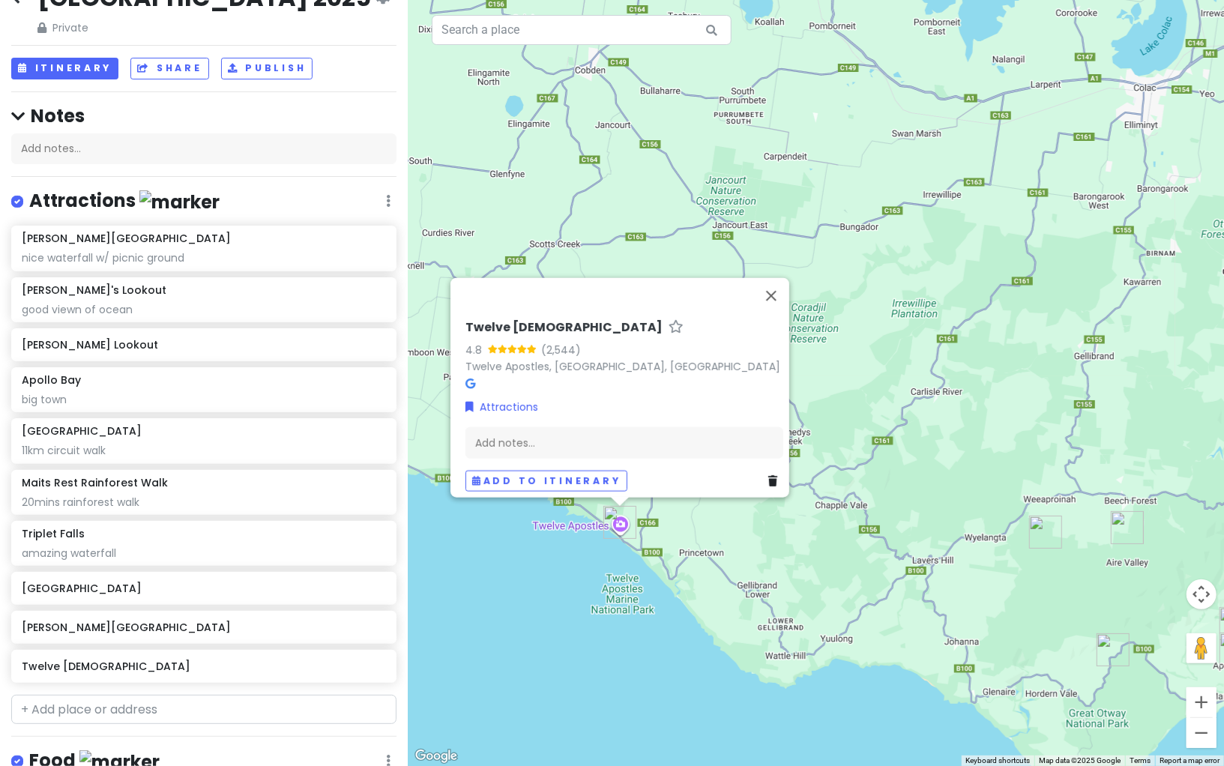
drag, startPoint x: 833, startPoint y: 574, endPoint x: 822, endPoint y: 571, distance: 11.6
click at [822, 571] on div "Twelve [DEMOGRAPHIC_DATA] 4.8 (2,544) Twelve [DEMOGRAPHIC_DATA], [GEOGRAPHIC_DA…" at bounding box center [816, 383] width 816 height 766
click at [781, 285] on button "Close" at bounding box center [769, 295] width 36 height 36
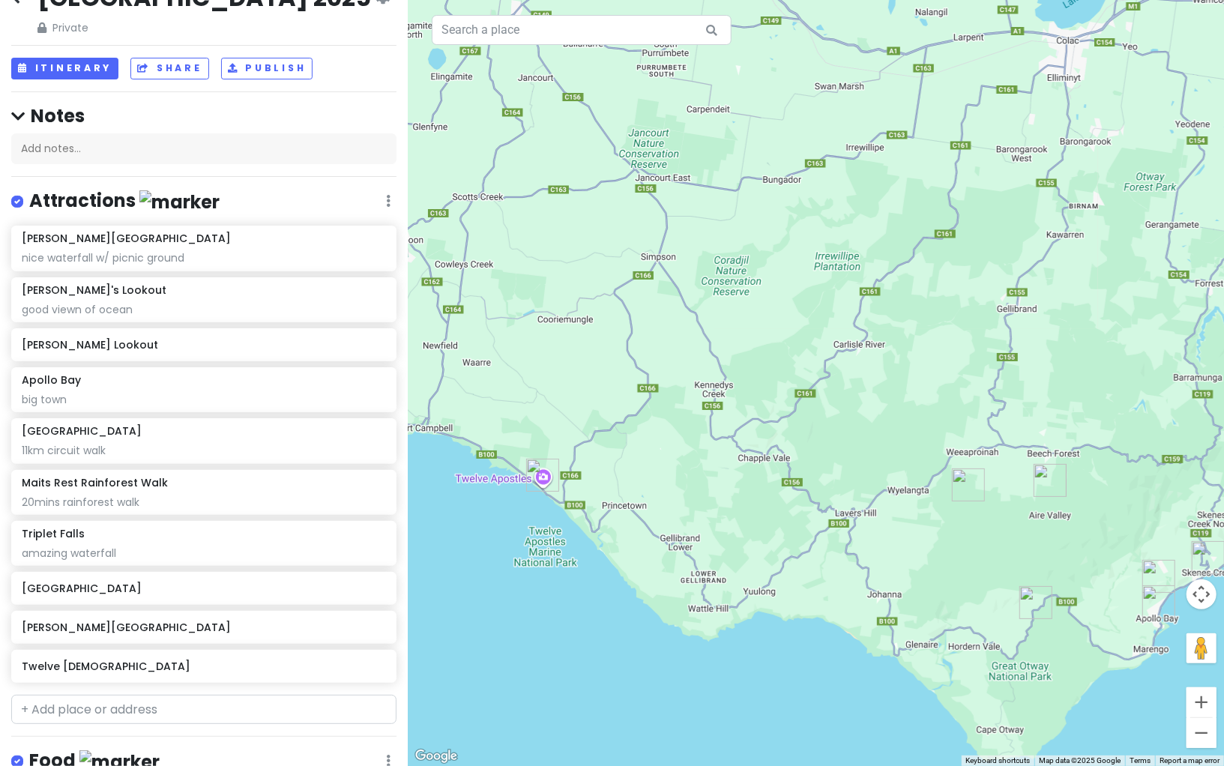
drag, startPoint x: 849, startPoint y: 420, endPoint x: 771, endPoint y: 374, distance: 90.7
click at [771, 374] on div at bounding box center [816, 383] width 816 height 766
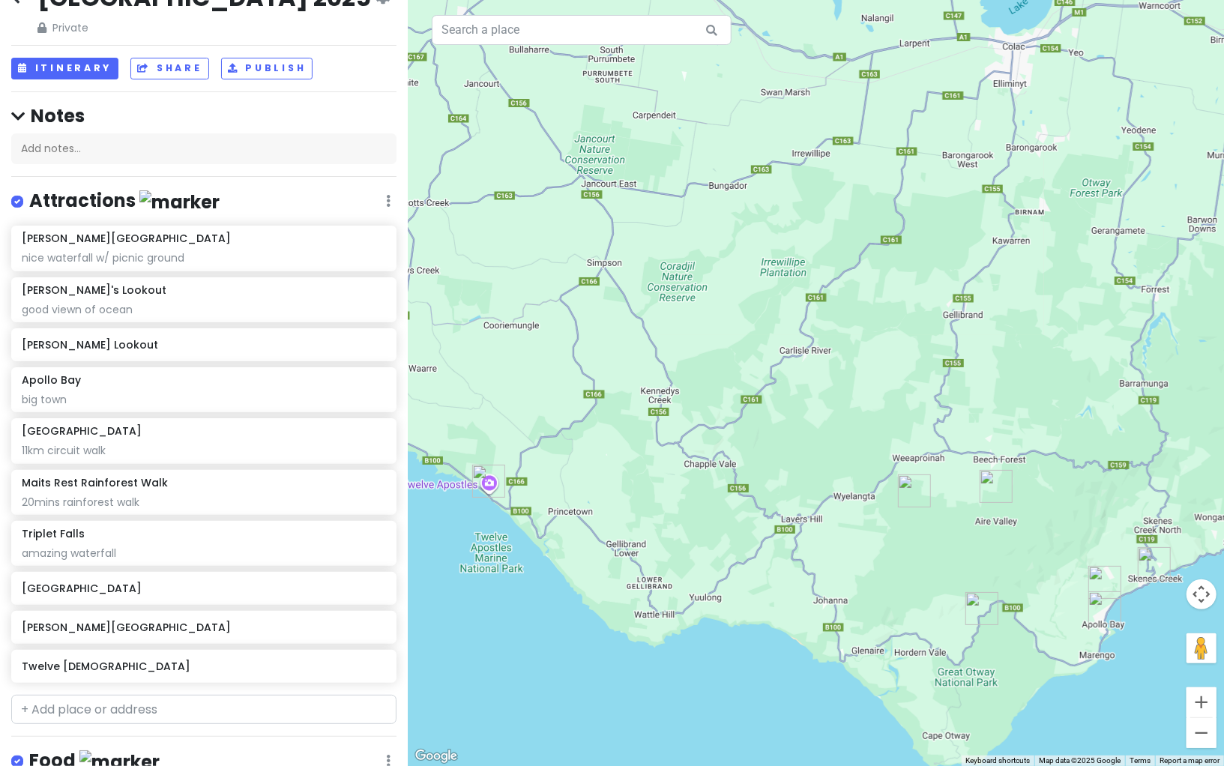
drag, startPoint x: 920, startPoint y: 449, endPoint x: 795, endPoint y: 437, distance: 125.7
click at [794, 437] on div at bounding box center [816, 383] width 816 height 766
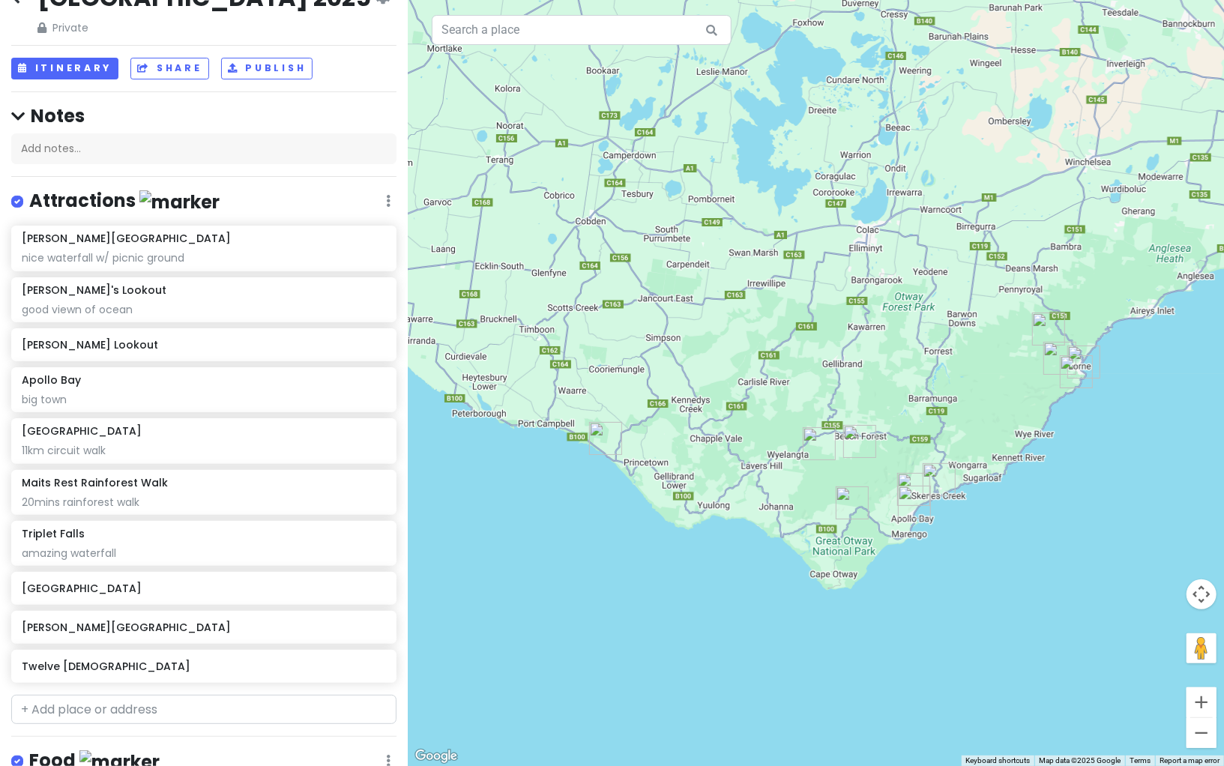
click at [552, 381] on div at bounding box center [816, 383] width 816 height 766
click at [109, 707] on input "text" at bounding box center [203, 710] width 385 height 30
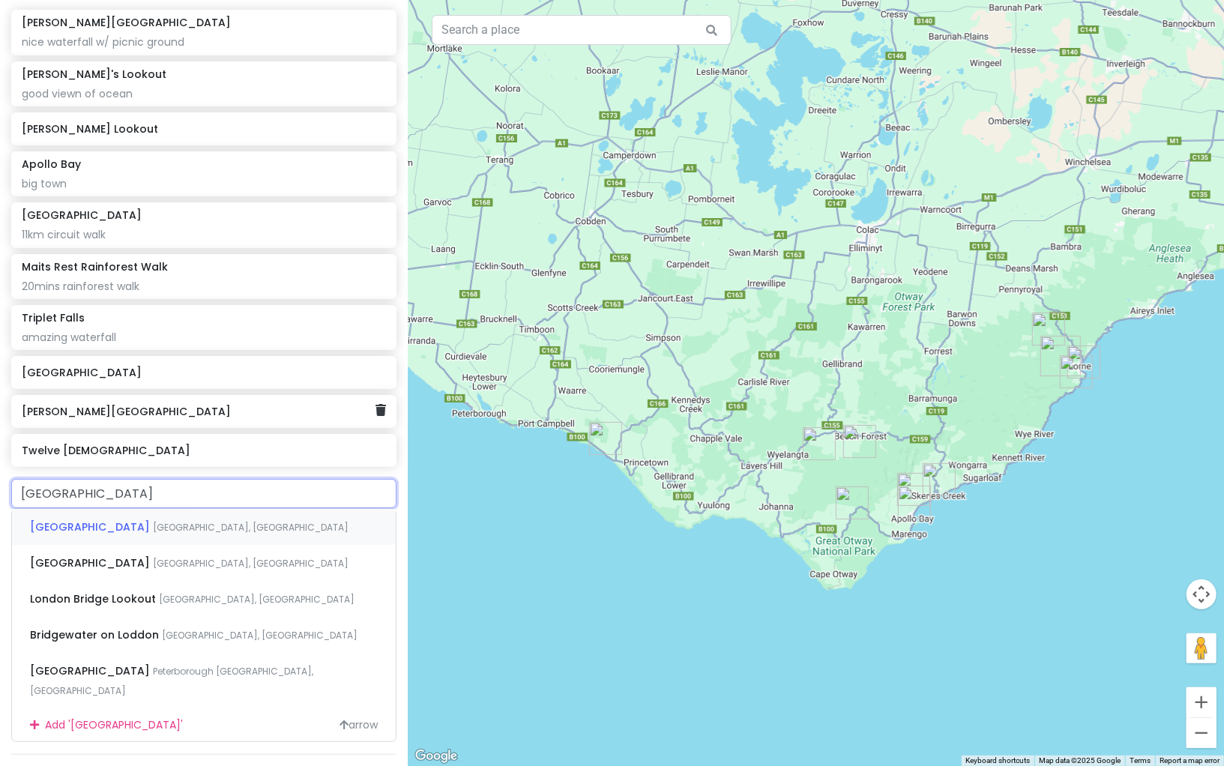
scroll to position [256, 0]
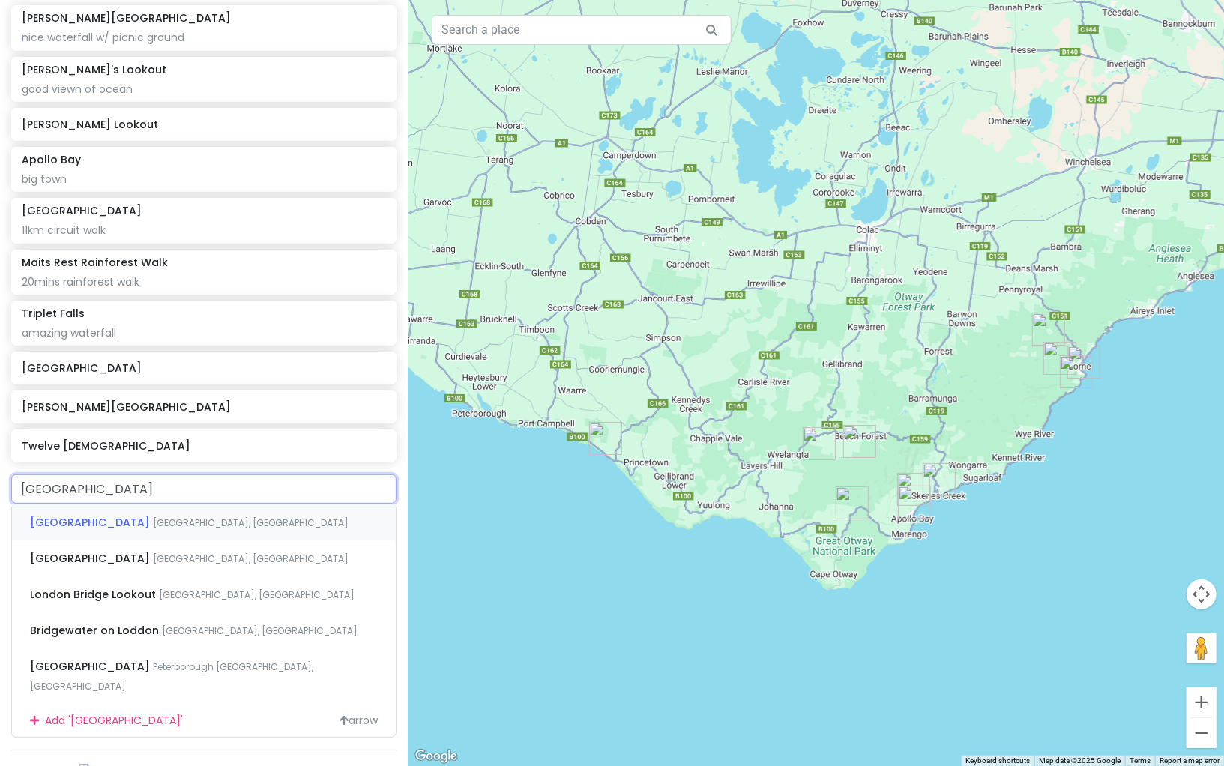
click at [244, 518] on span "[GEOGRAPHIC_DATA], [GEOGRAPHIC_DATA]" at bounding box center [251, 522] width 196 height 13
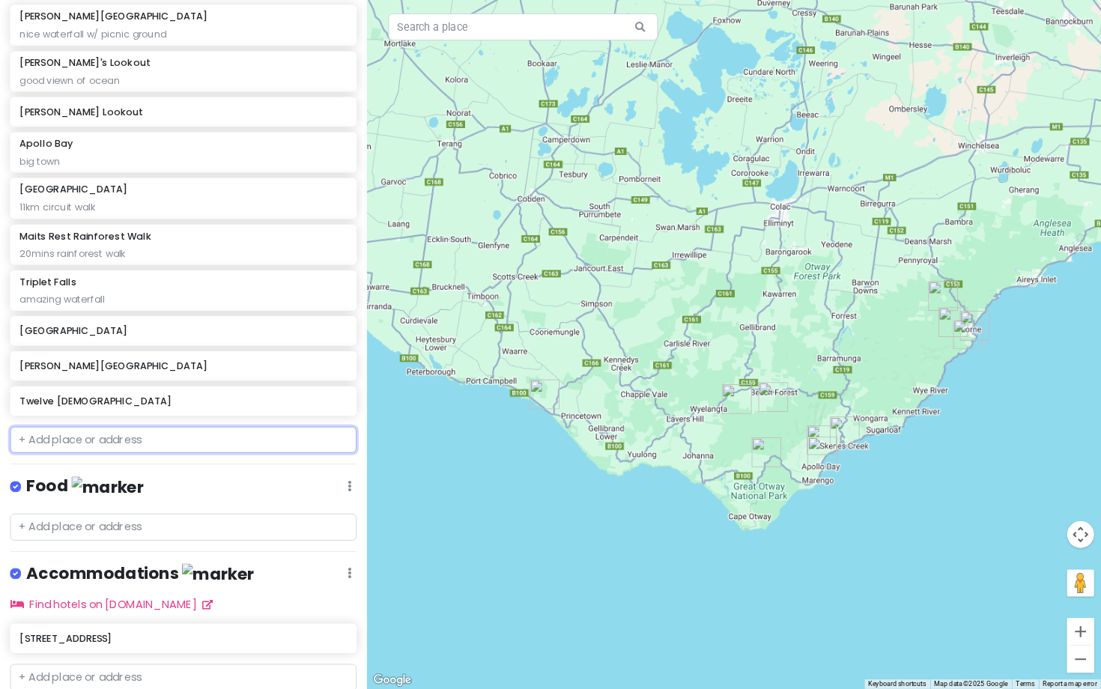
scroll to position [294, 0]
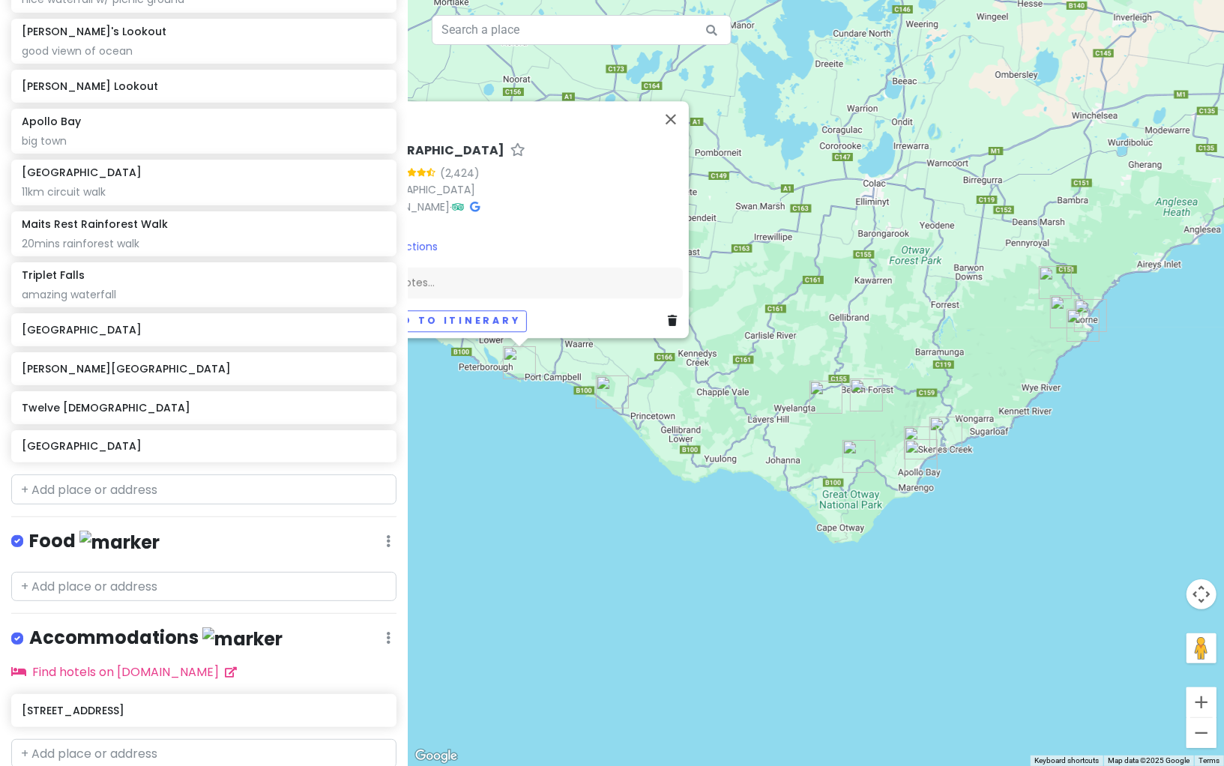
drag, startPoint x: 826, startPoint y: 448, endPoint x: 694, endPoint y: 402, distance: 139.8
click at [694, 402] on div "[GEOGRAPHIC_DATA] 4.7 (2,424) [STREET_ADDRESS] [DOMAIN_NAME] · Hours [DATE] Ope…" at bounding box center [816, 383] width 816 height 766
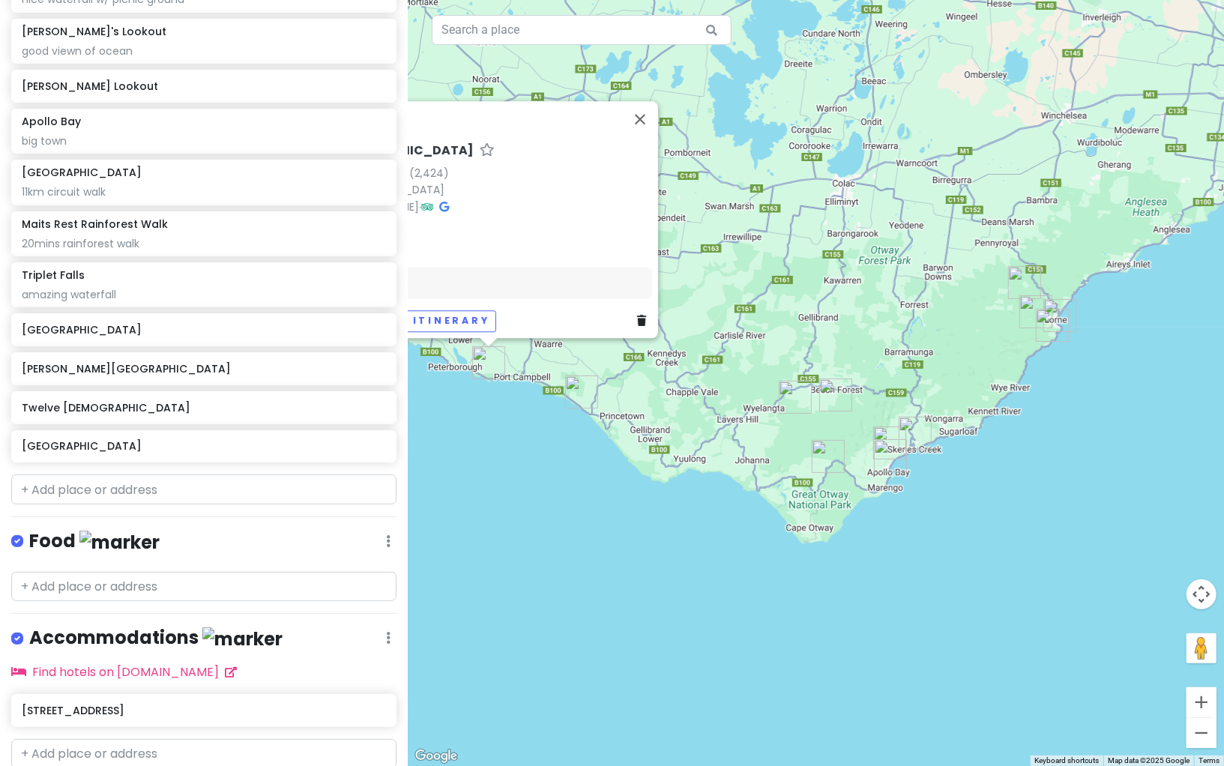
click at [662, 439] on div "[GEOGRAPHIC_DATA] 4.7 (2,424) [STREET_ADDRESS] [DOMAIN_NAME] · Hours [DATE] Ope…" at bounding box center [816, 383] width 816 height 766
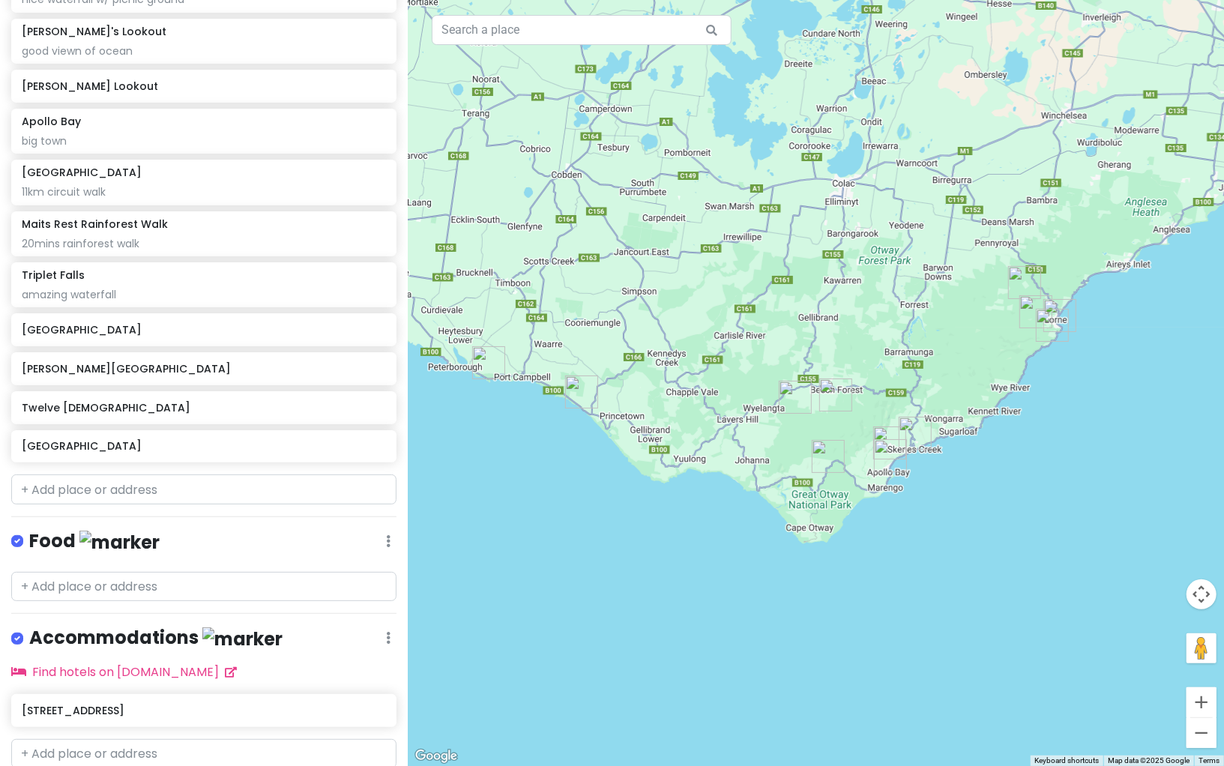
click at [578, 397] on img "Twelve Apostles" at bounding box center [581, 391] width 33 height 33
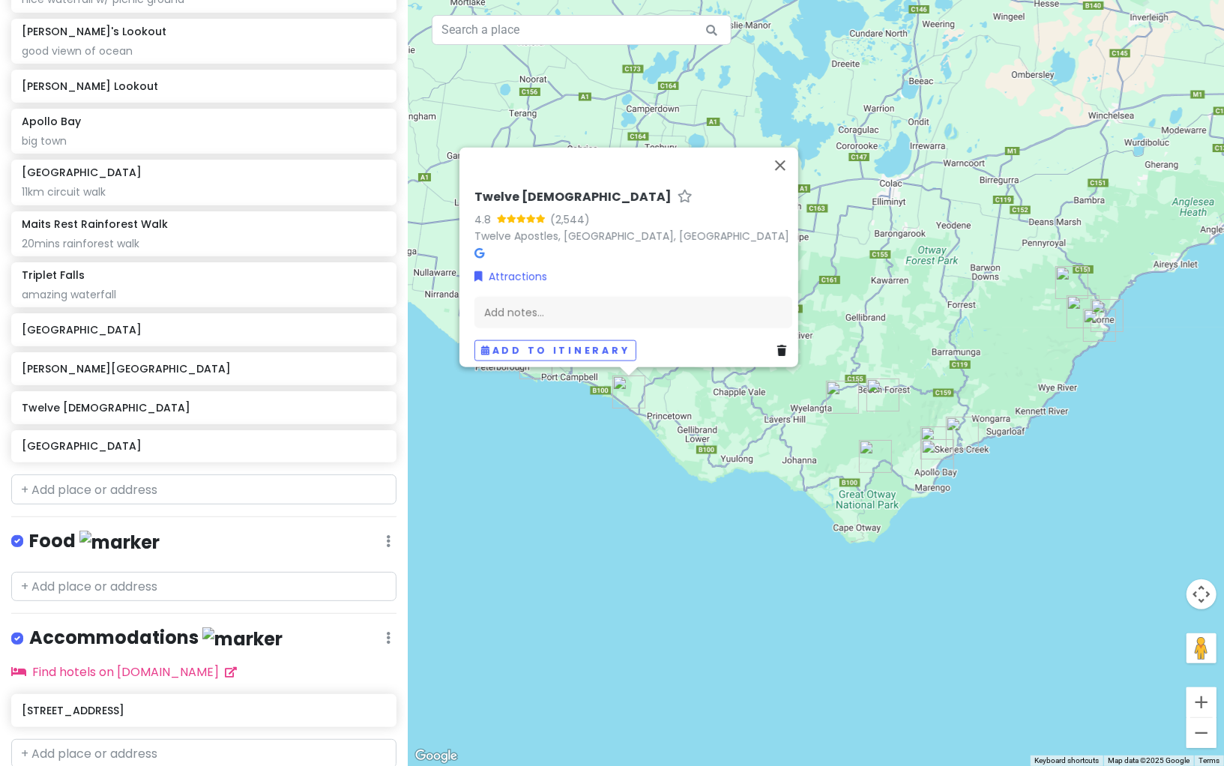
click at [562, 420] on div "Twelve [DEMOGRAPHIC_DATA] 4.8 (2,544) Twelve [DEMOGRAPHIC_DATA], [GEOGRAPHIC_DA…" at bounding box center [816, 383] width 816 height 766
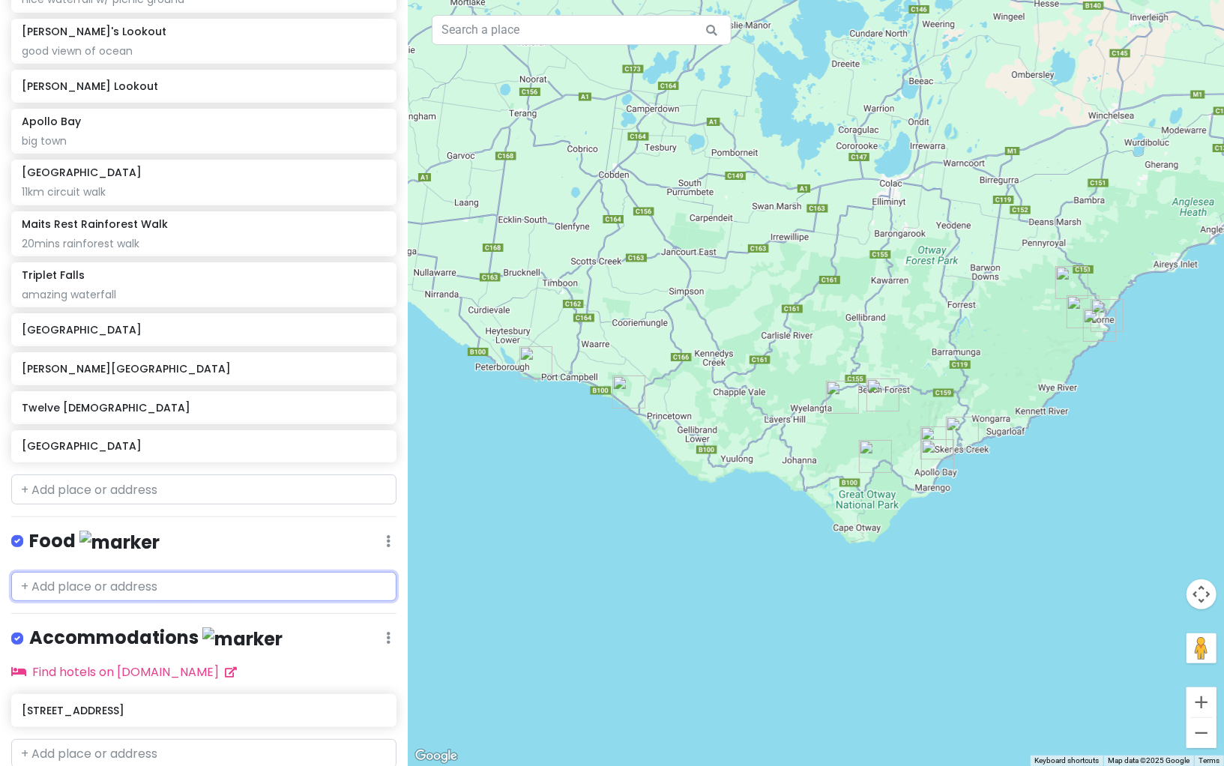
click at [133, 580] on input "text" at bounding box center [203, 587] width 385 height 30
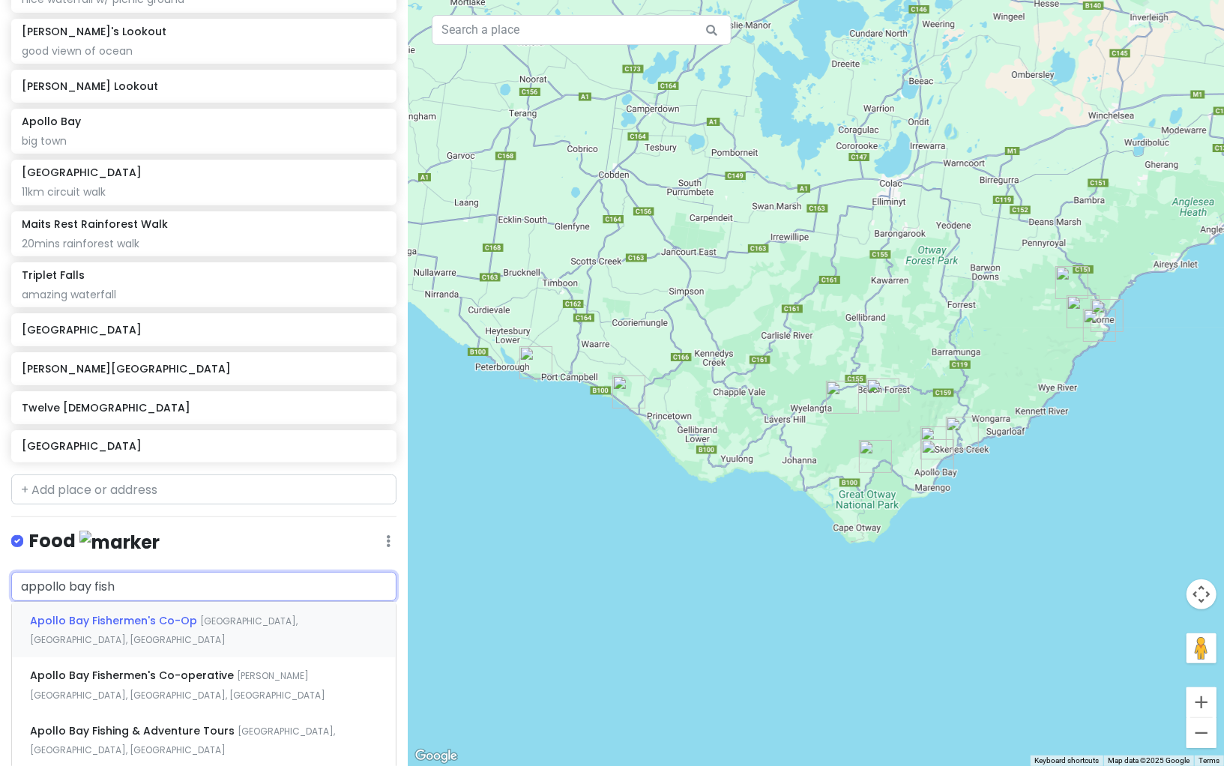
click at [196, 615] on span "[GEOGRAPHIC_DATA], [GEOGRAPHIC_DATA], [GEOGRAPHIC_DATA]" at bounding box center [163, 630] width 267 height 32
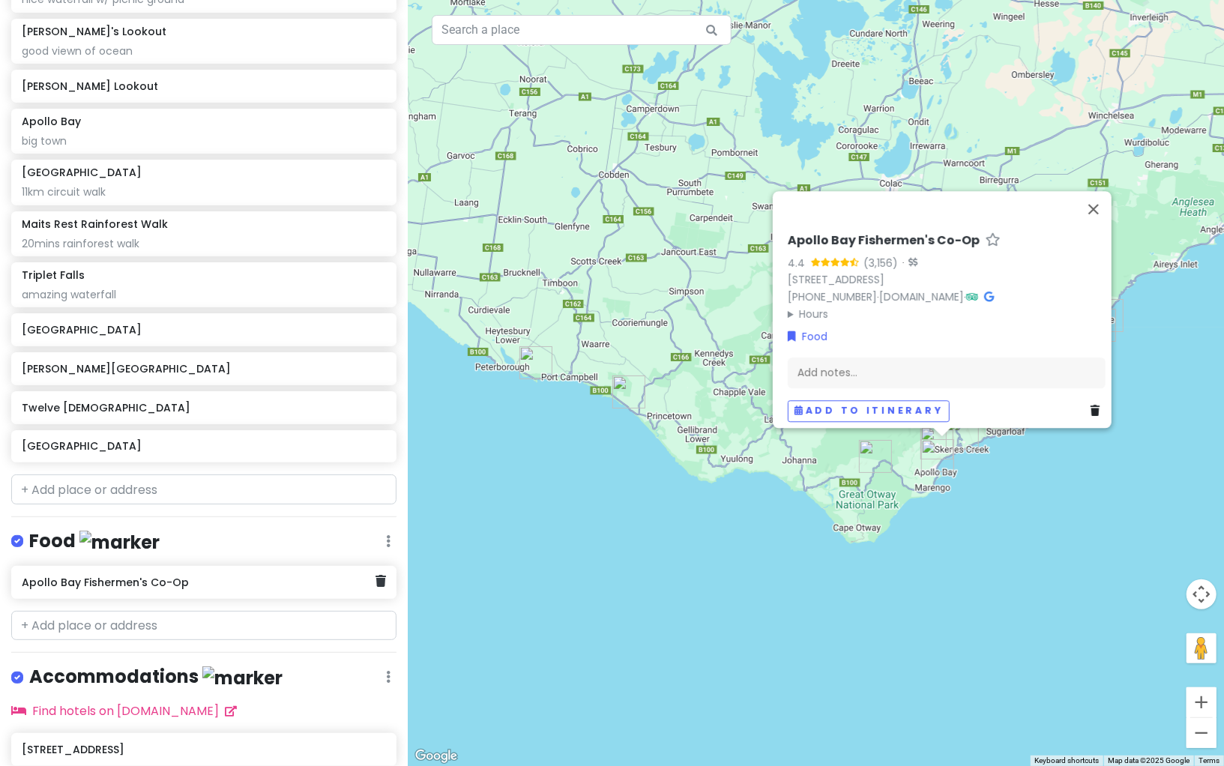
click at [266, 572] on div "Apollo Bay Fishermen's Co-Op" at bounding box center [199, 582] width 354 height 21
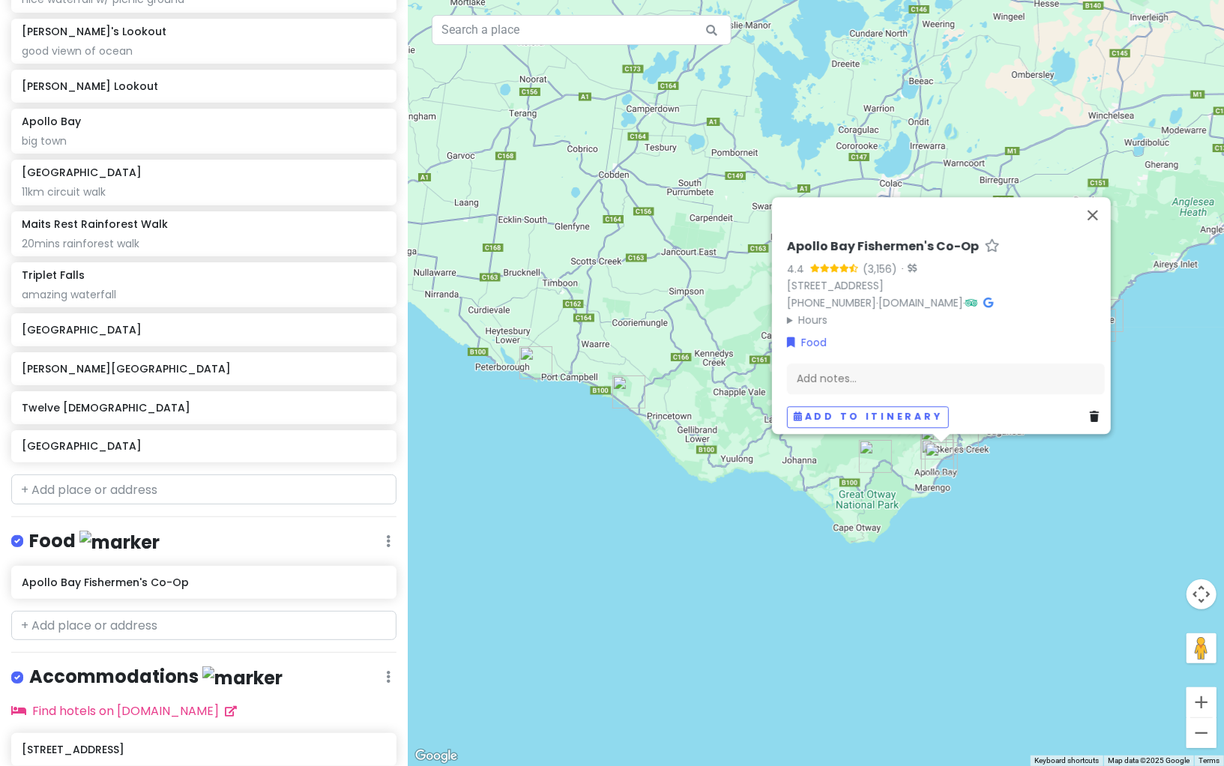
drag, startPoint x: 979, startPoint y: 293, endPoint x: 892, endPoint y: 64, distance: 245.2
click at [0, 0] on div "Great Ocean Road 2025 Private Change Dates Make a Copy Delete Trip Go Pro ⚡️ Gi…" at bounding box center [612, 383] width 1224 height 766
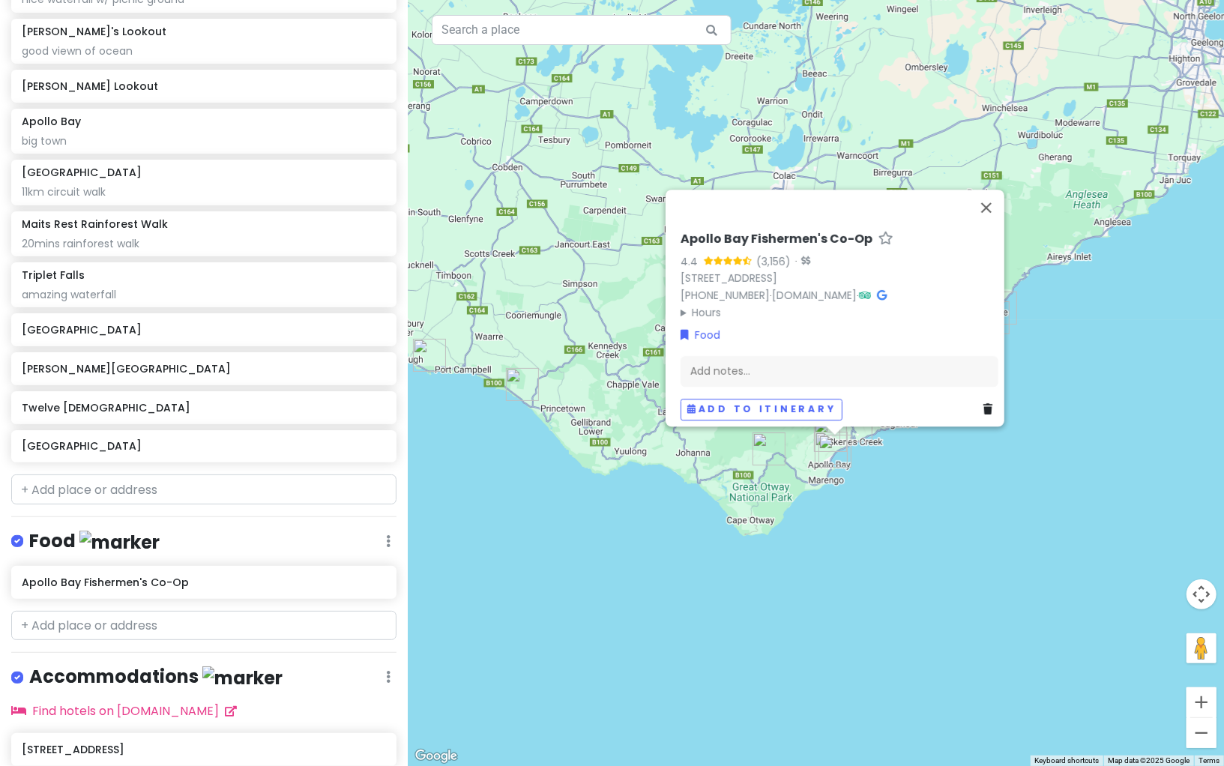
drag, startPoint x: 883, startPoint y: 501, endPoint x: 748, endPoint y: 493, distance: 134.4
click at [748, 493] on div "Apollo Bay Fishermen's Co-Op 4.4 (3,156) · [STREET_ADDRESS] [PHONE_NUMBER] · [D…" at bounding box center [816, 383] width 816 height 766
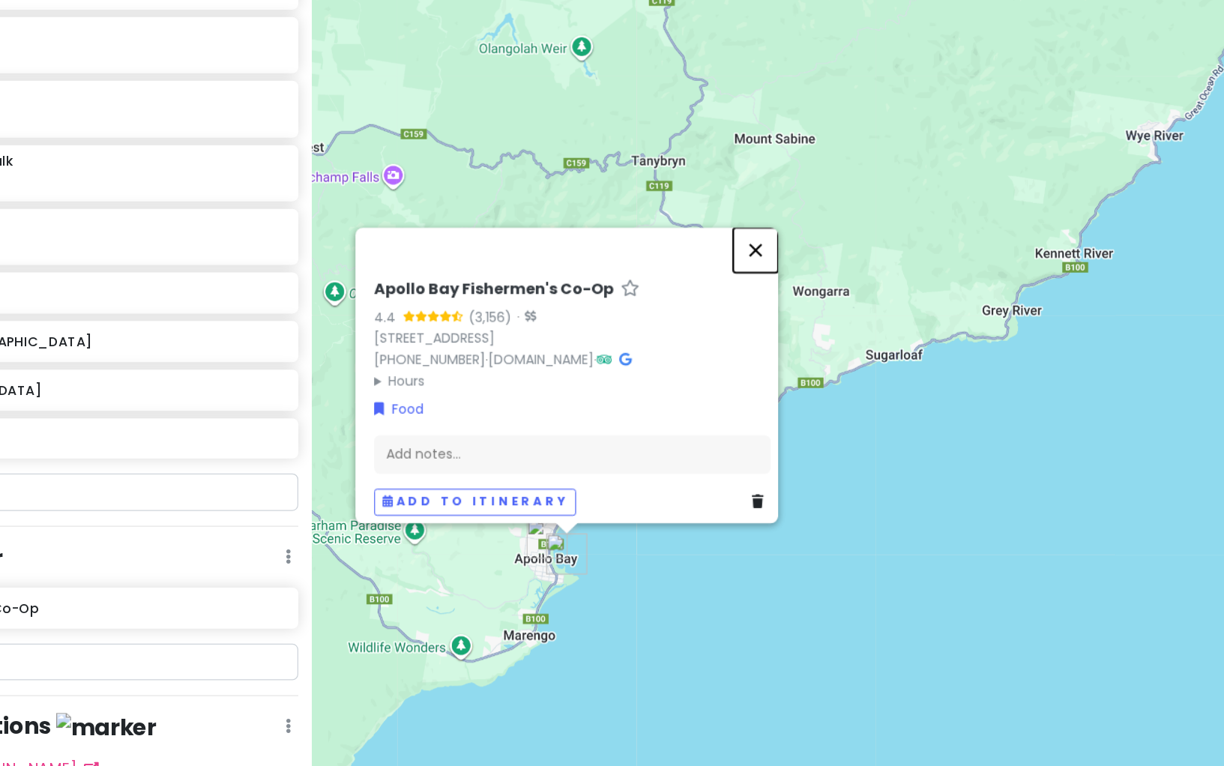
click at [769, 287] on button "Close" at bounding box center [763, 295] width 36 height 36
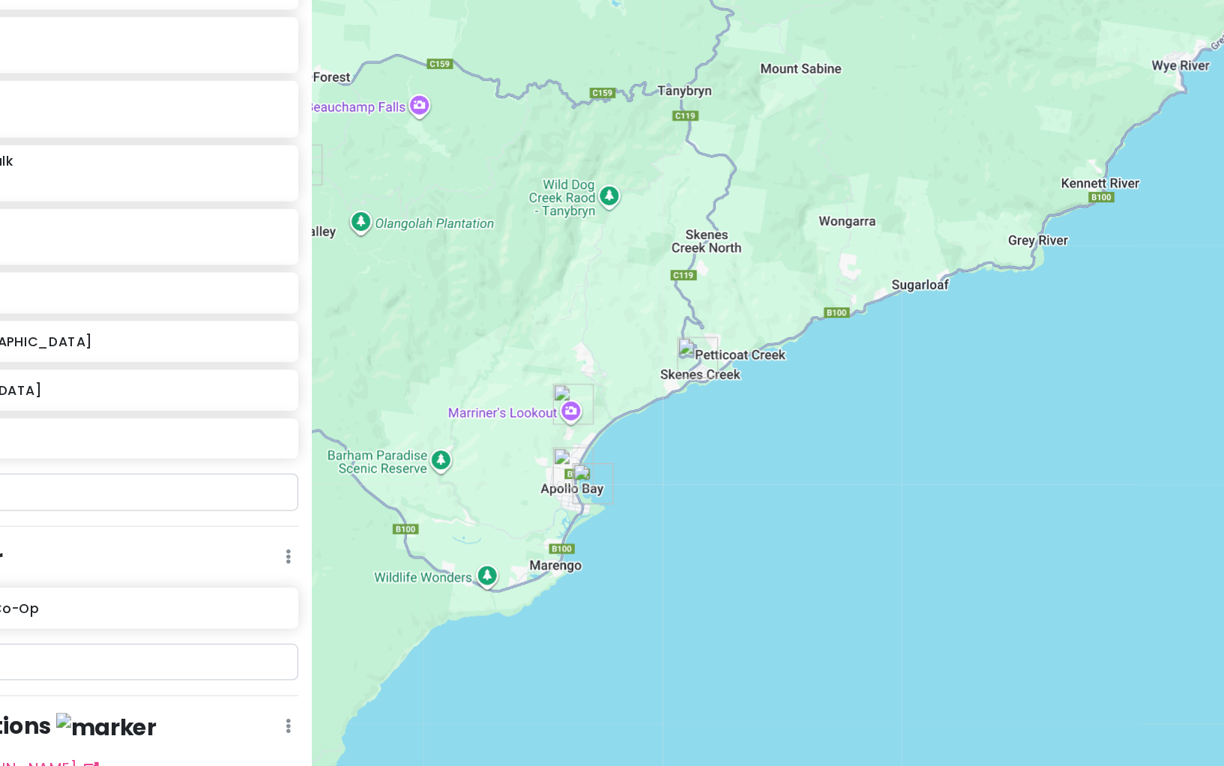
drag, startPoint x: 677, startPoint y: 555, endPoint x: 699, endPoint y: 492, distance: 66.8
click at [699, 492] on div at bounding box center [816, 383] width 816 height 766
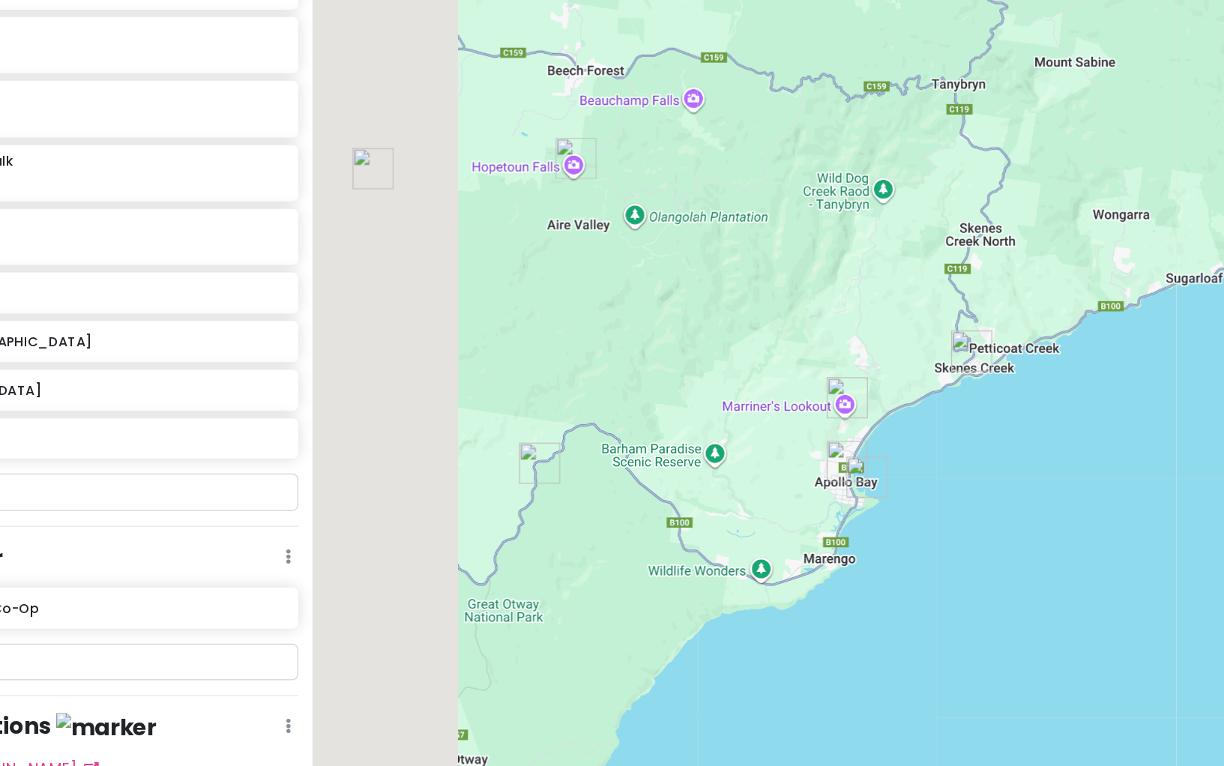
drag, startPoint x: 566, startPoint y: 520, endPoint x: 807, endPoint y: 520, distance: 241.3
click at [807, 520] on div at bounding box center [816, 383] width 816 height 766
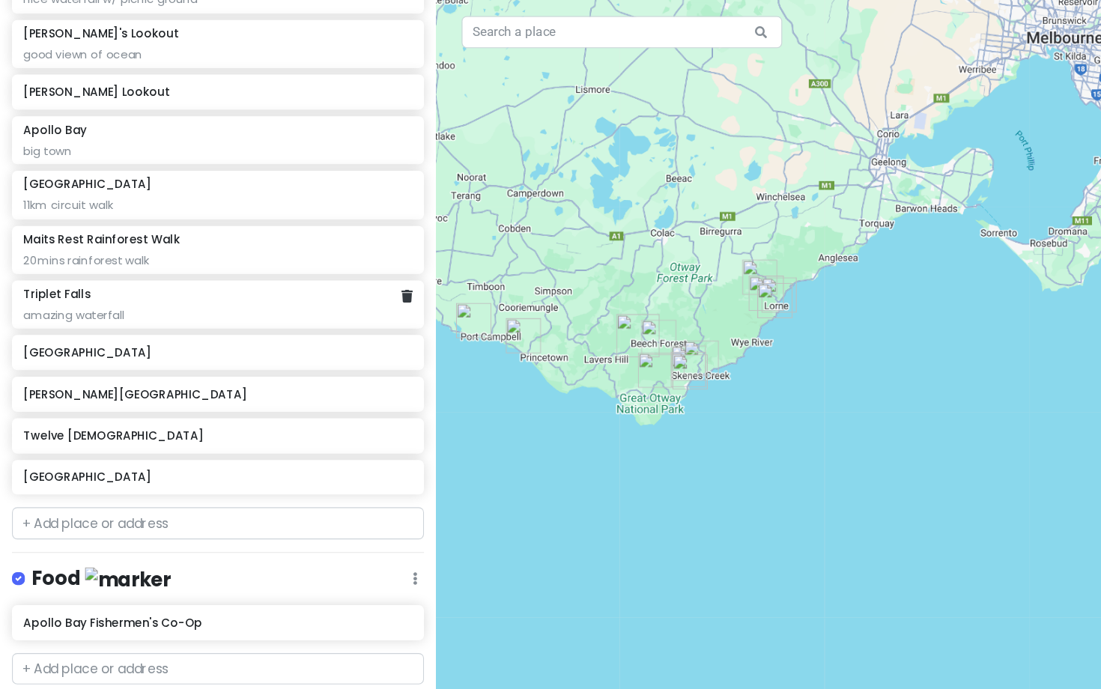
scroll to position [295, 0]
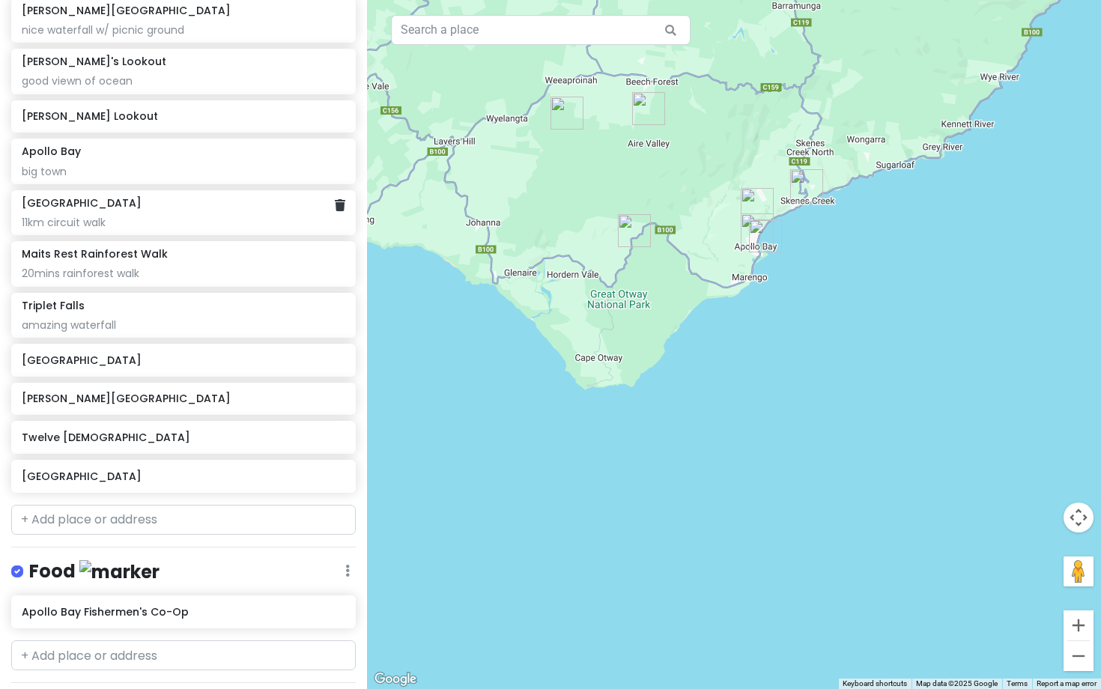
click at [210, 225] on div "11km circuit walk" at bounding box center [183, 222] width 323 height 13
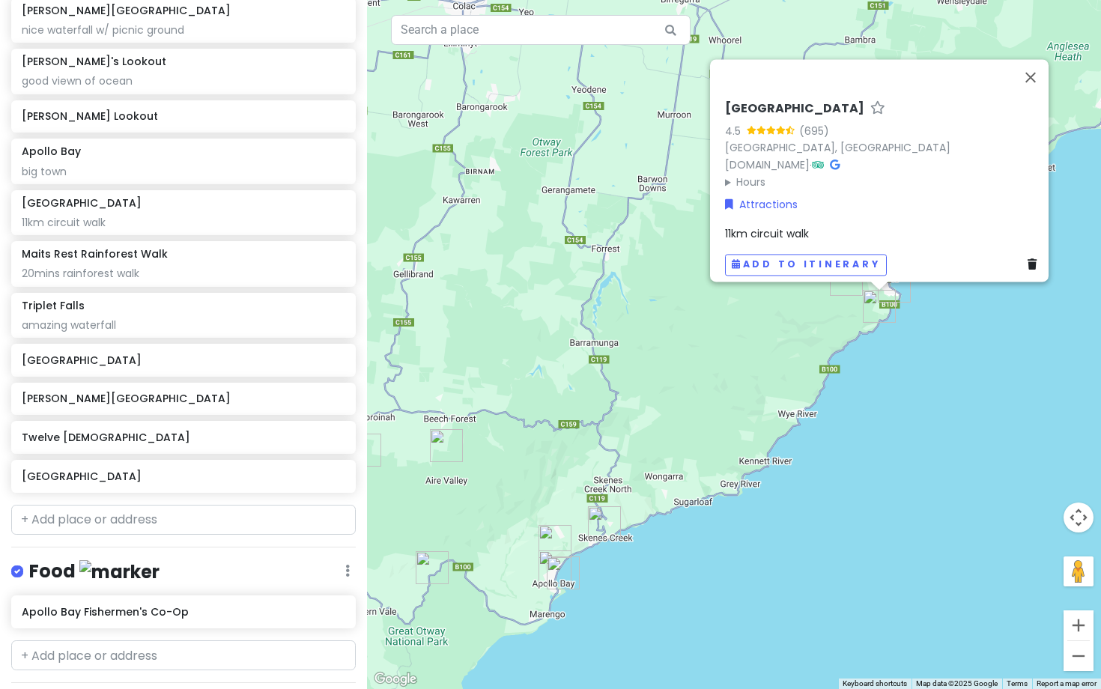
click at [898, 293] on img "Teddy's Lookout" at bounding box center [894, 286] width 33 height 33
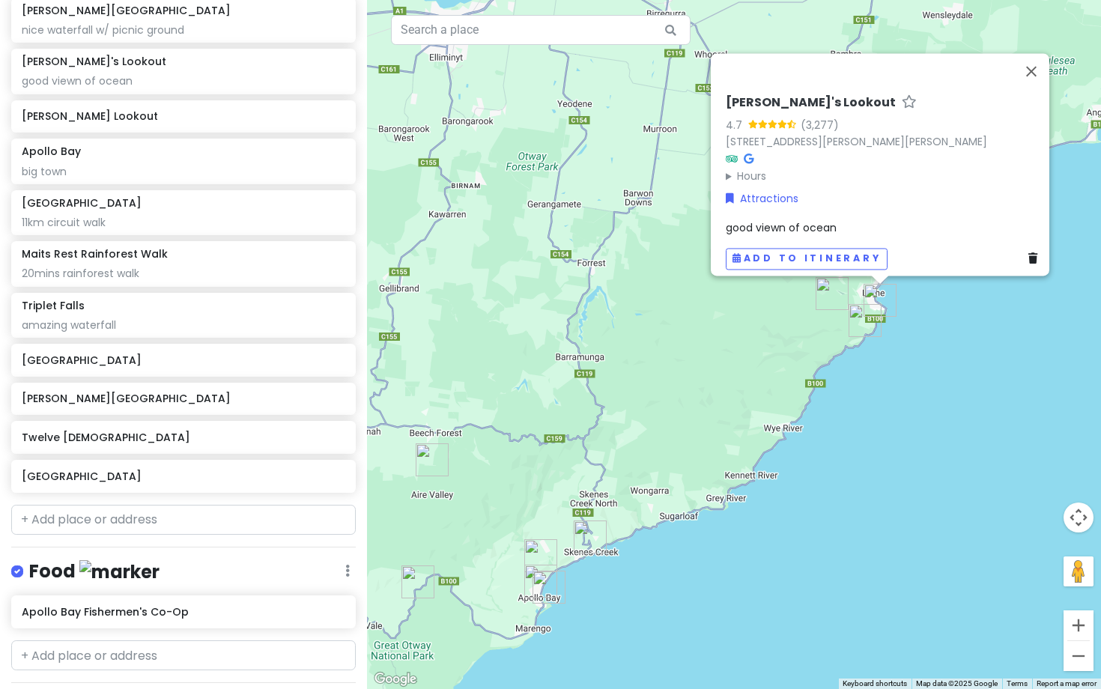
click at [832, 282] on img "Henderson Falls" at bounding box center [832, 293] width 33 height 33
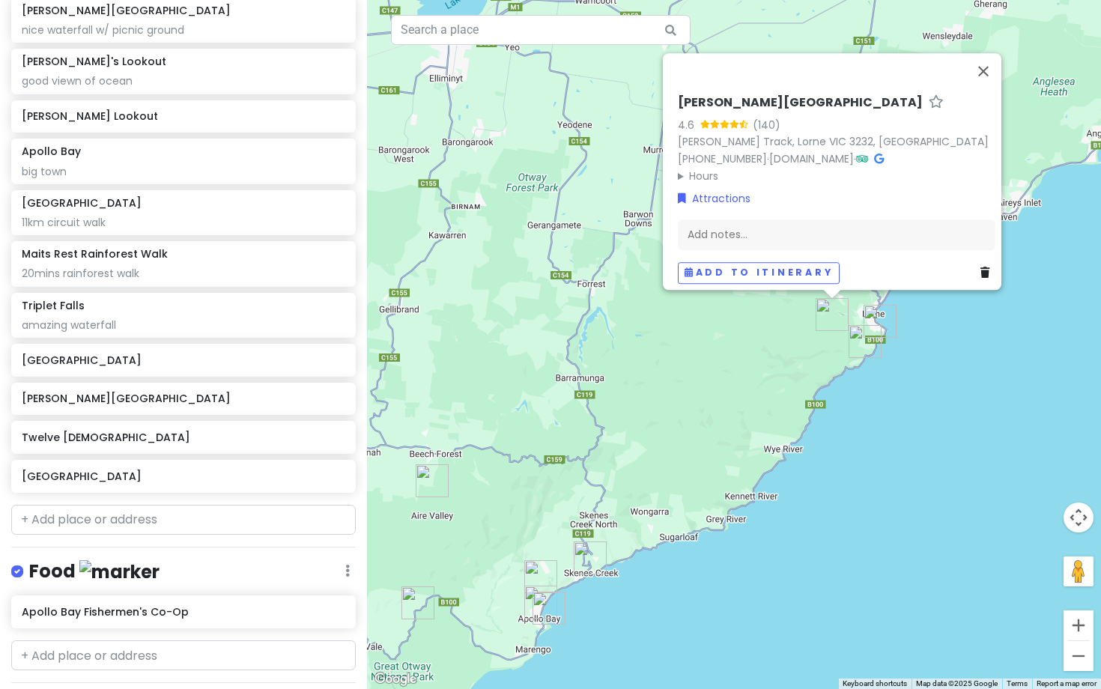
click at [874, 318] on img "Teddy's Lookout" at bounding box center [880, 321] width 33 height 33
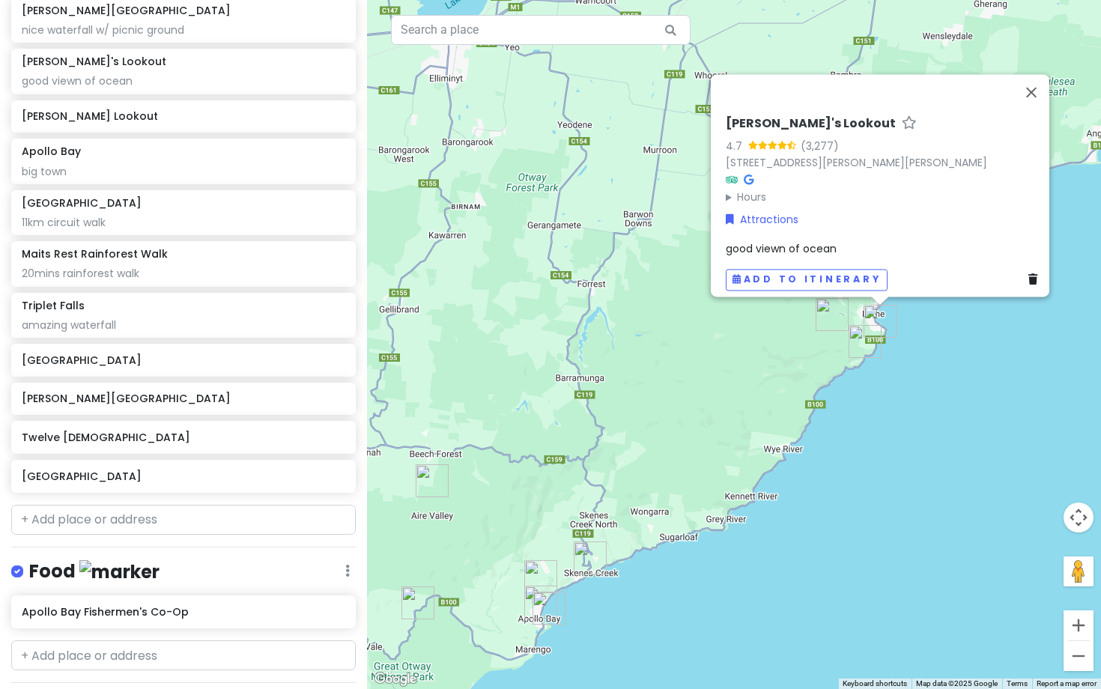
click at [859, 341] on img "Sheoak Falls" at bounding box center [865, 341] width 33 height 33
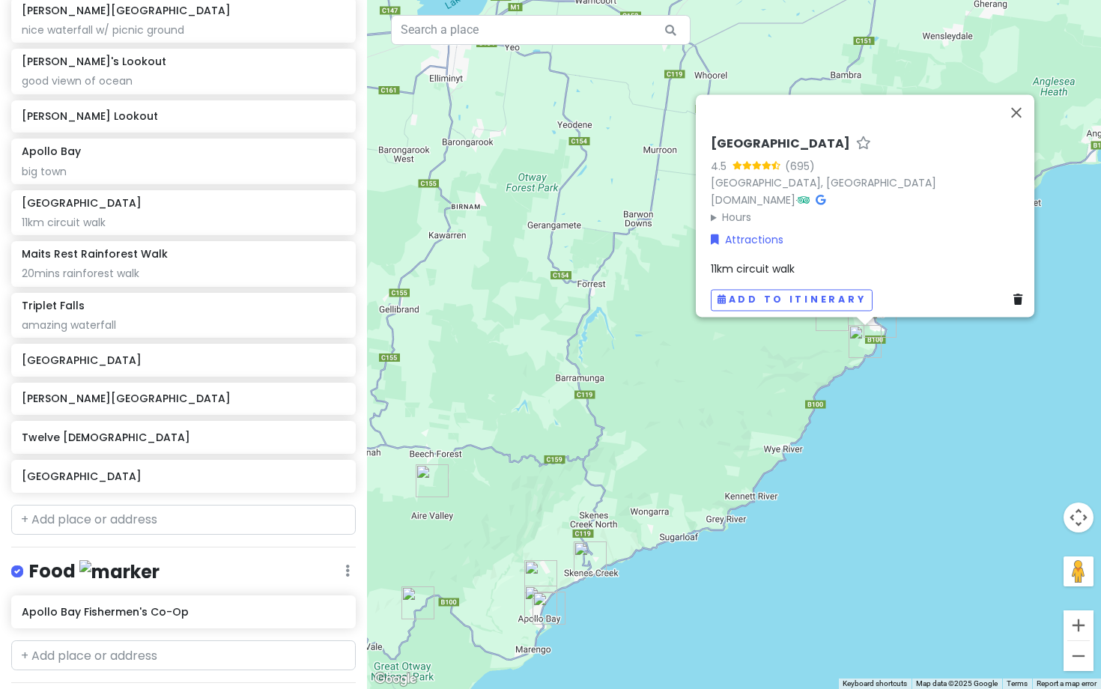
click at [954, 440] on div "[GEOGRAPHIC_DATA] 4.5 (695) [STREET_ADDRESS] [DOMAIN_NAME] · Hours [DATE] Open …" at bounding box center [734, 344] width 734 height 689
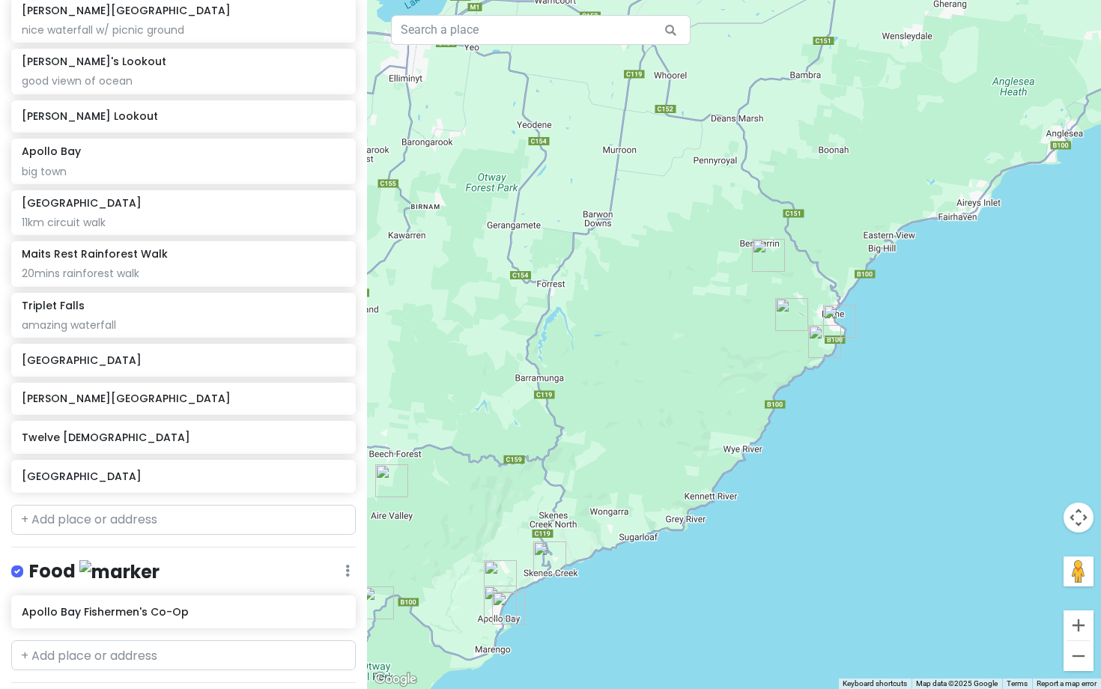
drag, startPoint x: 777, startPoint y: 321, endPoint x: 737, endPoint y: 320, distance: 40.5
click at [737, 320] on div at bounding box center [734, 344] width 734 height 689
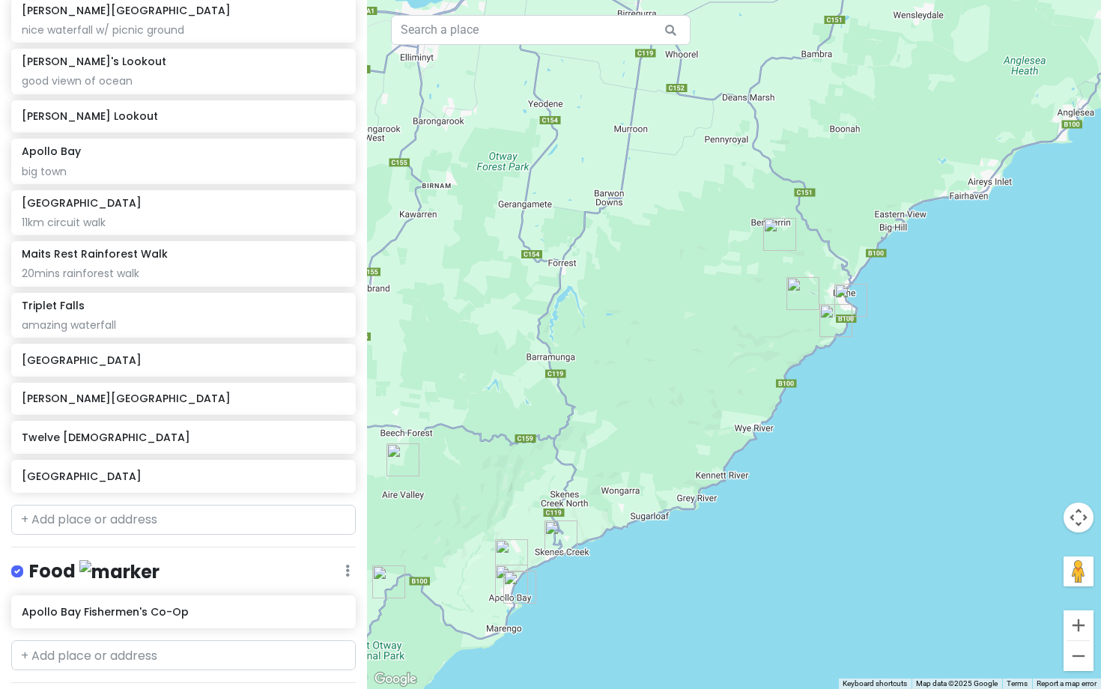
drag, startPoint x: 712, startPoint y: 471, endPoint x: 723, endPoint y: 448, distance: 25.8
click at [723, 447] on div at bounding box center [734, 344] width 734 height 689
click at [738, 451] on div at bounding box center [734, 344] width 734 height 689
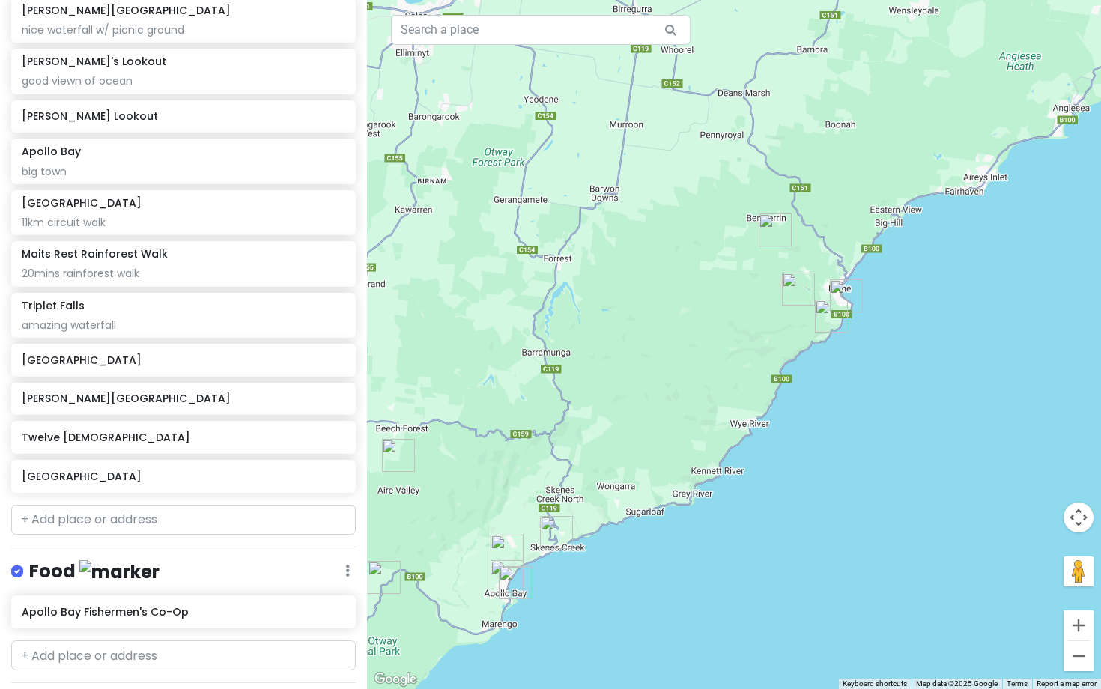
drag, startPoint x: 734, startPoint y: 450, endPoint x: 728, endPoint y: 441, distance: 11.2
click at [728, 441] on div at bounding box center [734, 344] width 734 height 689
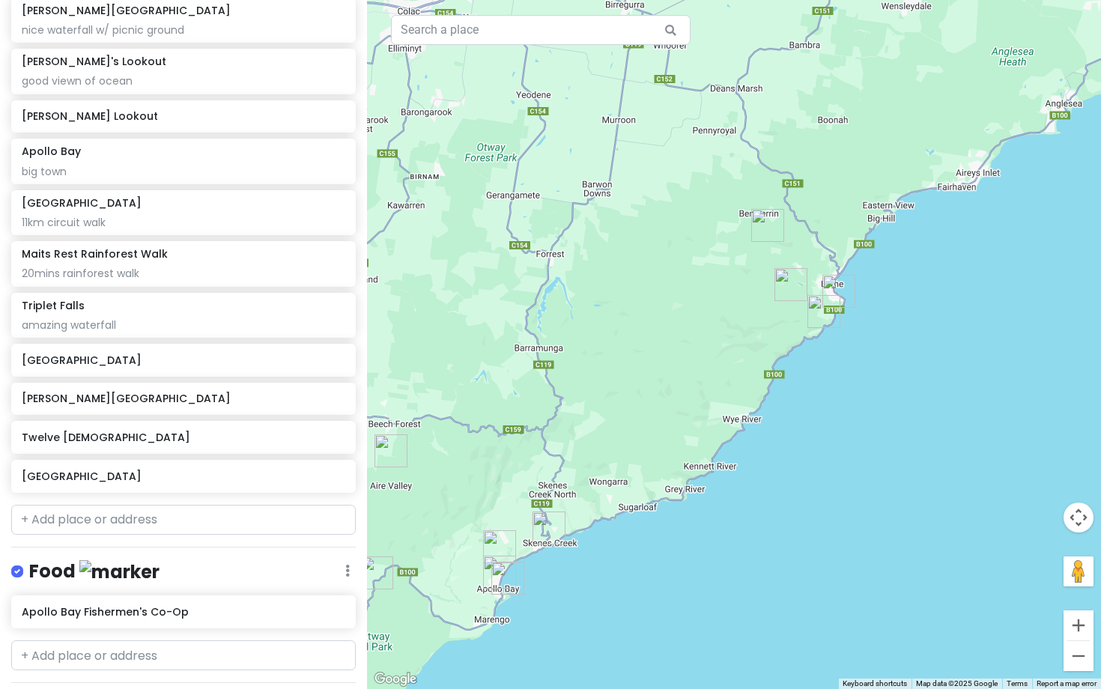
click at [767, 226] on img "Erskine Falls" at bounding box center [767, 225] width 33 height 33
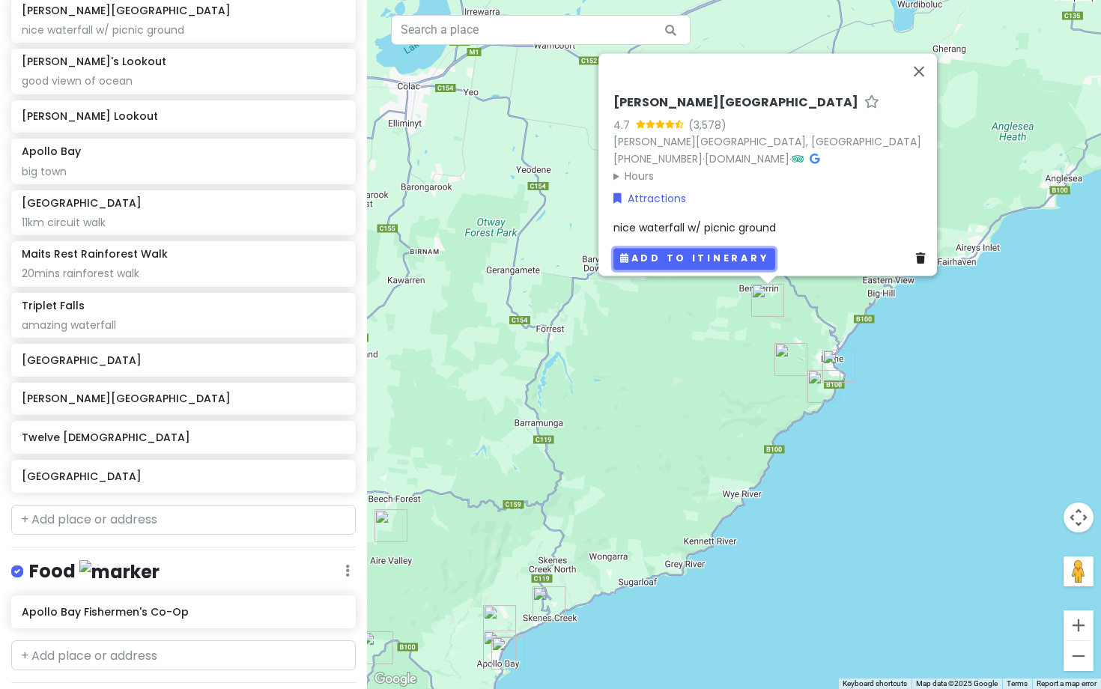
click at [734, 248] on button "Add to itinerary" at bounding box center [695, 259] width 162 height 22
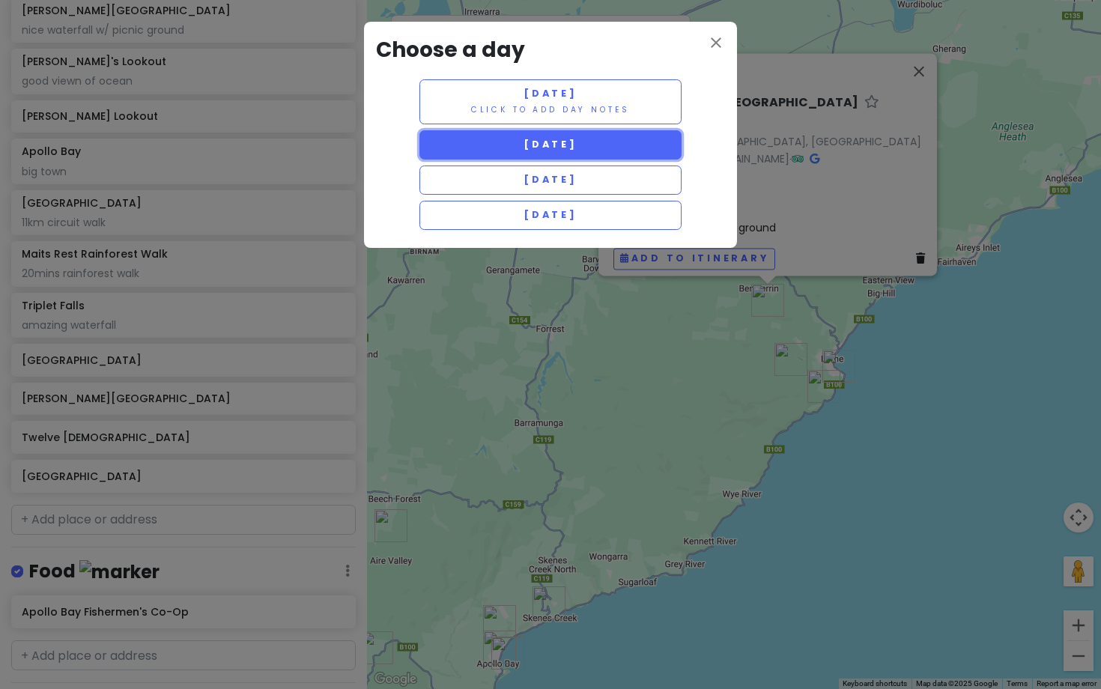
click at [578, 145] on span "[DATE]" at bounding box center [551, 144] width 54 height 13
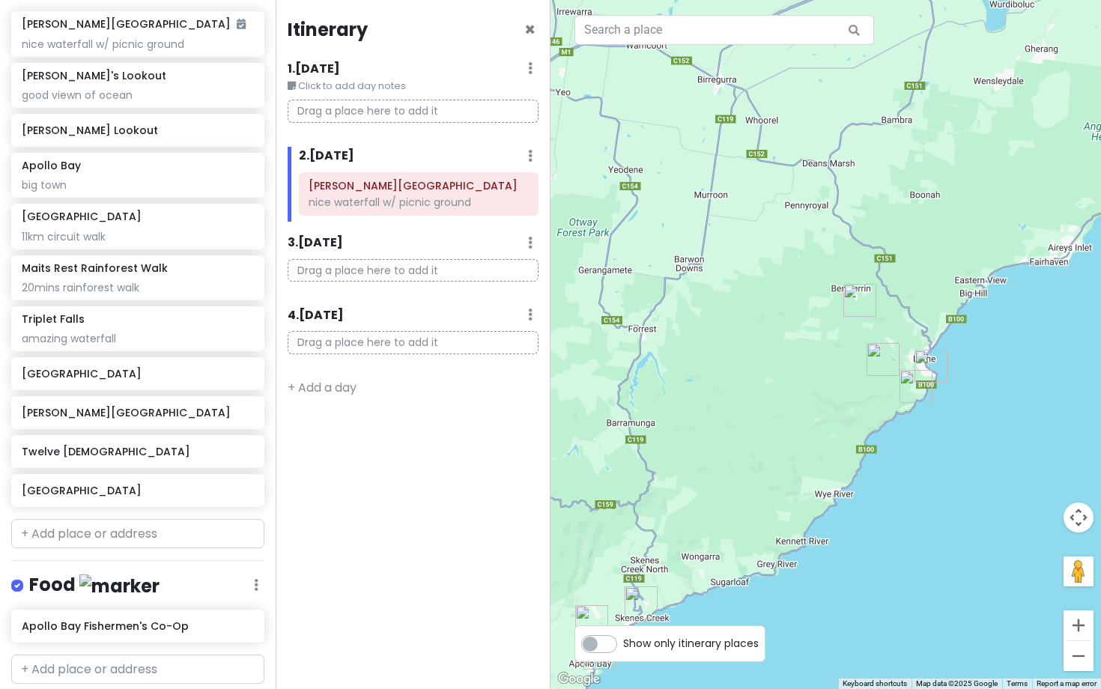
click at [877, 361] on img "Henderson Falls" at bounding box center [883, 359] width 33 height 33
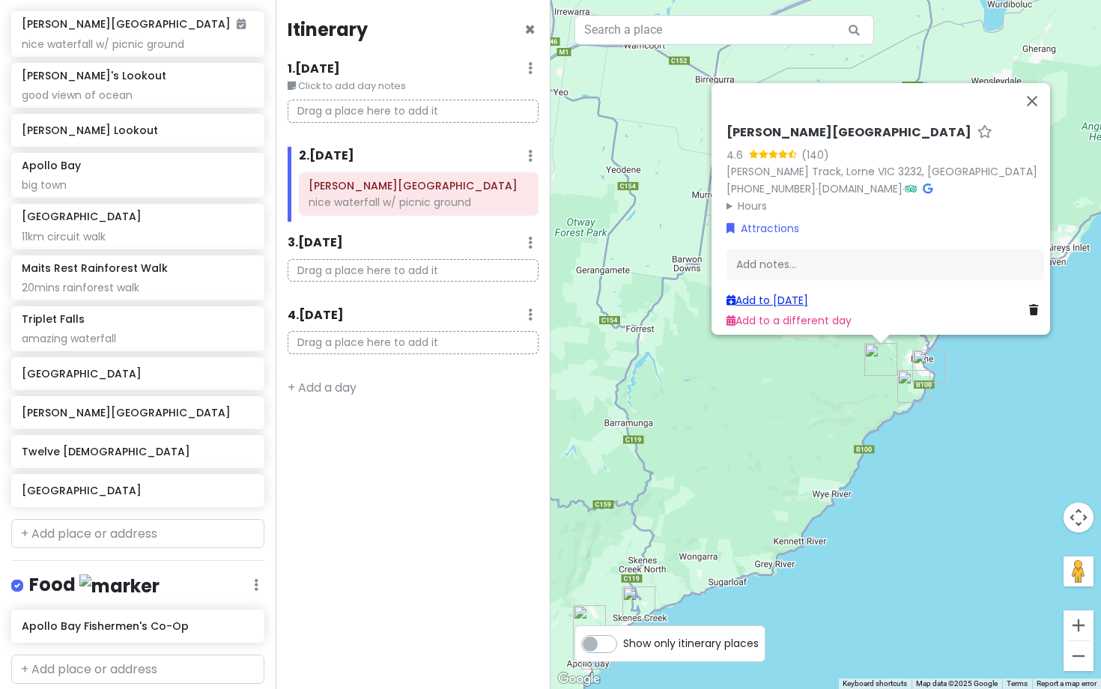
click at [780, 293] on link "Add to [DATE]" at bounding box center [768, 300] width 82 height 15
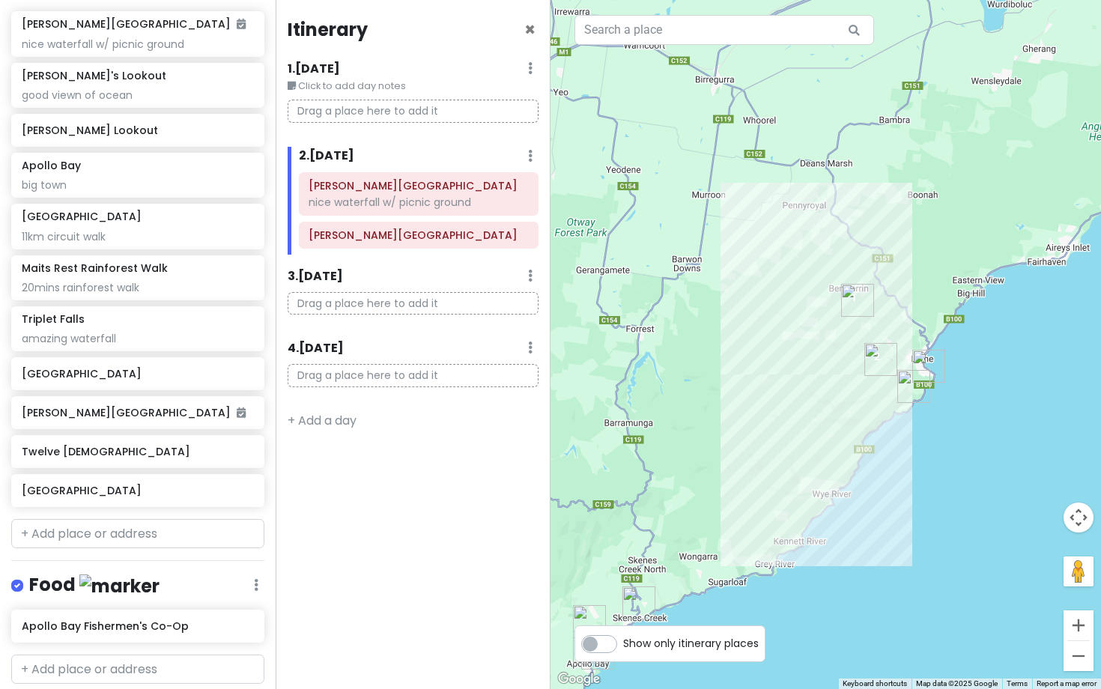
click at [908, 387] on img "Sheoak Falls" at bounding box center [914, 386] width 33 height 33
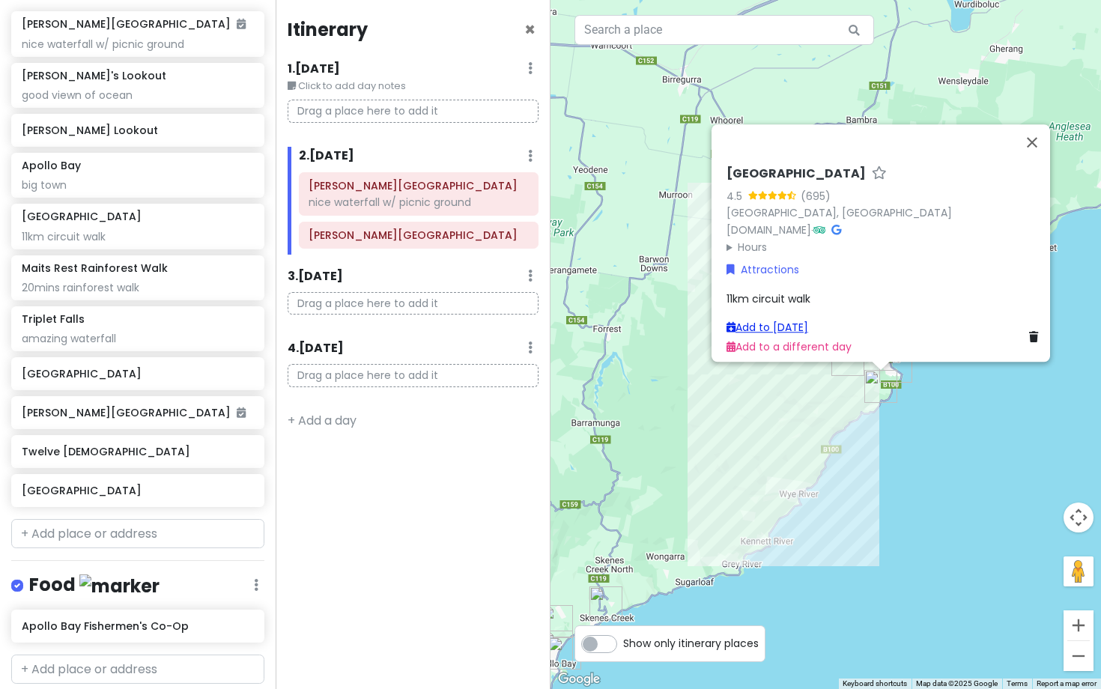
click at [774, 320] on link "Add to [DATE]" at bounding box center [768, 327] width 82 height 15
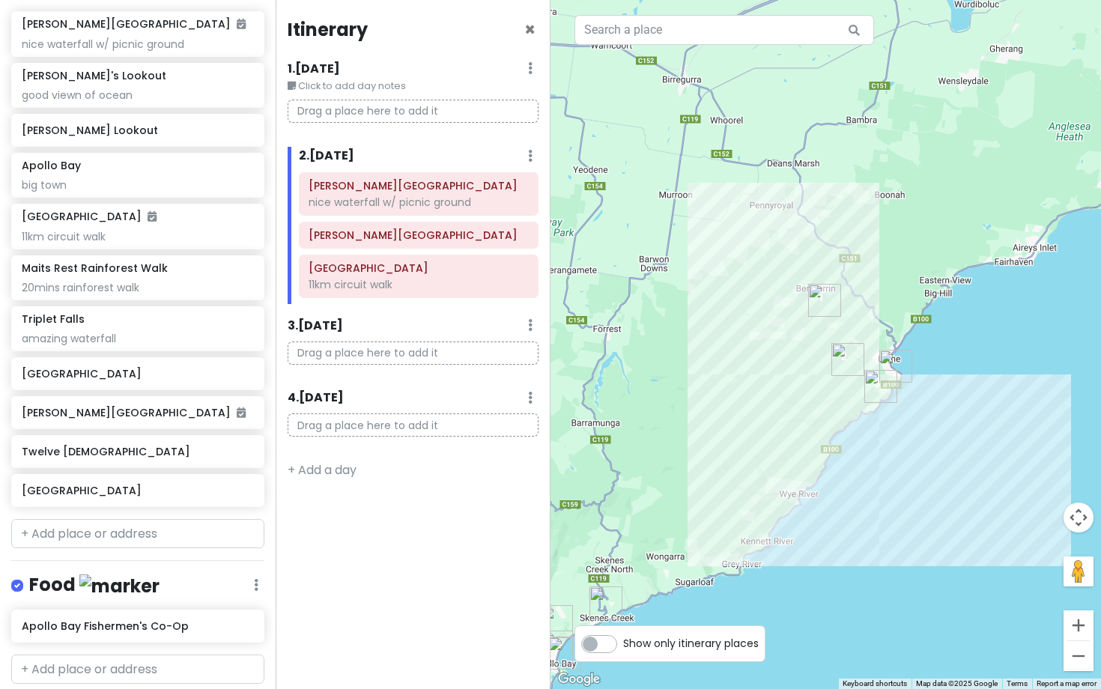
click at [895, 368] on img "Teddy's Lookout" at bounding box center [896, 366] width 33 height 33
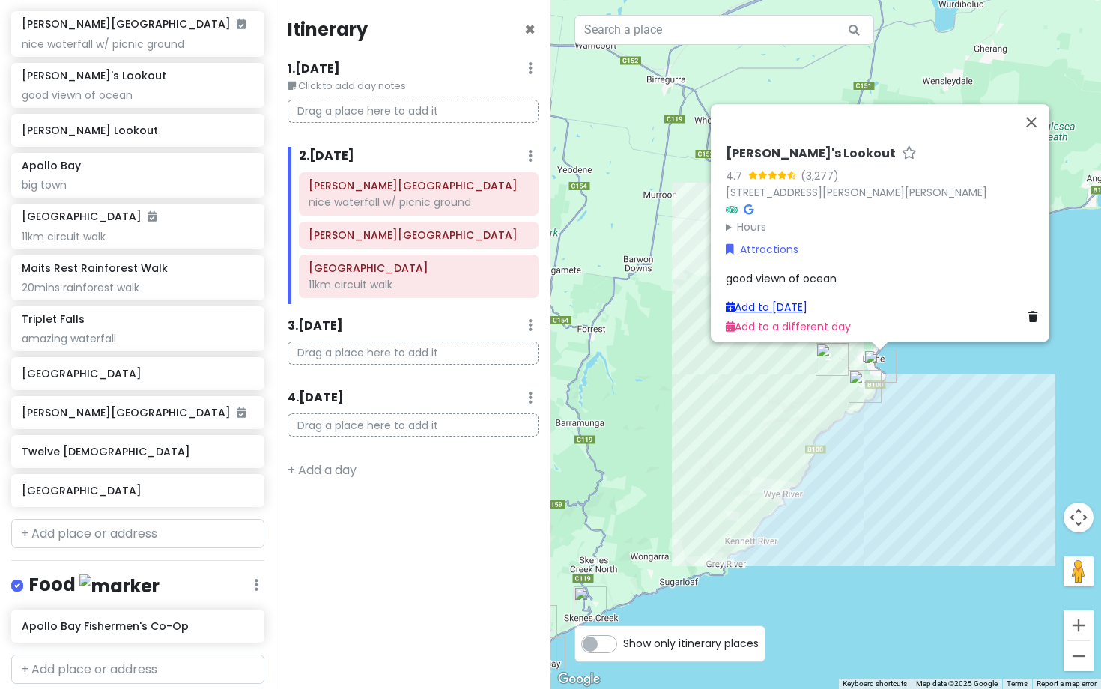
click at [788, 300] on link "Add to [DATE]" at bounding box center [767, 307] width 82 height 15
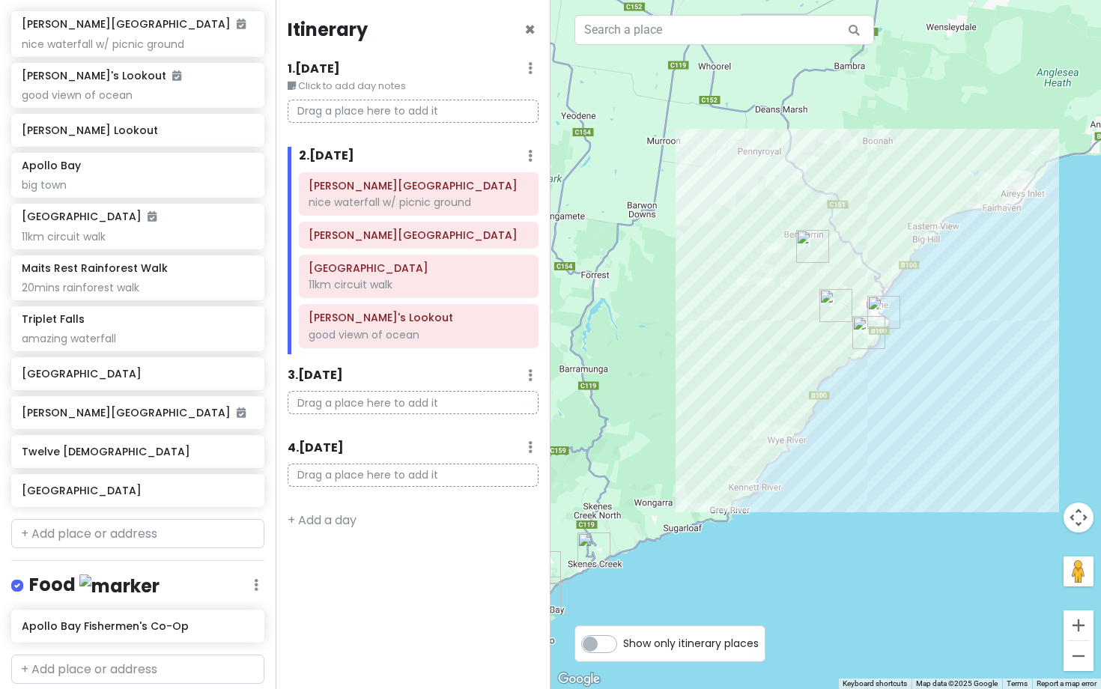
drag, startPoint x: 784, startPoint y: 494, endPoint x: 788, endPoint y: 435, distance: 58.6
click at [788, 435] on div at bounding box center [826, 344] width 551 height 689
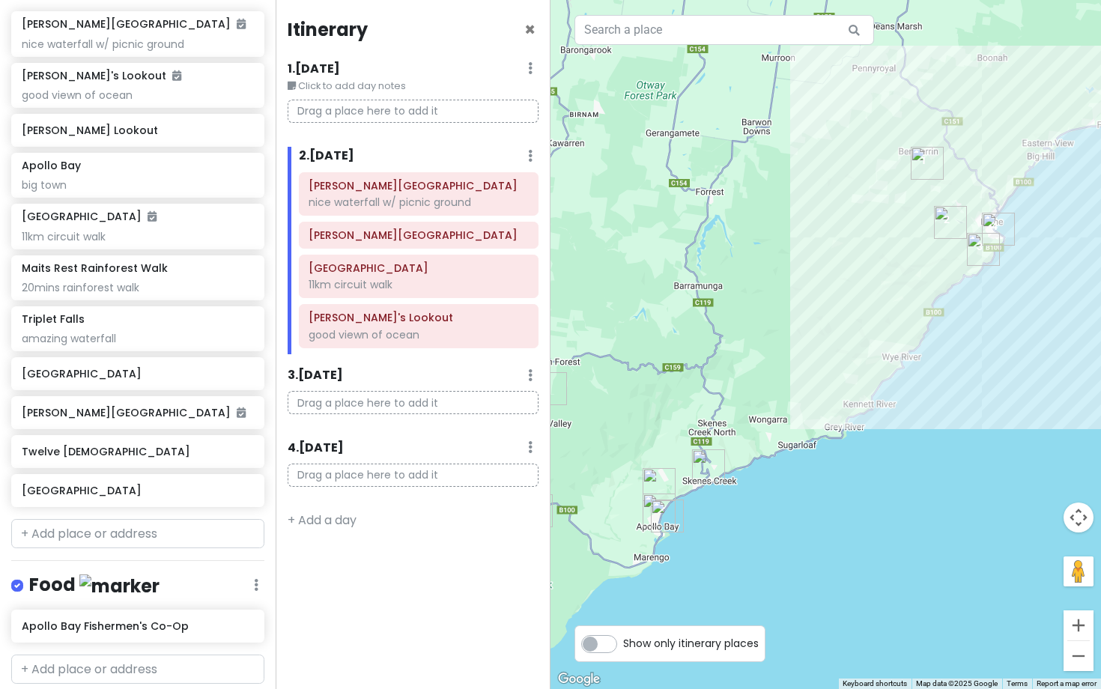
drag, startPoint x: 675, startPoint y: 534, endPoint x: 793, endPoint y: 450, distance: 145.1
click at [793, 450] on div at bounding box center [826, 344] width 551 height 689
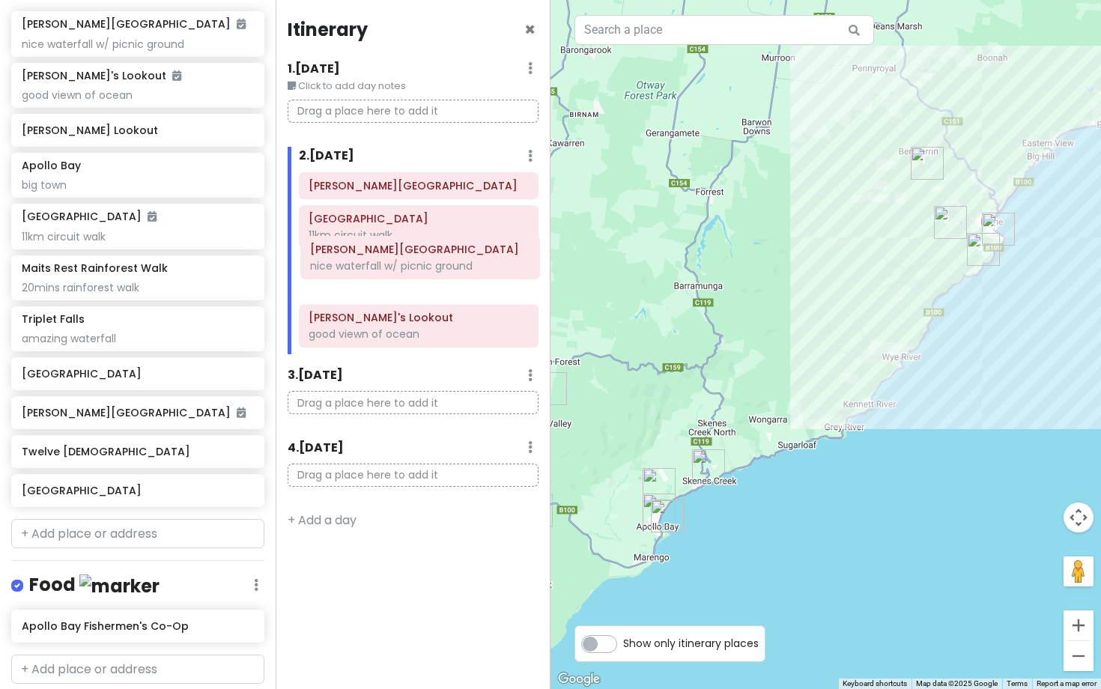
drag, startPoint x: 410, startPoint y: 191, endPoint x: 411, endPoint y: 255, distance: 63.7
click at [411, 255] on div "[PERSON_NAME][GEOGRAPHIC_DATA] waterfall w/ picnic ground [PERSON_NAME][GEOGRAP…" at bounding box center [419, 263] width 263 height 182
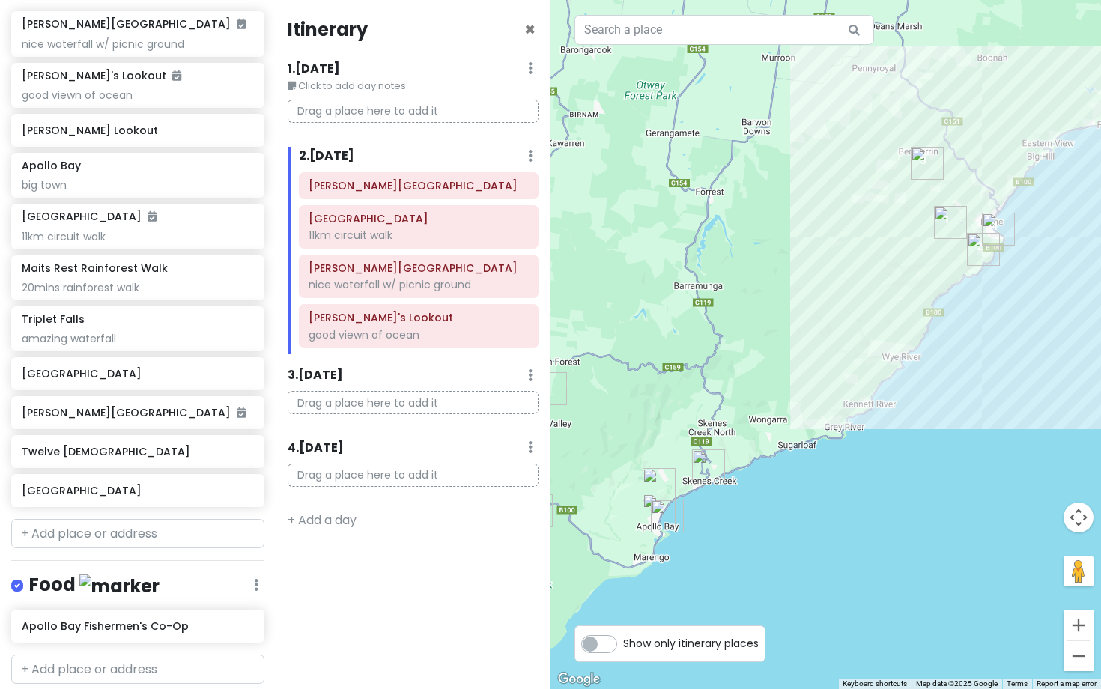
click at [981, 249] on img "Sheoak Falls" at bounding box center [983, 249] width 33 height 33
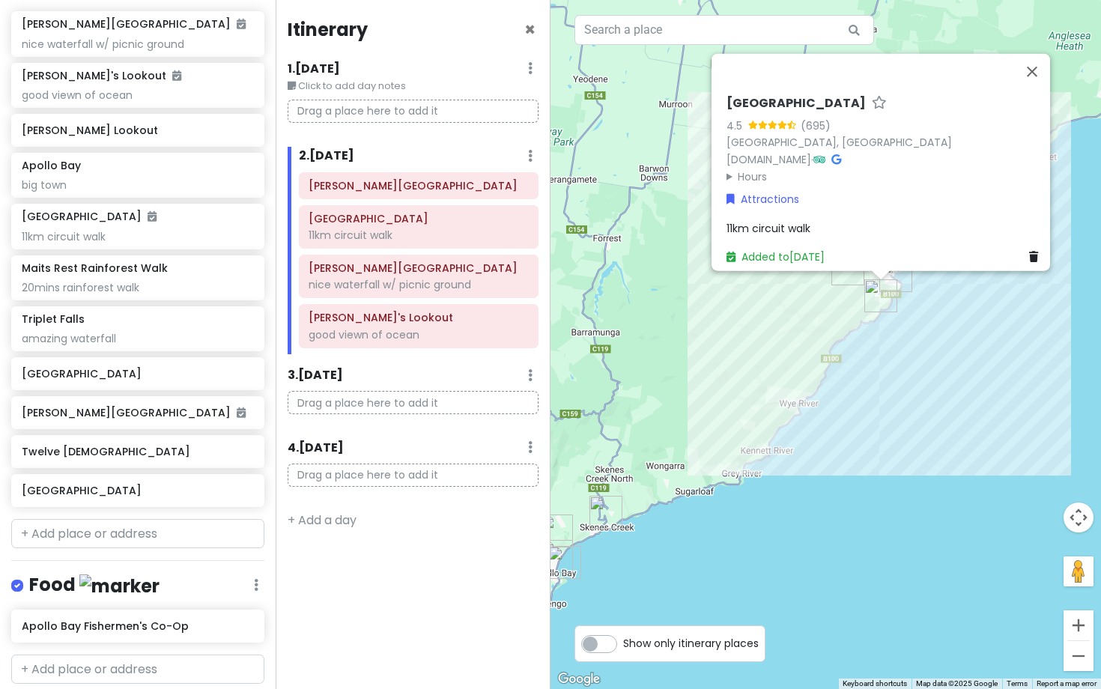
click at [709, 327] on div "[GEOGRAPHIC_DATA] 4.5 (695) [STREET_ADDRESS] [DOMAIN_NAME] · Hours [DATE] Open …" at bounding box center [826, 344] width 551 height 689
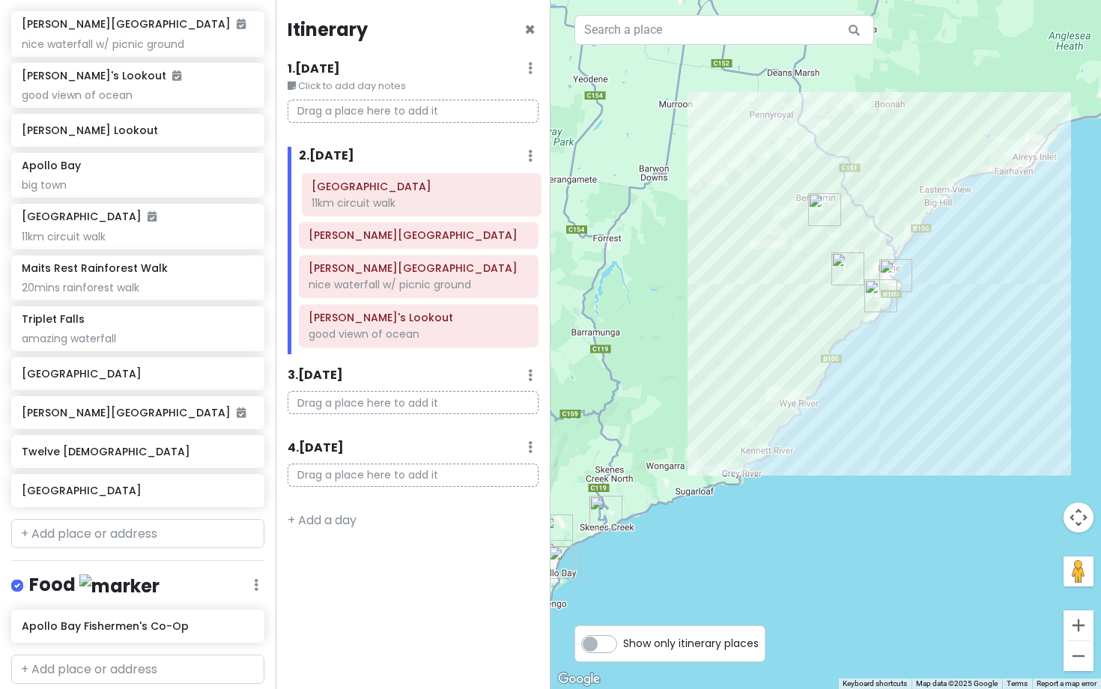
drag, startPoint x: 402, startPoint y: 228, endPoint x: 405, endPoint y: 194, distance: 33.8
click at [405, 194] on div "[PERSON_NAME][GEOGRAPHIC_DATA] [GEOGRAPHIC_DATA] 11km circuit walk [PERSON_NAME…" at bounding box center [419, 263] width 263 height 182
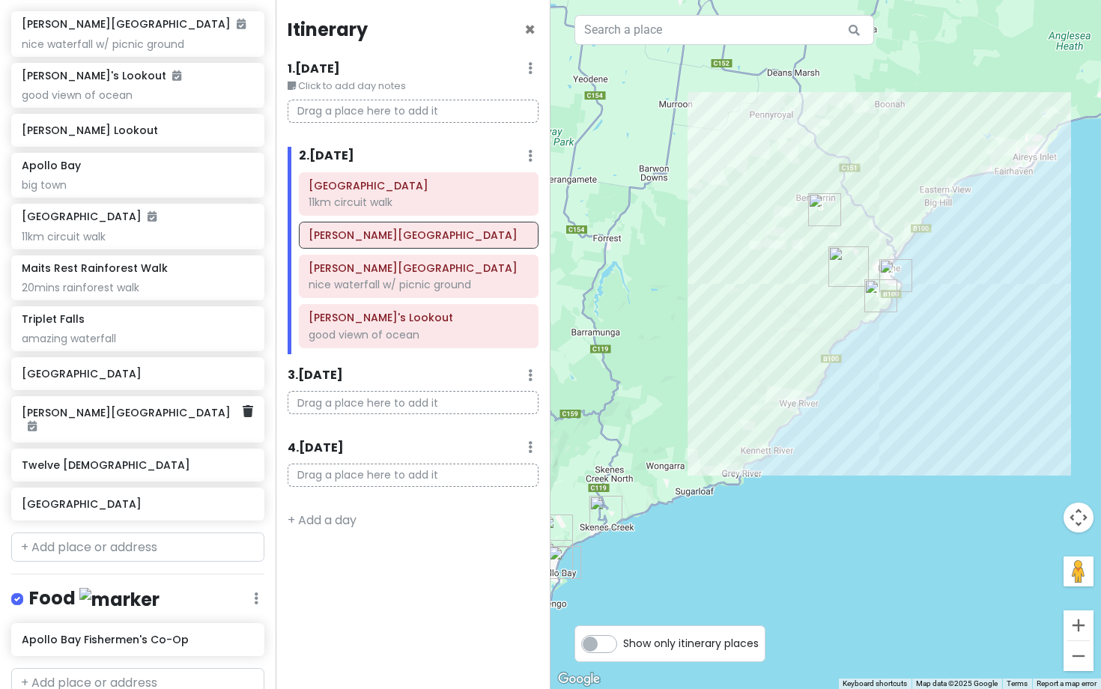
click at [154, 420] on div "[PERSON_NAME][GEOGRAPHIC_DATA]" at bounding box center [132, 419] width 221 height 34
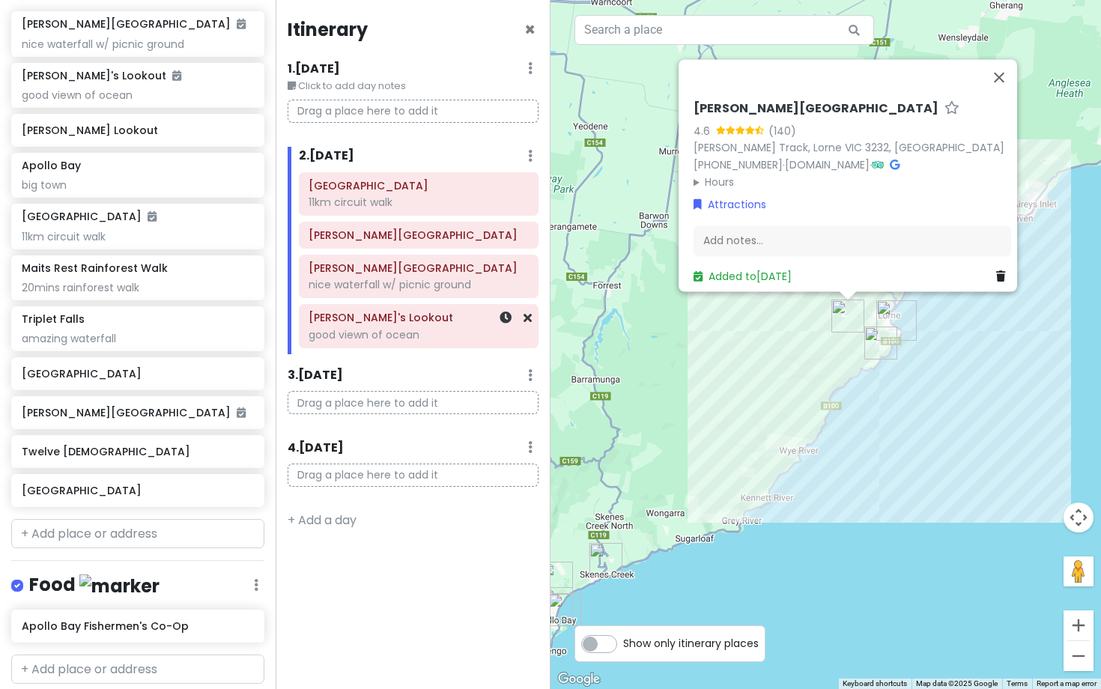
click at [393, 328] on div "good viewn of ocean" at bounding box center [419, 334] width 220 height 13
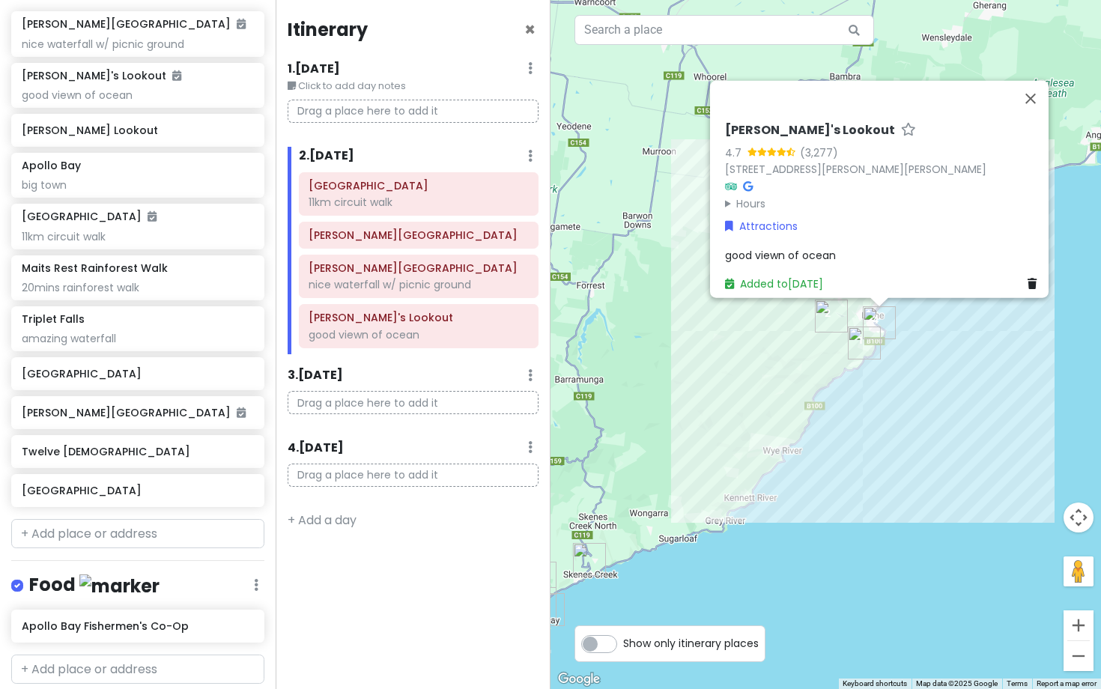
click at [800, 247] on span "good viewn of ocean" at bounding box center [780, 254] width 111 height 15
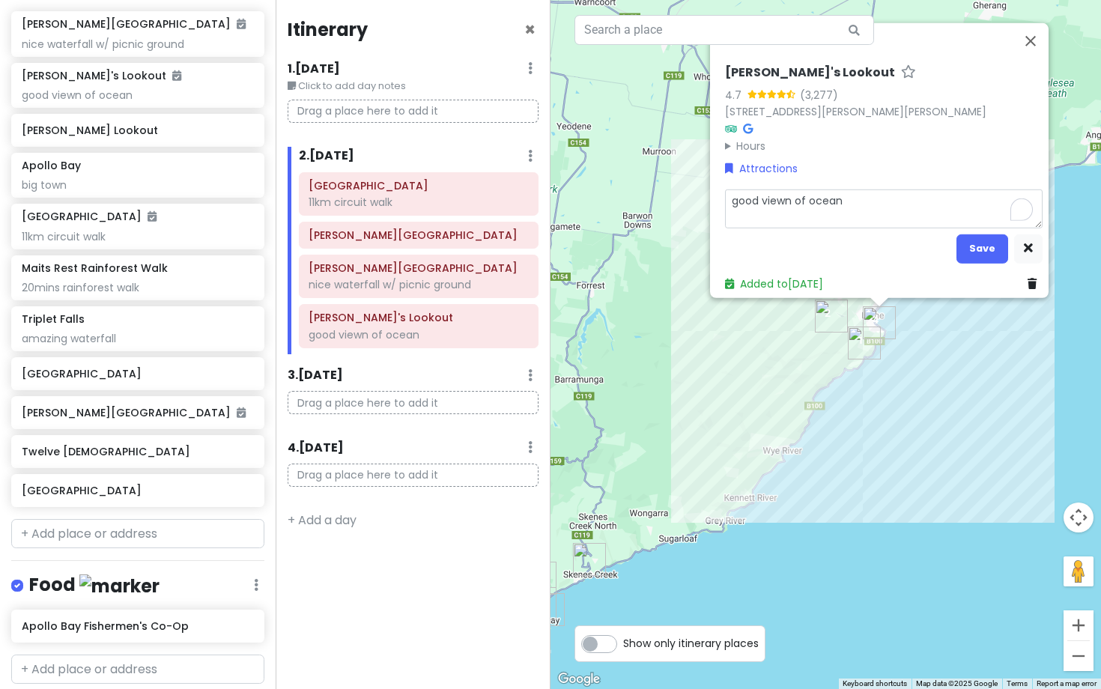
click at [790, 197] on textarea "good viewn of ocean" at bounding box center [884, 208] width 318 height 39
click at [987, 240] on button "Save" at bounding box center [983, 248] width 52 height 29
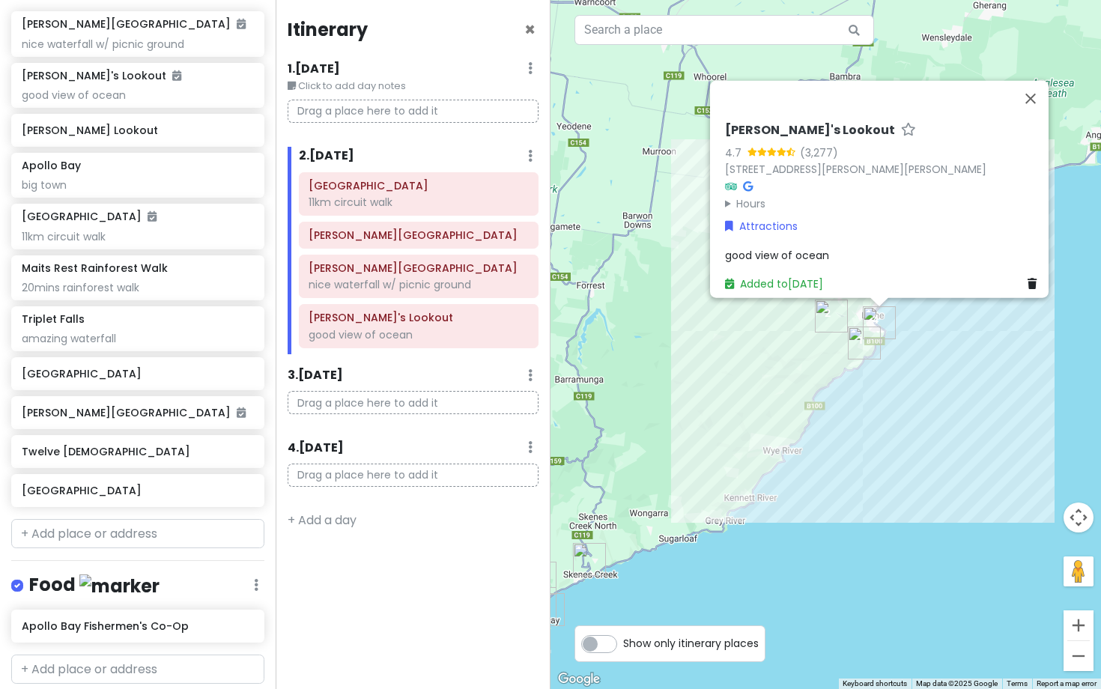
click at [832, 387] on div "[PERSON_NAME]'s Lookout 4.7 (3,277) [STREET_ADDRESS][PERSON_NAME][PERSON_NAME] …" at bounding box center [826, 344] width 551 height 689
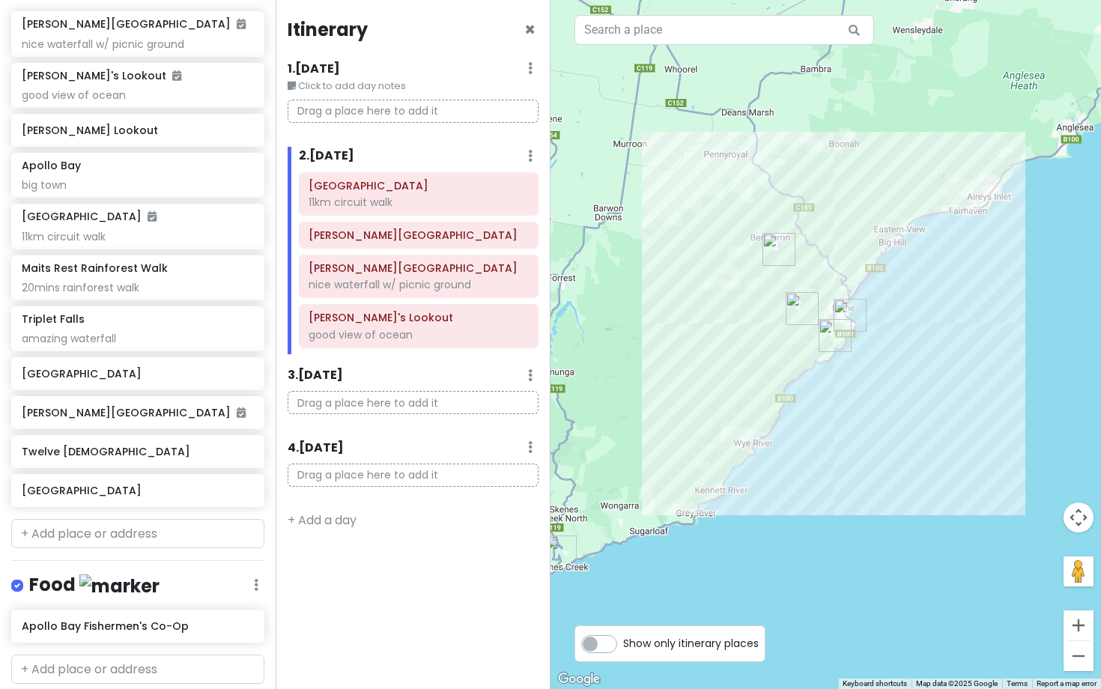
drag, startPoint x: 820, startPoint y: 372, endPoint x: 783, endPoint y: 364, distance: 37.6
click at [783, 364] on div at bounding box center [826, 344] width 551 height 689
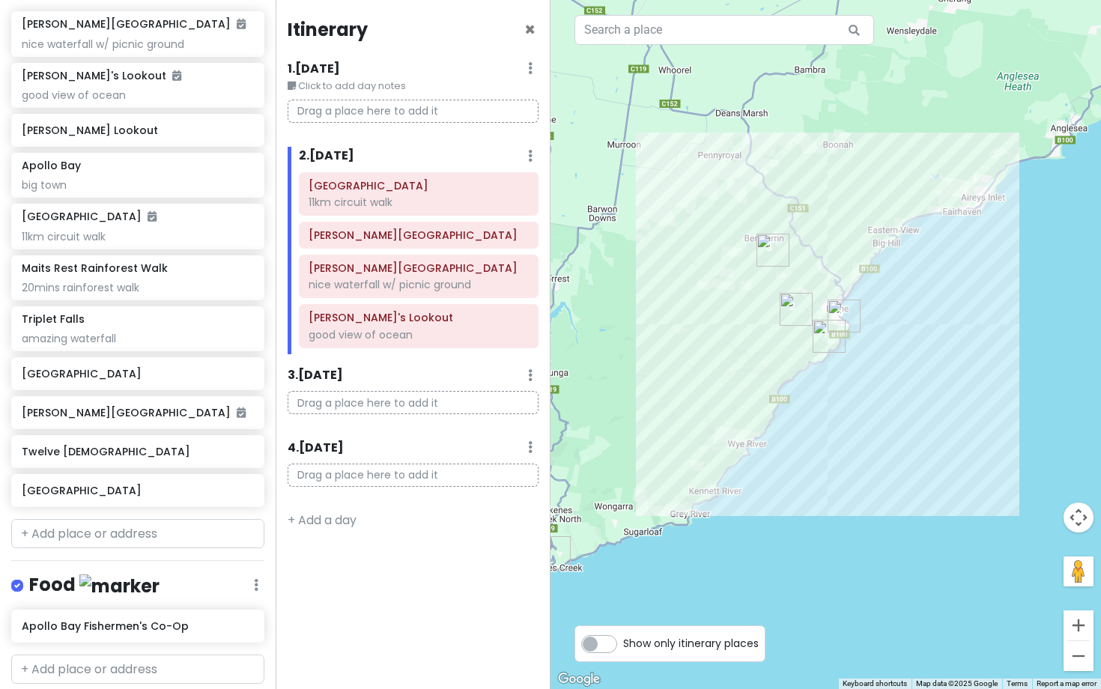
drag, startPoint x: 830, startPoint y: 255, endPoint x: 832, endPoint y: 271, distance: 16.6
click at [832, 271] on div at bounding box center [826, 344] width 551 height 689
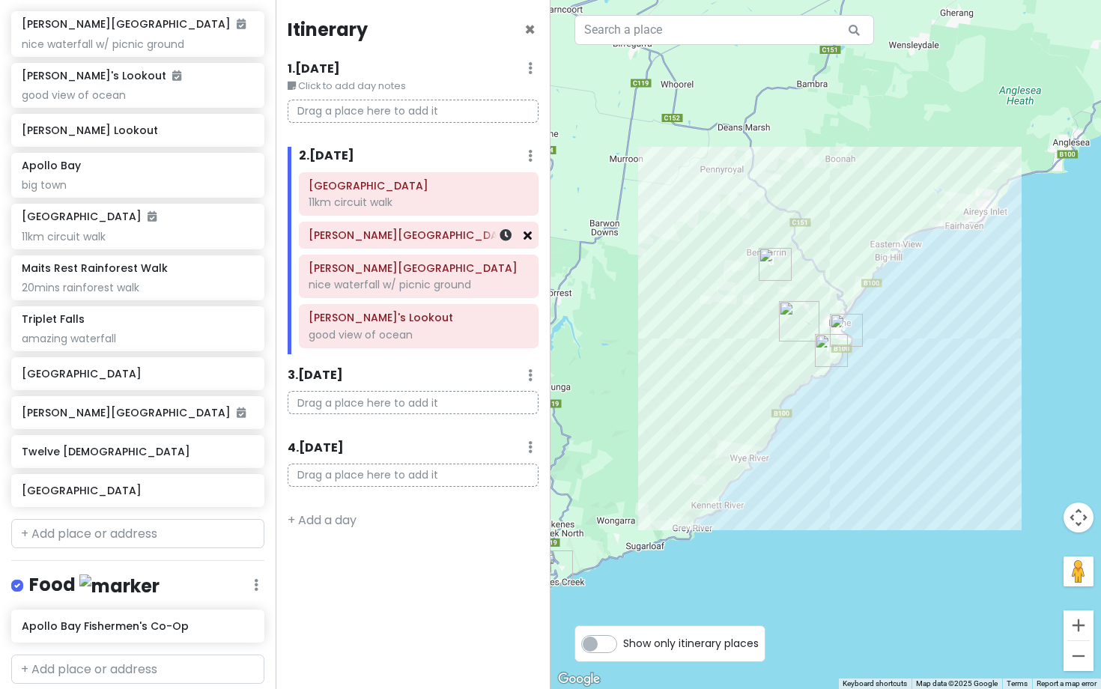
click at [529, 241] on icon at bounding box center [528, 235] width 8 height 12
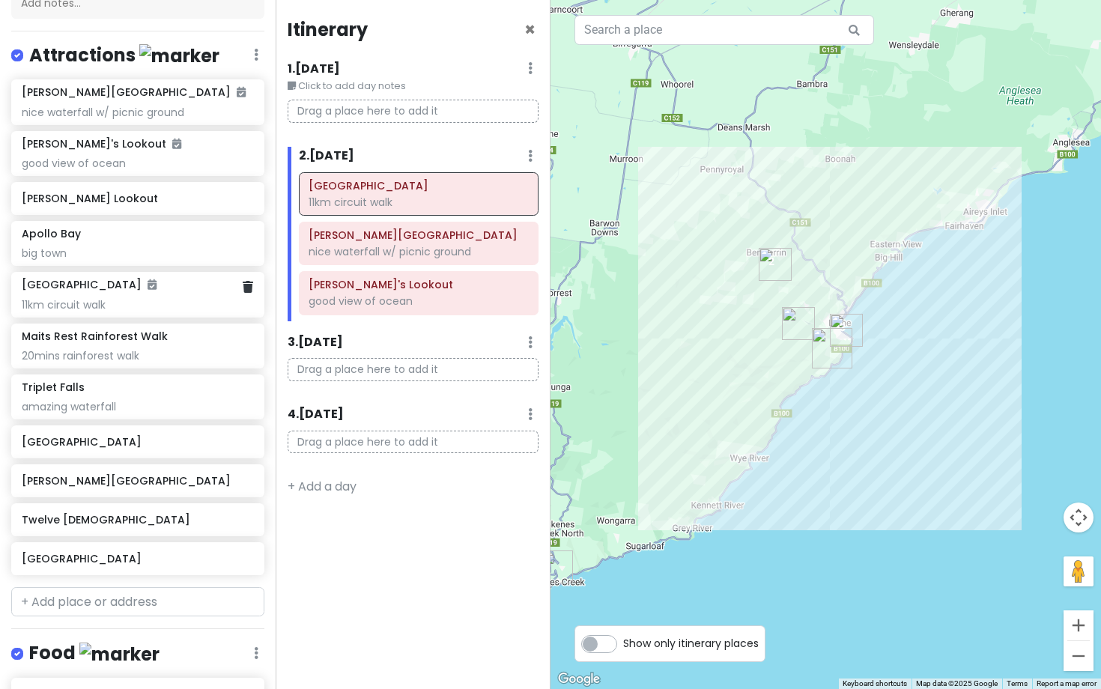
scroll to position [226, 0]
click at [100, 492] on div "[PERSON_NAME][GEOGRAPHIC_DATA]" at bounding box center [137, 482] width 253 height 33
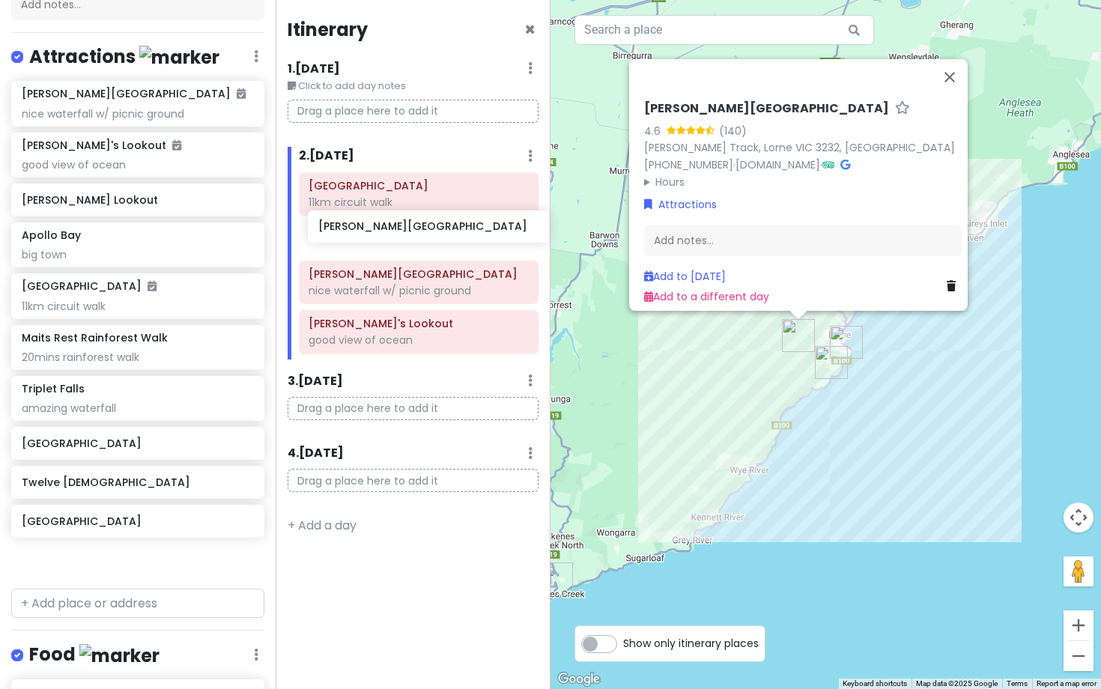
drag, startPoint x: 100, startPoint y: 492, endPoint x: 393, endPoint y: 240, distance: 386.7
click at [393, 240] on div "Great Ocean Road 2025 Private Change Dates Make a Copy Delete Trip Go Pro ⚡️ Gi…" at bounding box center [550, 344] width 1101 height 689
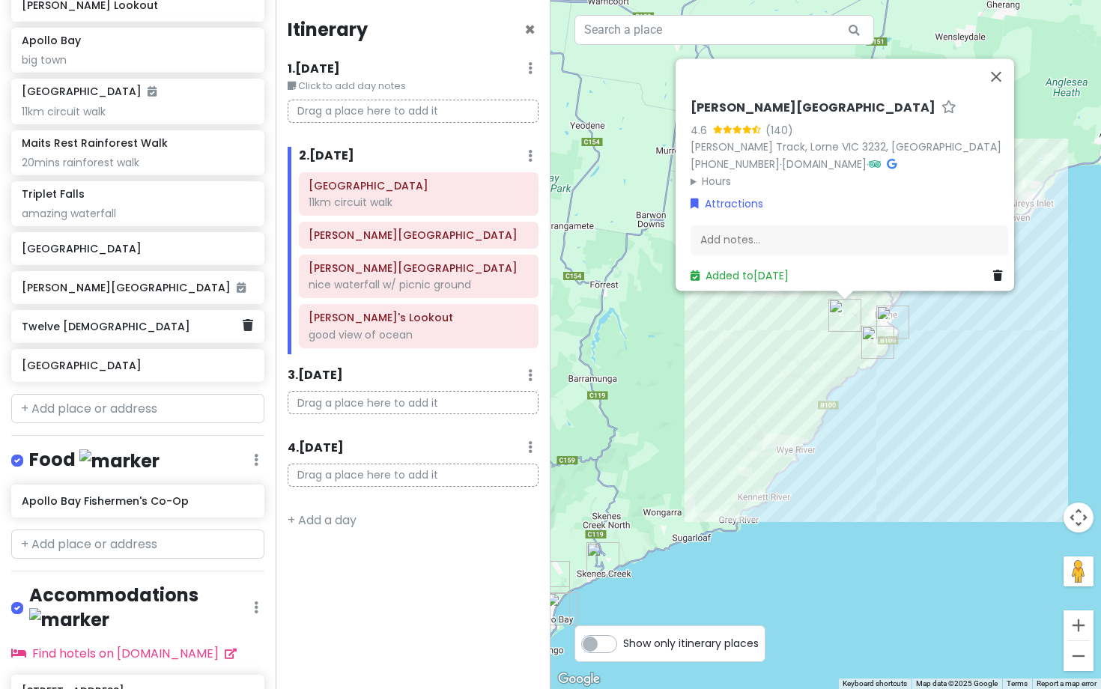
scroll to position [509, 0]
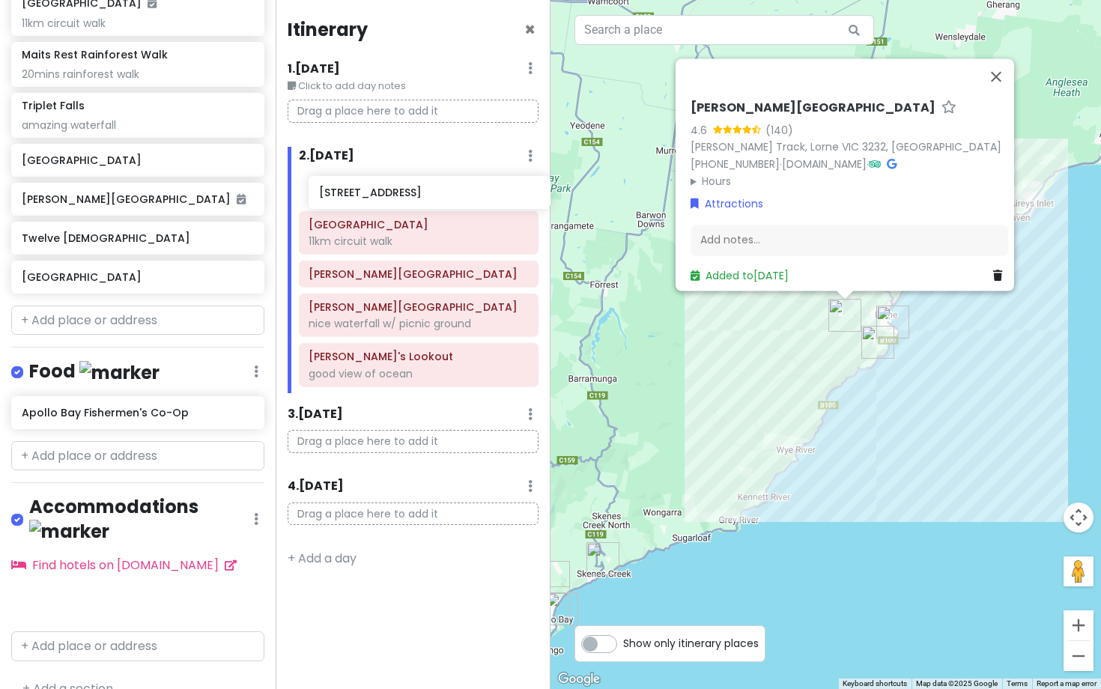
drag, startPoint x: 118, startPoint y: 584, endPoint x: 416, endPoint y: 201, distance: 485.4
click at [416, 201] on div "Great Ocean Road 2025 Private Change Dates Make a Copy Delete Trip Go Pro ⚡️ Gi…" at bounding box center [550, 344] width 1101 height 689
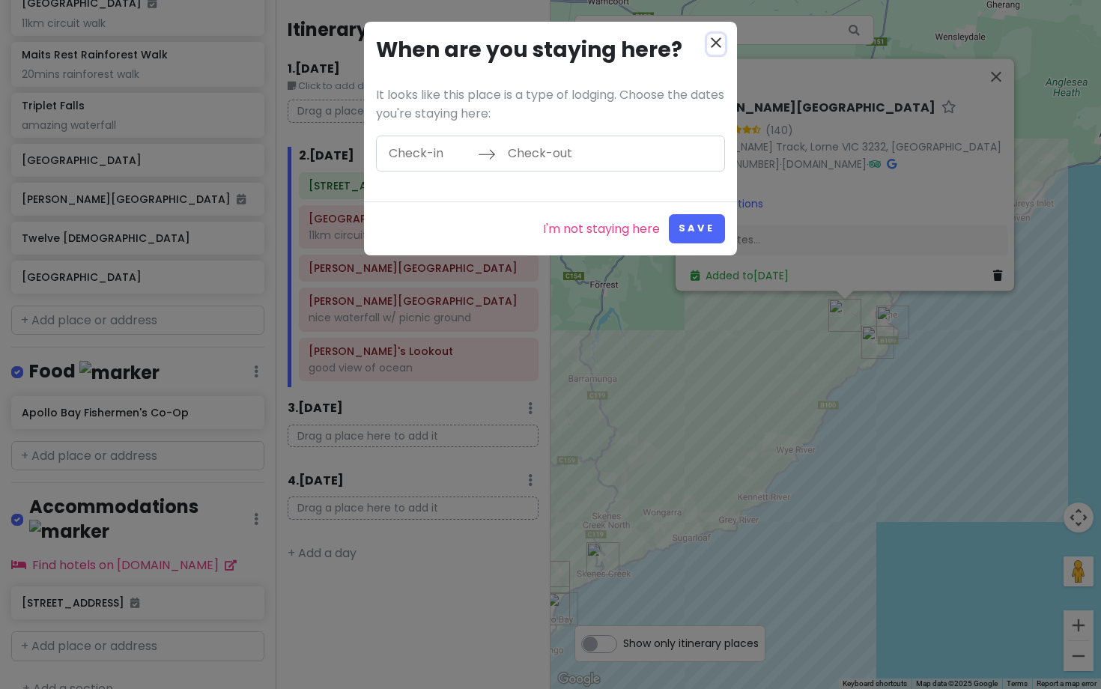
click at [718, 46] on icon "close" at bounding box center [716, 43] width 18 height 18
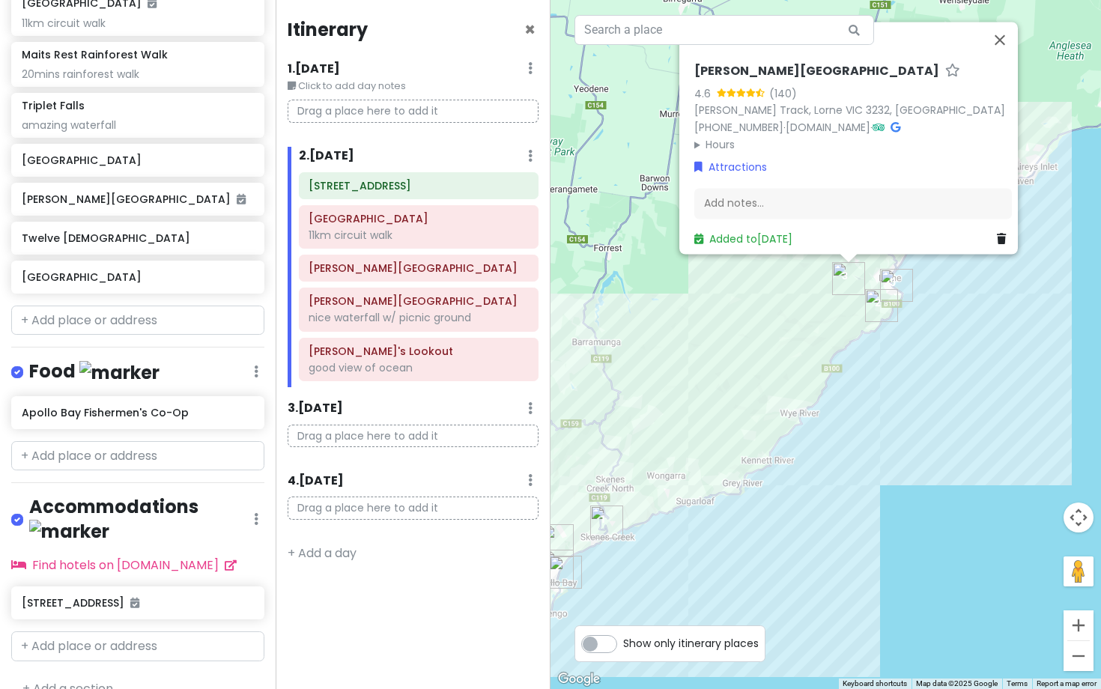
drag, startPoint x: 712, startPoint y: 342, endPoint x: 716, endPoint y: 304, distance: 37.6
click at [716, 303] on div "[PERSON_NAME] Falls 4.6 (140) [PERSON_NAME][GEOGRAPHIC_DATA], Lorne VIC 3232, […" at bounding box center [826, 344] width 551 height 689
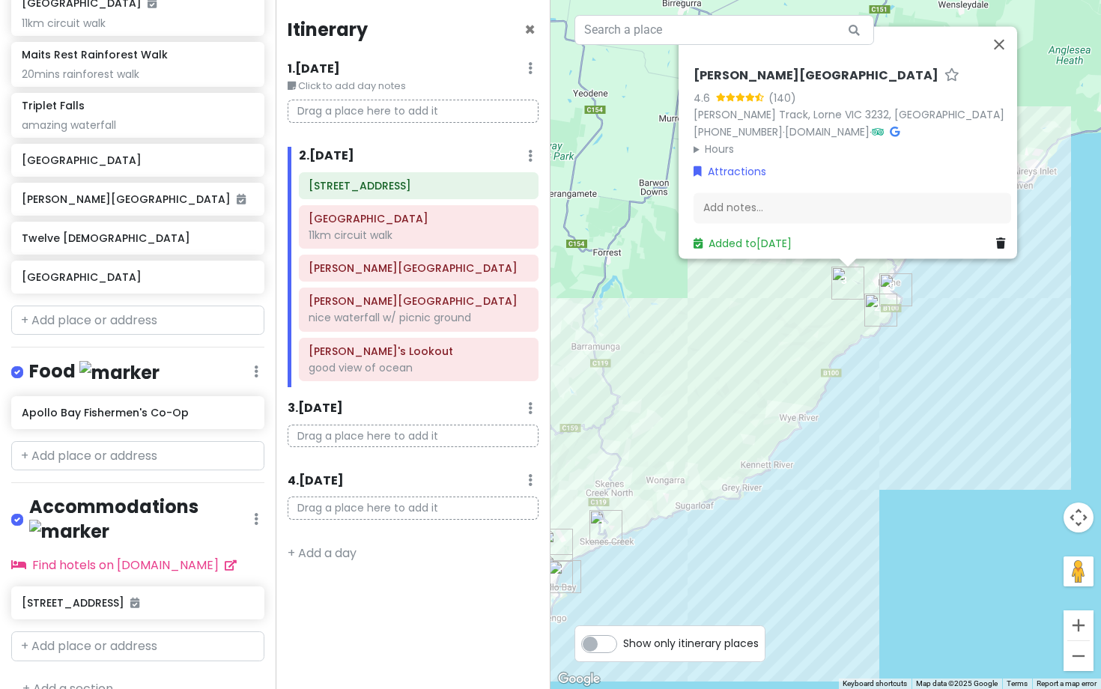
drag, startPoint x: 700, startPoint y: 361, endPoint x: 698, endPoint y: 371, distance: 9.9
click at [698, 371] on div "[PERSON_NAME] Falls 4.6 (140) [PERSON_NAME][GEOGRAPHIC_DATA], Lorne VIC 3232, […" at bounding box center [826, 344] width 551 height 689
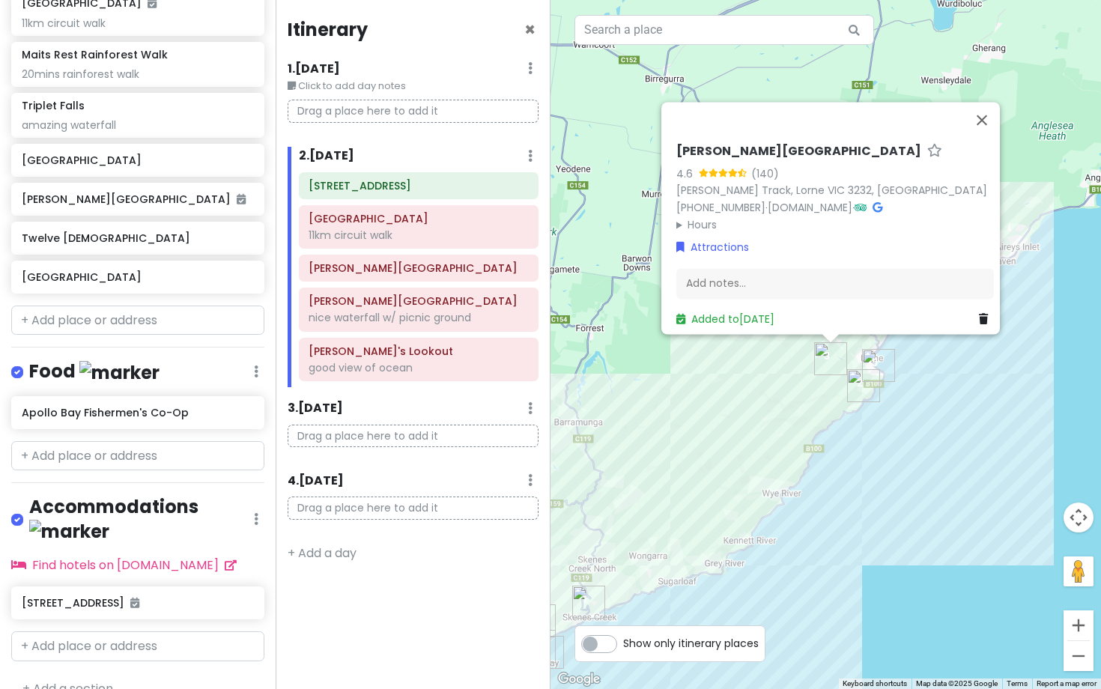
drag, startPoint x: 774, startPoint y: 321, endPoint x: 758, endPoint y: 398, distance: 78.0
click at [758, 398] on div "[PERSON_NAME] Falls 4.6 (140) [PERSON_NAME][GEOGRAPHIC_DATA], Lorne VIC 3232, […" at bounding box center [826, 344] width 551 height 689
click at [993, 118] on button "Close" at bounding box center [982, 121] width 36 height 36
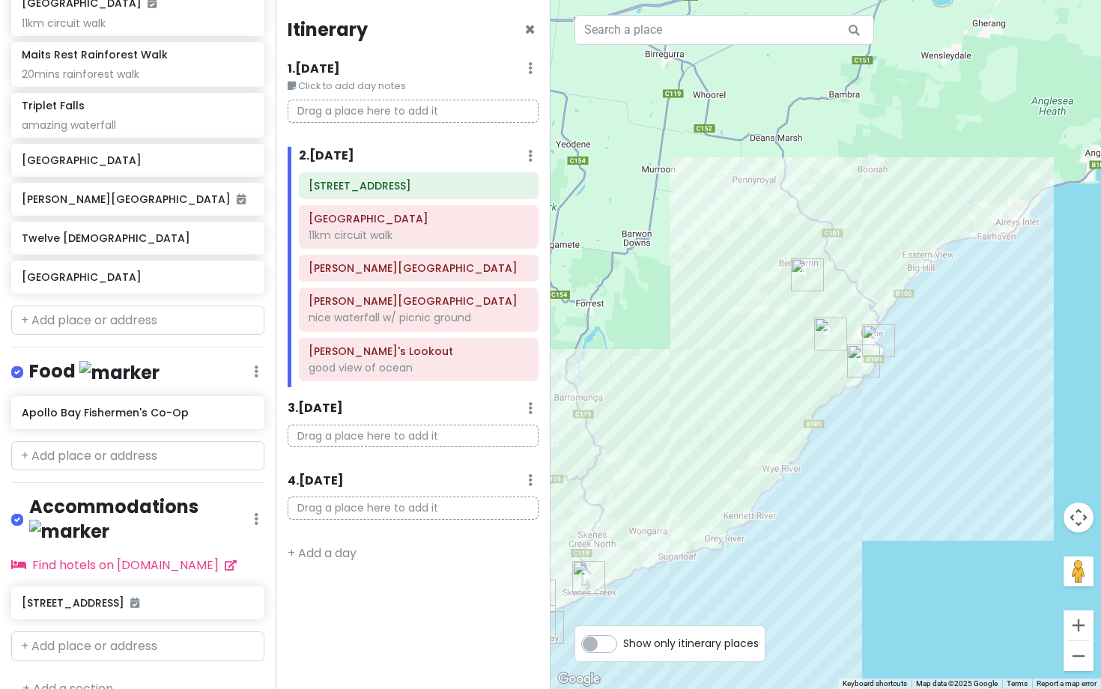
drag, startPoint x: 866, startPoint y: 249, endPoint x: 866, endPoint y: 223, distance: 25.5
click at [866, 223] on div at bounding box center [826, 344] width 551 height 689
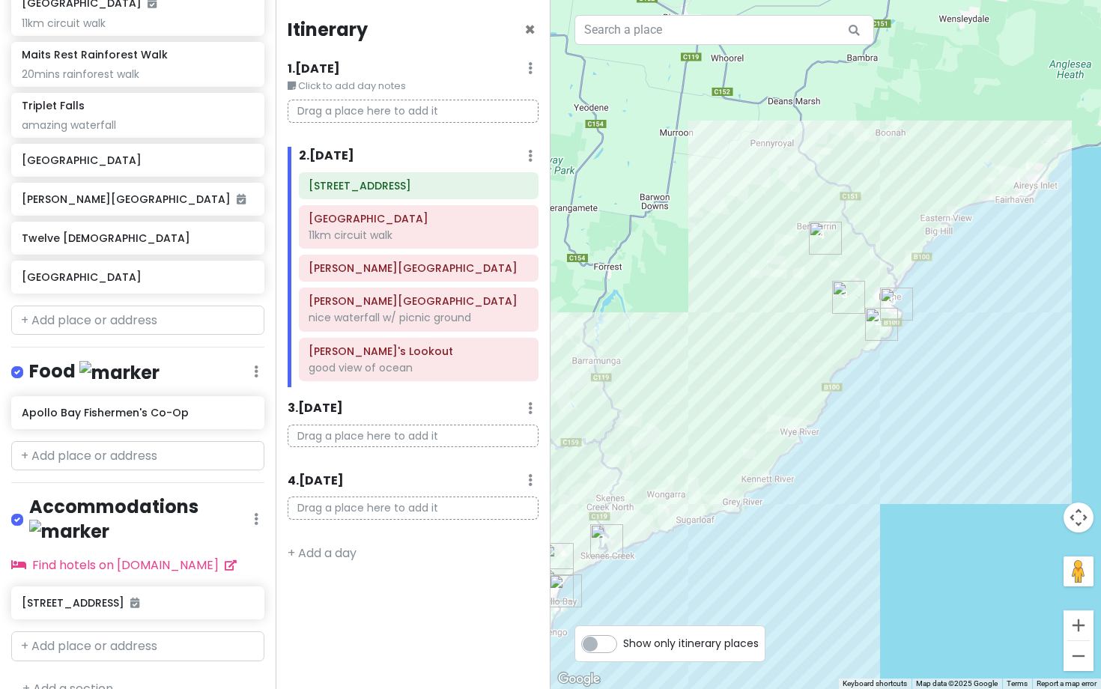
drag, startPoint x: 749, startPoint y: 400, endPoint x: 767, endPoint y: 361, distance: 42.9
click at [767, 361] on div at bounding box center [826, 344] width 551 height 689
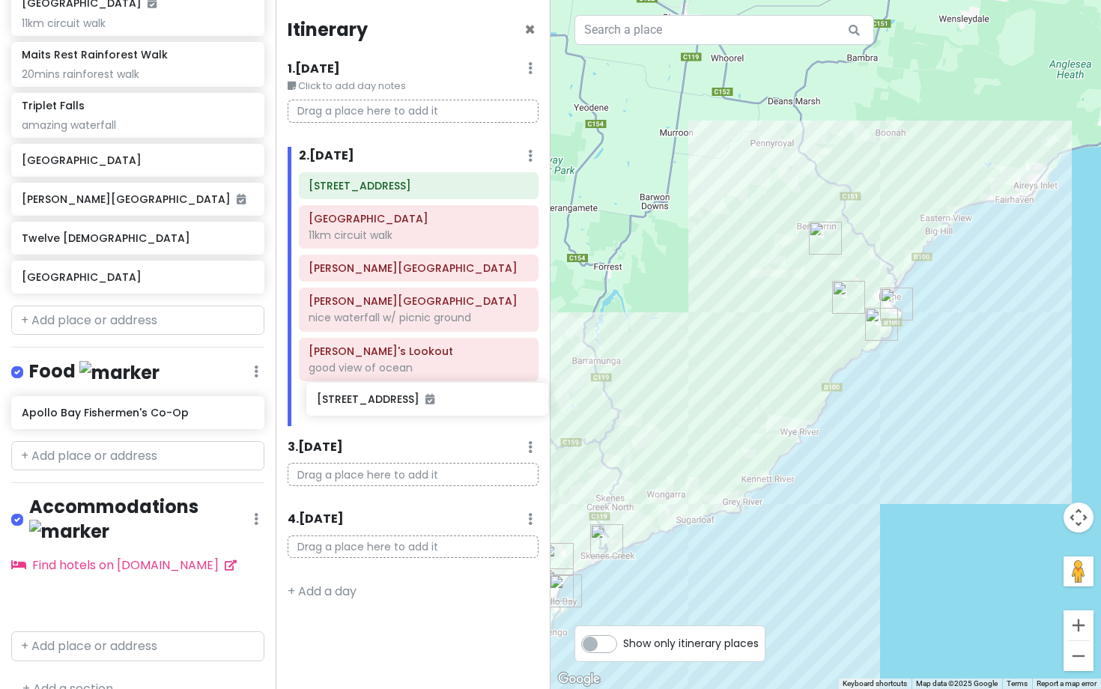
drag, startPoint x: 88, startPoint y: 587, endPoint x: 383, endPoint y: 410, distance: 344.1
click at [383, 410] on div "Great Ocean Road 2025 Private Change Dates Make a Copy Delete Trip Go Pro ⚡️ Gi…" at bounding box center [550, 344] width 1101 height 689
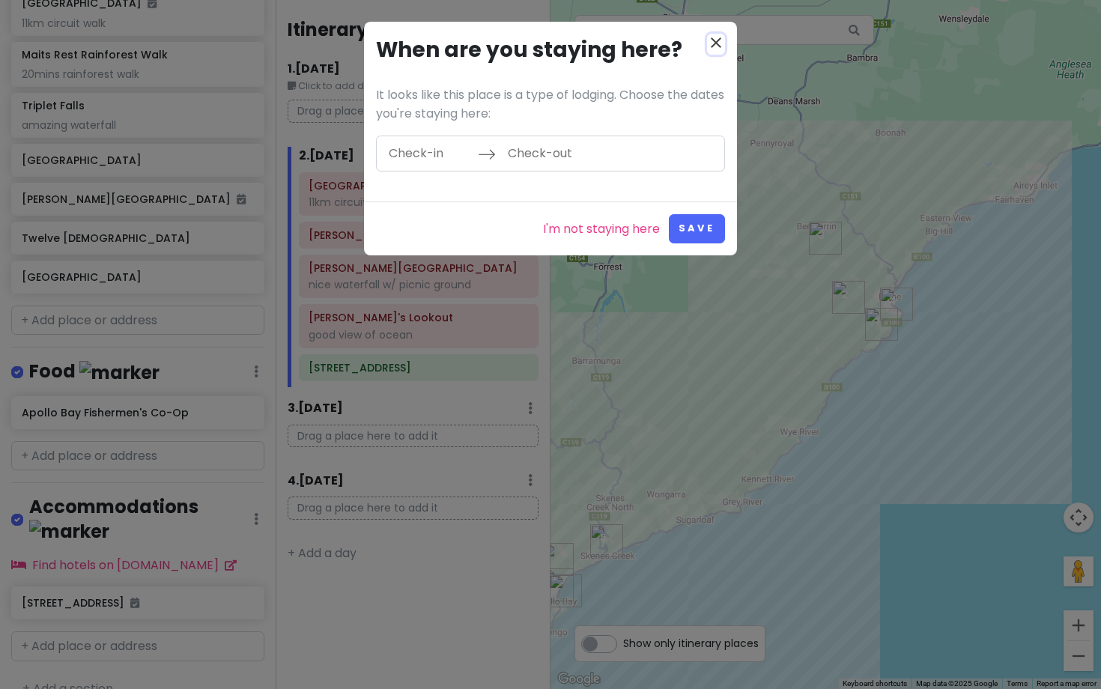
click at [717, 36] on icon "close" at bounding box center [716, 43] width 18 height 18
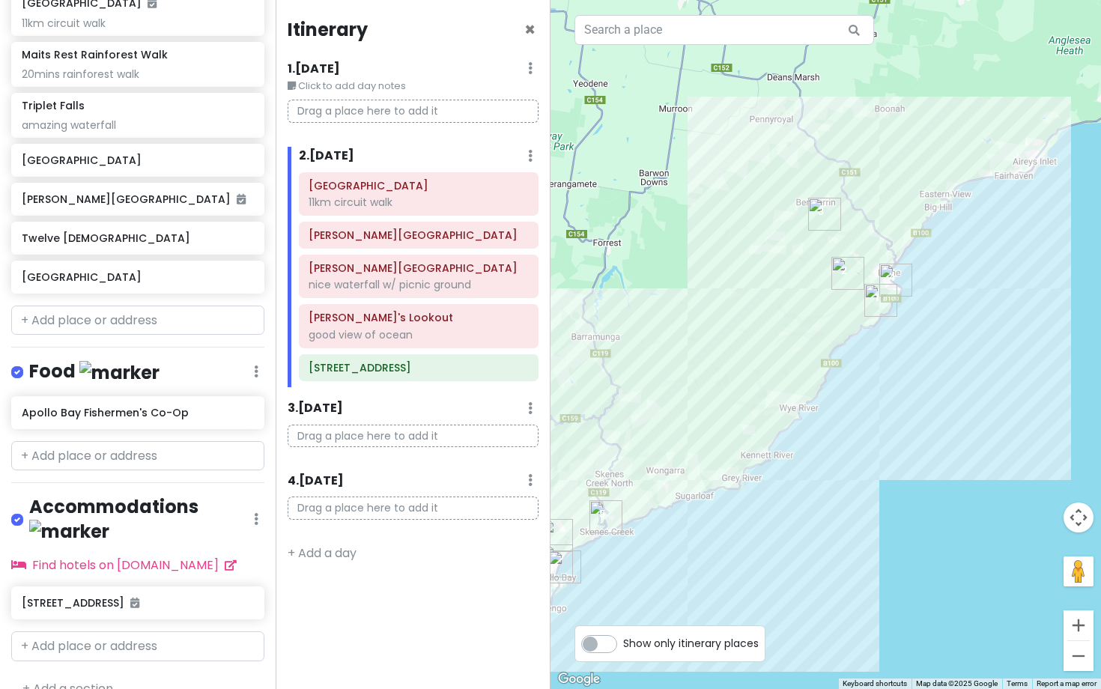
drag, startPoint x: 706, startPoint y: 261, endPoint x: 704, endPoint y: 235, distance: 26.3
click at [704, 235] on div at bounding box center [826, 344] width 551 height 689
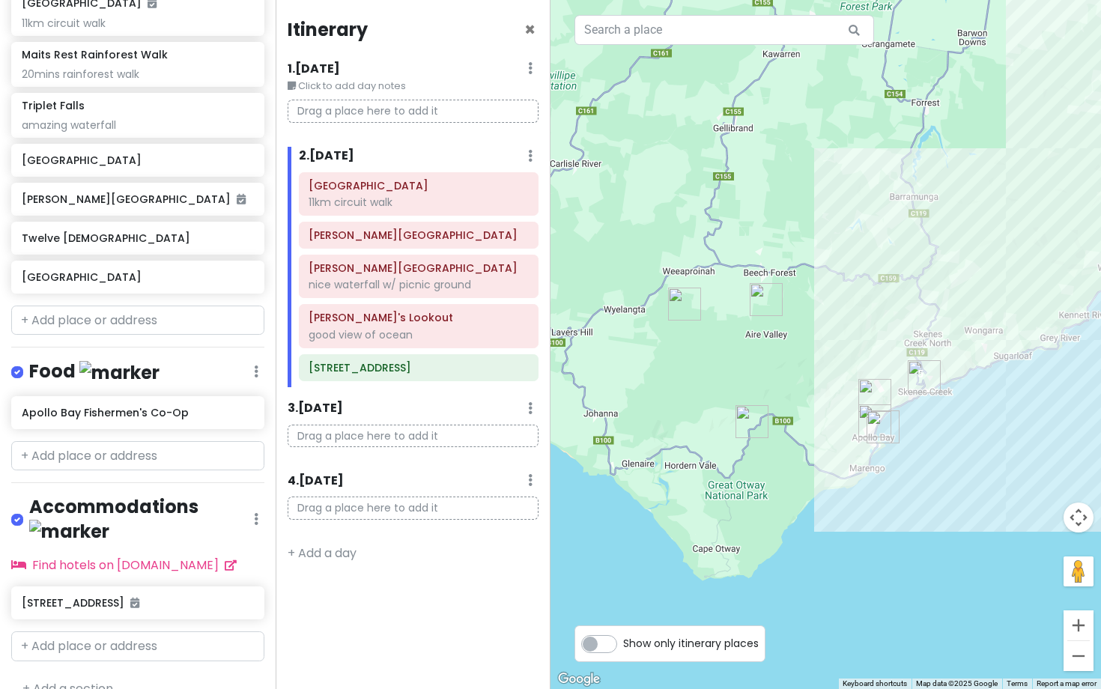
drag, startPoint x: 747, startPoint y: 565, endPoint x: 1069, endPoint y: 427, distance: 350.4
click at [1069, 427] on div at bounding box center [826, 344] width 551 height 689
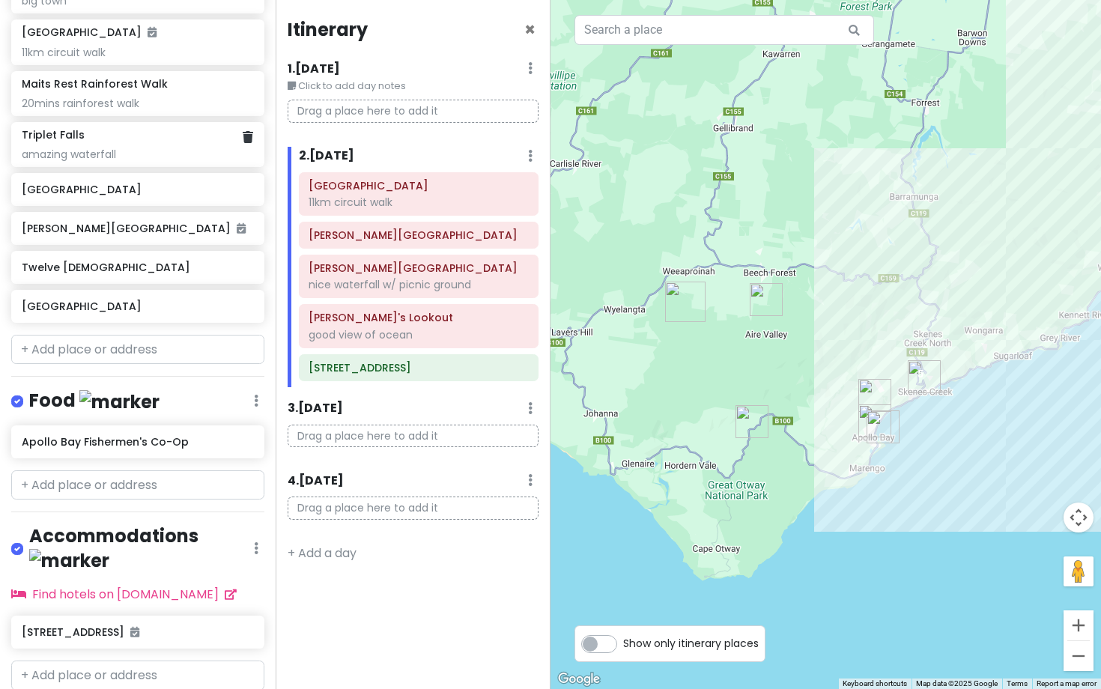
scroll to position [478, 0]
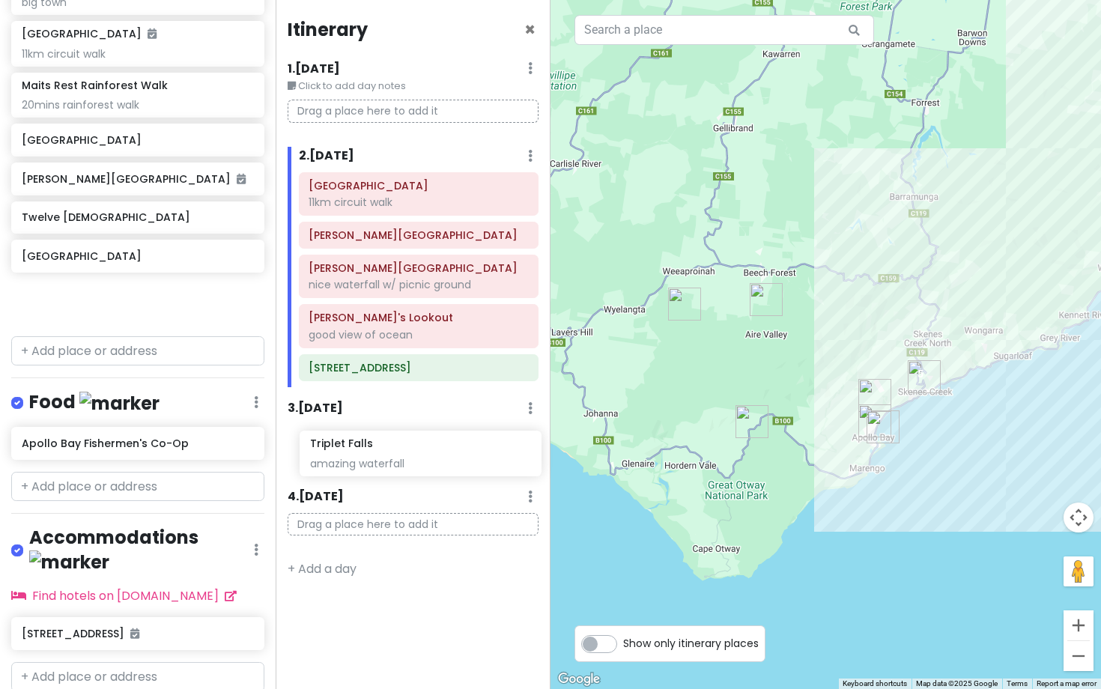
drag, startPoint x: 95, startPoint y: 148, endPoint x: 384, endPoint y: 459, distance: 423.6
click at [384, 459] on div "Great Ocean Road 2025 Private Change Dates Make a Copy Delete Trip Go Pro ⚡️ Gi…" at bounding box center [550, 344] width 1101 height 689
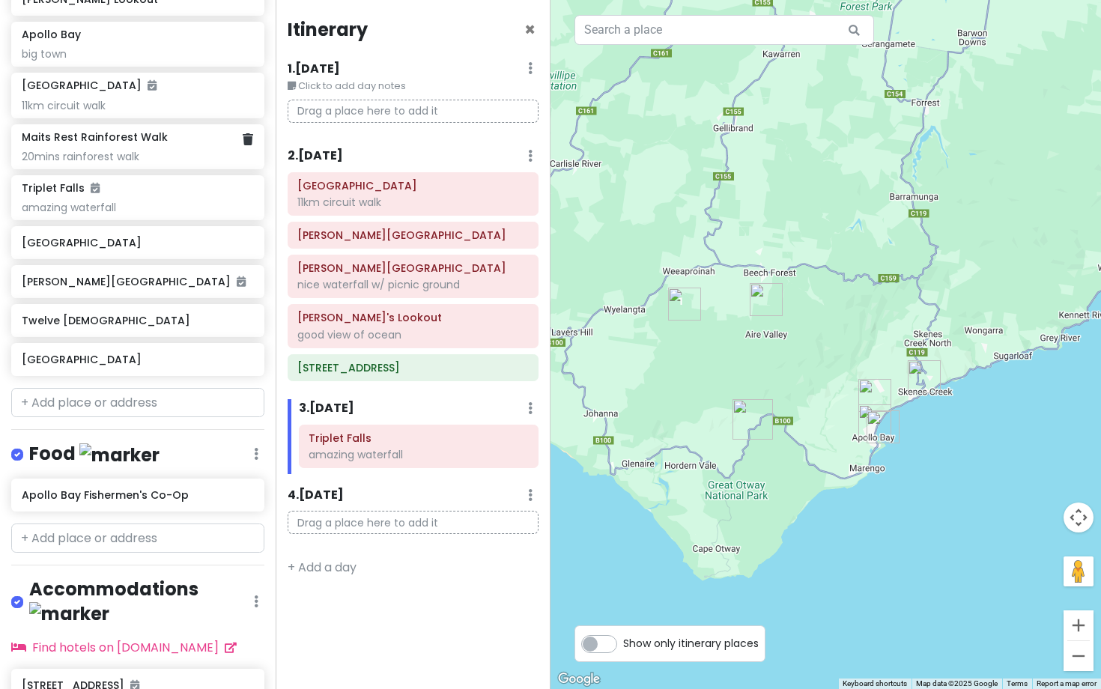
scroll to position [425, 0]
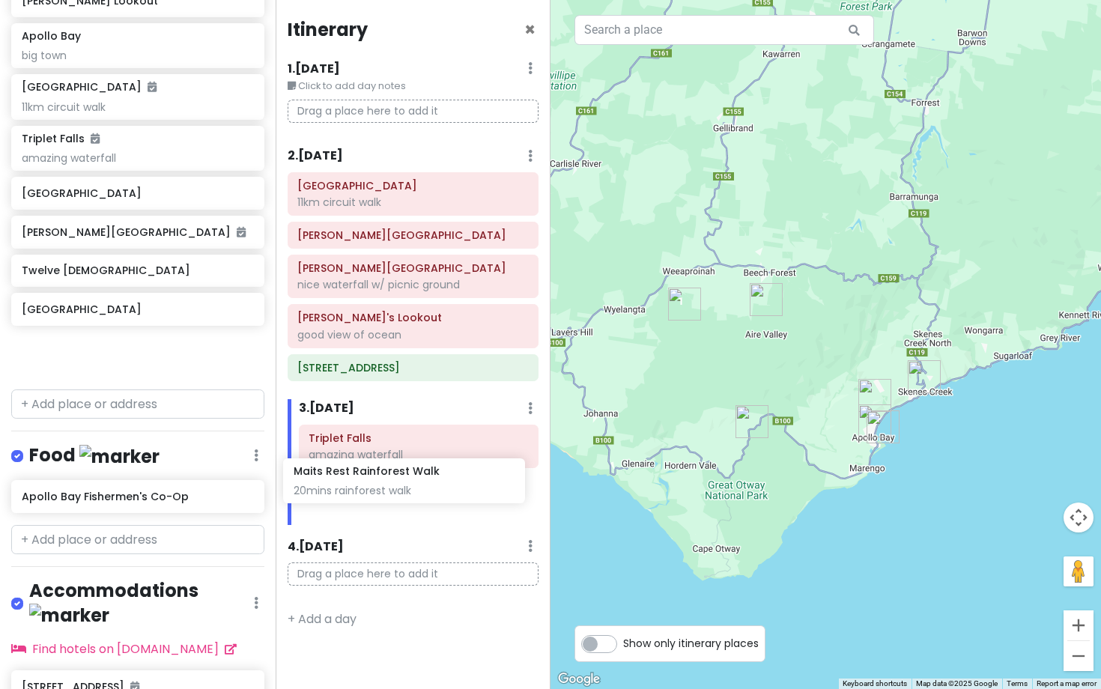
drag, startPoint x: 127, startPoint y: 165, endPoint x: 399, endPoint y: 500, distance: 432.0
click at [399, 500] on div "Great Ocean Road 2025 Private Change Dates Make a Copy Delete Trip Go Pro ⚡️ Gi…" at bounding box center [550, 344] width 1101 height 689
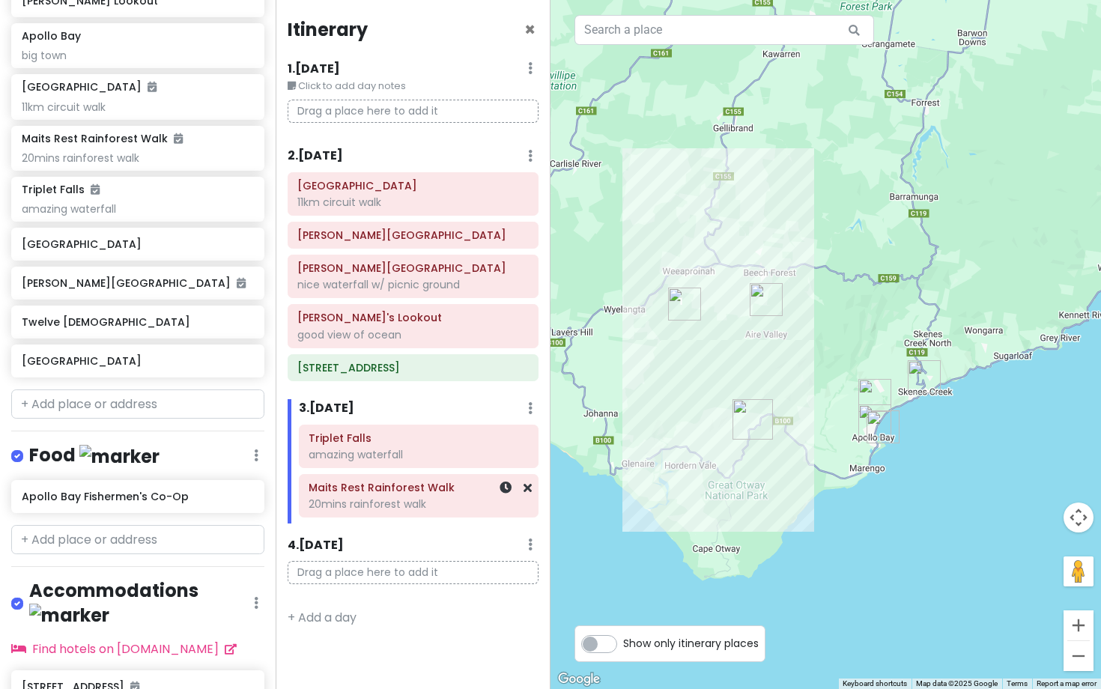
scroll to position [374, 0]
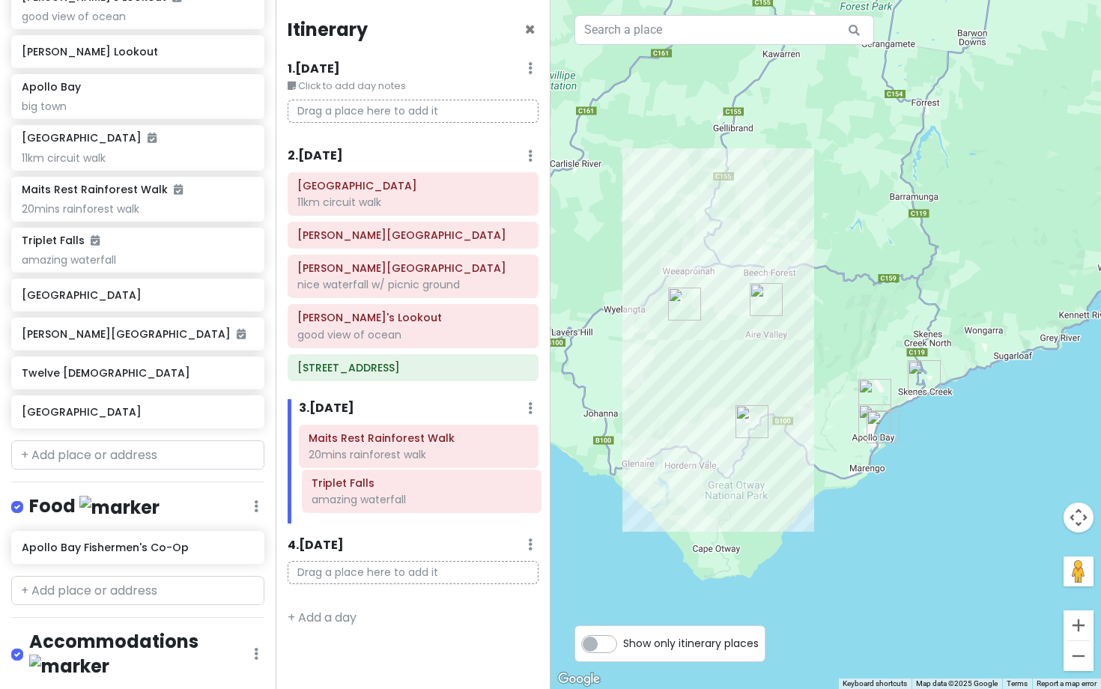
drag, startPoint x: 368, startPoint y: 444, endPoint x: 371, endPoint y: 489, distance: 45.1
click at [371, 489] on div "Triplet Falls amazing waterfall Maits Rest Rainforest Walk 20mins rainforest wa…" at bounding box center [419, 475] width 263 height 100
click at [768, 303] on img "Hopetoun Falls" at bounding box center [766, 299] width 33 height 33
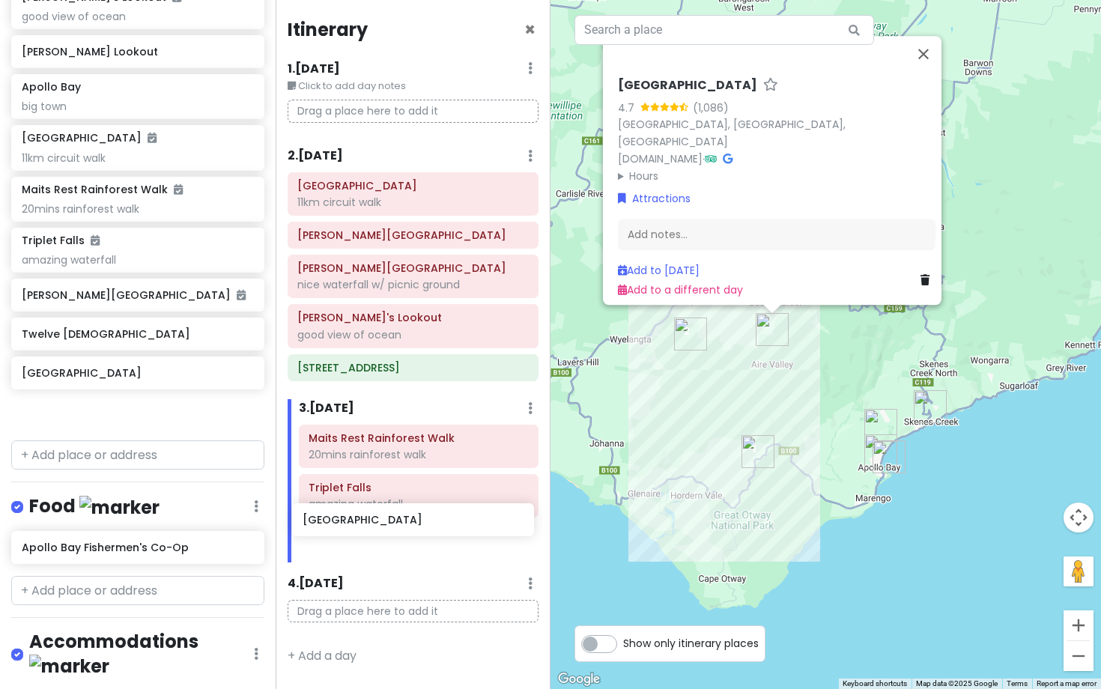
scroll to position [6, 0]
drag, startPoint x: 111, startPoint y: 298, endPoint x: 397, endPoint y: 535, distance: 371.4
click at [397, 535] on div "Great Ocean Road 2025 Private Change Dates Make a Copy Delete Trip Go Pro ⚡️ Gi…" at bounding box center [550, 344] width 1101 height 689
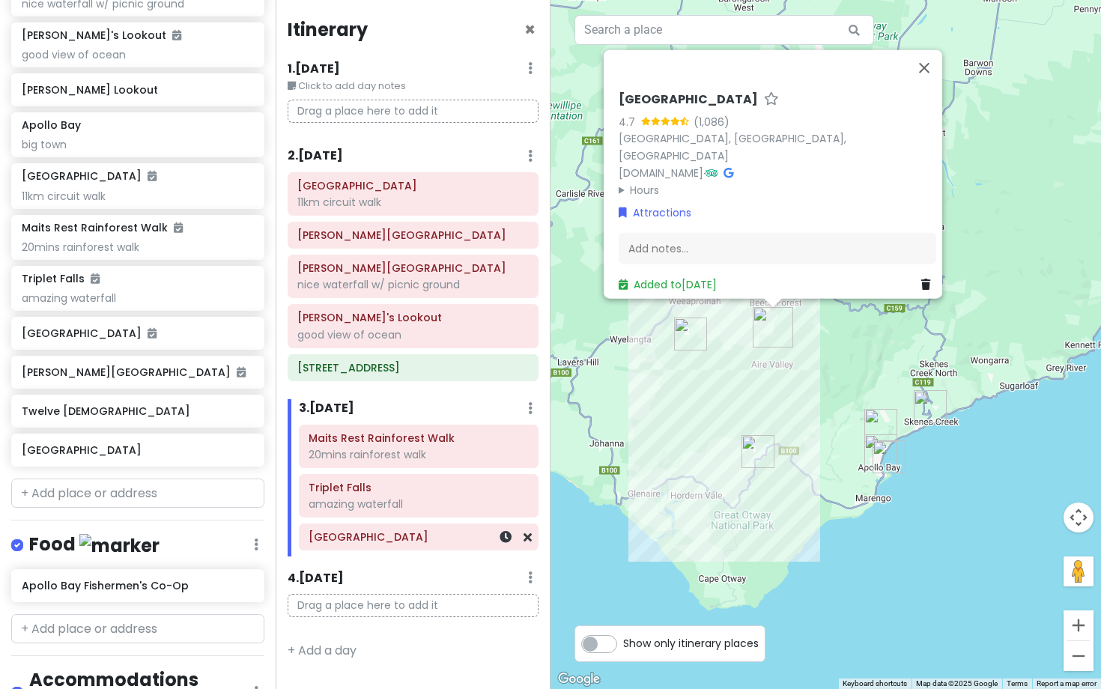
scroll to position [335, 0]
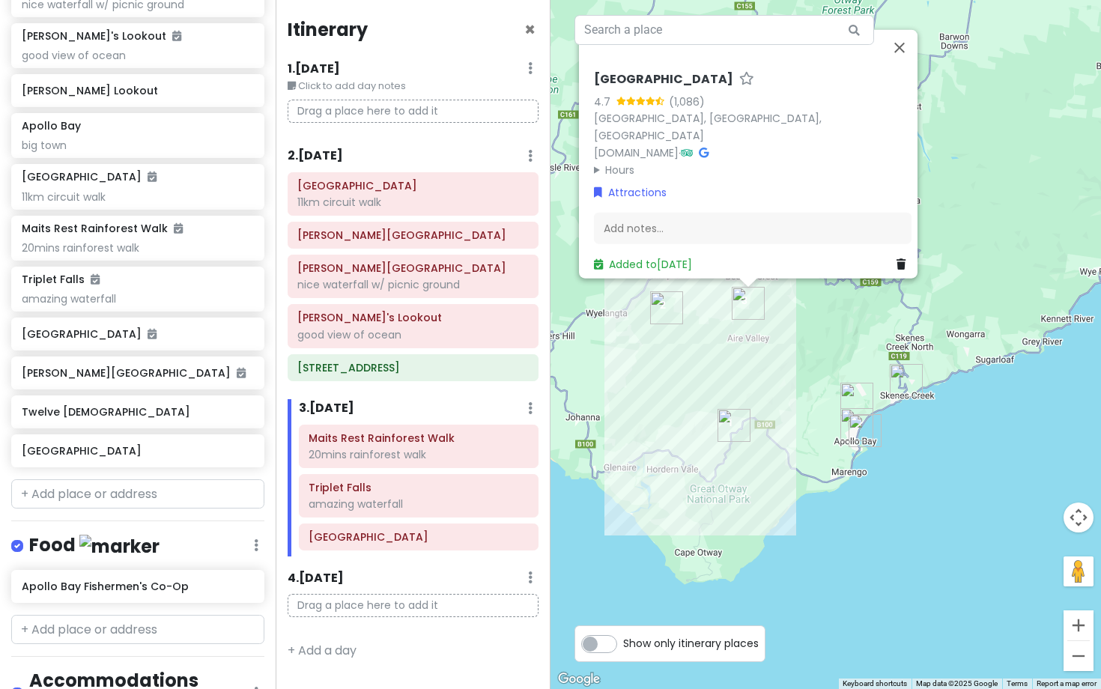
drag, startPoint x: 686, startPoint y: 438, endPoint x: 648, endPoint y: 403, distance: 51.4
click at [648, 403] on div "[GEOGRAPHIC_DATA] 4.7 (1,086) [GEOGRAPHIC_DATA], [GEOGRAPHIC_DATA], [GEOGRAPHIC…" at bounding box center [826, 344] width 551 height 689
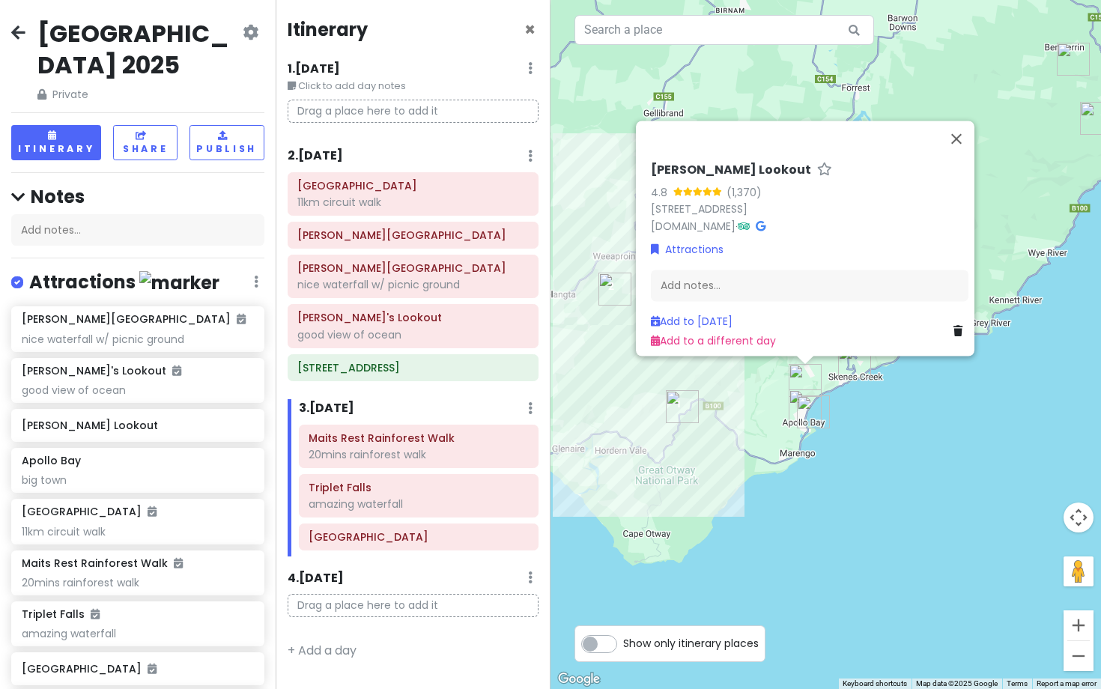
scroll to position [335, 0]
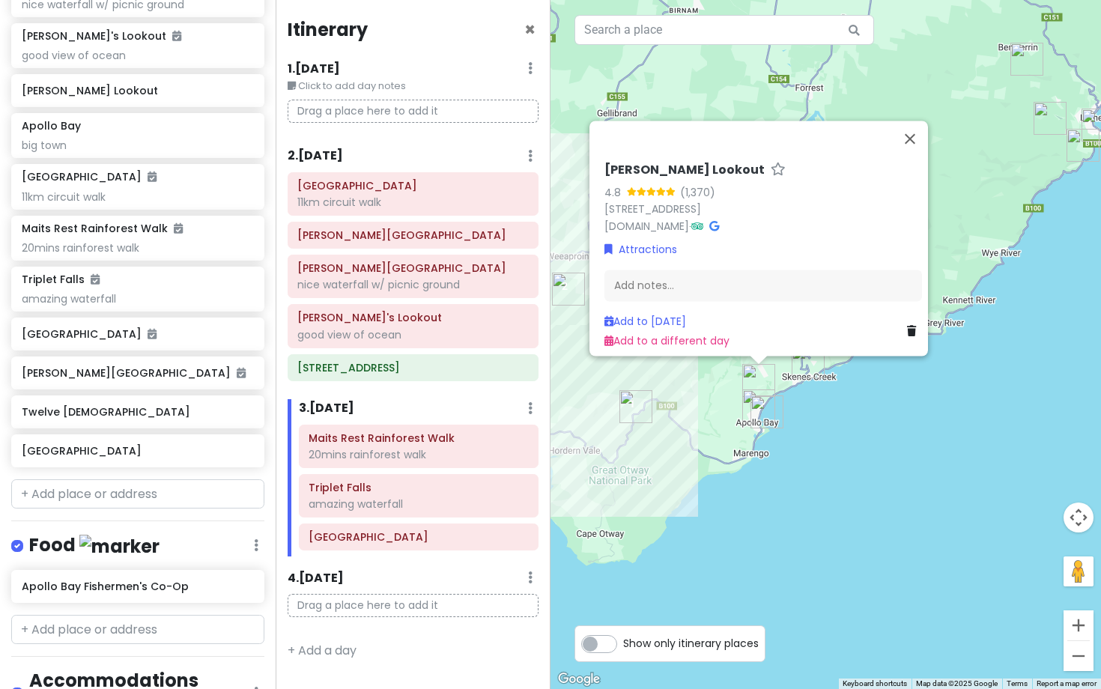
drag, startPoint x: 739, startPoint y: 397, endPoint x: 689, endPoint y: 397, distance: 50.2
click at [689, 397] on div "Marriner's Lookout 4.8 (1,370) 155 Marriners Lookout Rd, Apollo Bay VIC 3233, A…" at bounding box center [826, 344] width 551 height 689
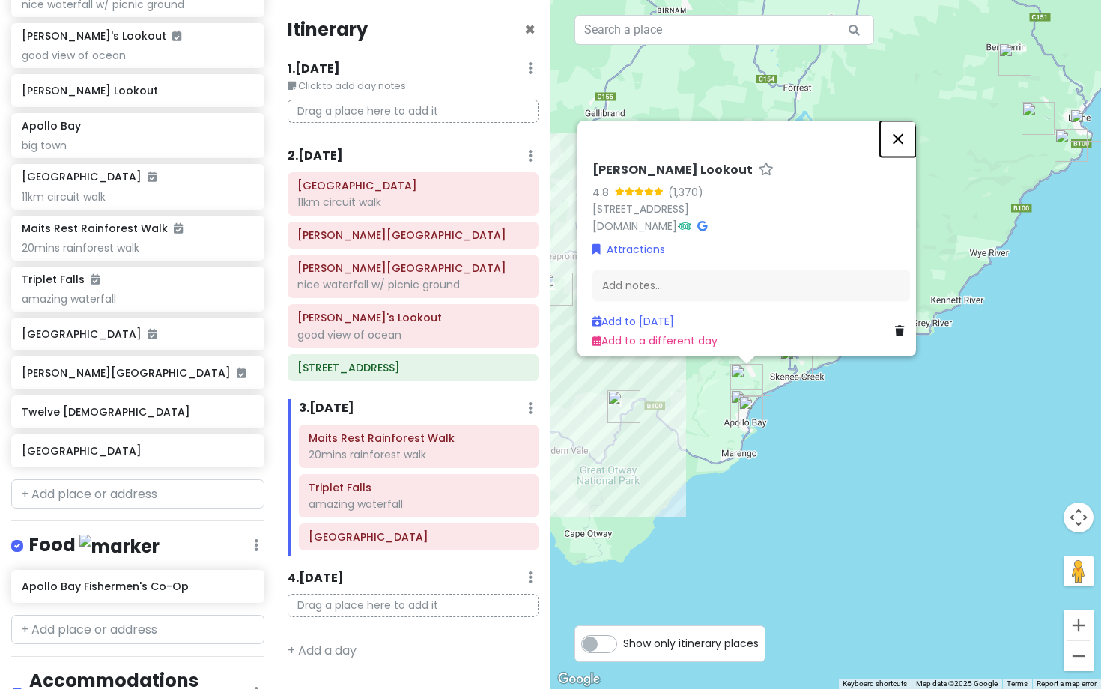
click at [904, 132] on button "Close" at bounding box center [898, 139] width 36 height 36
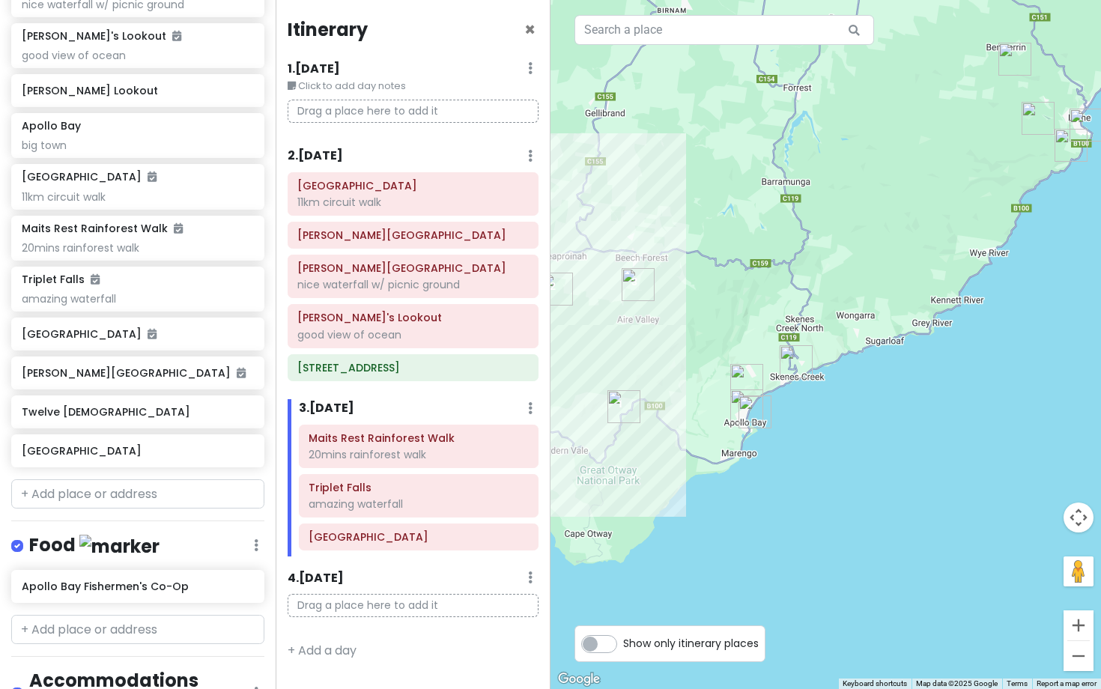
click at [754, 422] on img "Apollo Bay Fishermen's Co-Op" at bounding box center [755, 412] width 33 height 33
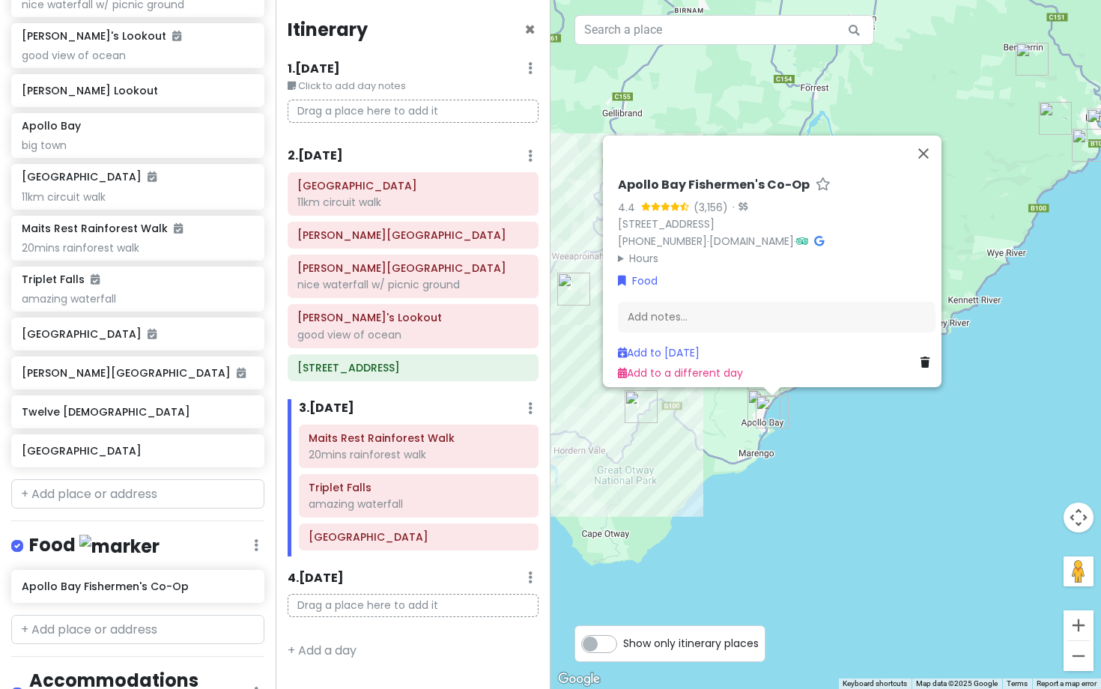
click at [800, 412] on div "Apollo Bay Fishermen's Co-Op 4.4 (3,156) · 2 Breakwater Rd, Apollo Bay VIC 3233…" at bounding box center [826, 344] width 551 height 689
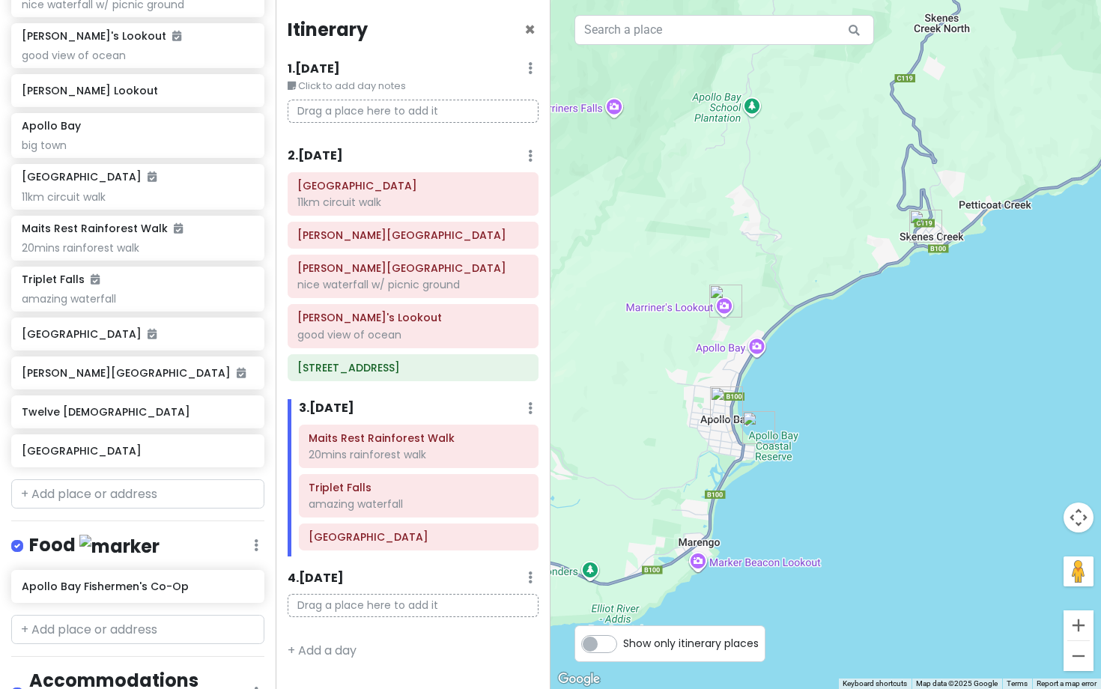
drag, startPoint x: 725, startPoint y: 424, endPoint x: 801, endPoint y: 391, distance: 83.2
click at [801, 391] on div at bounding box center [826, 344] width 551 height 689
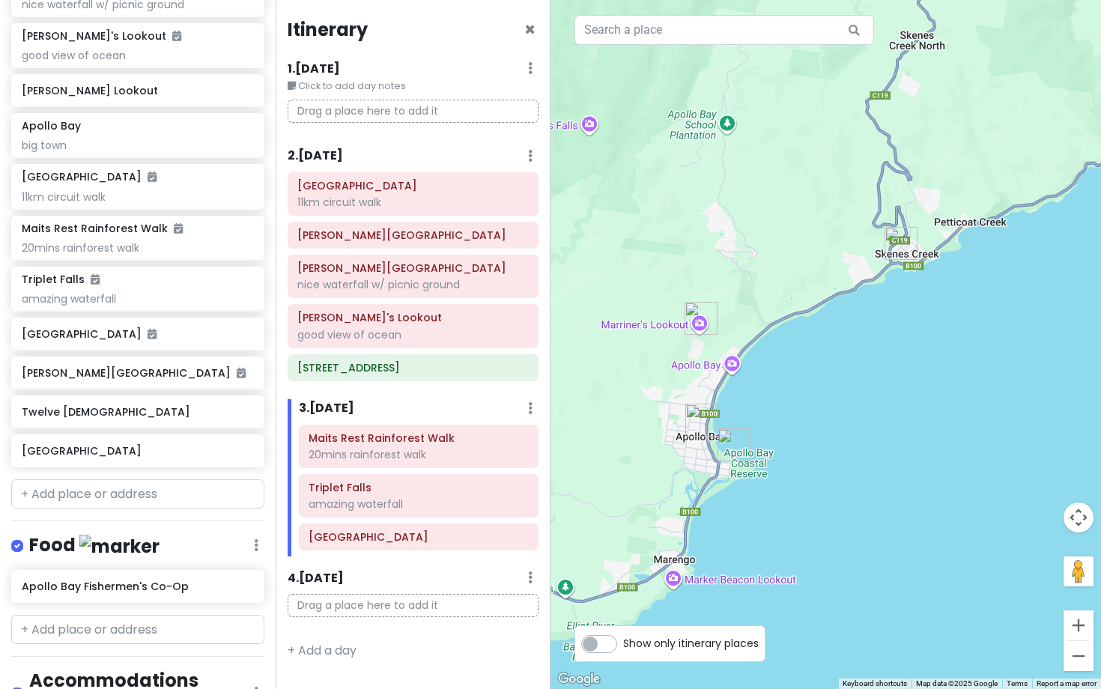
drag, startPoint x: 776, startPoint y: 467, endPoint x: 775, endPoint y: 417, distance: 49.5
click at [775, 417] on div at bounding box center [826, 344] width 551 height 689
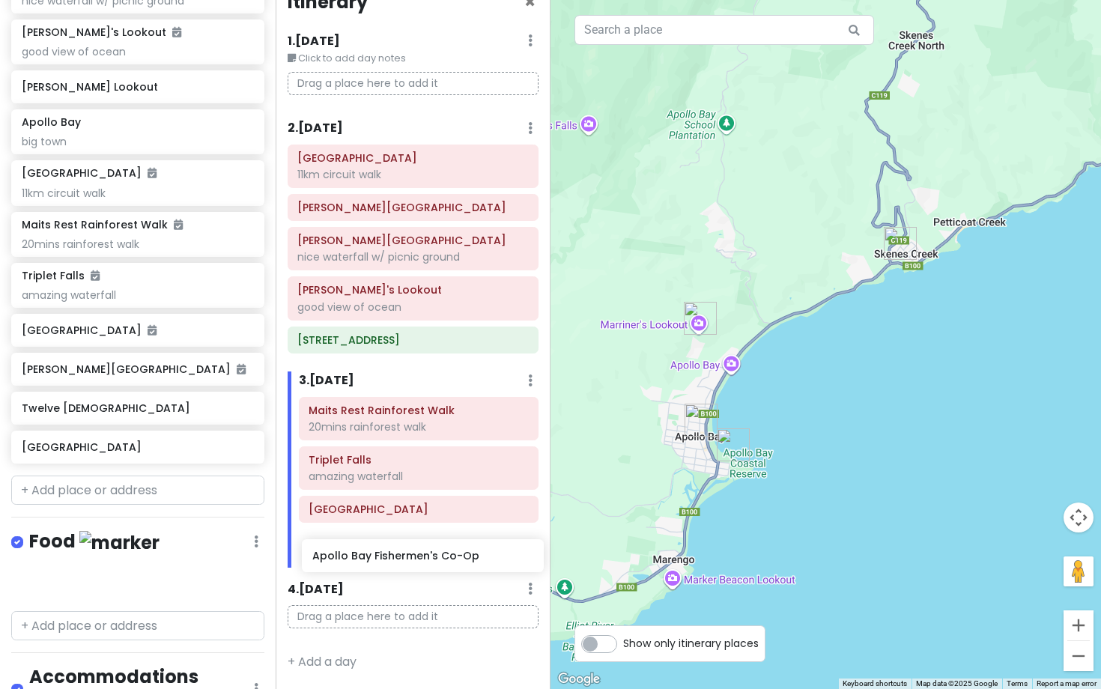
scroll to position [39, 0]
drag, startPoint x: 148, startPoint y: 575, endPoint x: 435, endPoint y: 528, distance: 290.8
click at [435, 528] on div "Great Ocean Road 2025 Private Change Dates Make a Copy Delete Trip Go Pro ⚡️ Gi…" at bounding box center [550, 344] width 1101 height 689
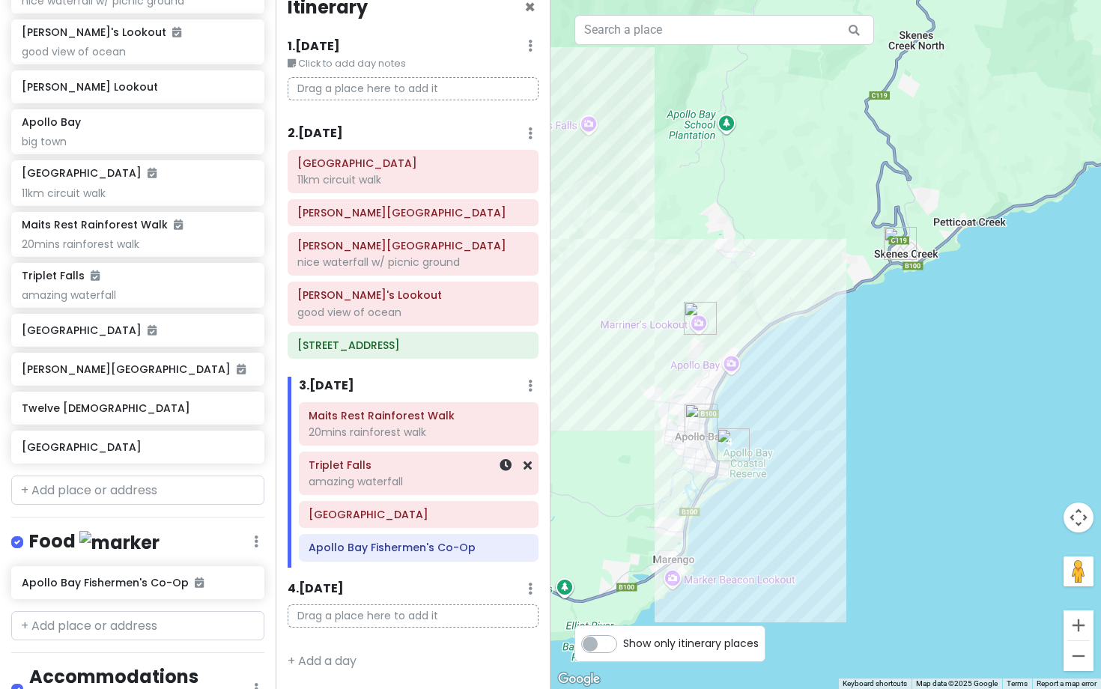
scroll to position [0, 0]
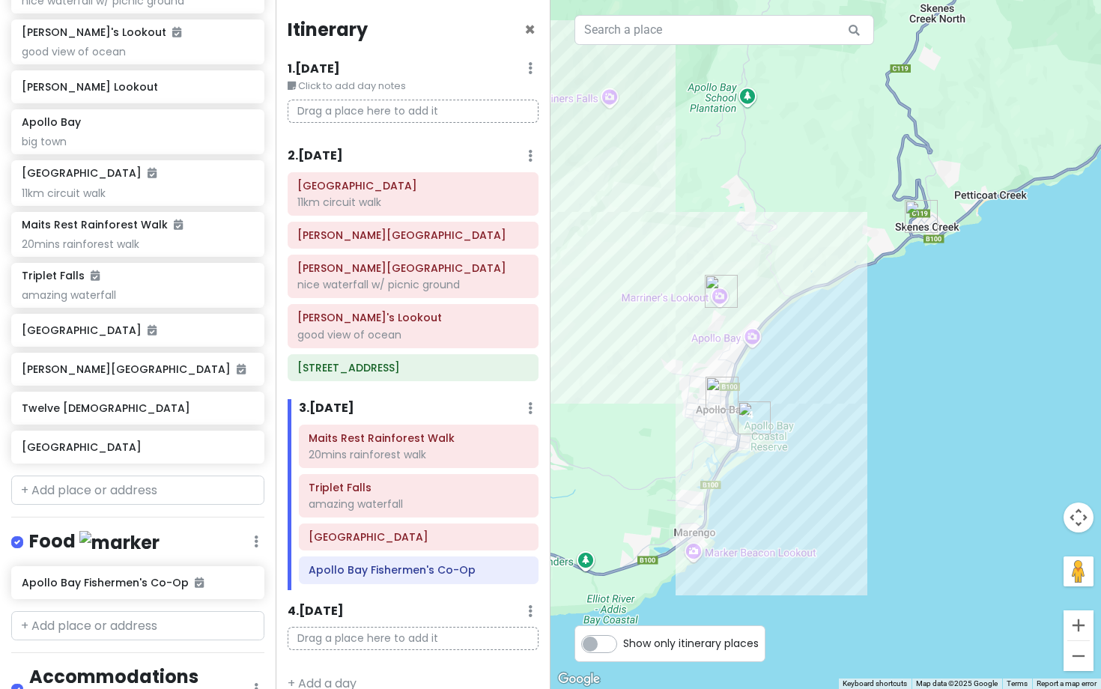
drag, startPoint x: 576, startPoint y: 516, endPoint x: 598, endPoint y: 488, distance: 35.8
click at [598, 488] on div at bounding box center [826, 344] width 551 height 689
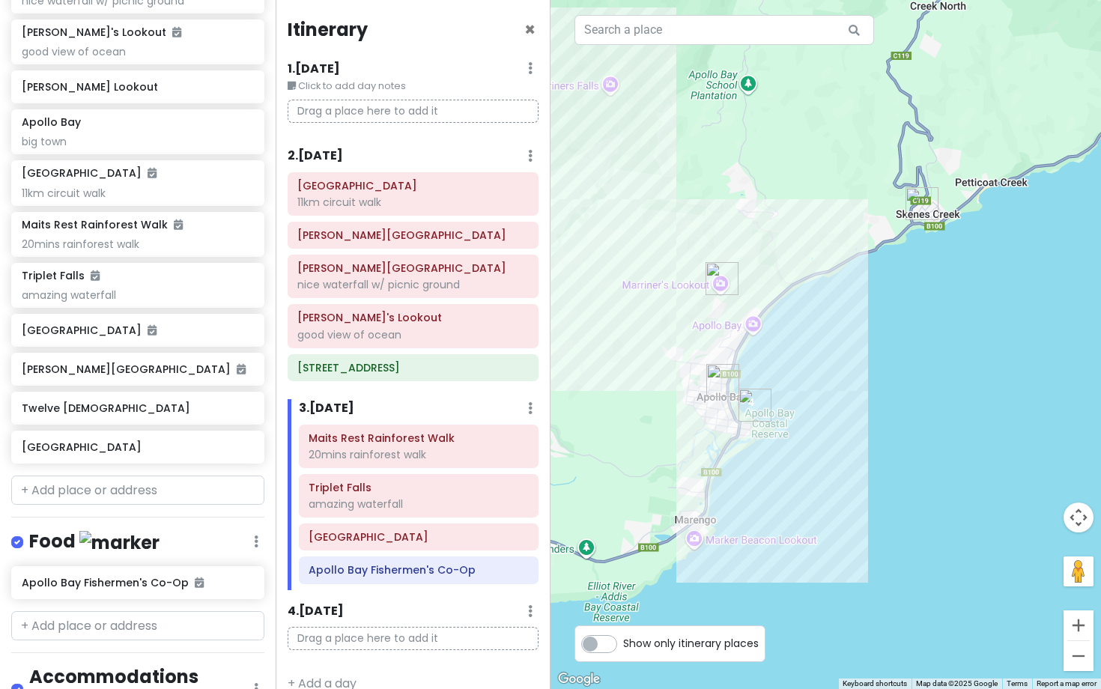
drag, startPoint x: 613, startPoint y: 480, endPoint x: 613, endPoint y: 461, distance: 18.7
click at [613, 461] on div at bounding box center [826, 344] width 551 height 689
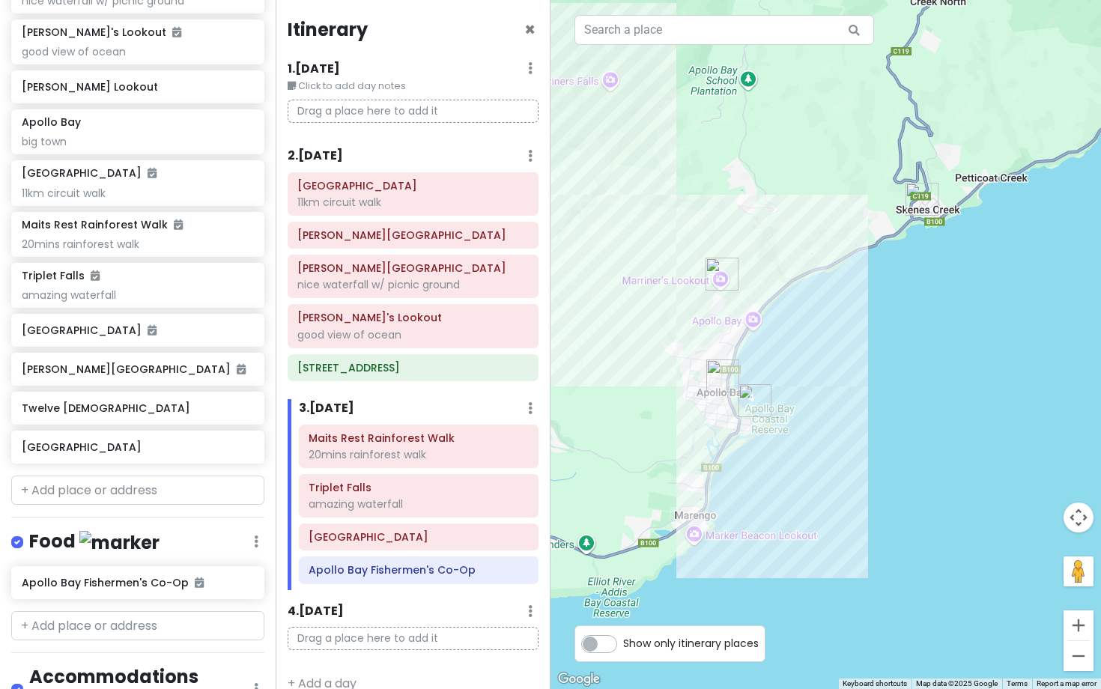
click at [755, 326] on div at bounding box center [826, 344] width 551 height 689
click at [726, 329] on div at bounding box center [826, 344] width 551 height 689
click at [763, 327] on div at bounding box center [826, 344] width 551 height 689
click at [761, 327] on div at bounding box center [826, 344] width 551 height 689
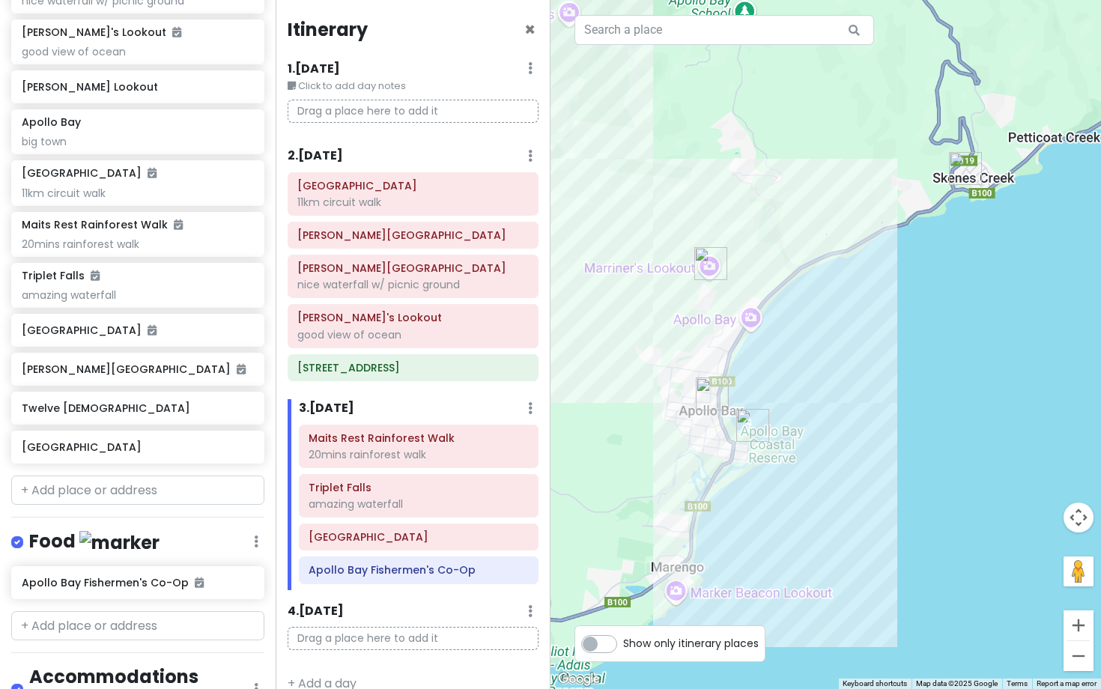
click at [761, 327] on div at bounding box center [826, 344] width 551 height 689
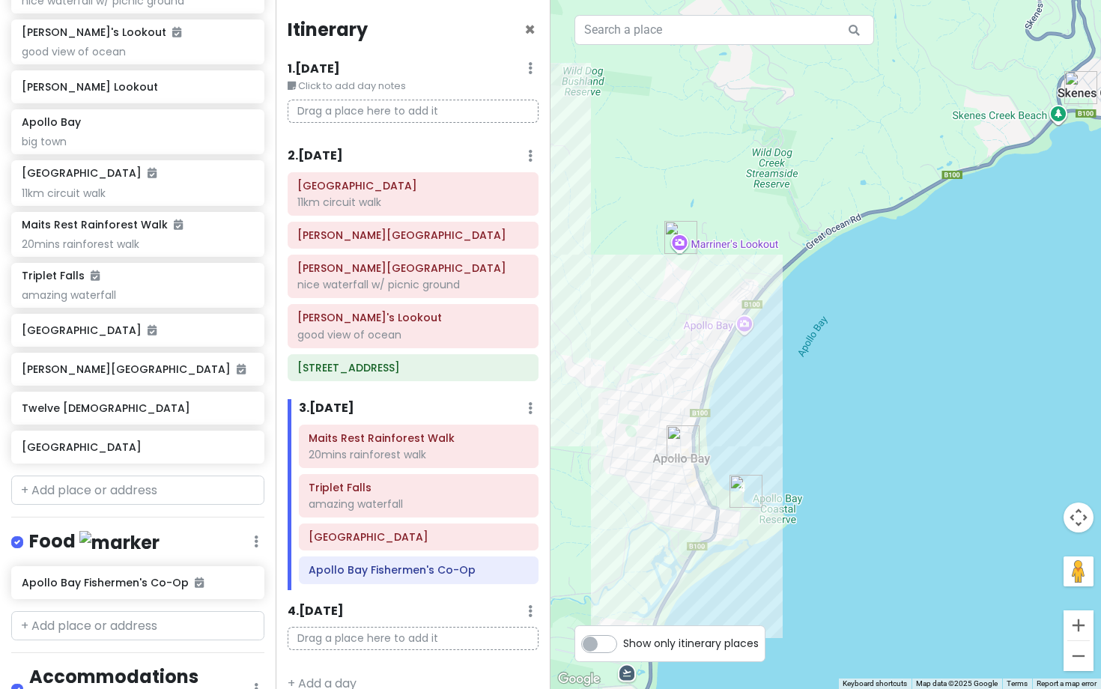
click at [742, 336] on div at bounding box center [826, 344] width 551 height 689
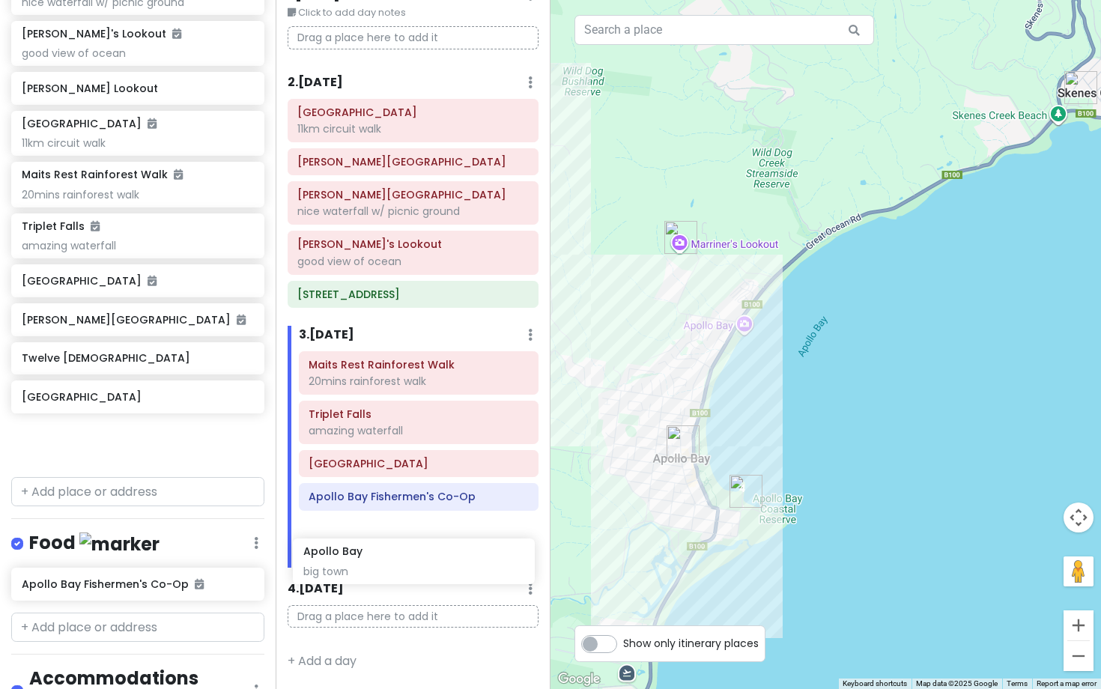
drag, startPoint x: 112, startPoint y: 126, endPoint x: 393, endPoint y: 557, distance: 514.7
click at [393, 557] on div "Great Ocean Road 2025 Private Change Dates Make a Copy Delete Trip Go Pro ⚡️ Gi…" at bounding box center [550, 344] width 1101 height 689
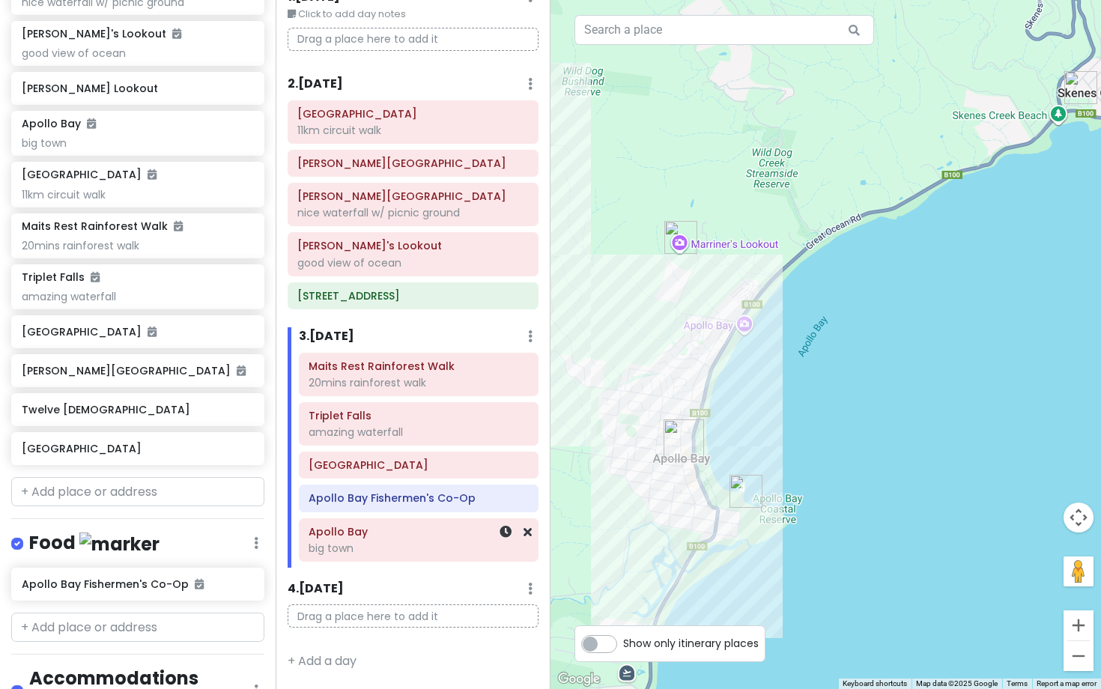
scroll to position [285, 0]
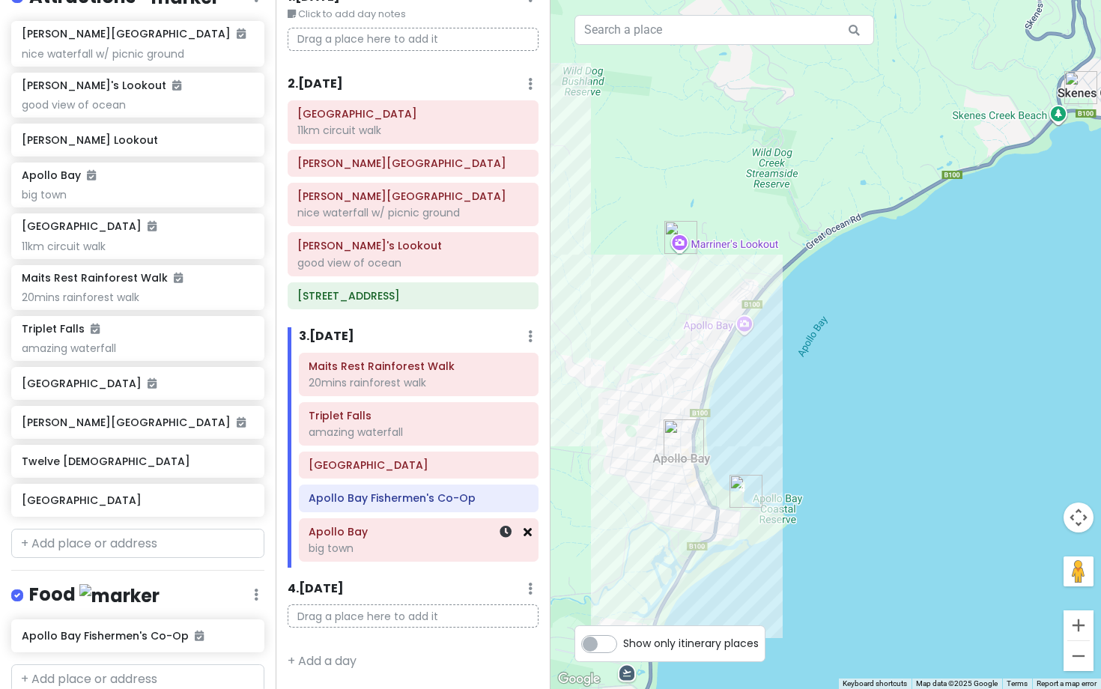
click at [524, 535] on icon at bounding box center [528, 532] width 8 height 12
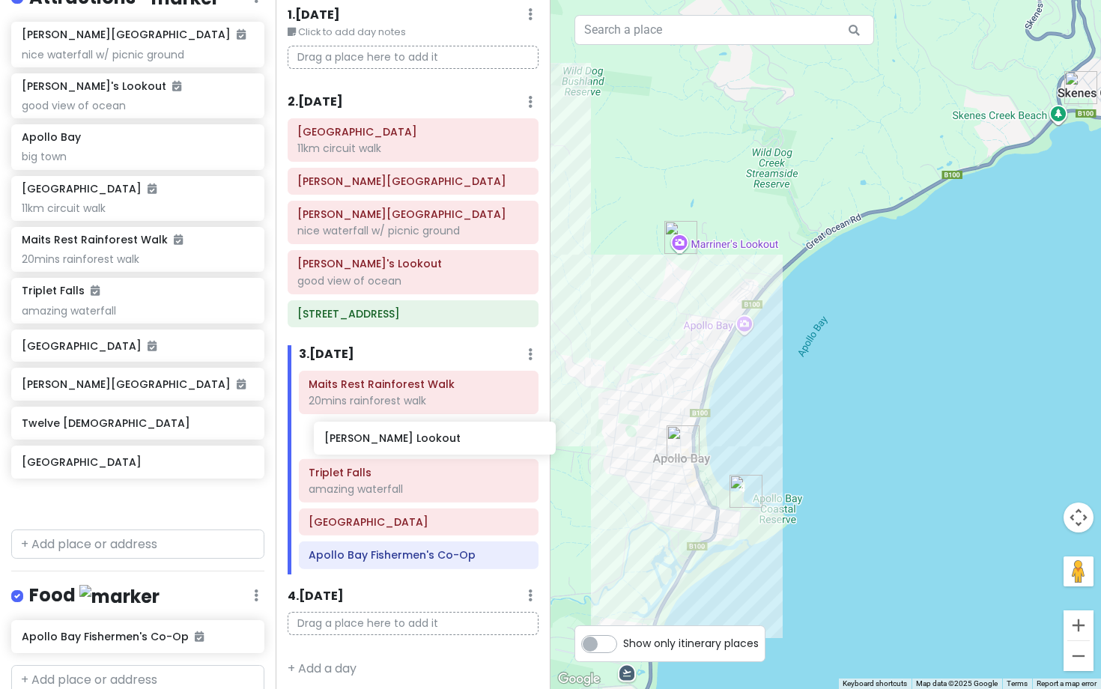
scroll to position [72, 0]
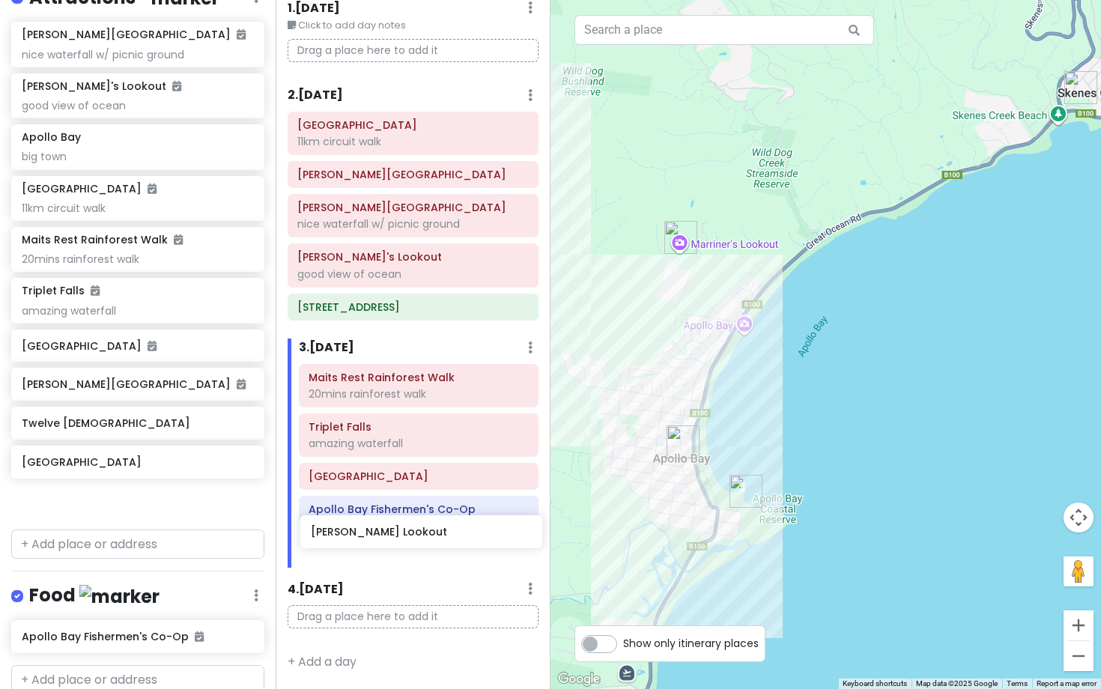
drag, startPoint x: 143, startPoint y: 152, endPoint x: 432, endPoint y: 545, distance: 488.2
click at [432, 545] on div "Great Ocean Road 2025 Private Change Dates Make a Copy Delete Trip Go Pro ⚡️ Gi…" at bounding box center [550, 344] width 1101 height 689
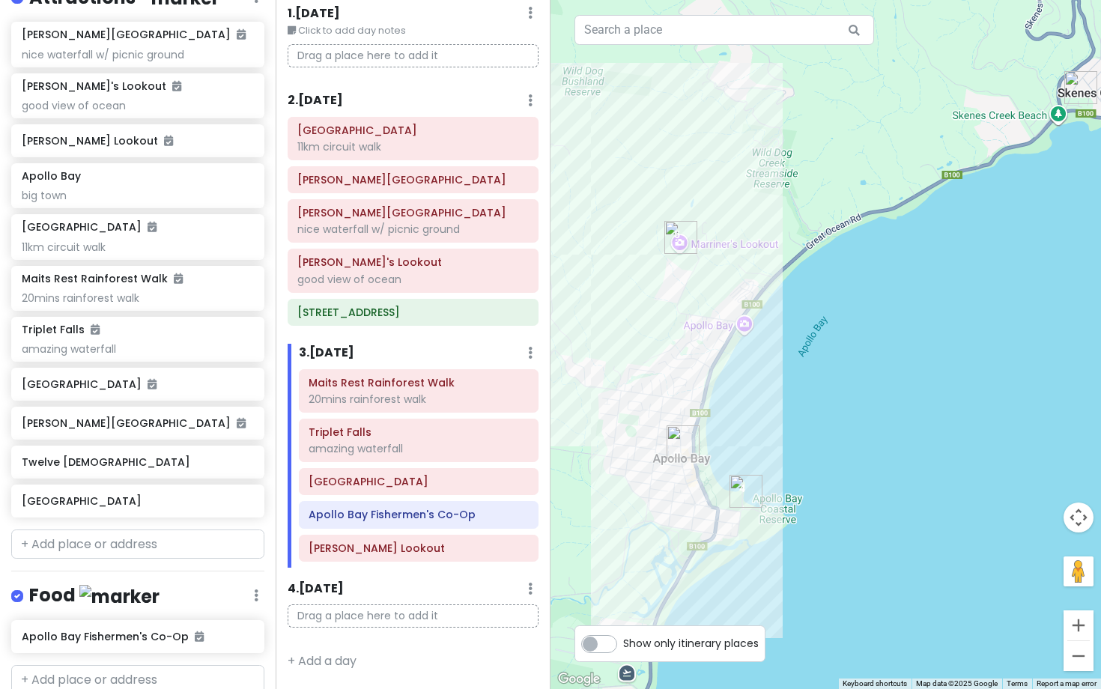
scroll to position [55, 0]
click at [112, 642] on div "Apollo Bay Fishermen's Co-Op" at bounding box center [132, 636] width 221 height 21
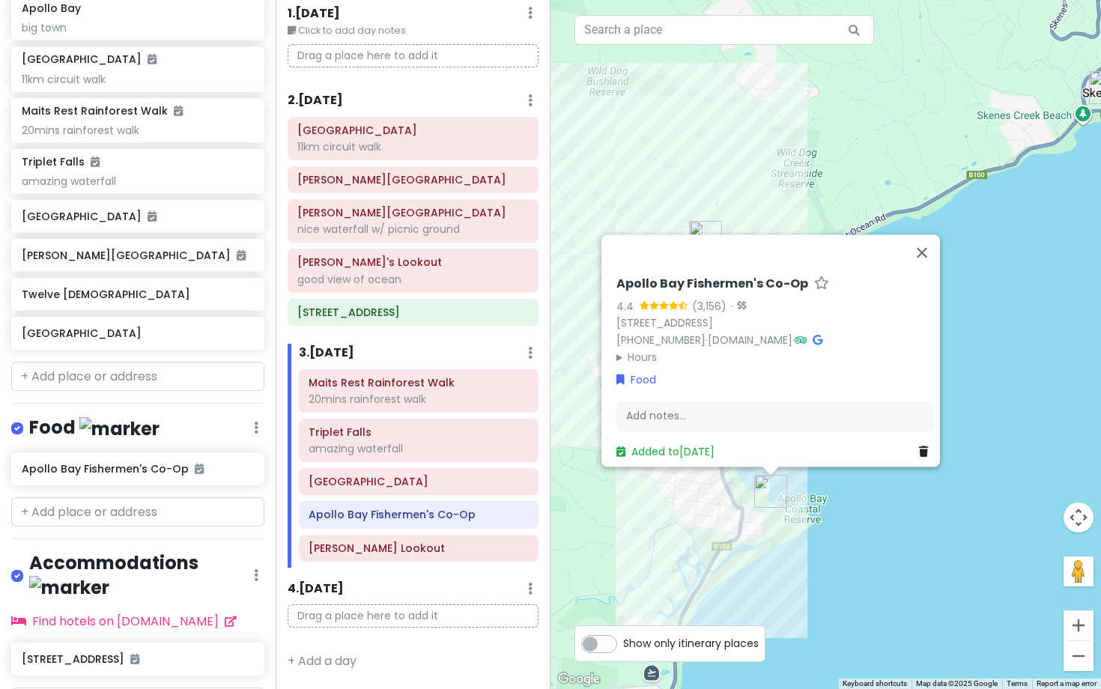
scroll to position [509, 0]
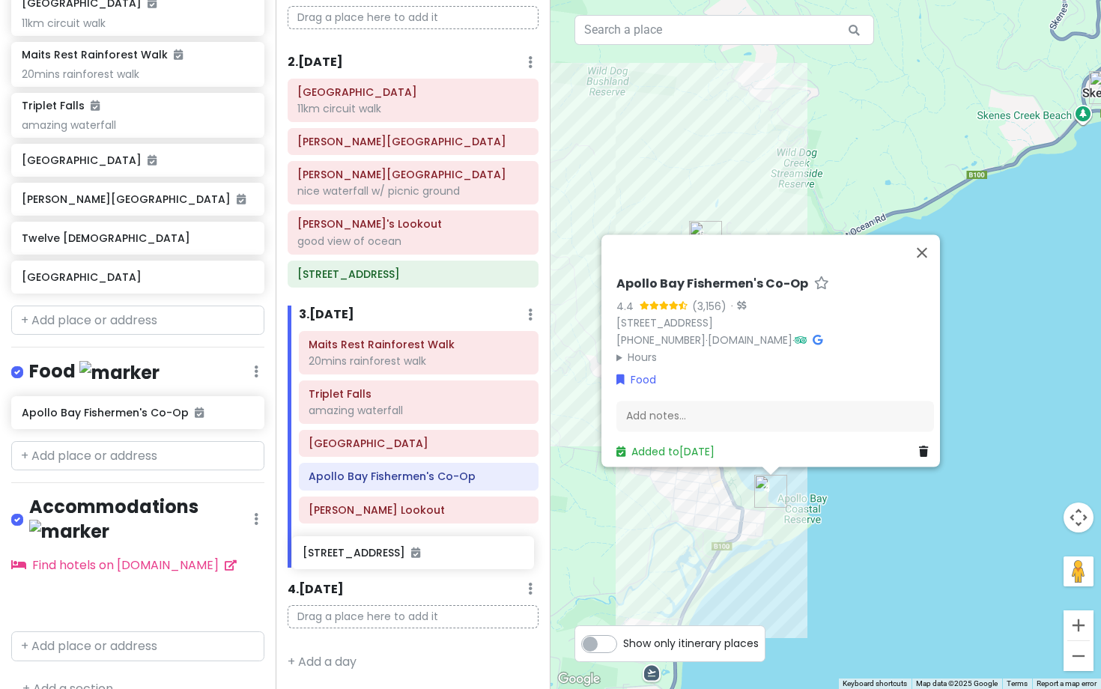
drag, startPoint x: 123, startPoint y: 578, endPoint x: 403, endPoint y: 554, distance: 281.2
click at [403, 554] on div "Great Ocean Road 2025 Private Change Dates Make a Copy Delete Trip Go Pro ⚡️ Gi…" at bounding box center [550, 344] width 1101 height 689
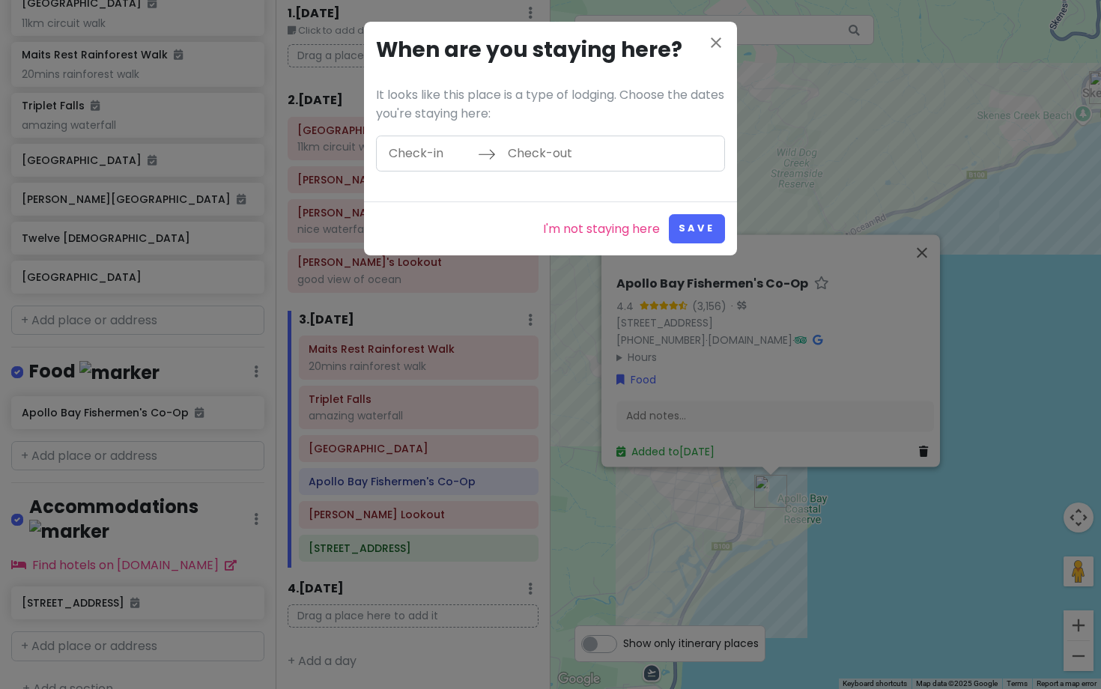
scroll to position [55, 0]
click at [722, 35] on icon "close" at bounding box center [716, 43] width 18 height 18
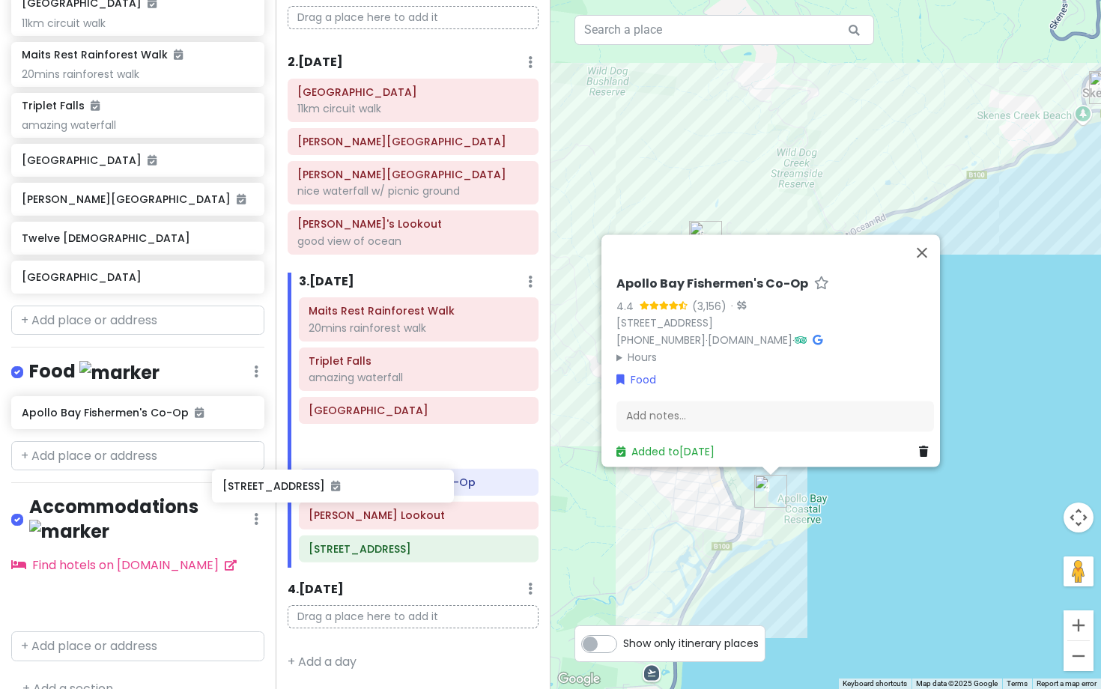
scroll to position [97, 0]
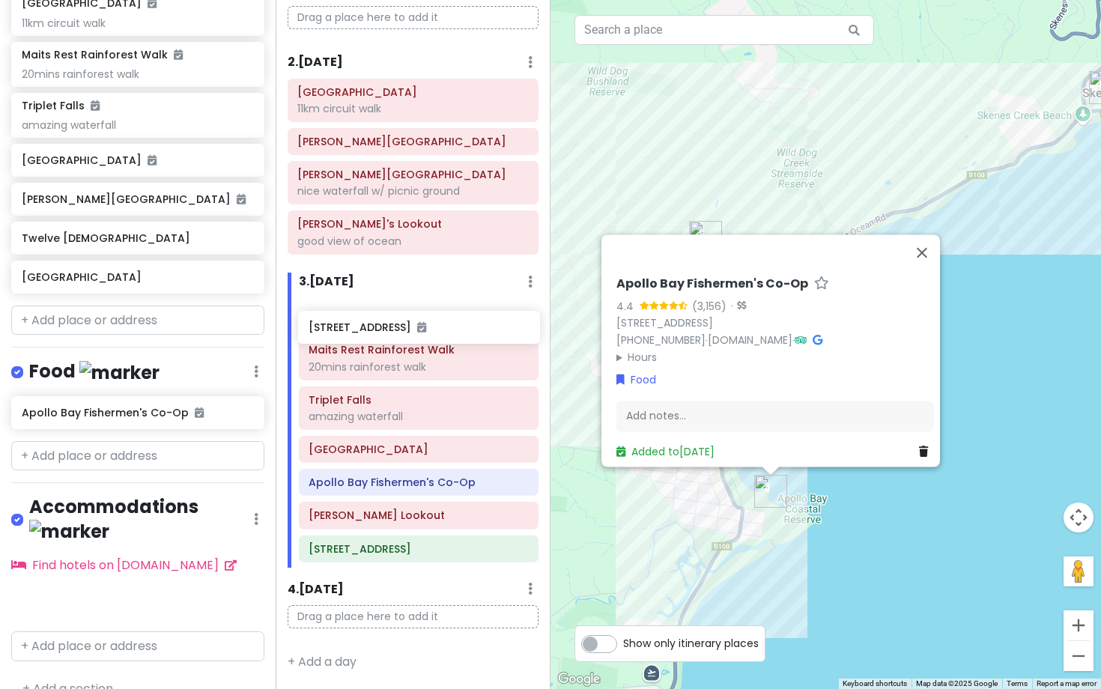
drag, startPoint x: 101, startPoint y: 579, endPoint x: 388, endPoint y: 330, distance: 379.8
click at [388, 330] on div "Great Ocean Road 2025 Private Change Dates Make a Copy Delete Trip Go Pro ⚡️ Gi…" at bounding box center [550, 344] width 1101 height 689
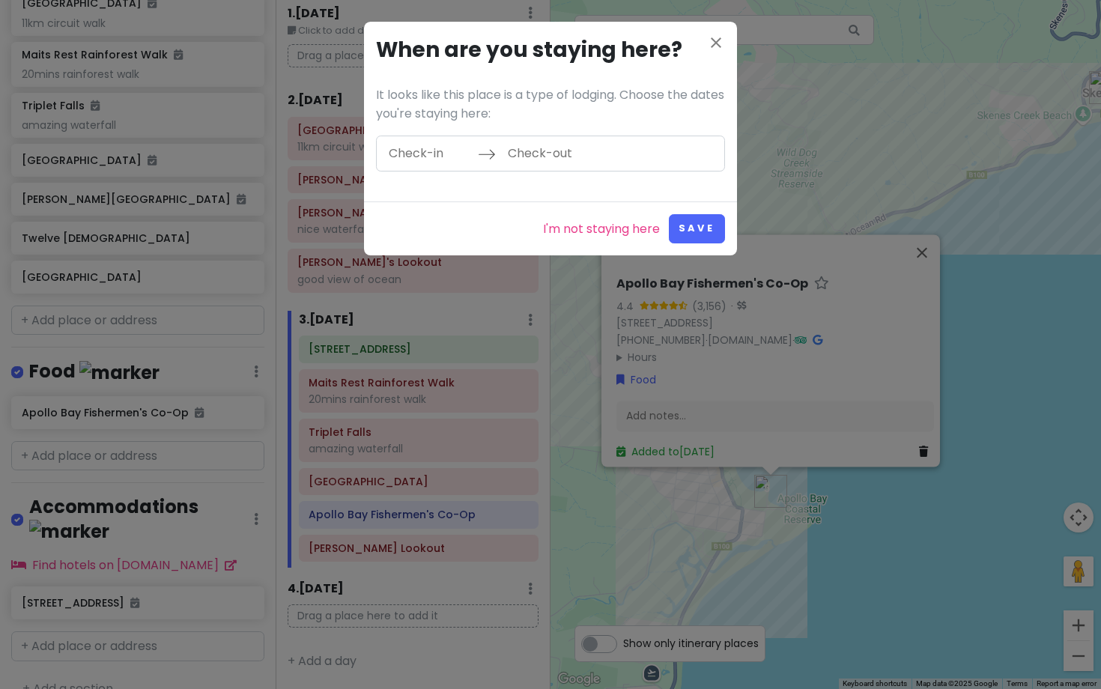
scroll to position [55, 0]
click at [715, 47] on icon "close" at bounding box center [716, 43] width 18 height 18
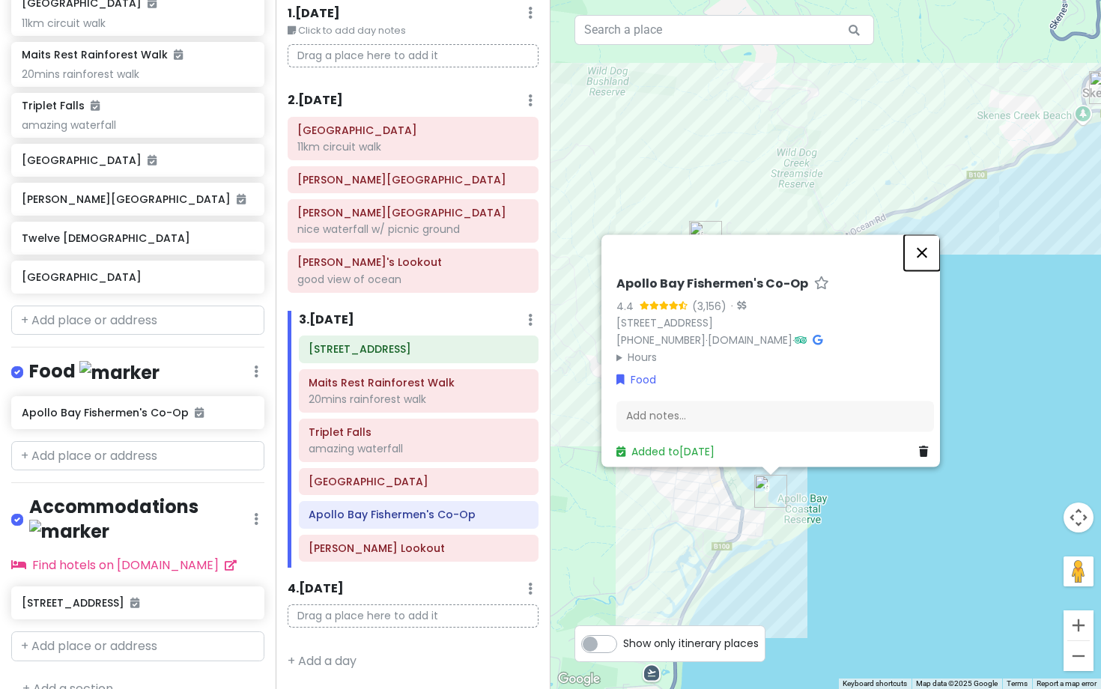
click at [935, 237] on button "Close" at bounding box center [922, 253] width 36 height 36
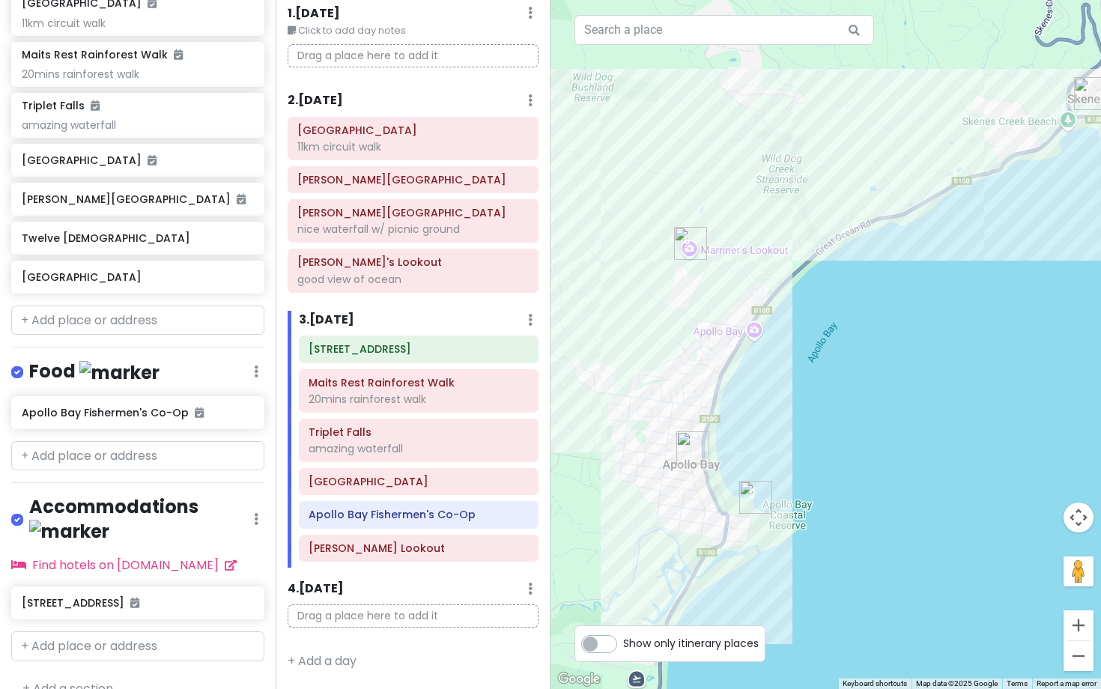
drag, startPoint x: 932, startPoint y: 417, endPoint x: 876, endPoint y: 447, distance: 63.7
click at [876, 447] on div at bounding box center [826, 344] width 551 height 689
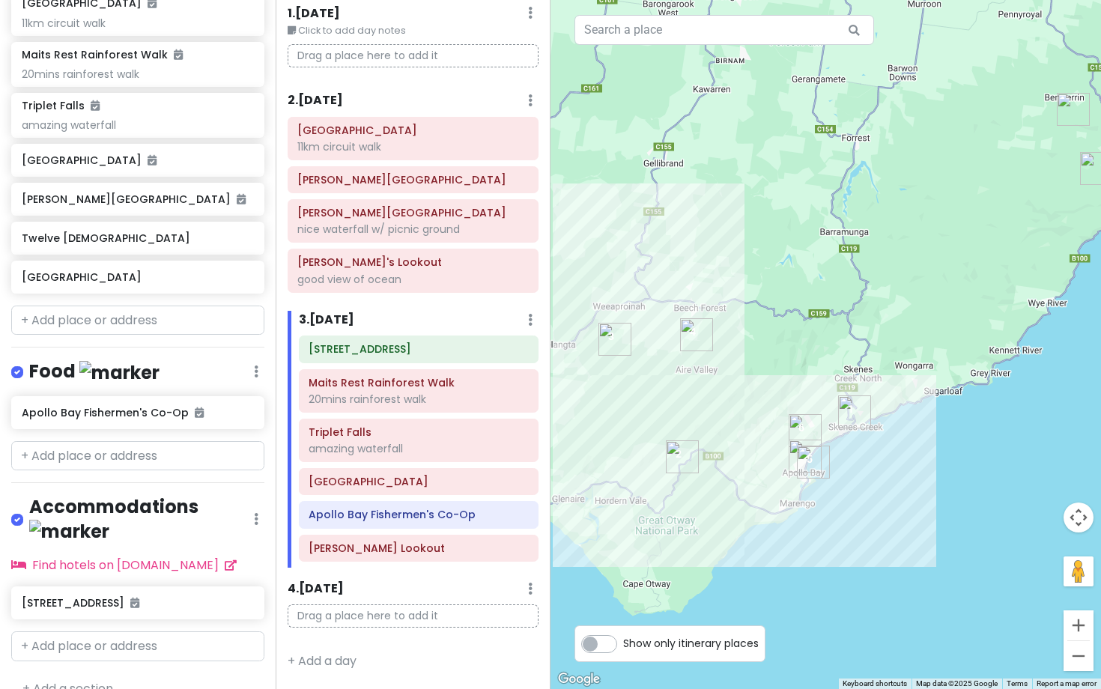
drag, startPoint x: 891, startPoint y: 489, endPoint x: 854, endPoint y: 488, distance: 36.7
click at [854, 488] on div at bounding box center [826, 344] width 551 height 689
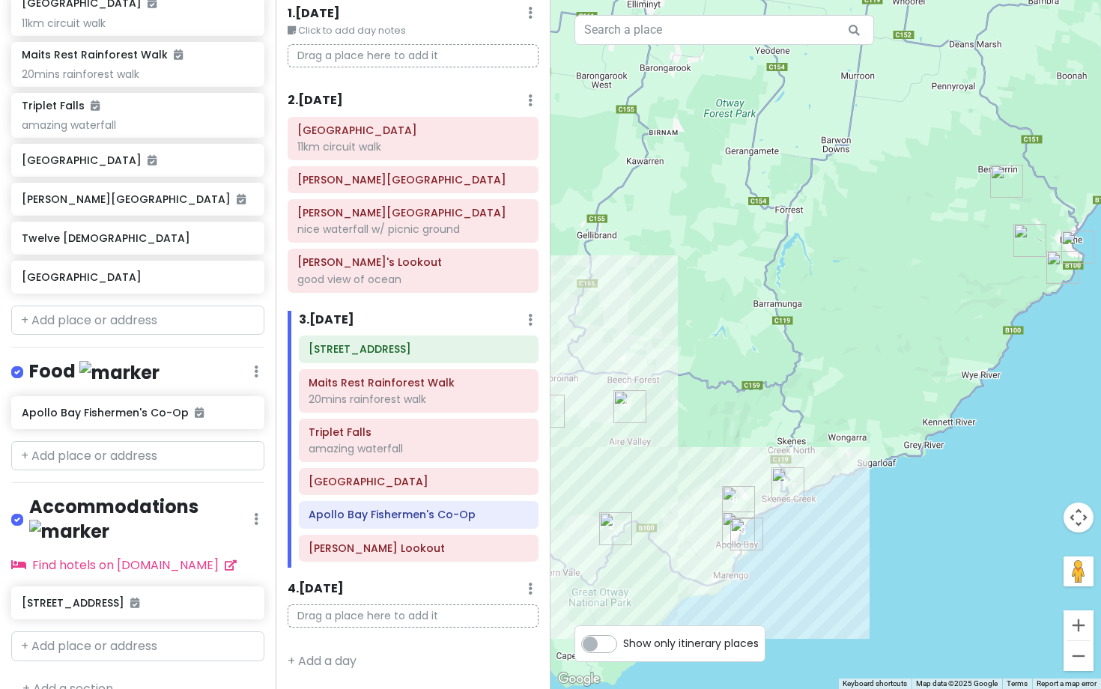
drag, startPoint x: 732, startPoint y: 242, endPoint x: 665, endPoint y: 318, distance: 100.9
click at [665, 318] on div at bounding box center [826, 344] width 551 height 689
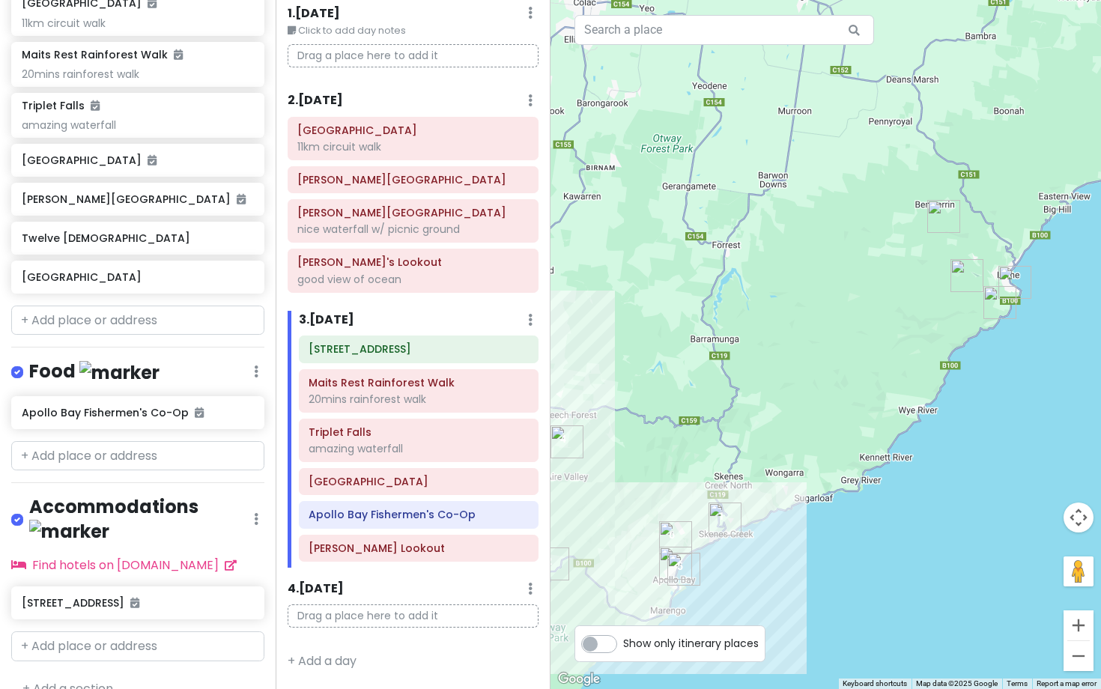
drag, startPoint x: 808, startPoint y: 372, endPoint x: 722, endPoint y: 369, distance: 85.4
click at [722, 369] on div at bounding box center [826, 344] width 551 height 689
